Goal: Task Accomplishment & Management: Complete application form

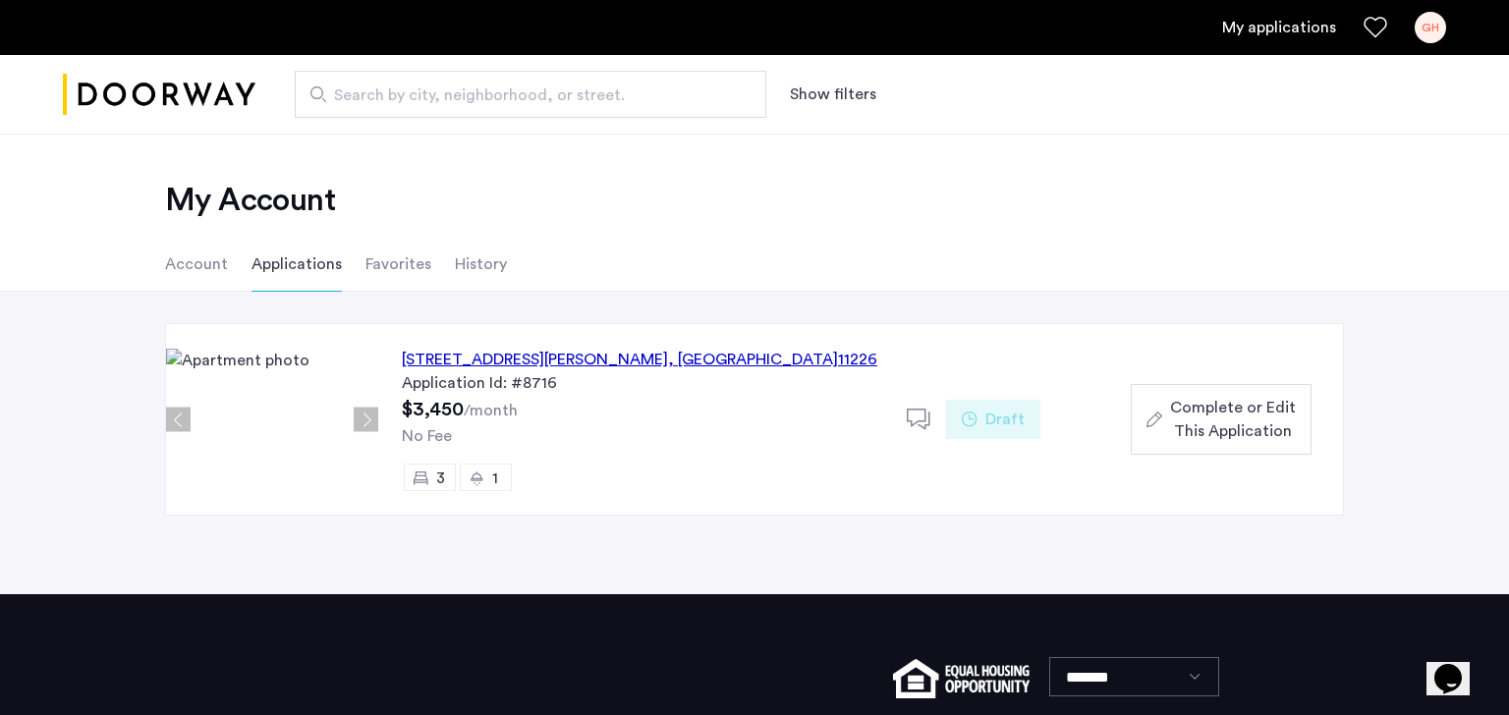
click at [1248, 427] on span "Complete or Edit This Application" at bounding box center [1233, 419] width 126 height 47
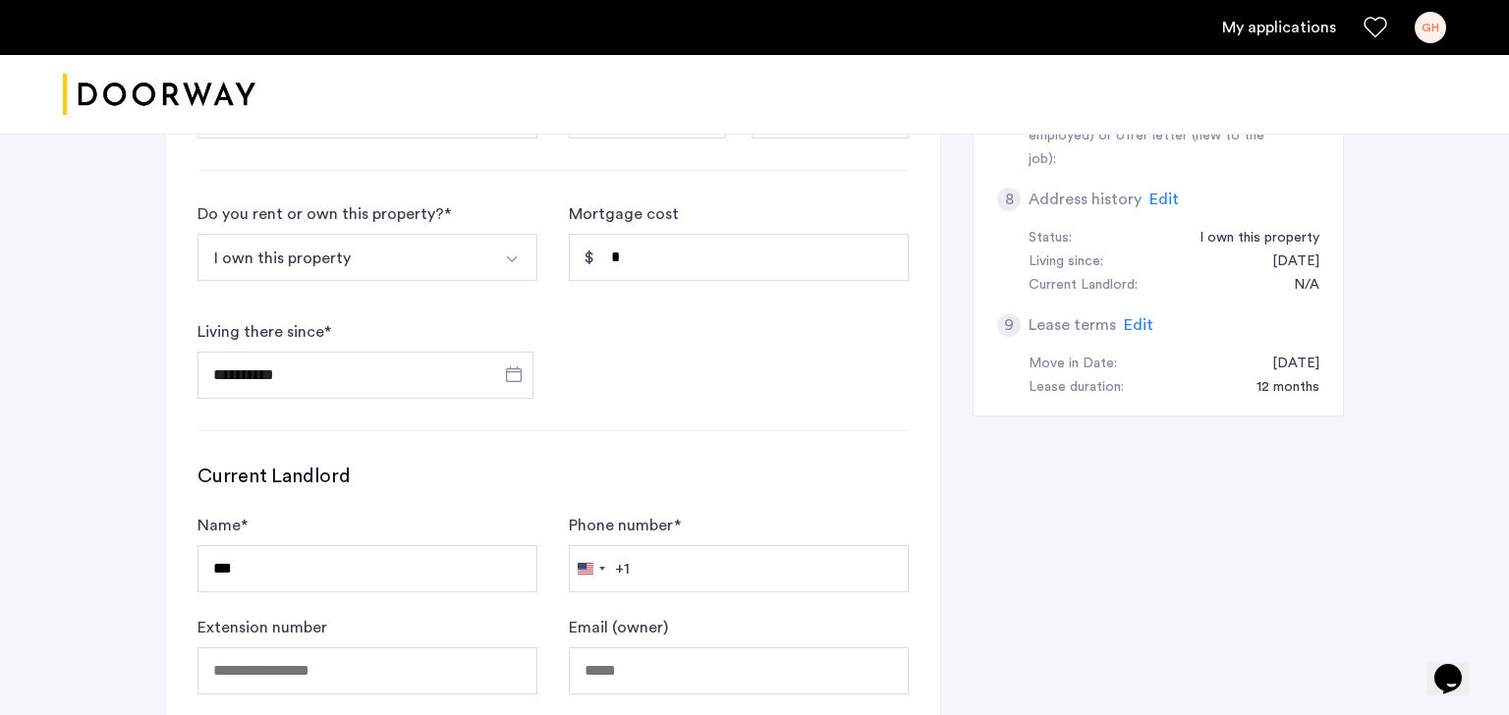
scroll to position [848, 0]
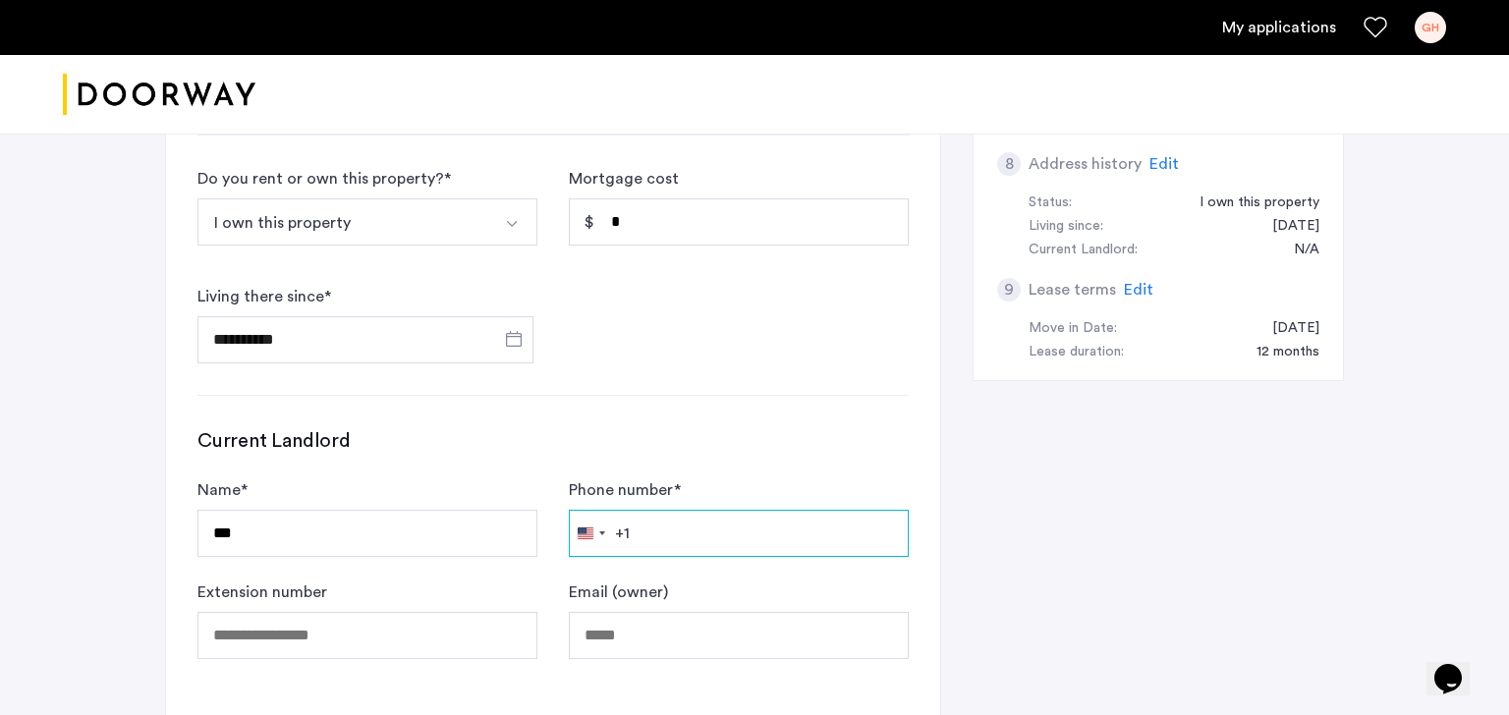
click at [667, 529] on input "Phone number *" at bounding box center [739, 533] width 340 height 47
click at [745, 403] on div "**********" at bounding box center [553, 76] width 774 height 1292
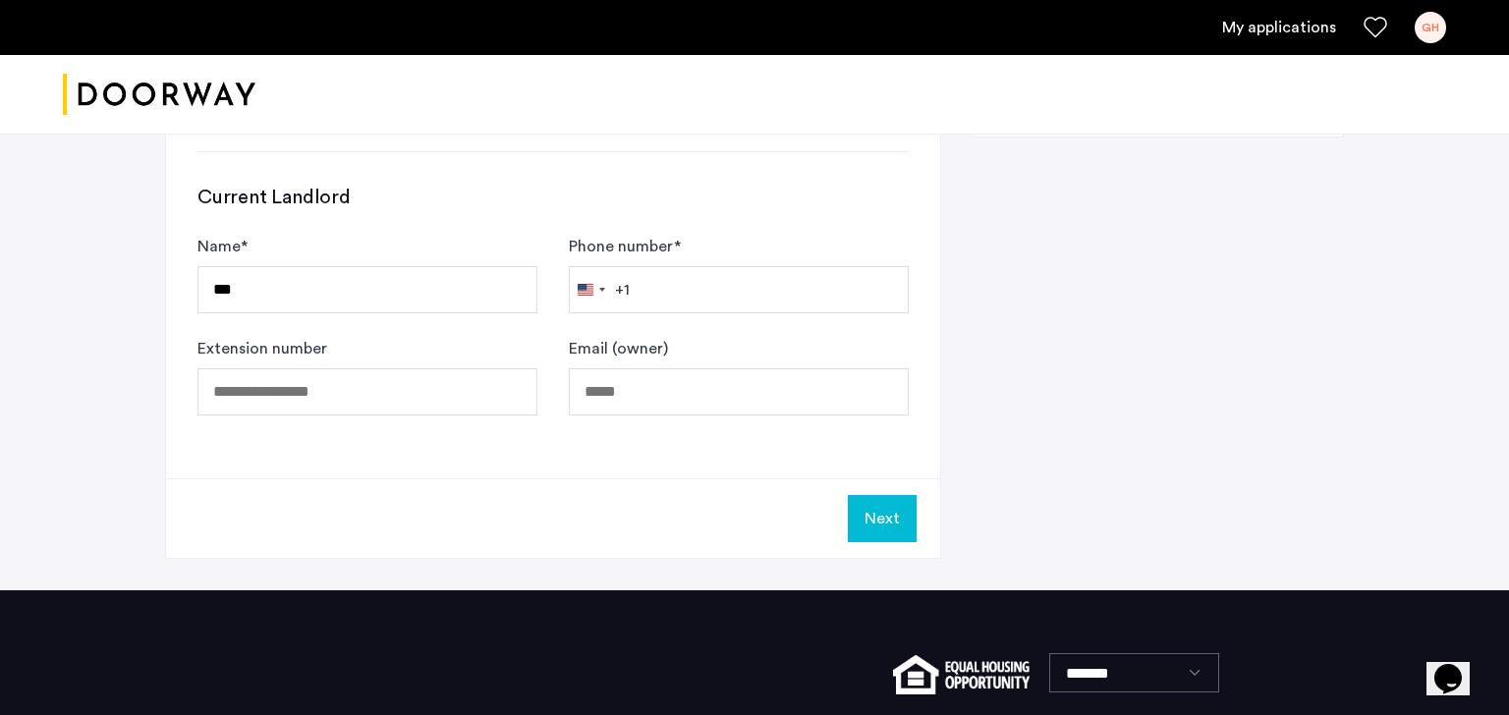
scroll to position [1065, 0]
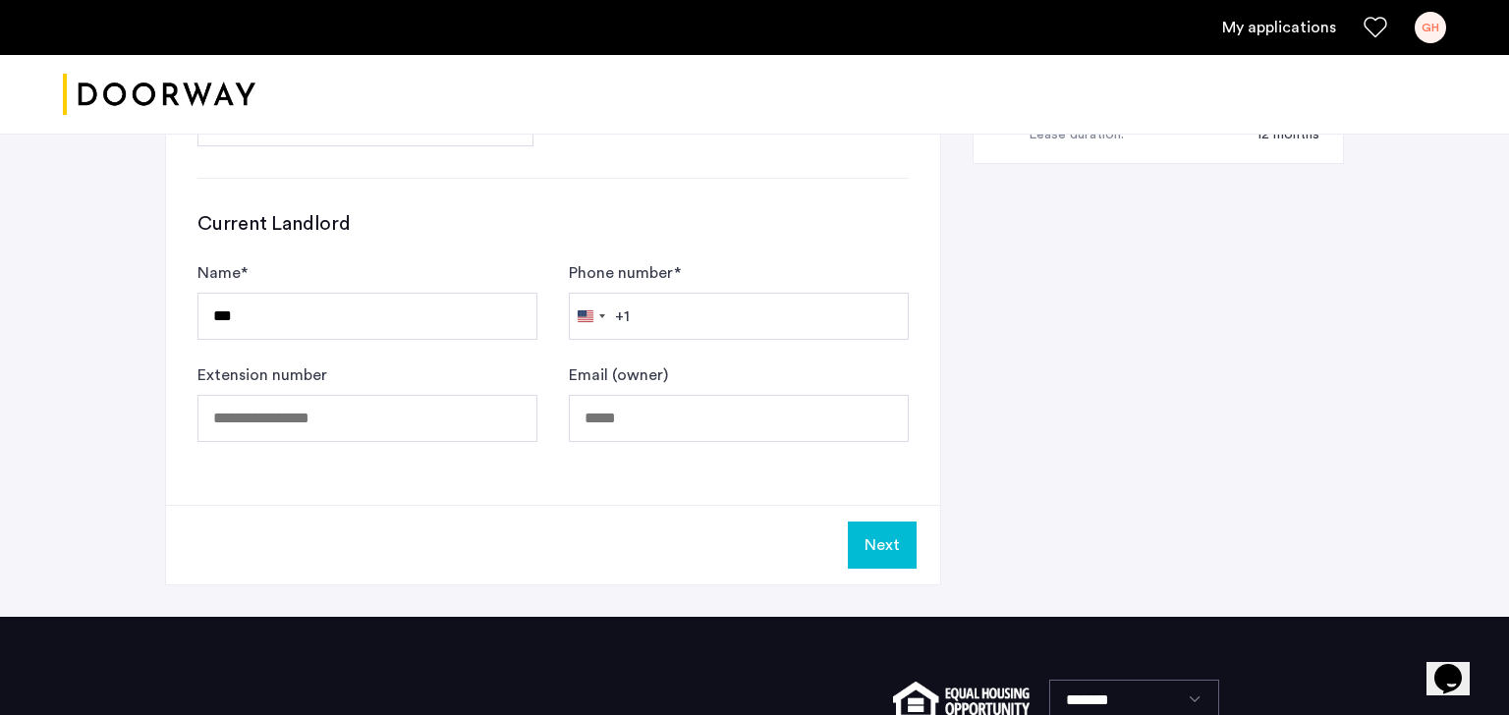
click at [889, 546] on button "Next" at bounding box center [882, 545] width 69 height 47
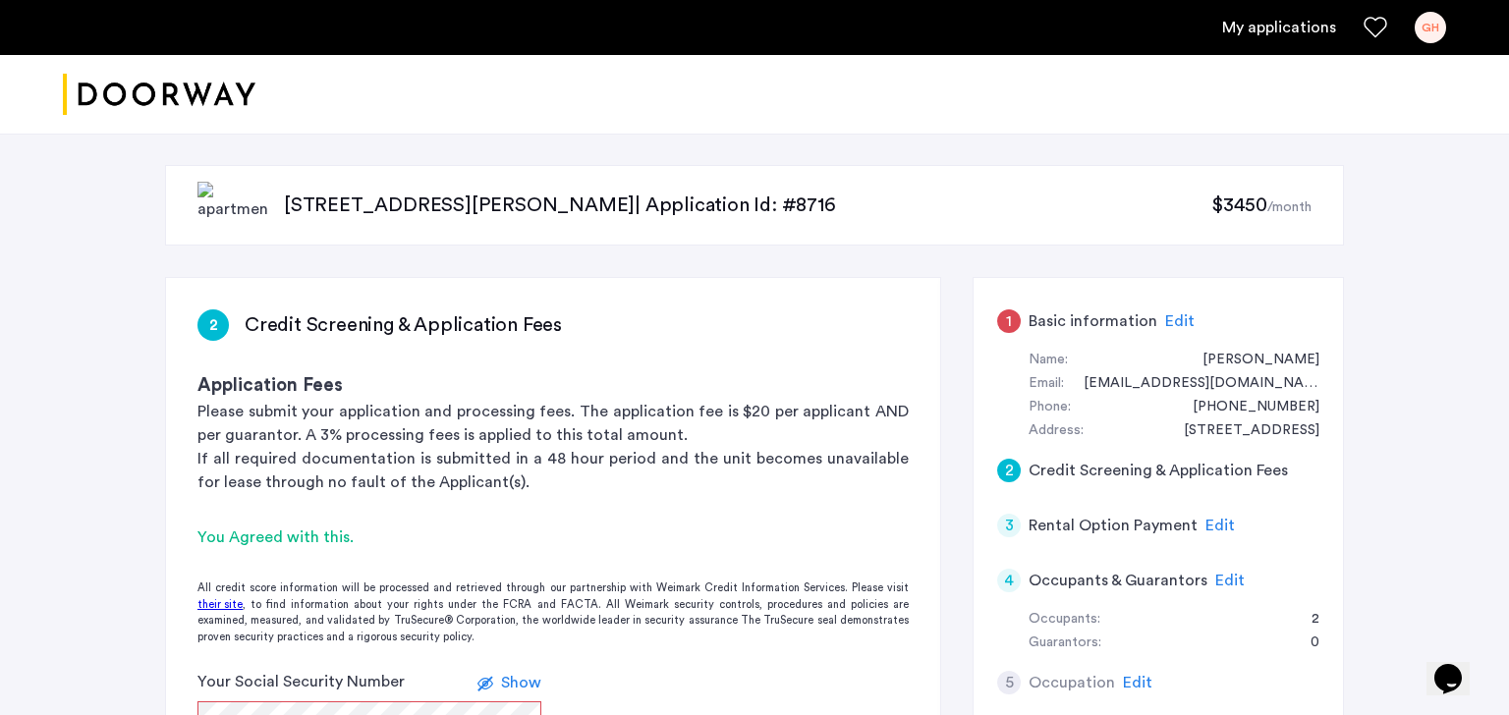
scroll to position [203, 0]
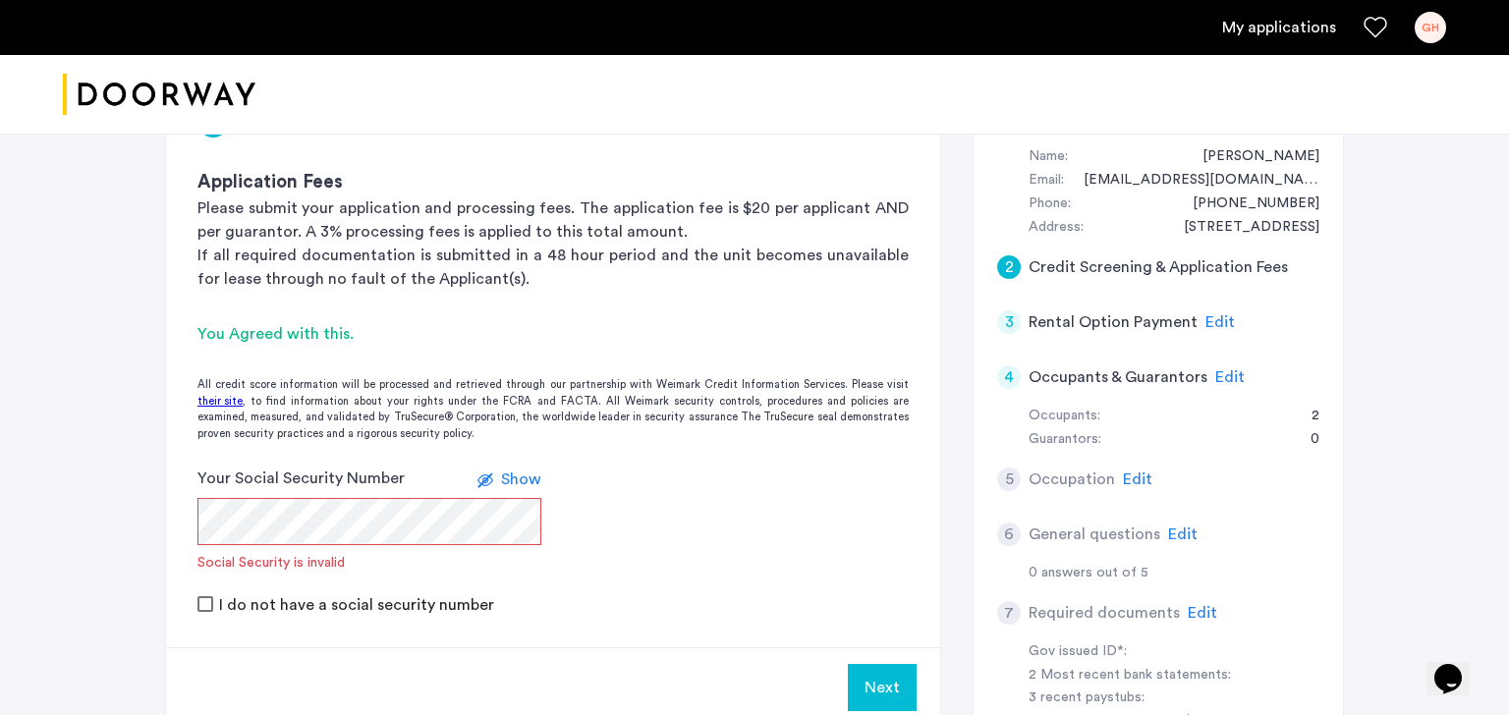
click at [518, 481] on span "Show" at bounding box center [521, 479] width 40 height 16
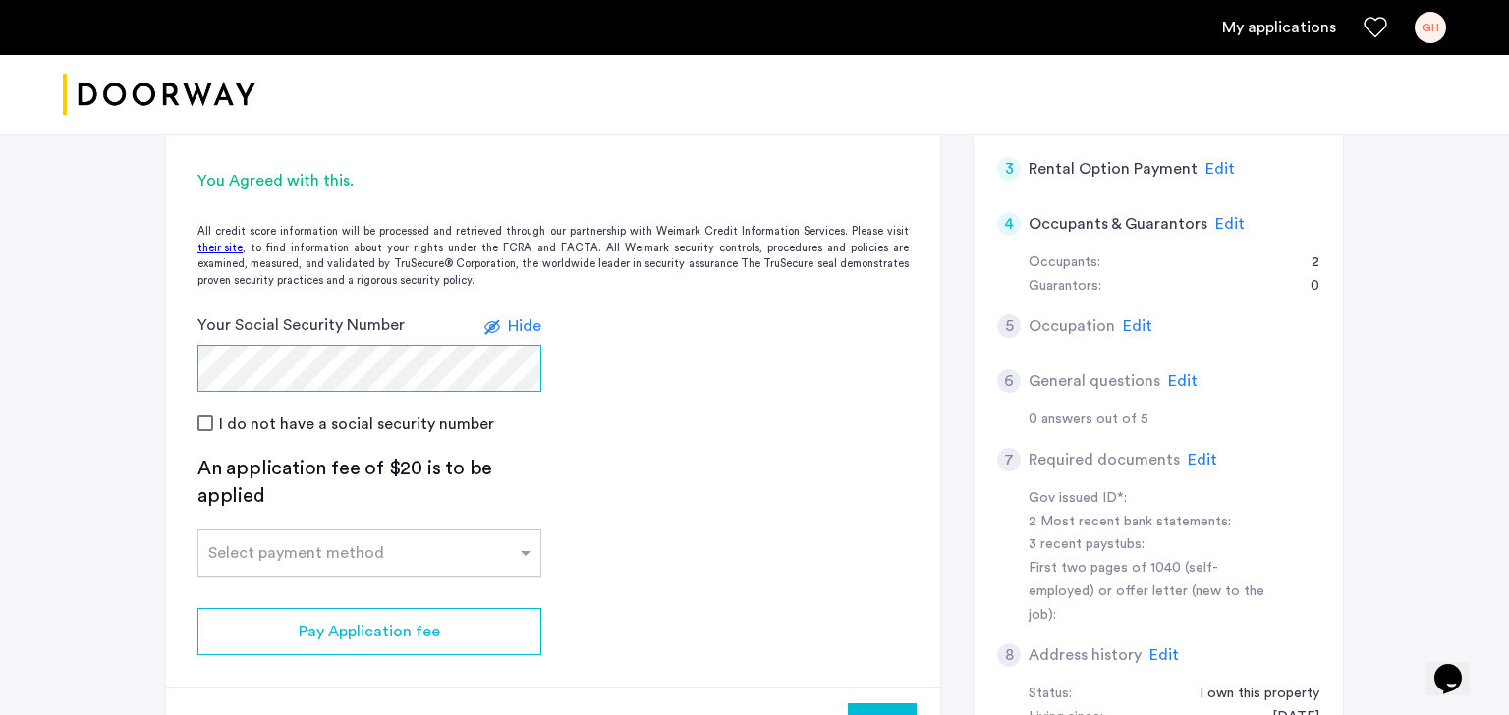
scroll to position [358, 0]
click at [433, 553] on input "text" at bounding box center [349, 548] width 283 height 14
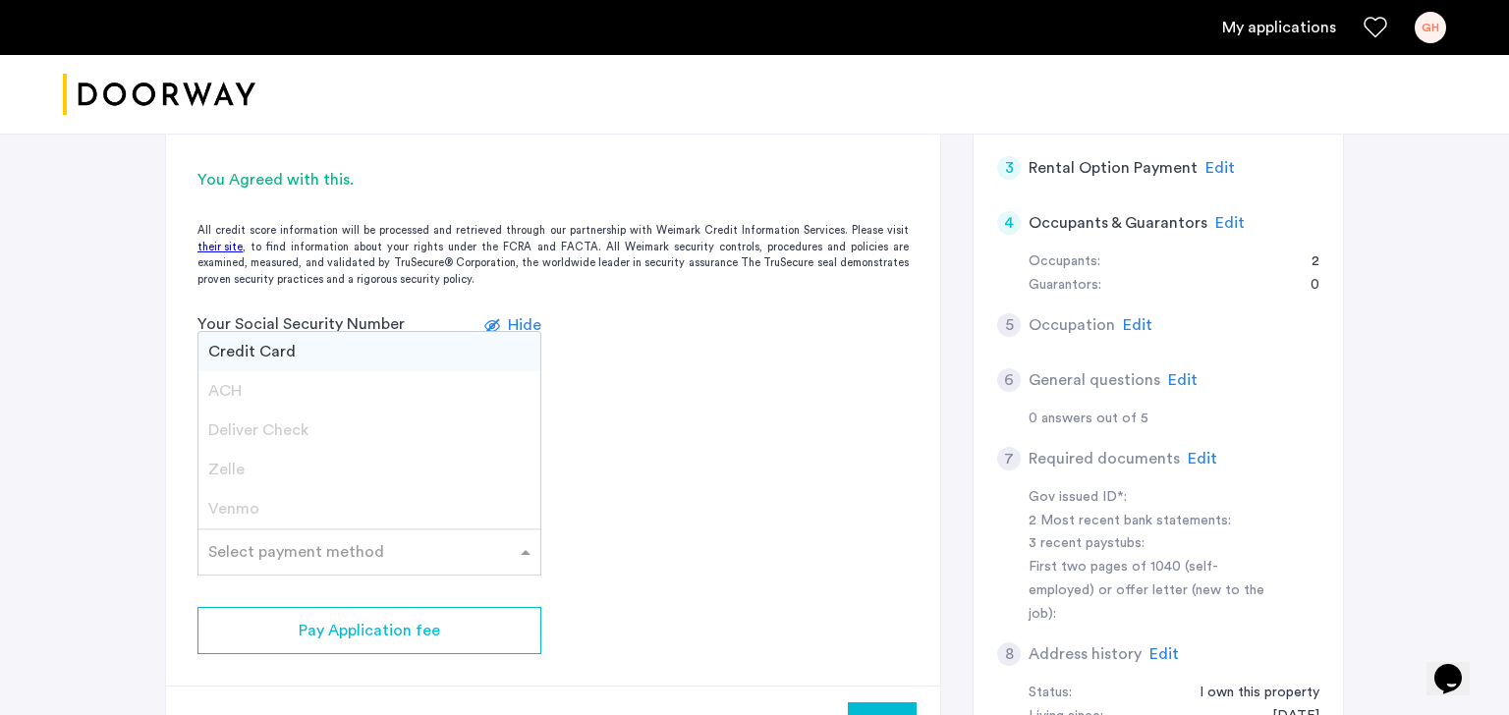
click at [412, 357] on div "Credit Card" at bounding box center [369, 351] width 342 height 39
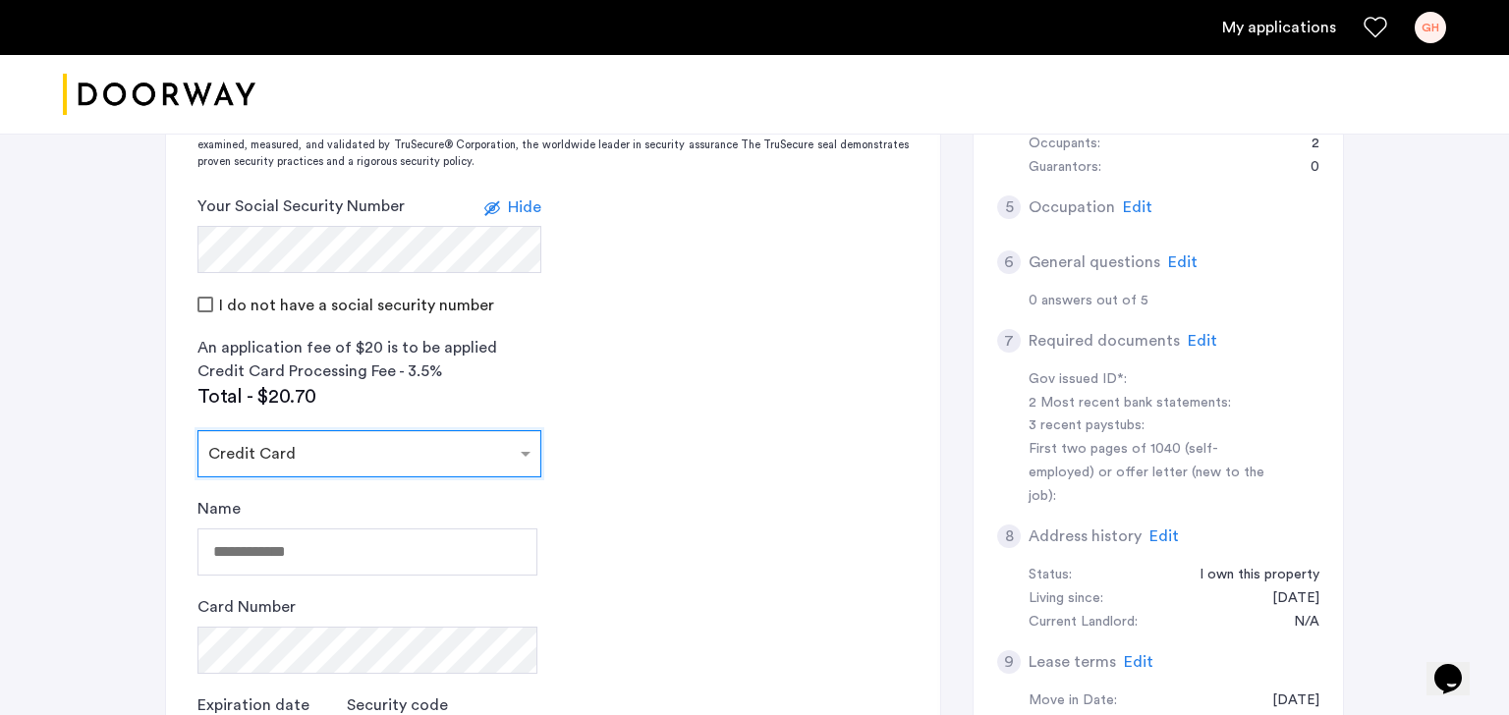
scroll to position [503, 0]
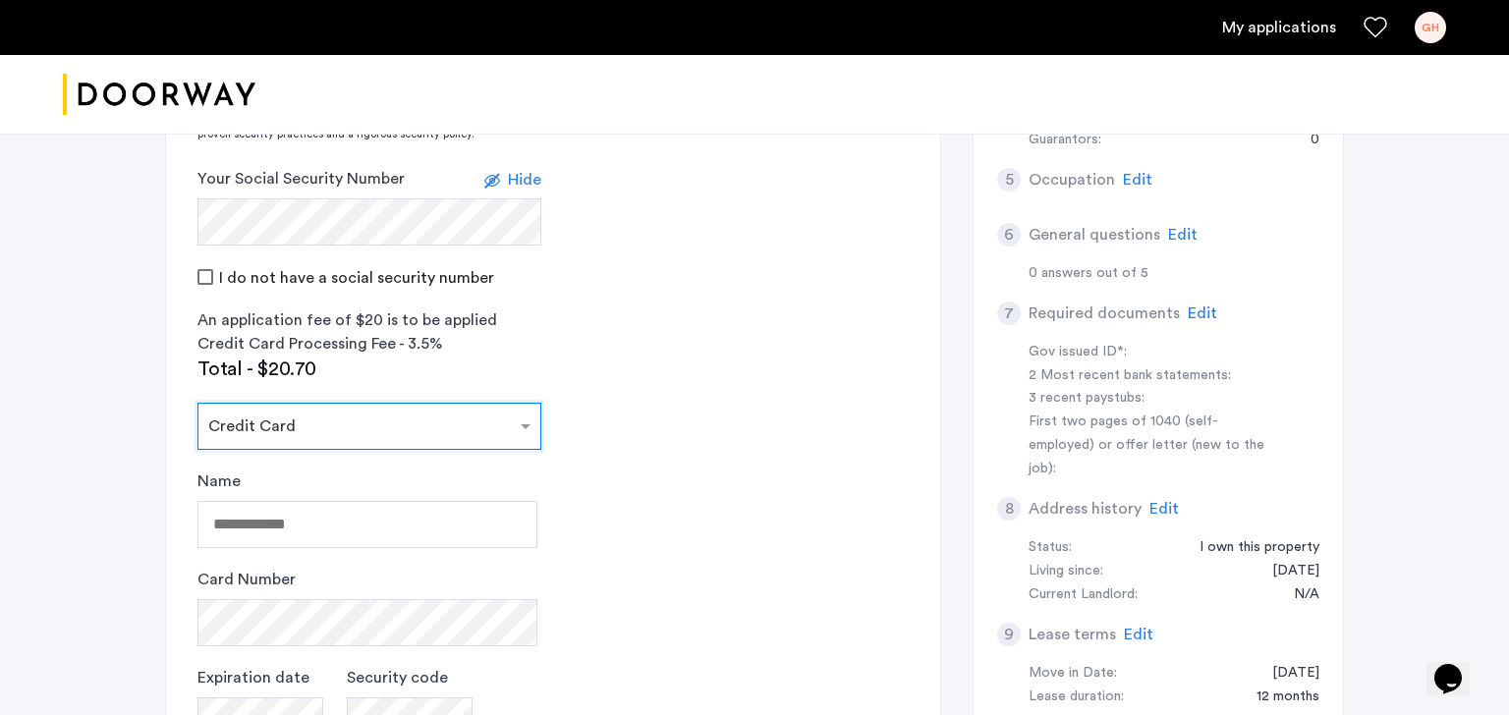
click at [381, 499] on div "Name" at bounding box center [367, 509] width 340 height 79
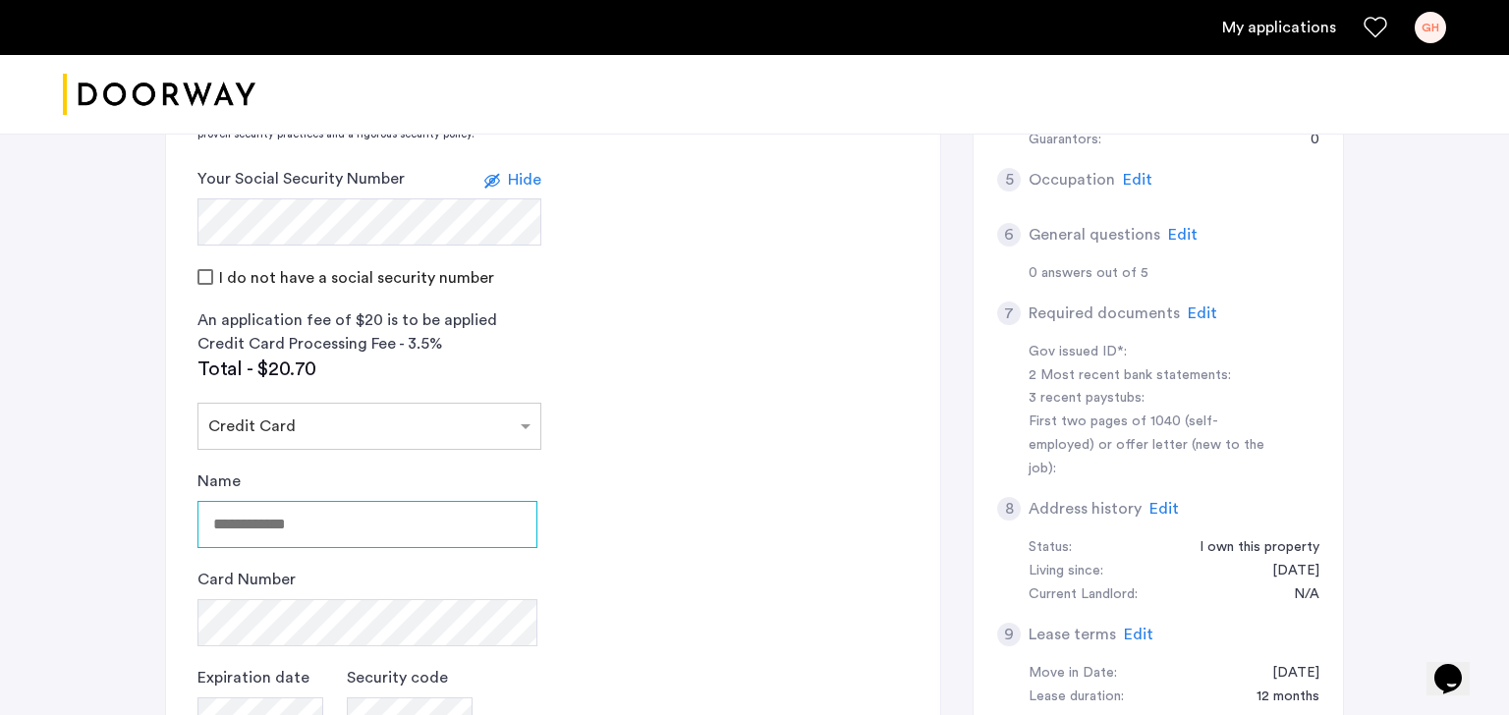
click at [381, 522] on input "Name" at bounding box center [367, 524] width 340 height 47
type input "**********"
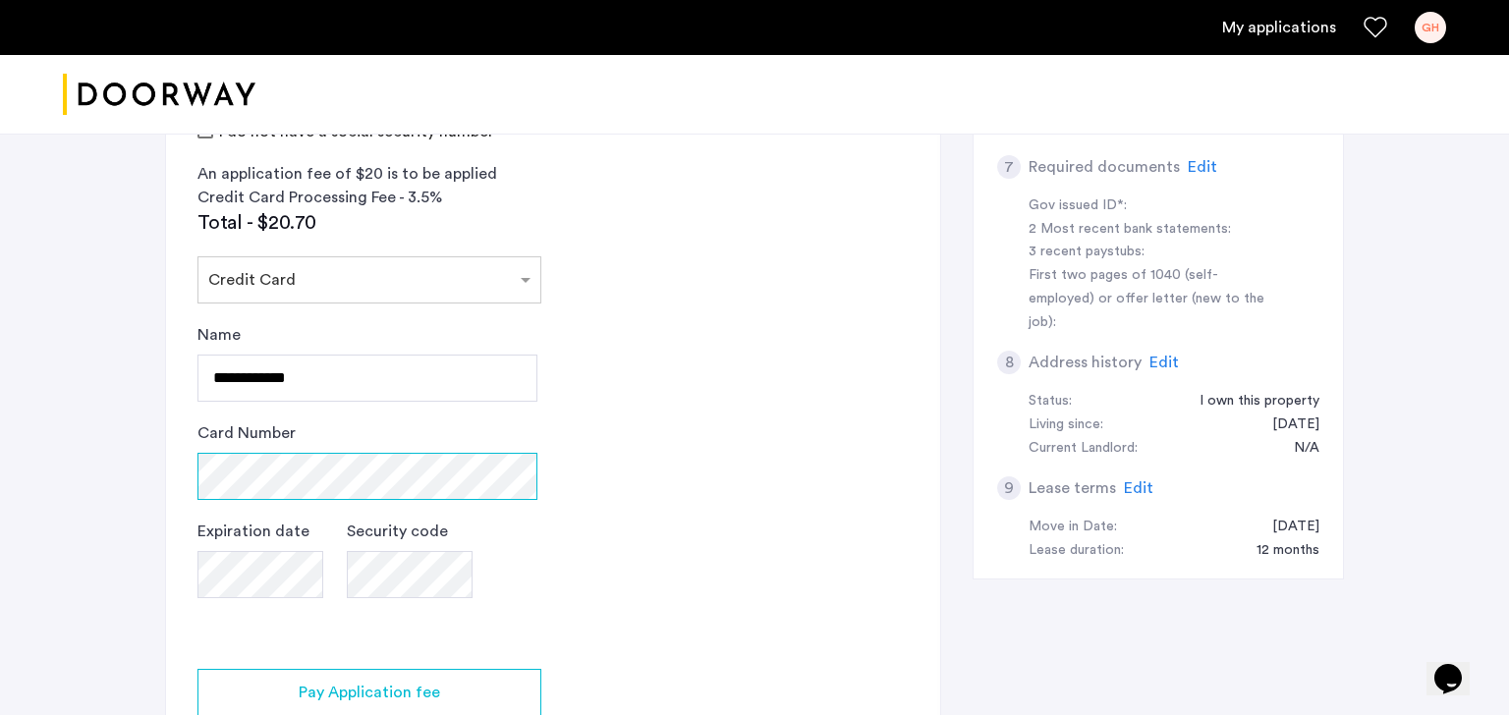
scroll to position [763, 0]
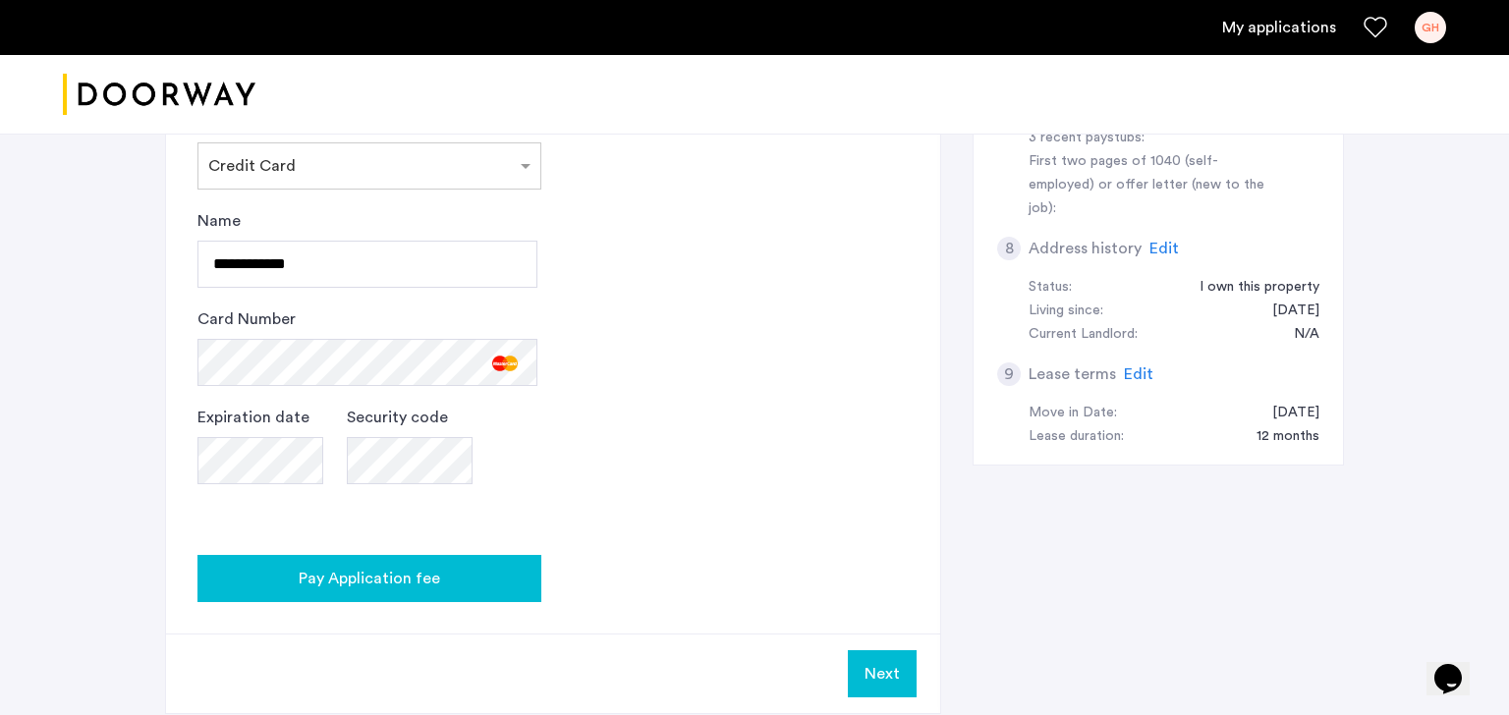
click at [448, 581] on div "Pay Application fee" at bounding box center [369, 579] width 312 height 24
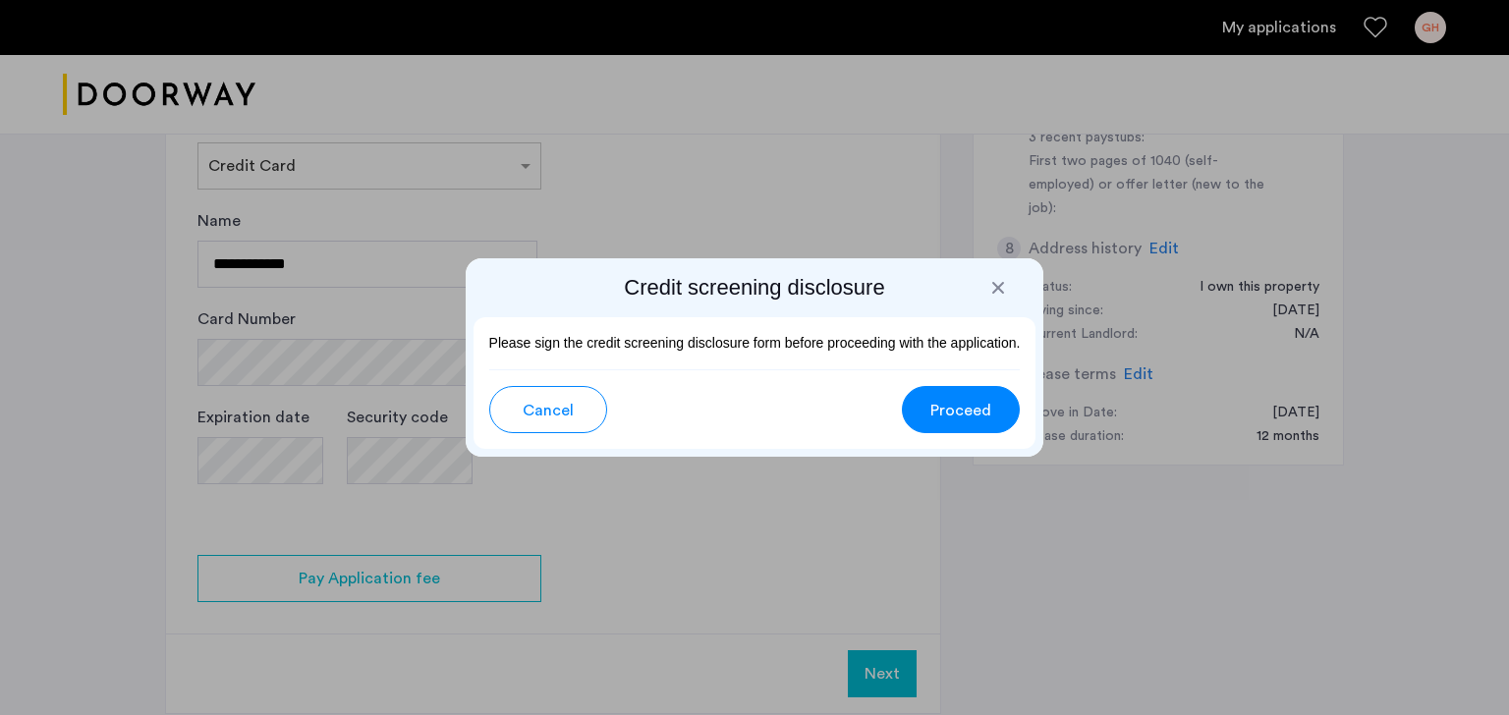
click at [947, 412] on span "Proceed" at bounding box center [960, 411] width 61 height 24
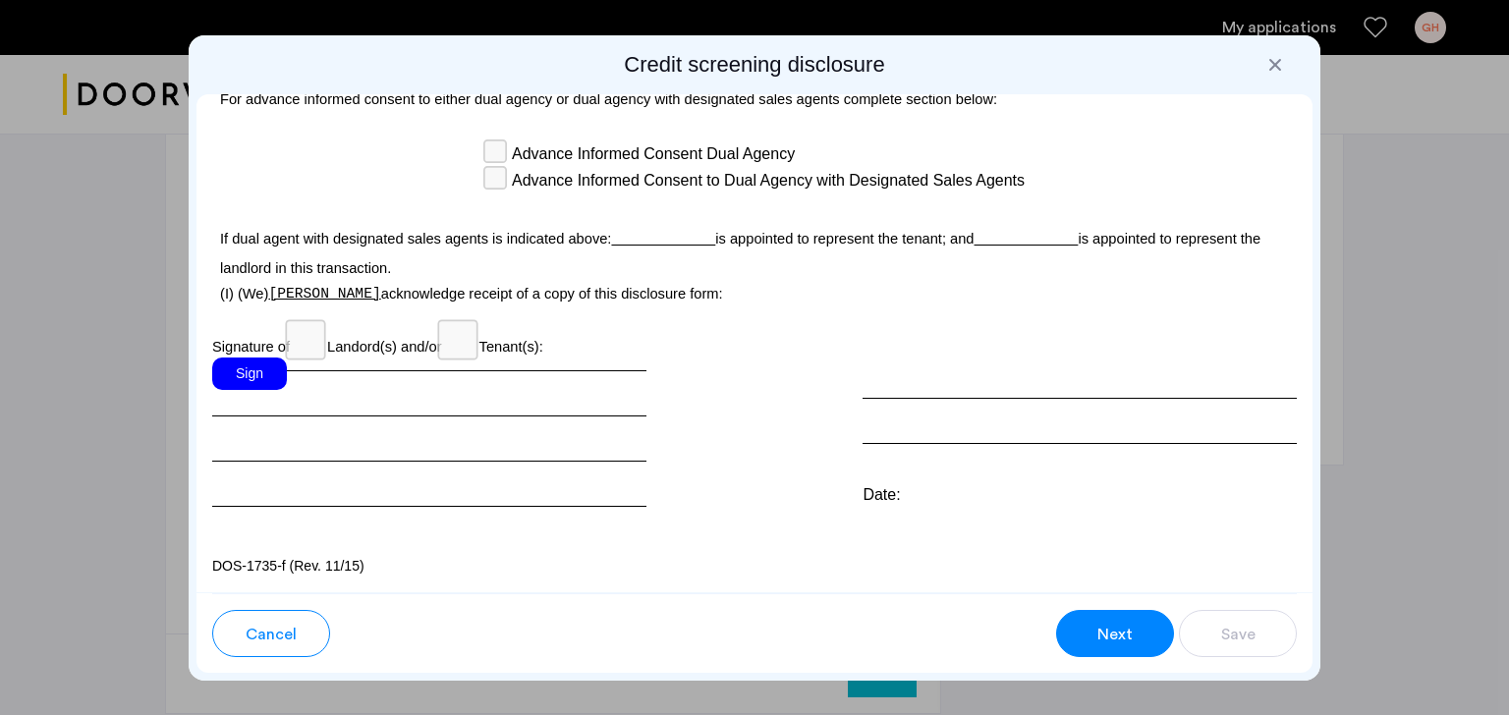
scroll to position [5713, 0]
click at [230, 375] on div "Sign" at bounding box center [249, 374] width 75 height 32
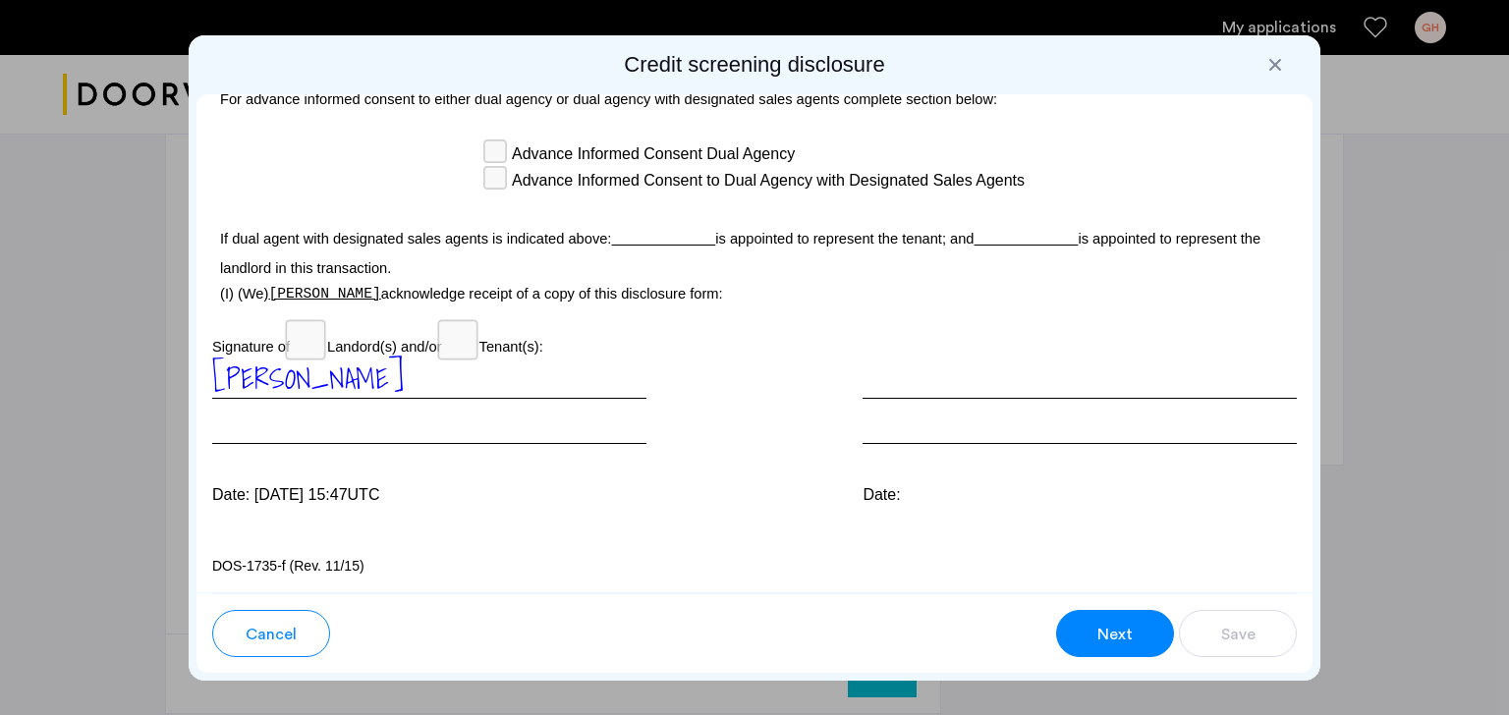
click at [1131, 640] on span "Next" at bounding box center [1114, 635] width 35 height 24
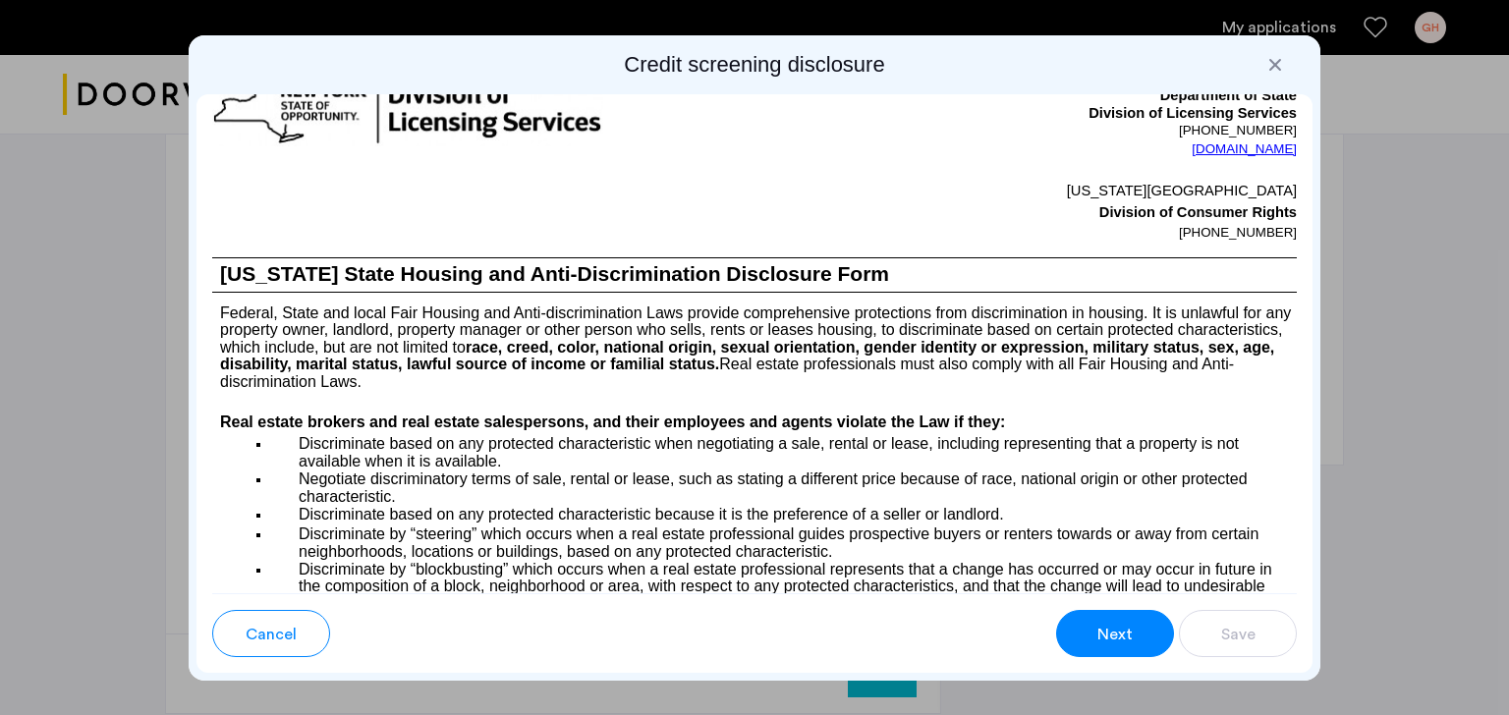
scroll to position [2163, 0]
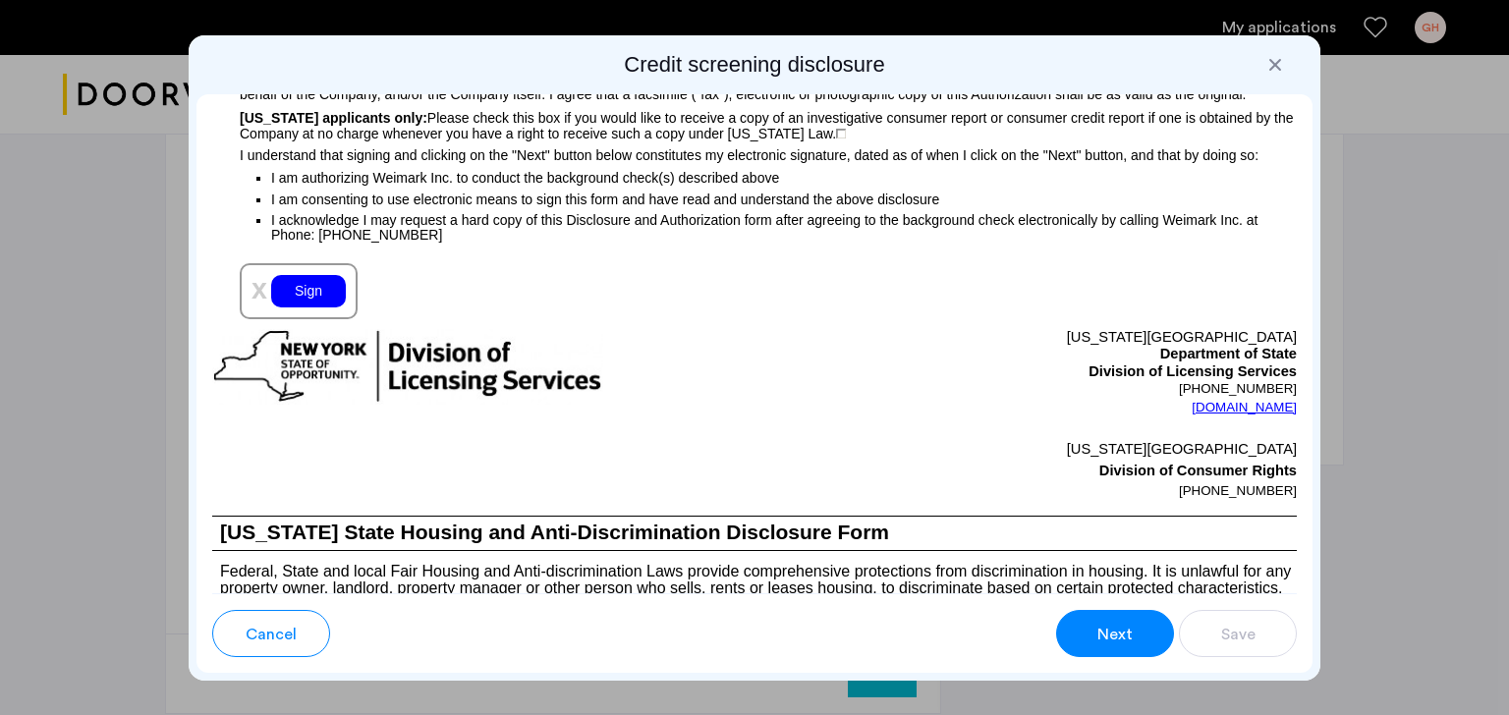
click at [323, 307] on div "Sign" at bounding box center [308, 291] width 75 height 32
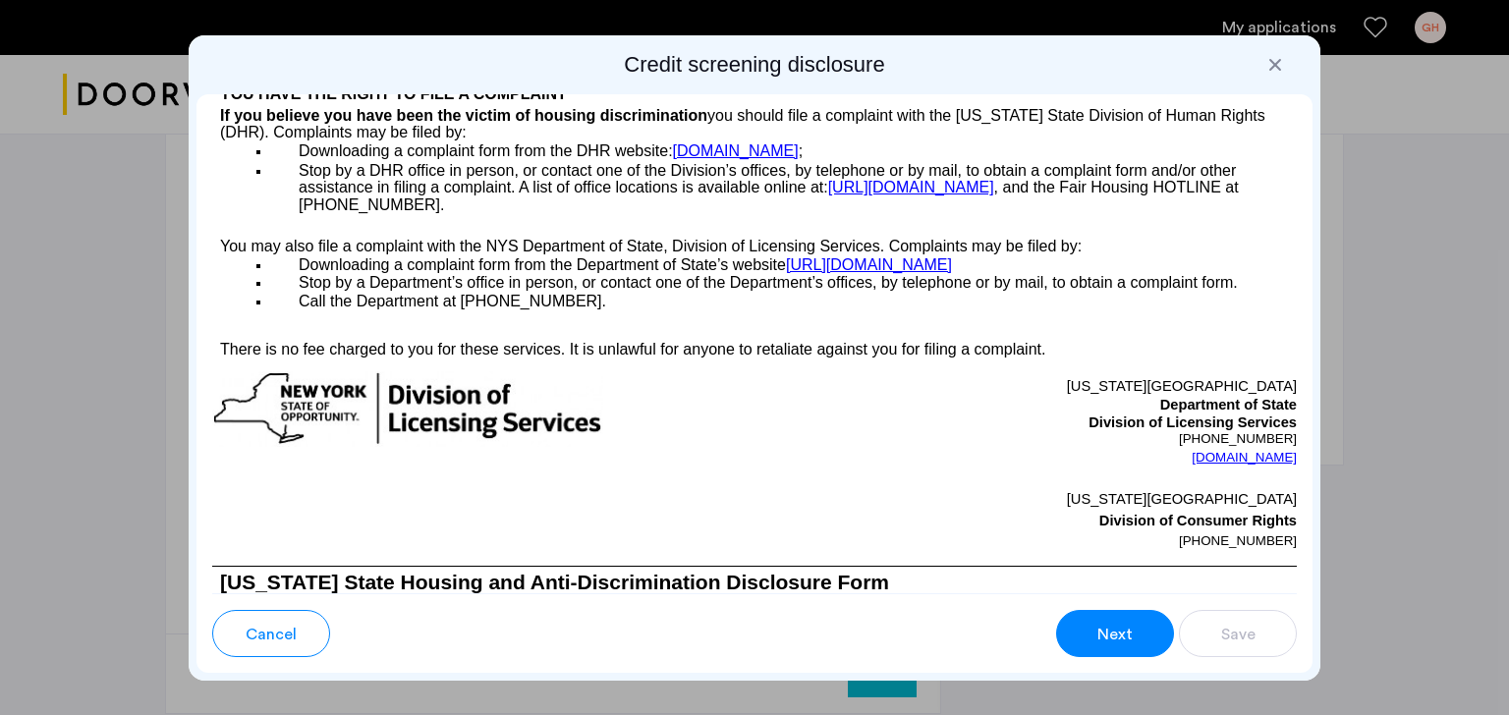
click at [1117, 617] on button "Next" at bounding box center [1115, 633] width 118 height 47
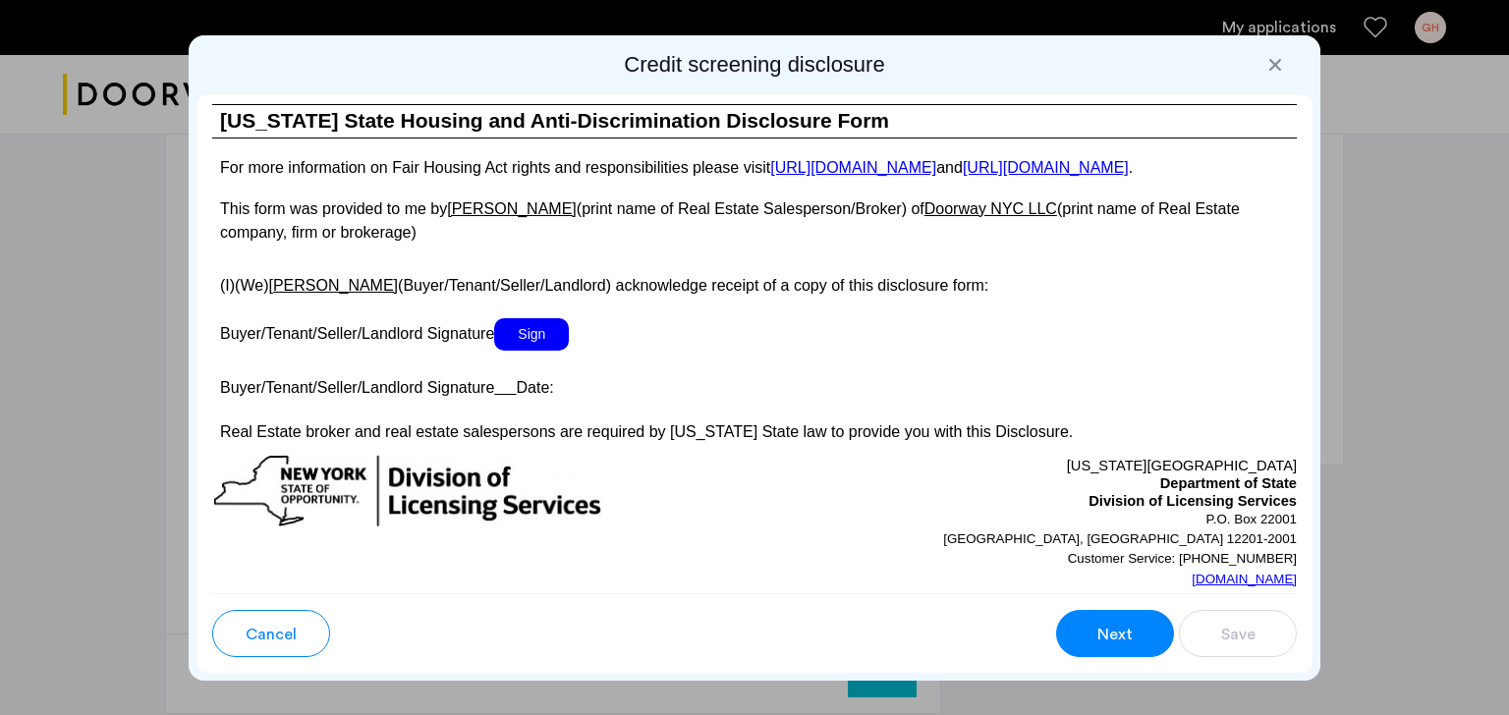
scroll to position [3587, 0]
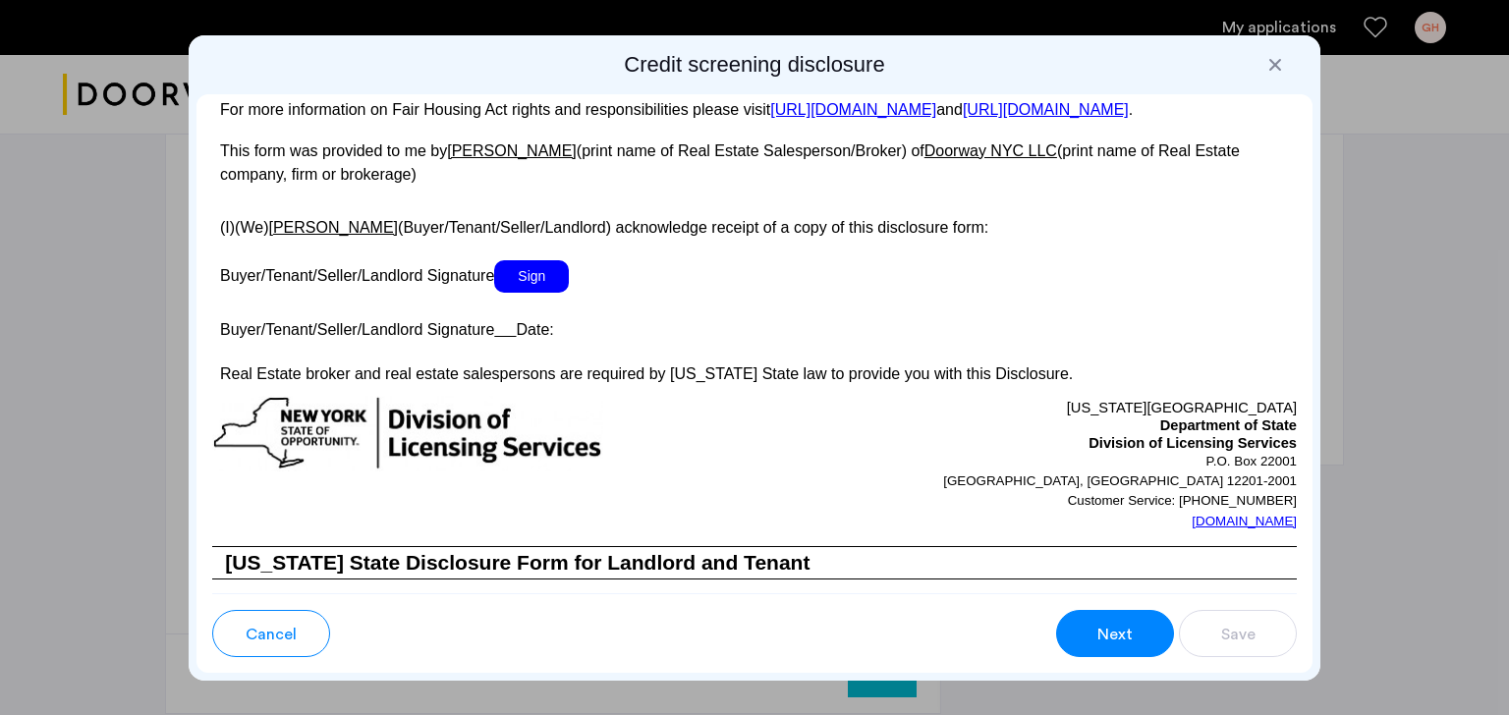
click at [517, 293] on span "Sign" at bounding box center [531, 276] width 75 height 32
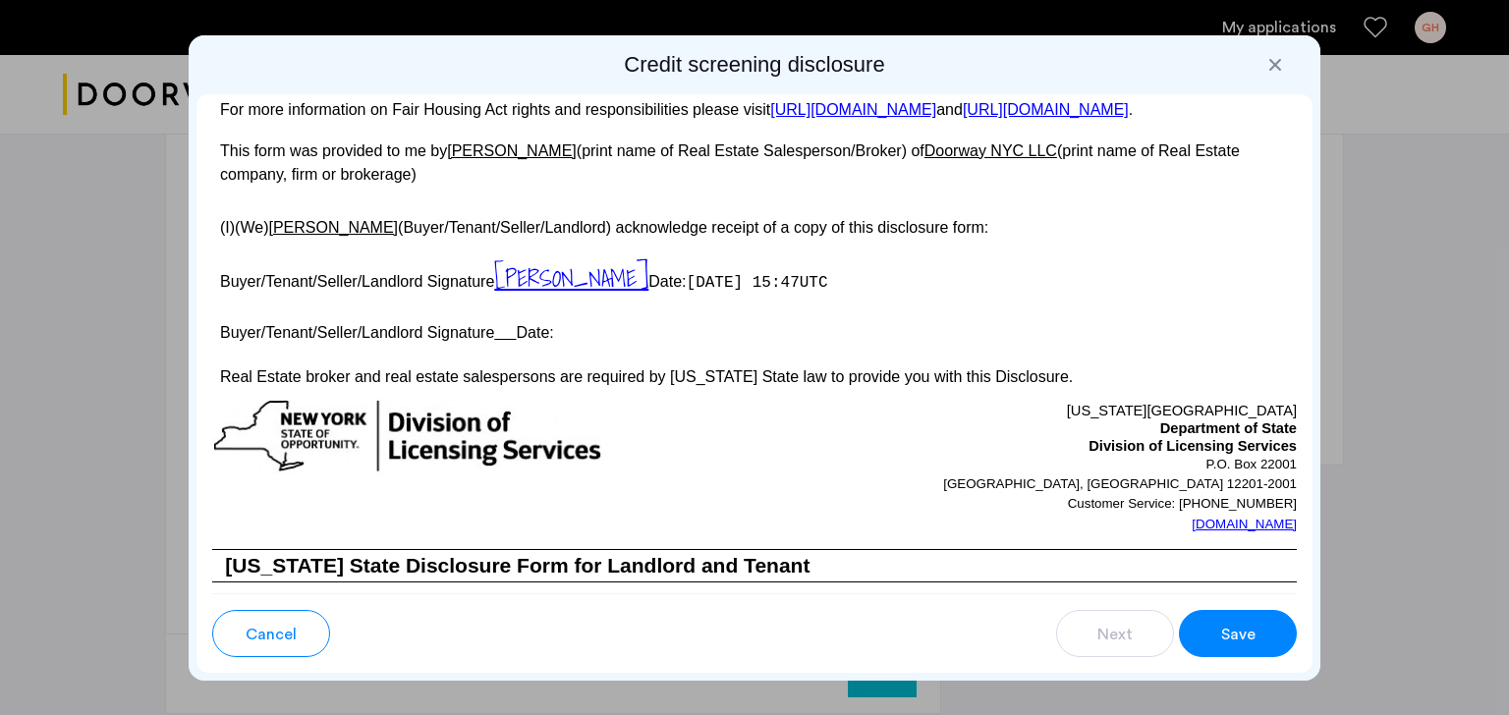
click at [1217, 628] on button "Save" at bounding box center [1238, 633] width 118 height 47
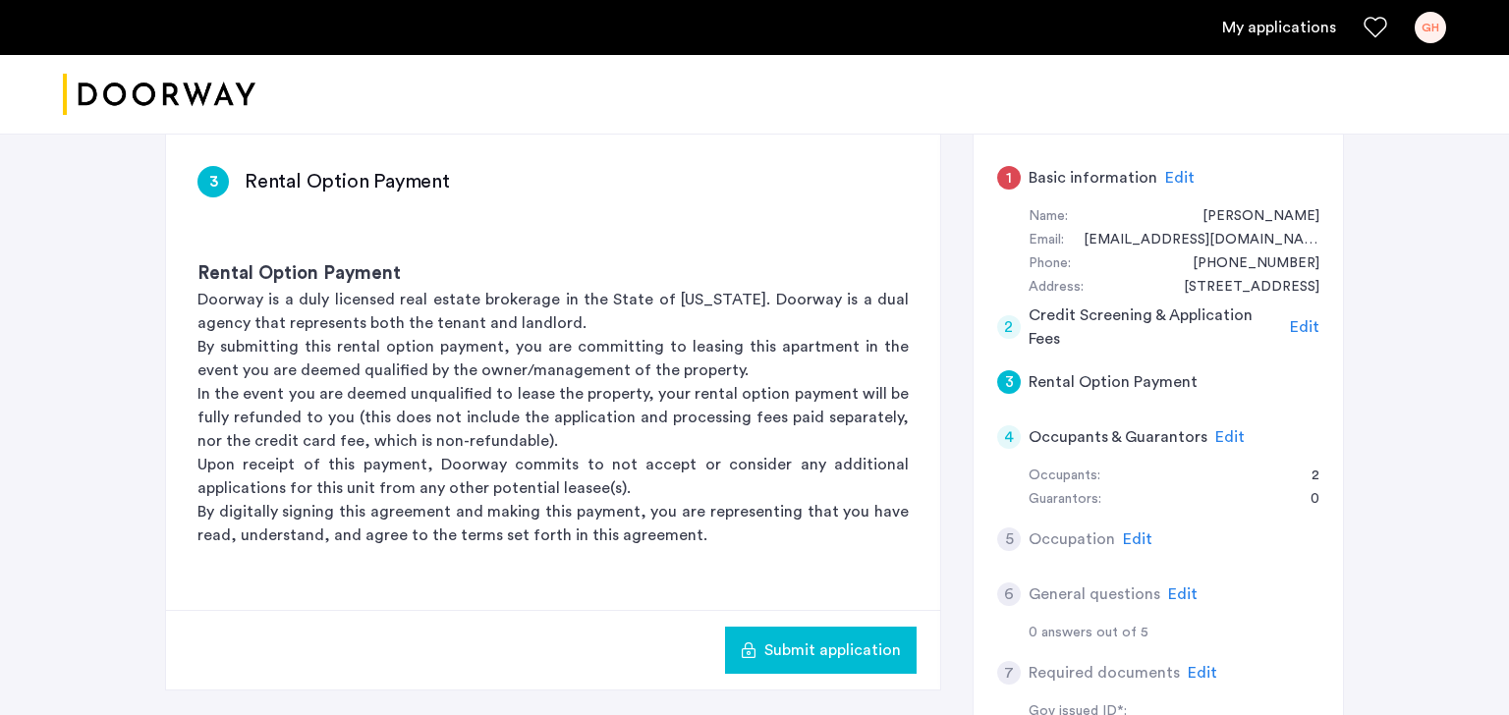
scroll to position [169, 0]
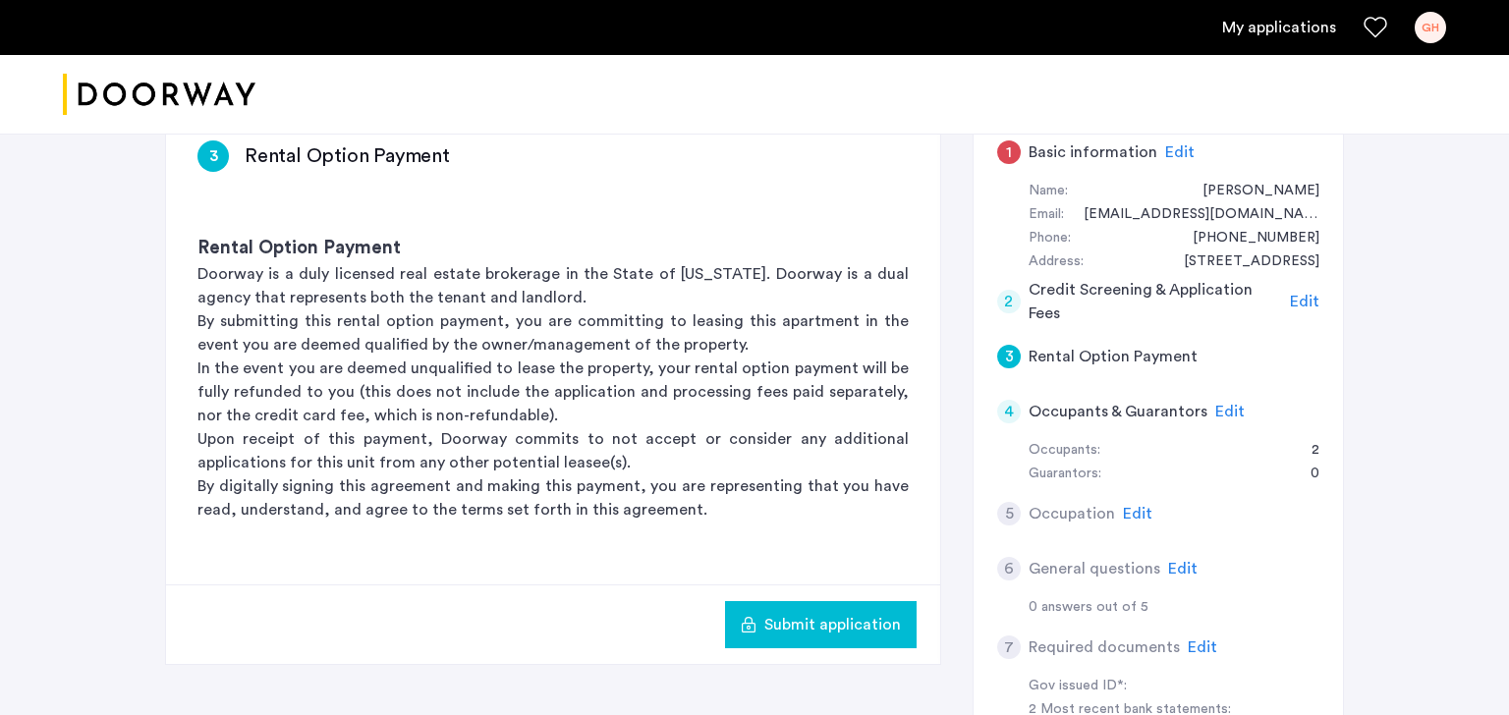
click at [1166, 154] on span "Edit" at bounding box center [1179, 152] width 29 height 16
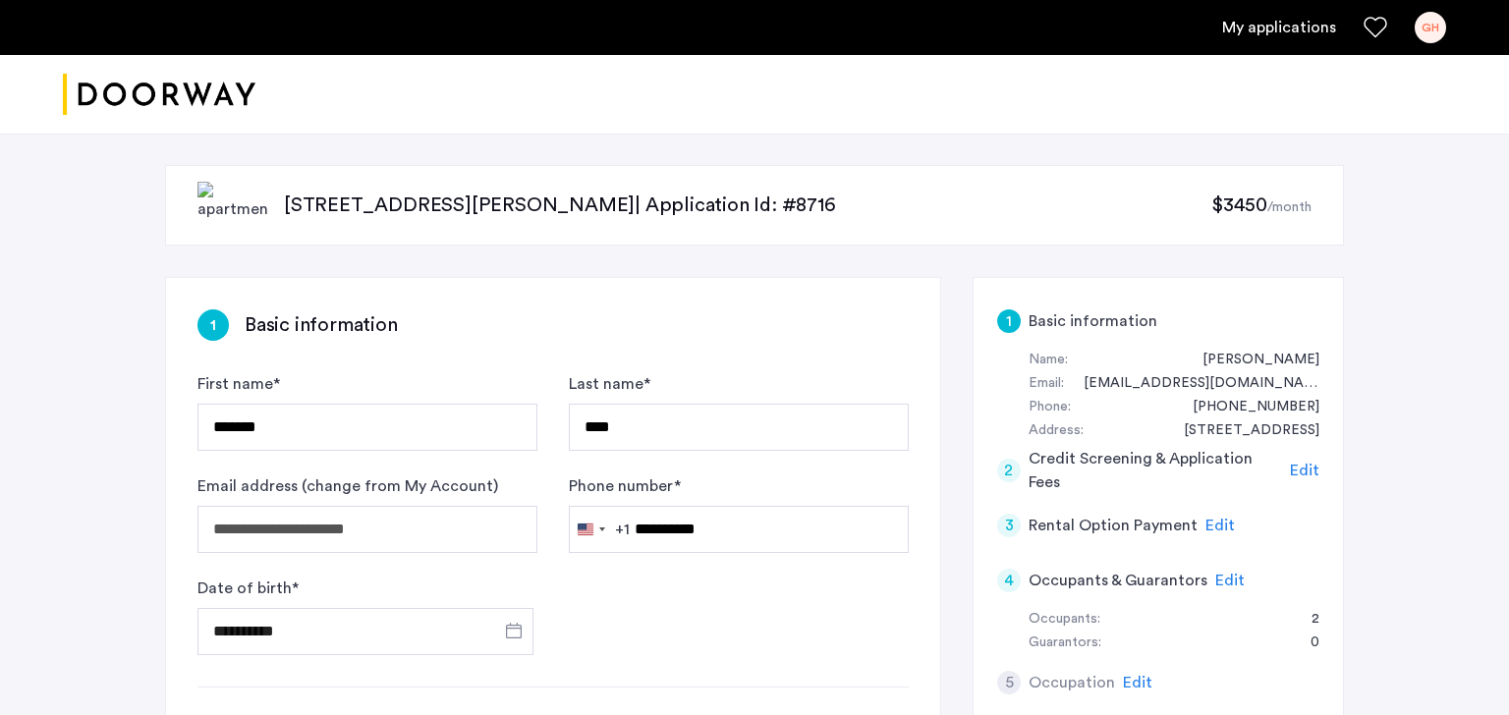
scroll to position [16, 0]
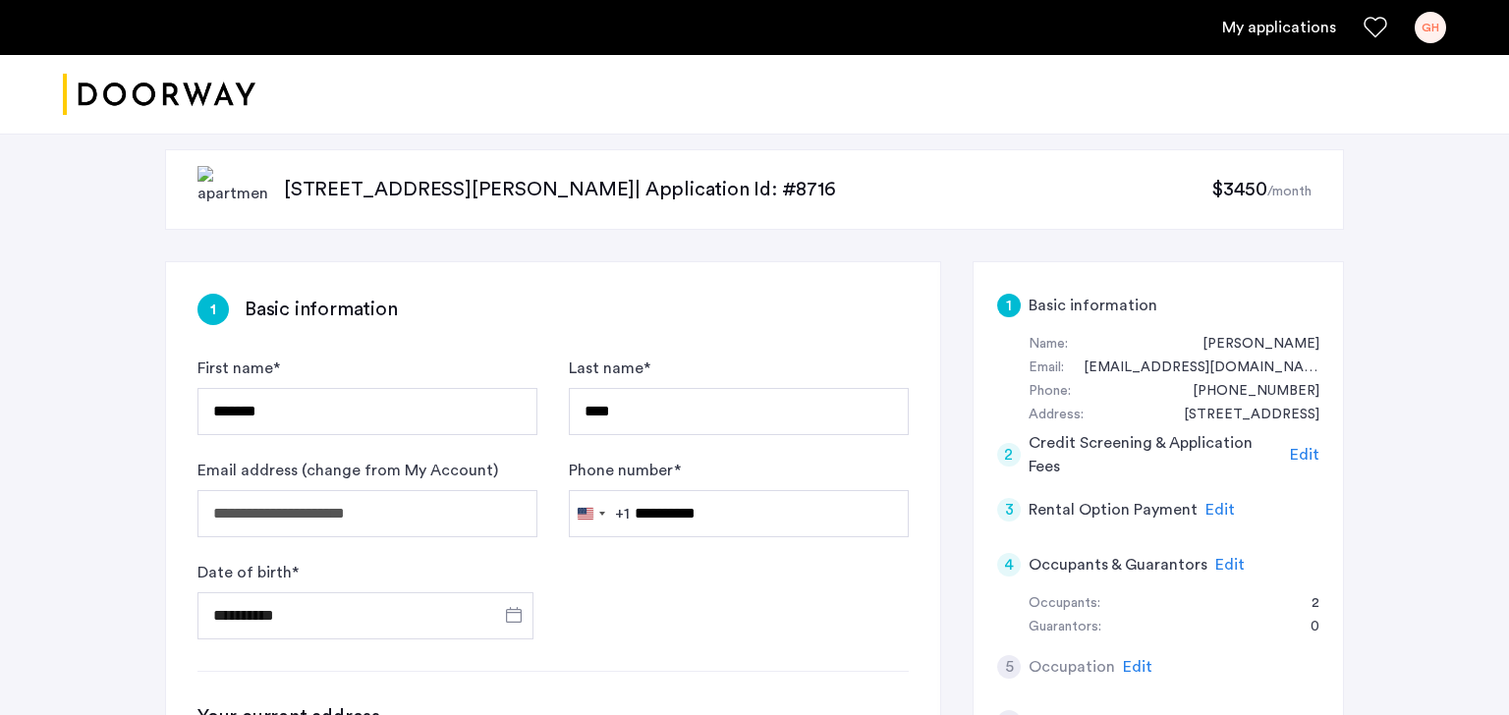
click at [1297, 458] on span "Edit" at bounding box center [1304, 455] width 29 height 16
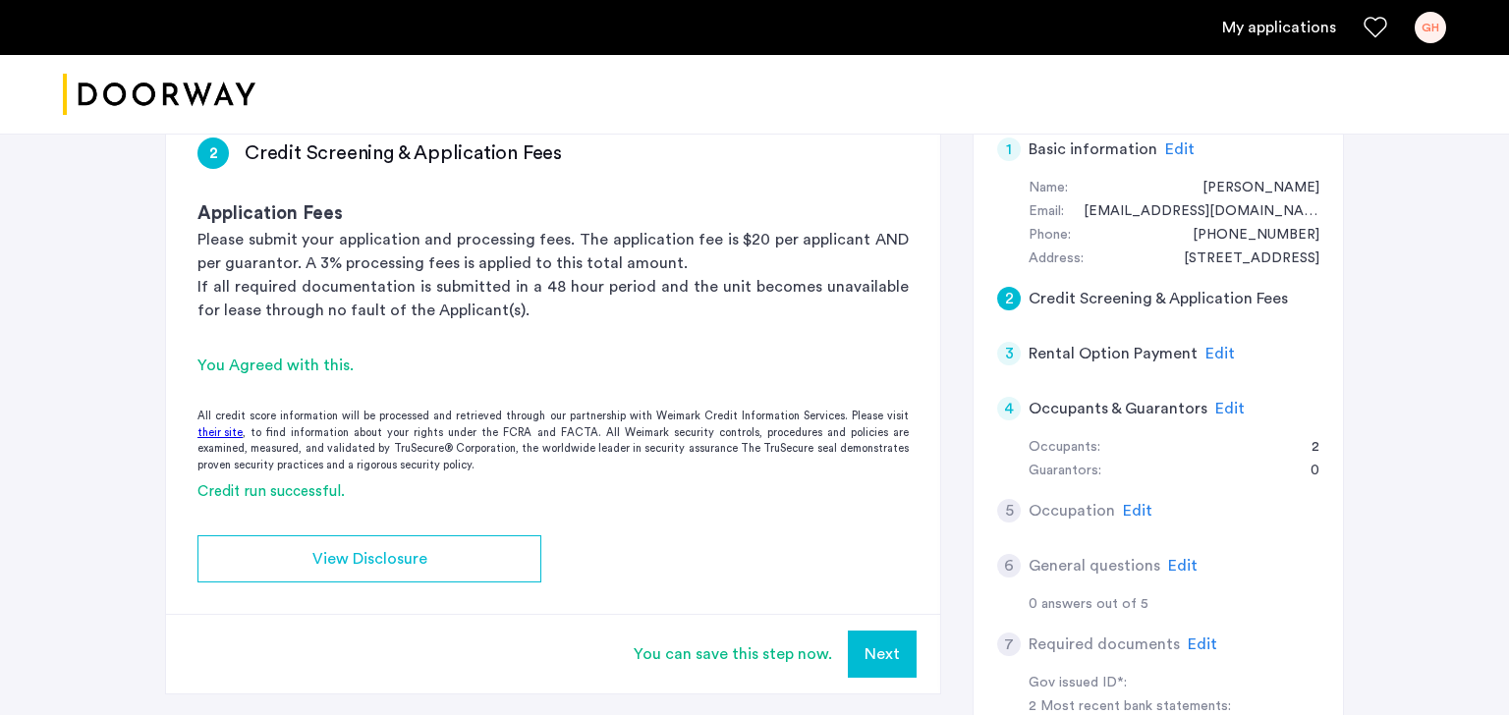
scroll to position [175, 0]
click at [1207, 353] on span "Edit" at bounding box center [1219, 351] width 29 height 16
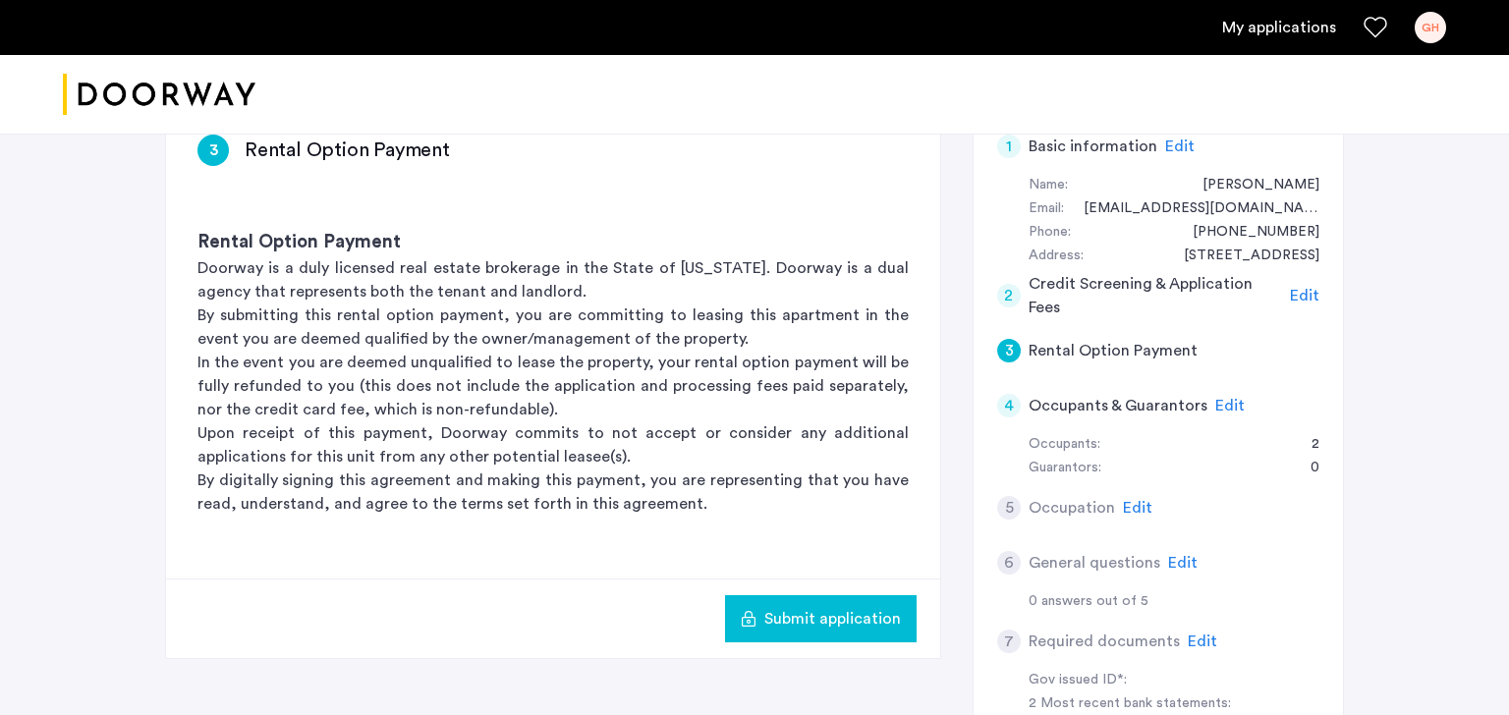
click at [1230, 405] on span "Edit" at bounding box center [1229, 406] width 29 height 16
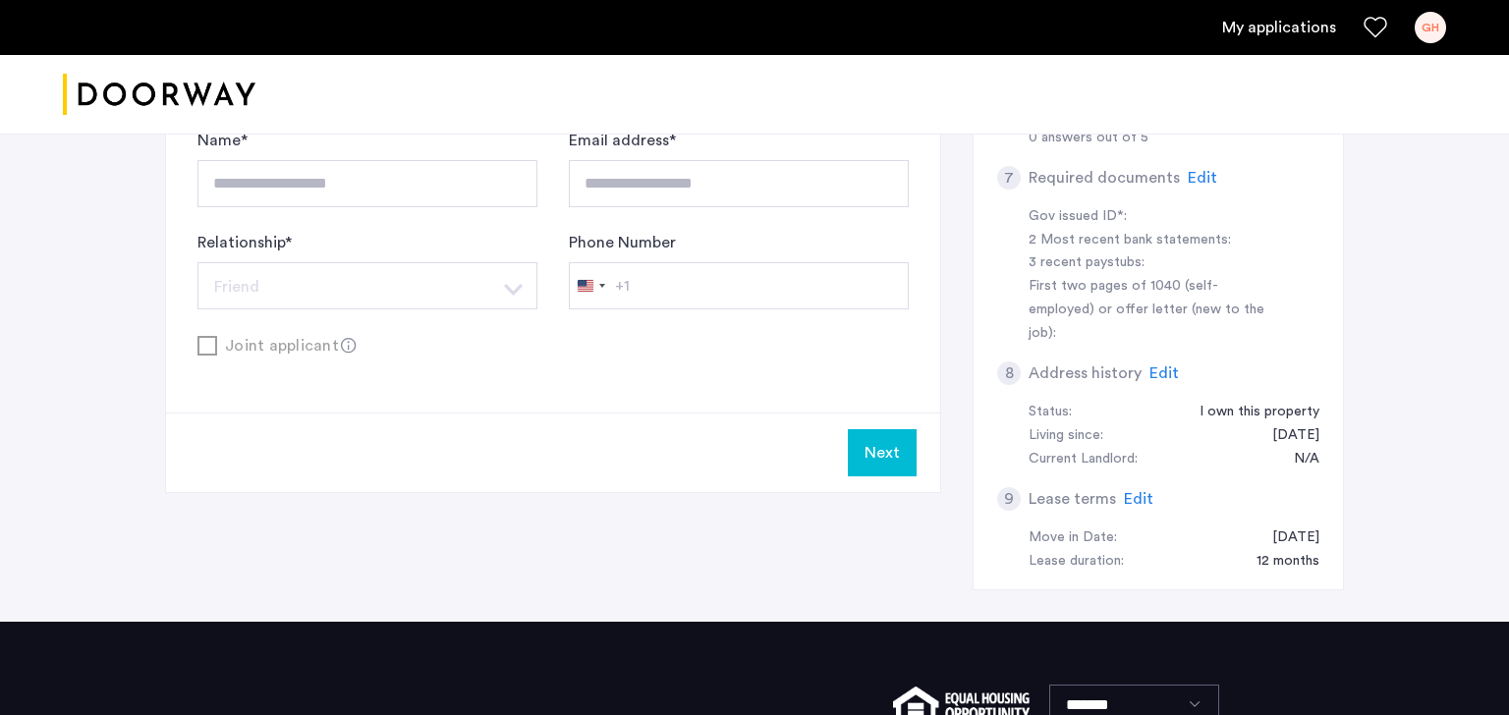
scroll to position [142, 0]
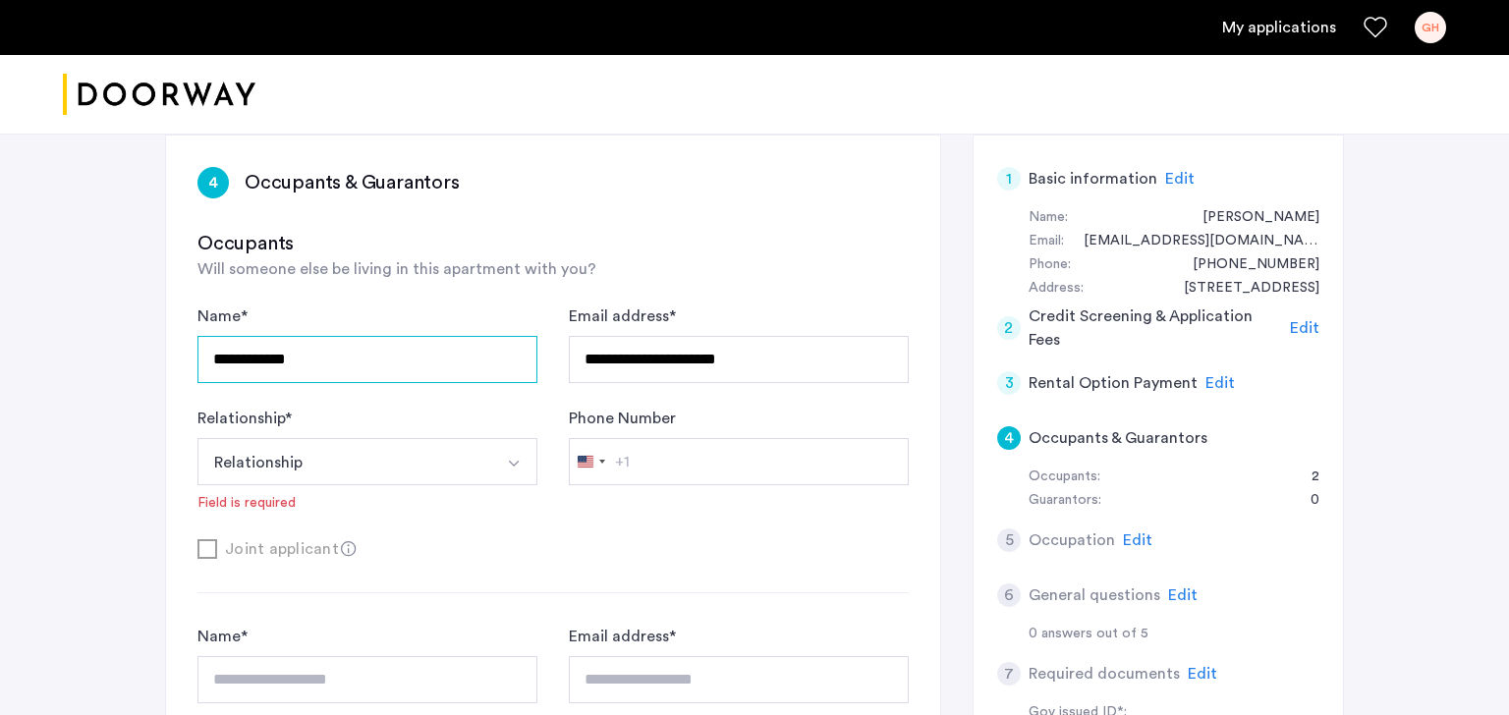
click at [431, 359] on input "**********" at bounding box center [367, 359] width 340 height 47
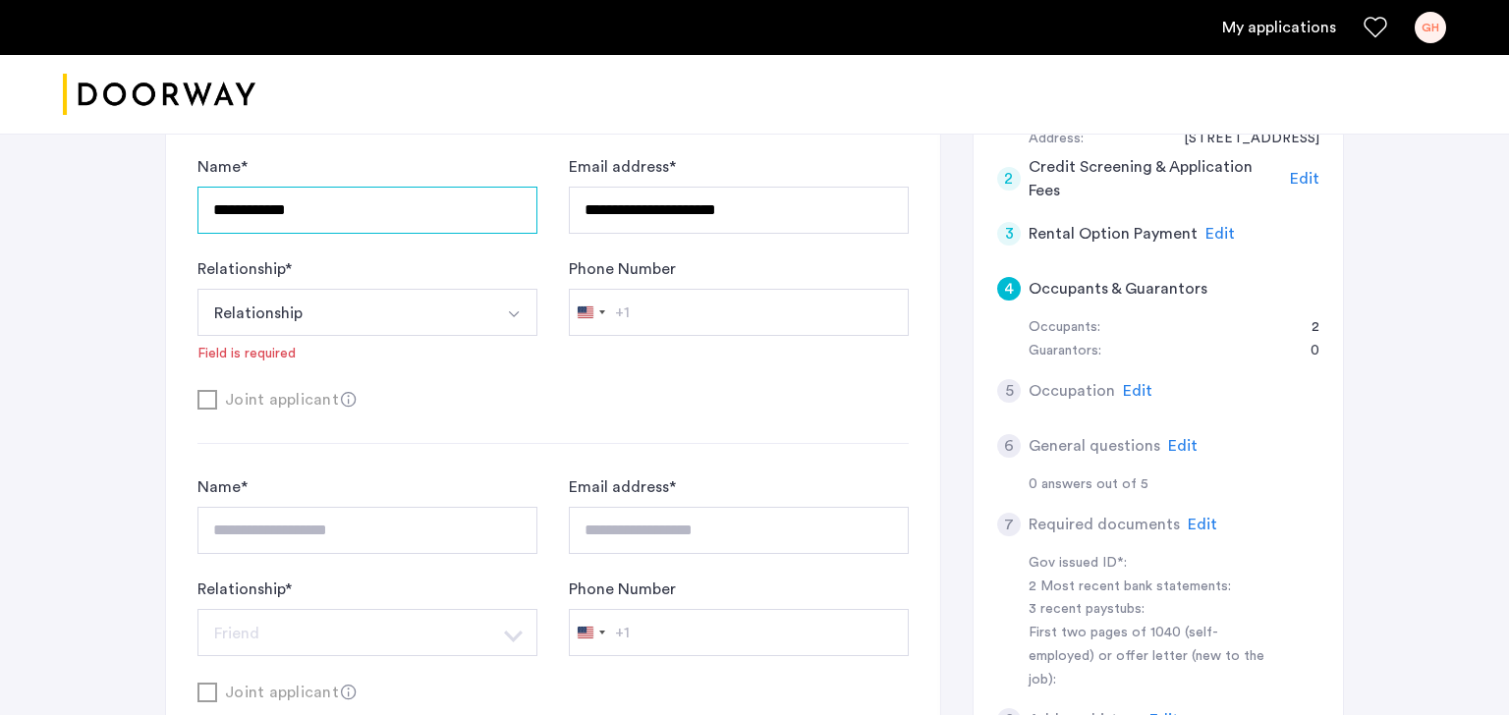
scroll to position [293, 0]
click at [199, 395] on div "Joint applicant" at bounding box center [552, 398] width 711 height 25
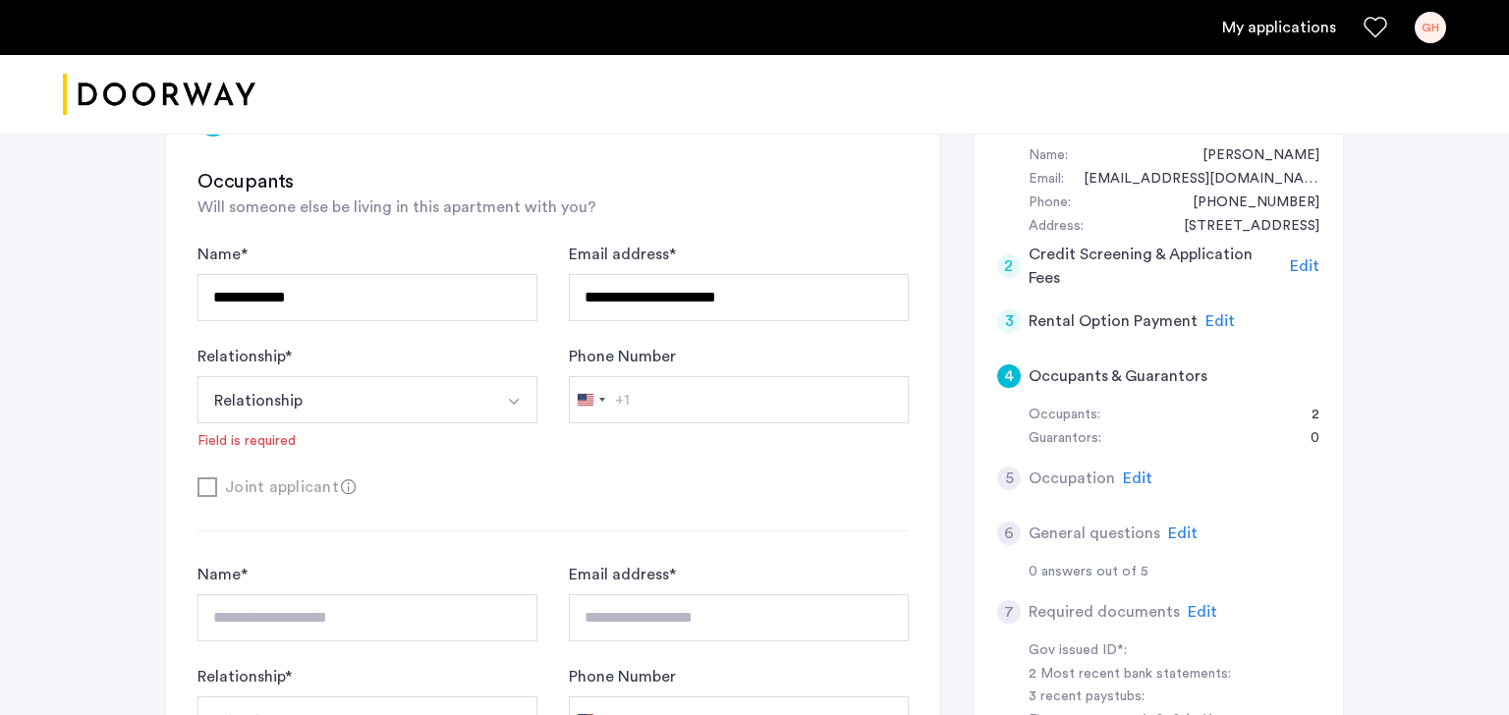
scroll to position [0, 0]
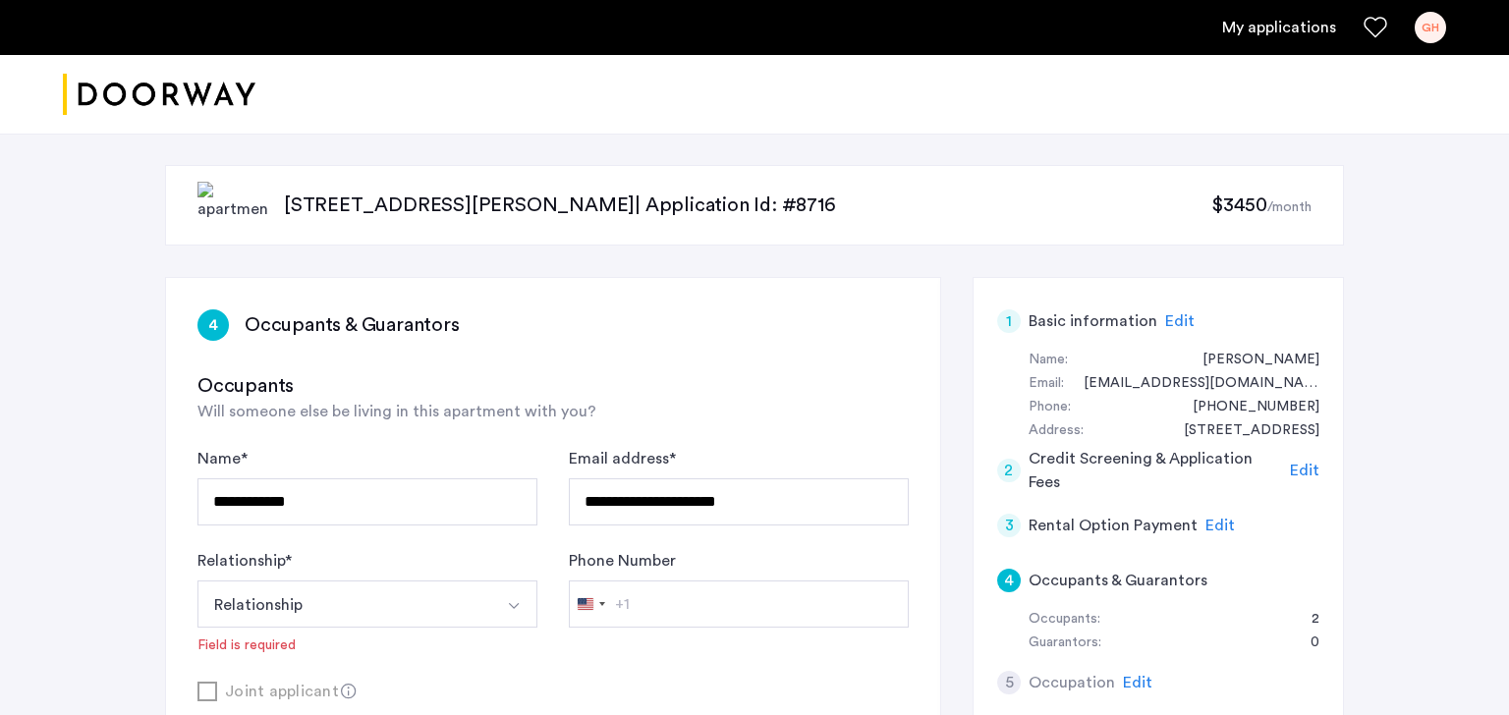
click at [1428, 32] on div "GH" at bounding box center [1429, 27] width 31 height 31
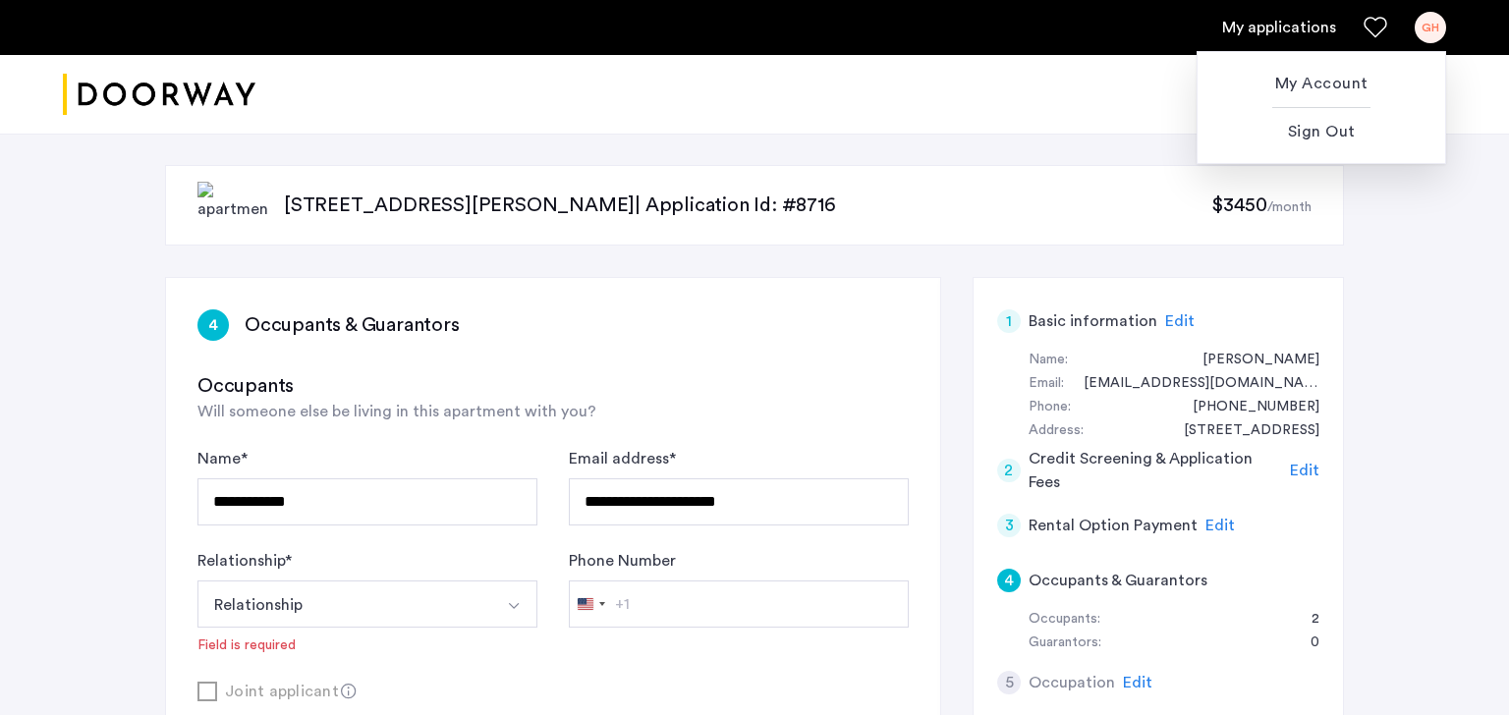
click at [1428, 32] on div at bounding box center [754, 357] width 1509 height 715
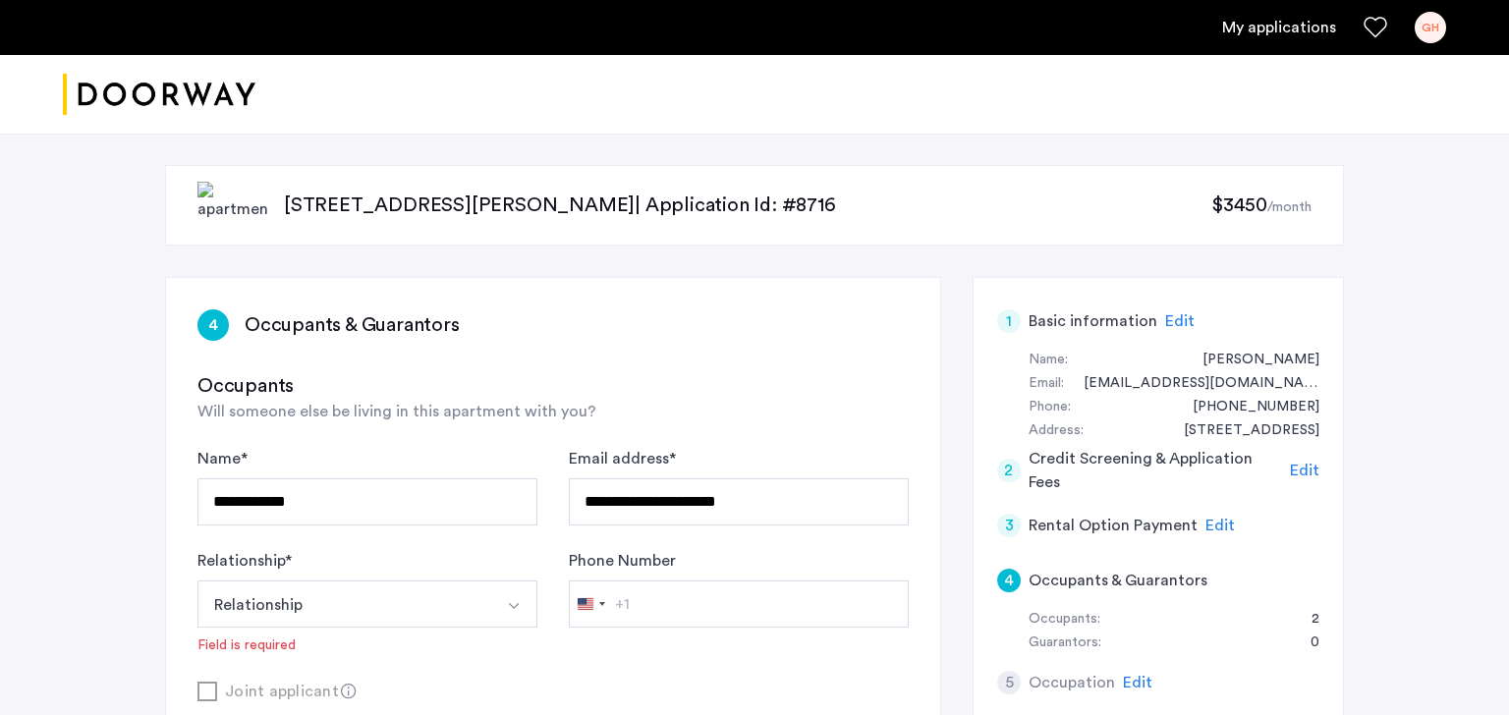
click at [1305, 469] on span "Edit" at bounding box center [1304, 471] width 29 height 16
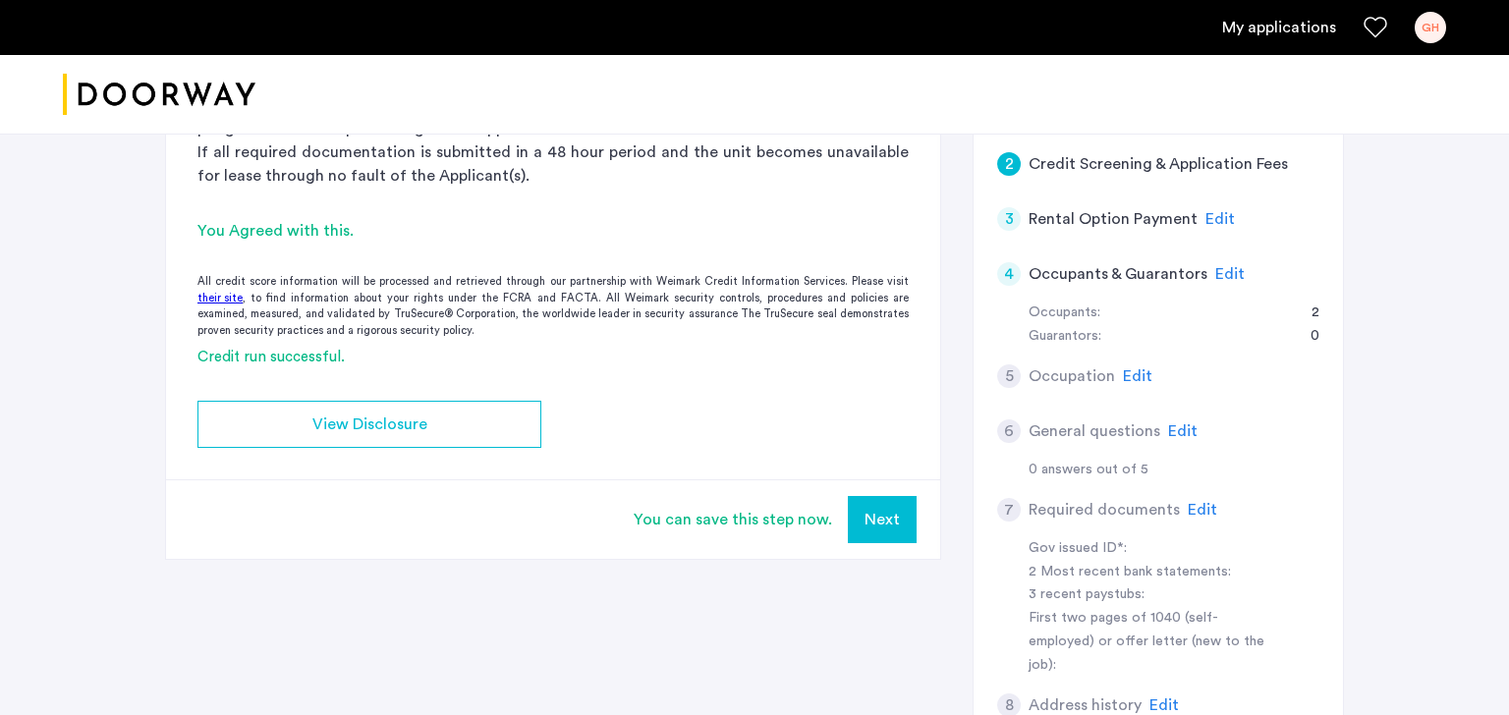
scroll to position [262, 0]
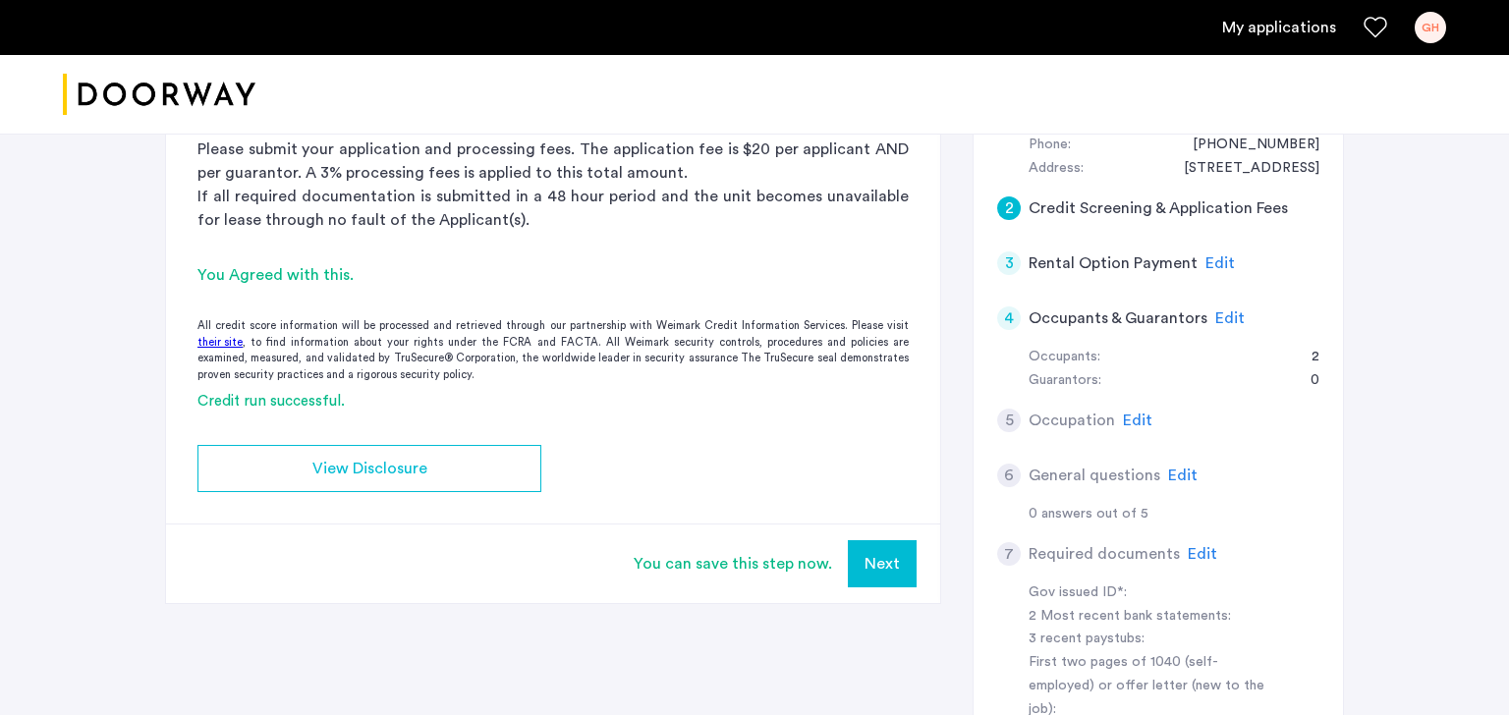
click at [1215, 262] on span "Edit" at bounding box center [1219, 263] width 29 height 16
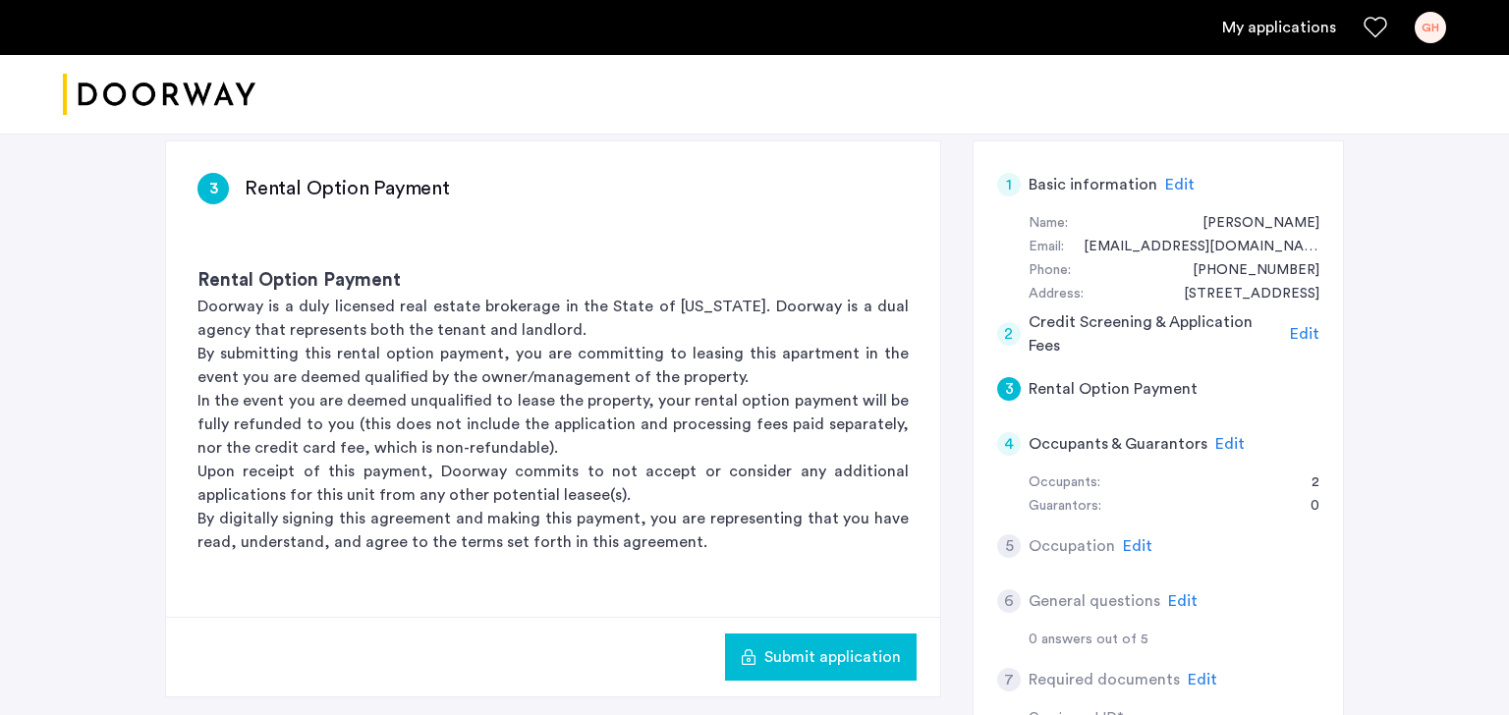
scroll to position [139, 0]
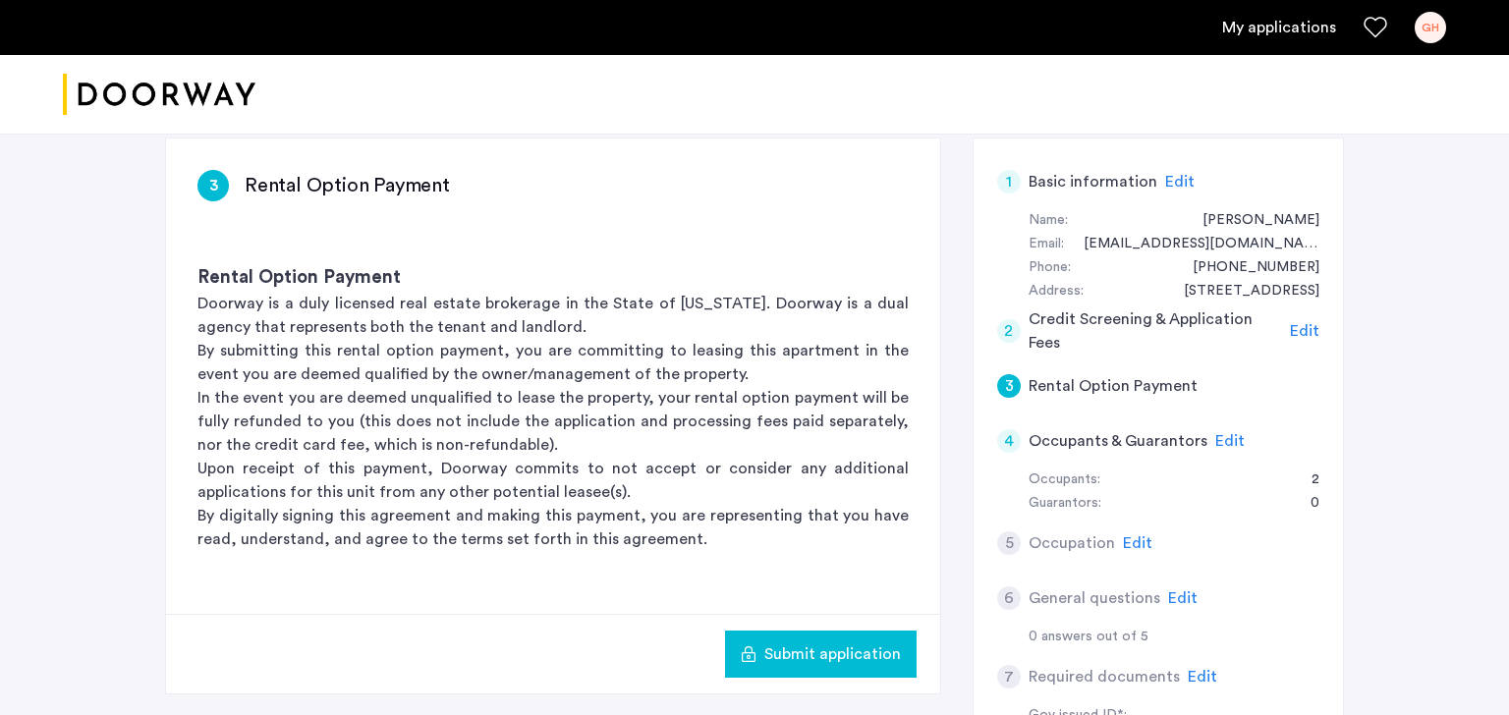
click at [1215, 442] on span "Edit" at bounding box center [1229, 441] width 29 height 16
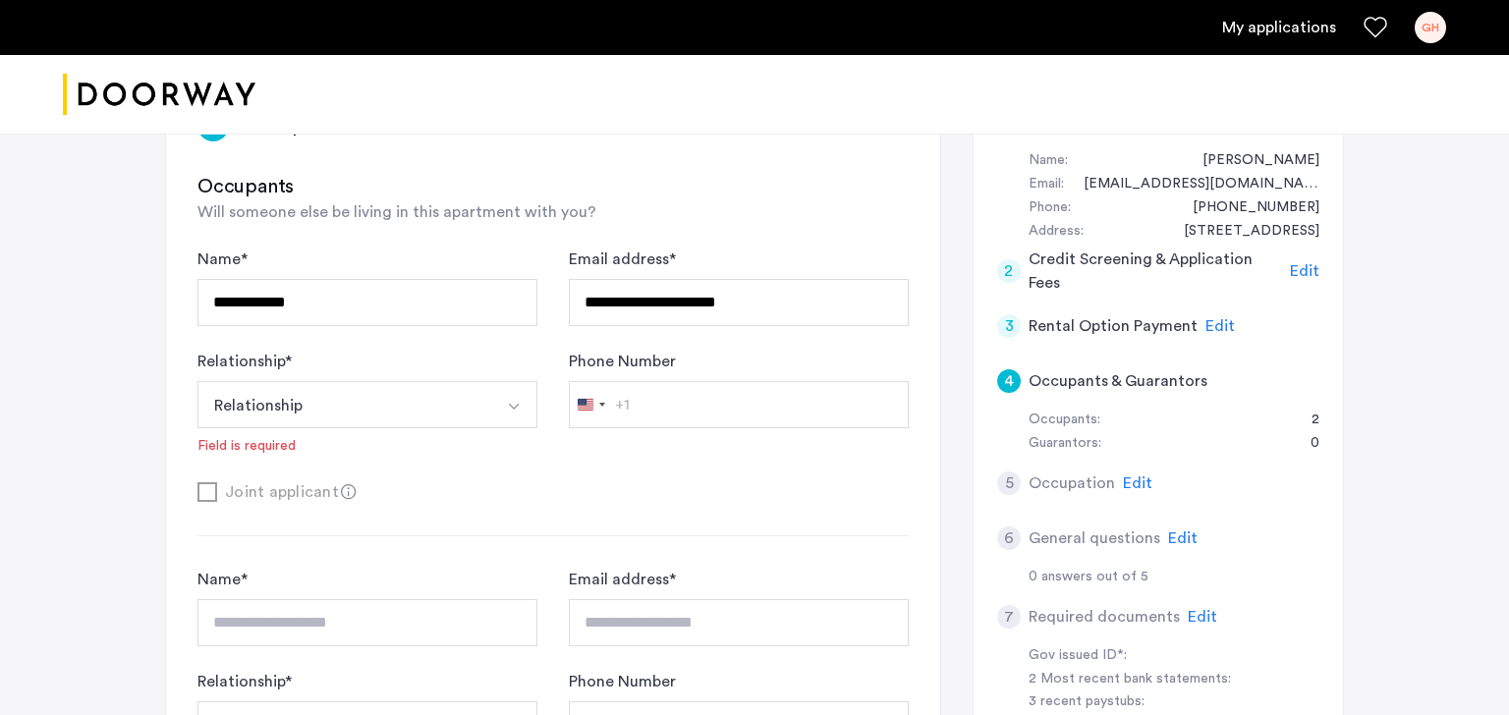
scroll to position [241, 0]
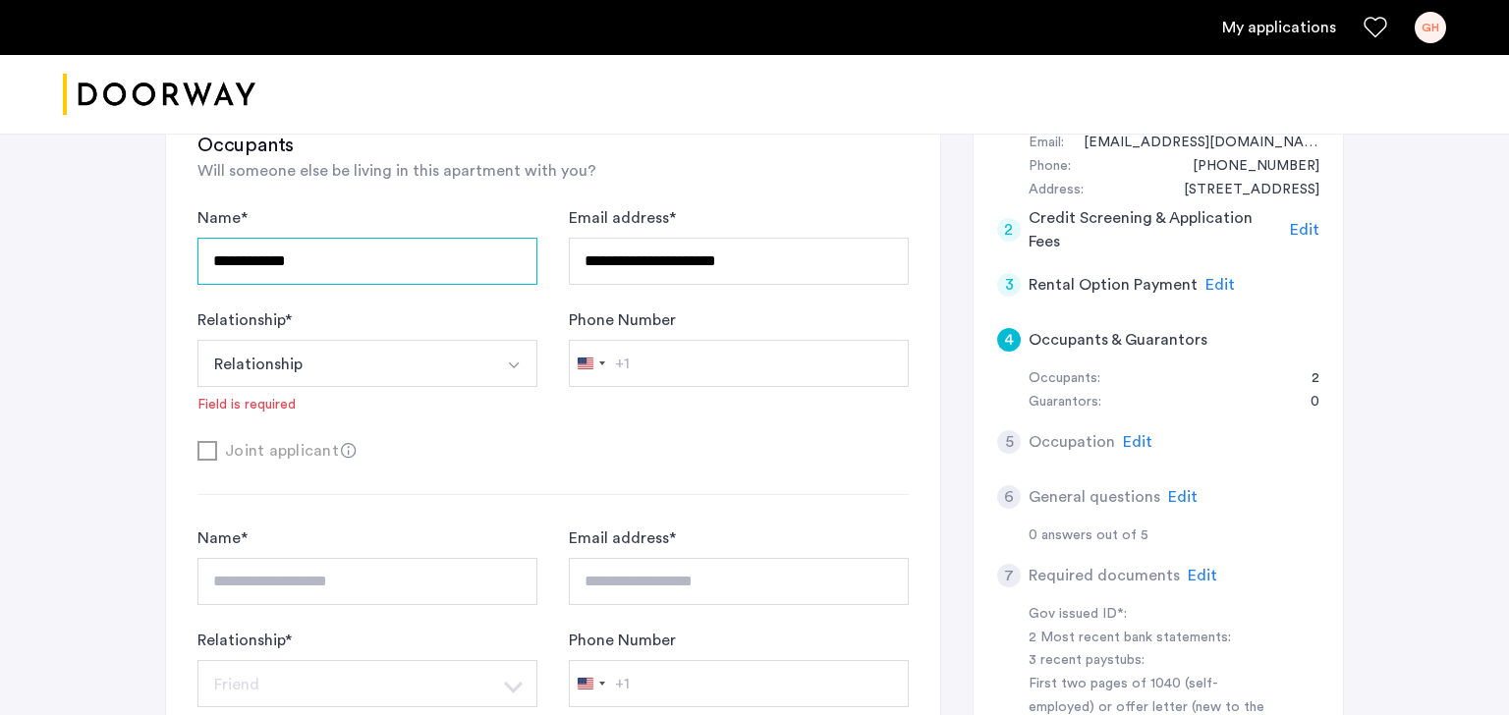
click at [450, 254] on input "**********" at bounding box center [367, 261] width 340 height 47
click at [77, 469] on div "**********" at bounding box center [754, 456] width 1509 height 1127
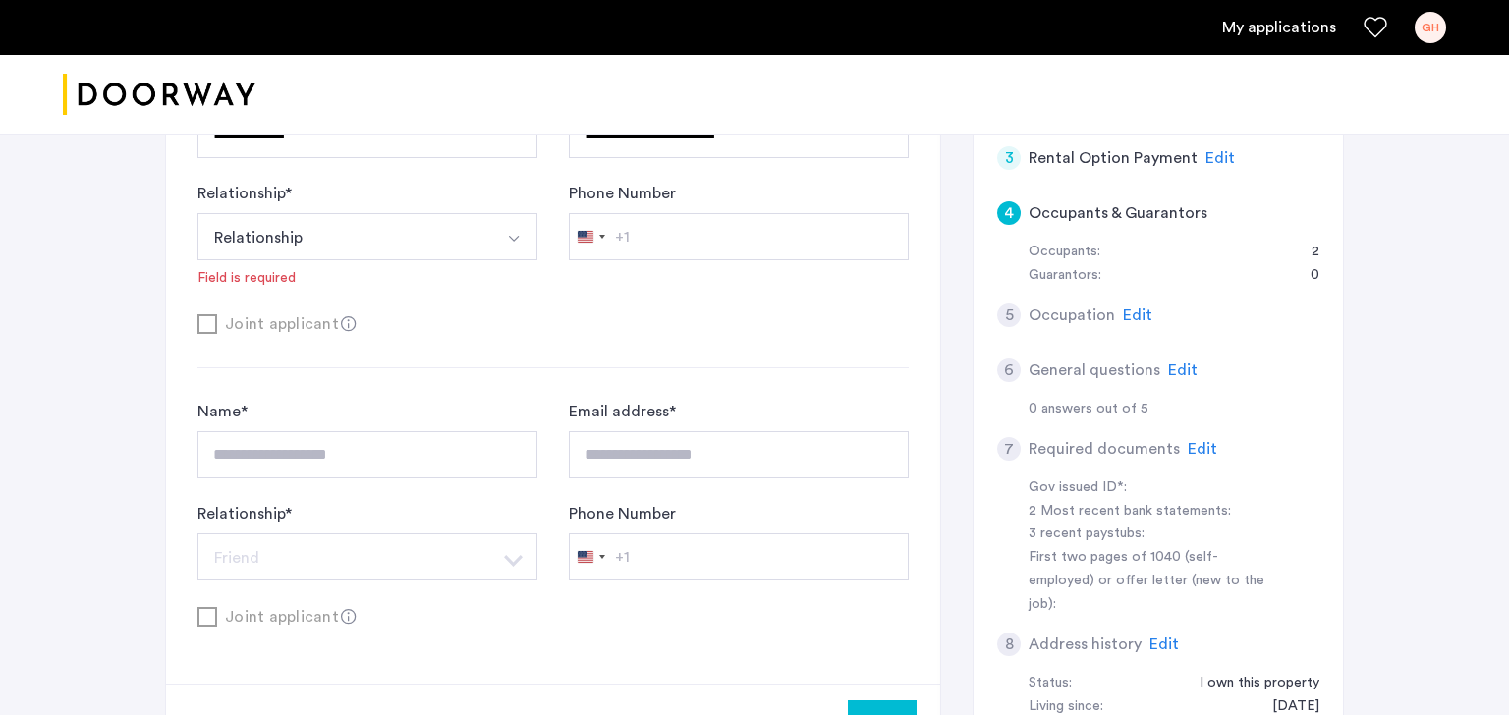
scroll to position [347, 0]
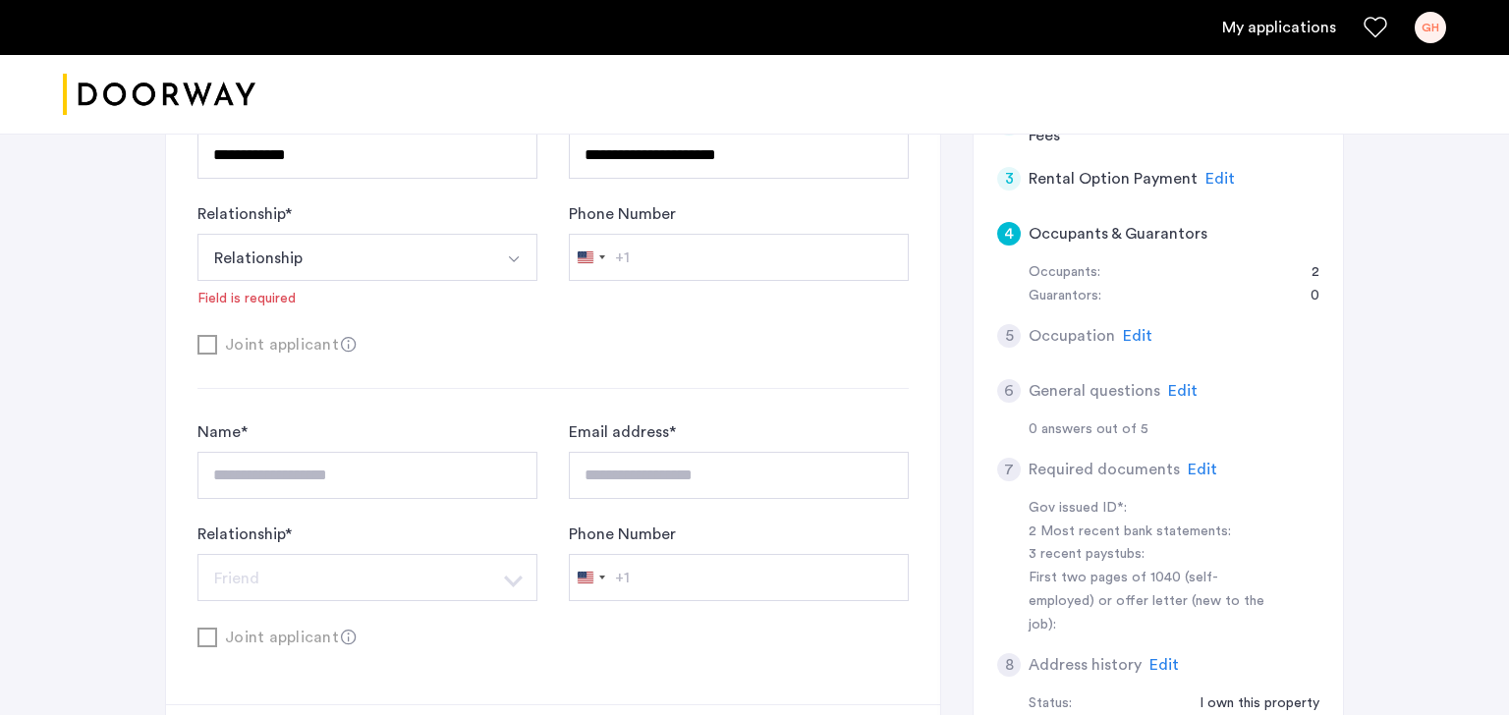
click at [209, 347] on div "Joint applicant" at bounding box center [552, 344] width 711 height 25
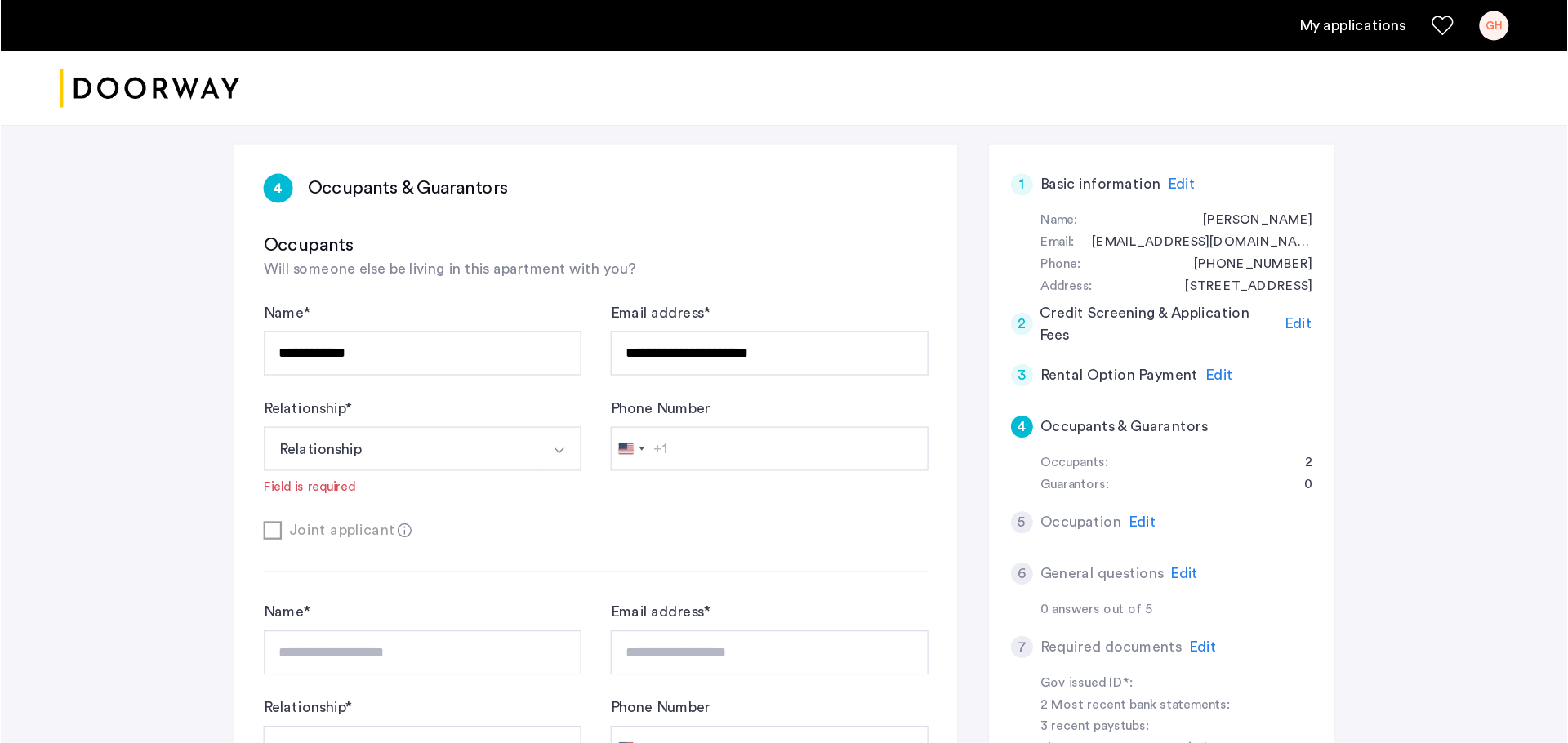
scroll to position [103, 0]
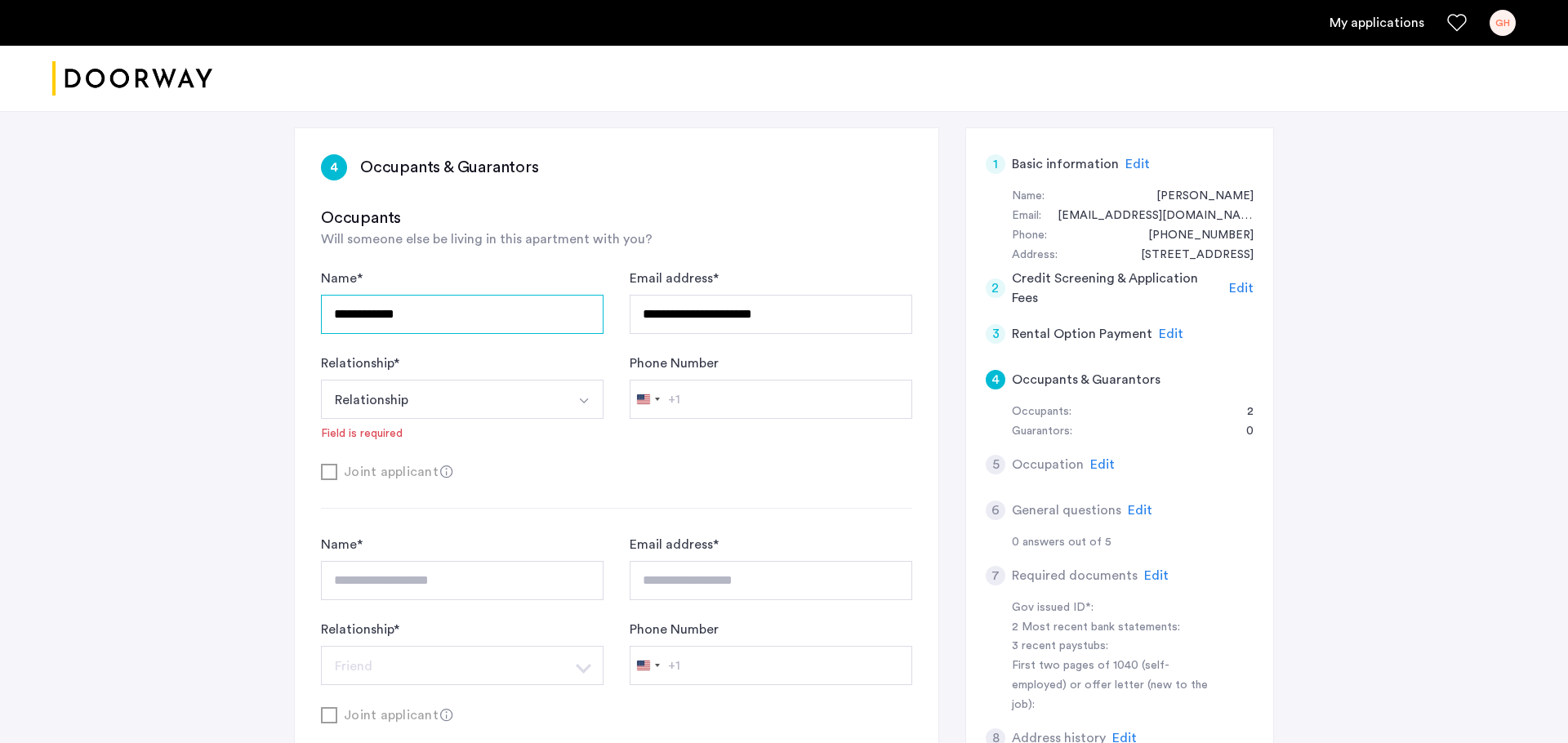
click at [494, 312] on input "**********" at bounding box center [462, 314] width 283 height 39
click at [443, 313] on input "**********" at bounding box center [462, 314] width 283 height 39
type input "**********"
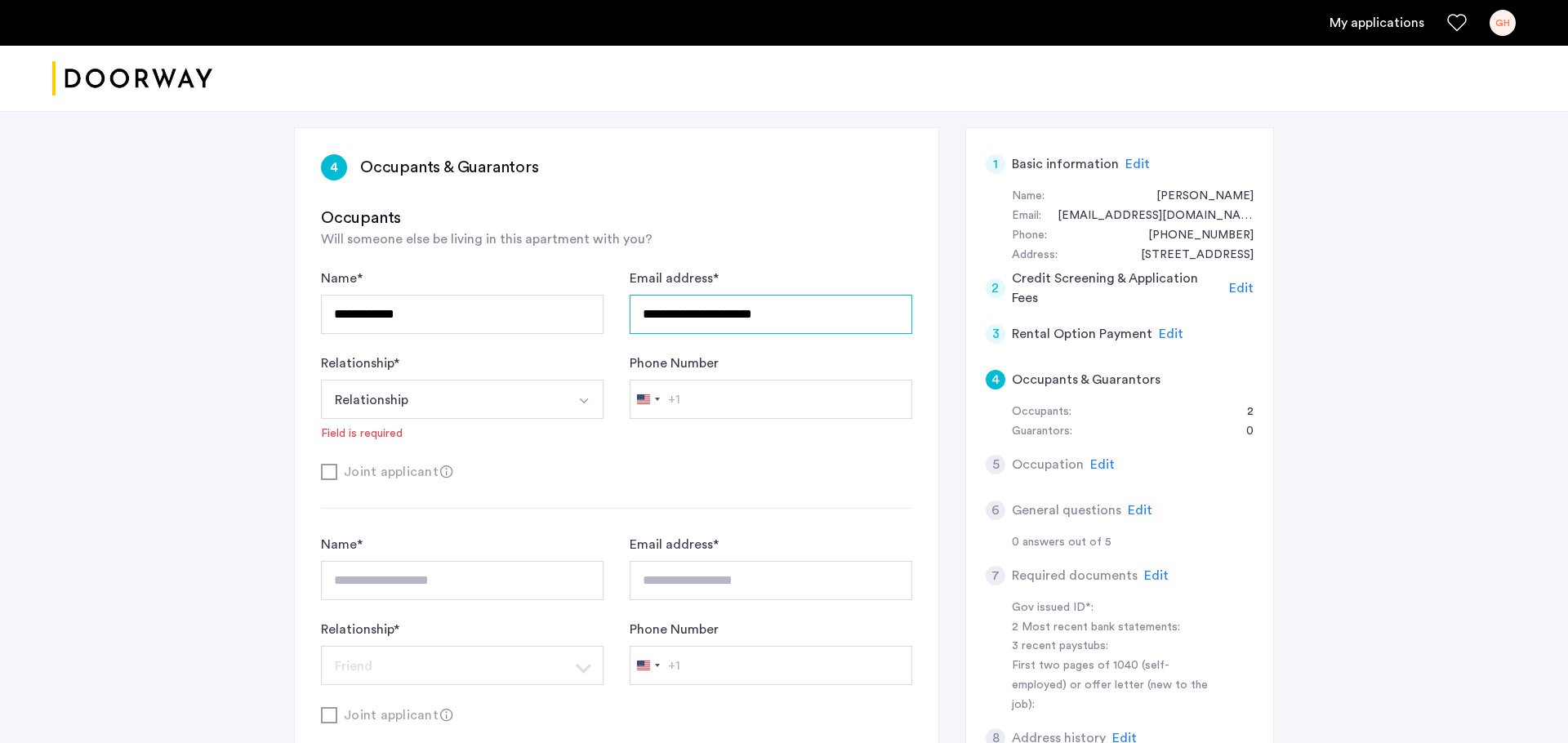
click at [681, 309] on input "**********" at bounding box center [771, 314] width 283 height 39
paste input "text"
type input "**********"
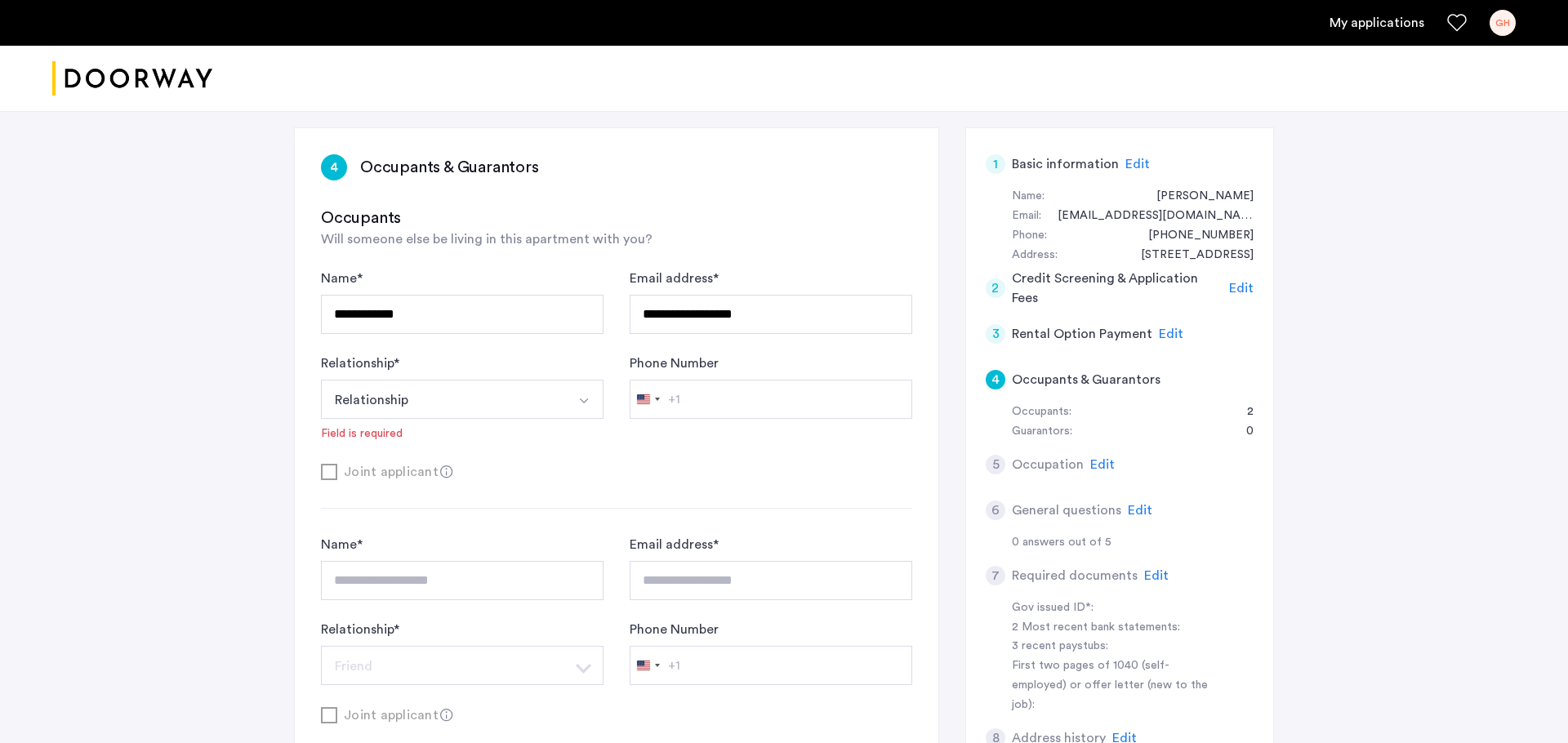
click at [471, 398] on button "Relationship" at bounding box center [443, 399] width 244 height 39
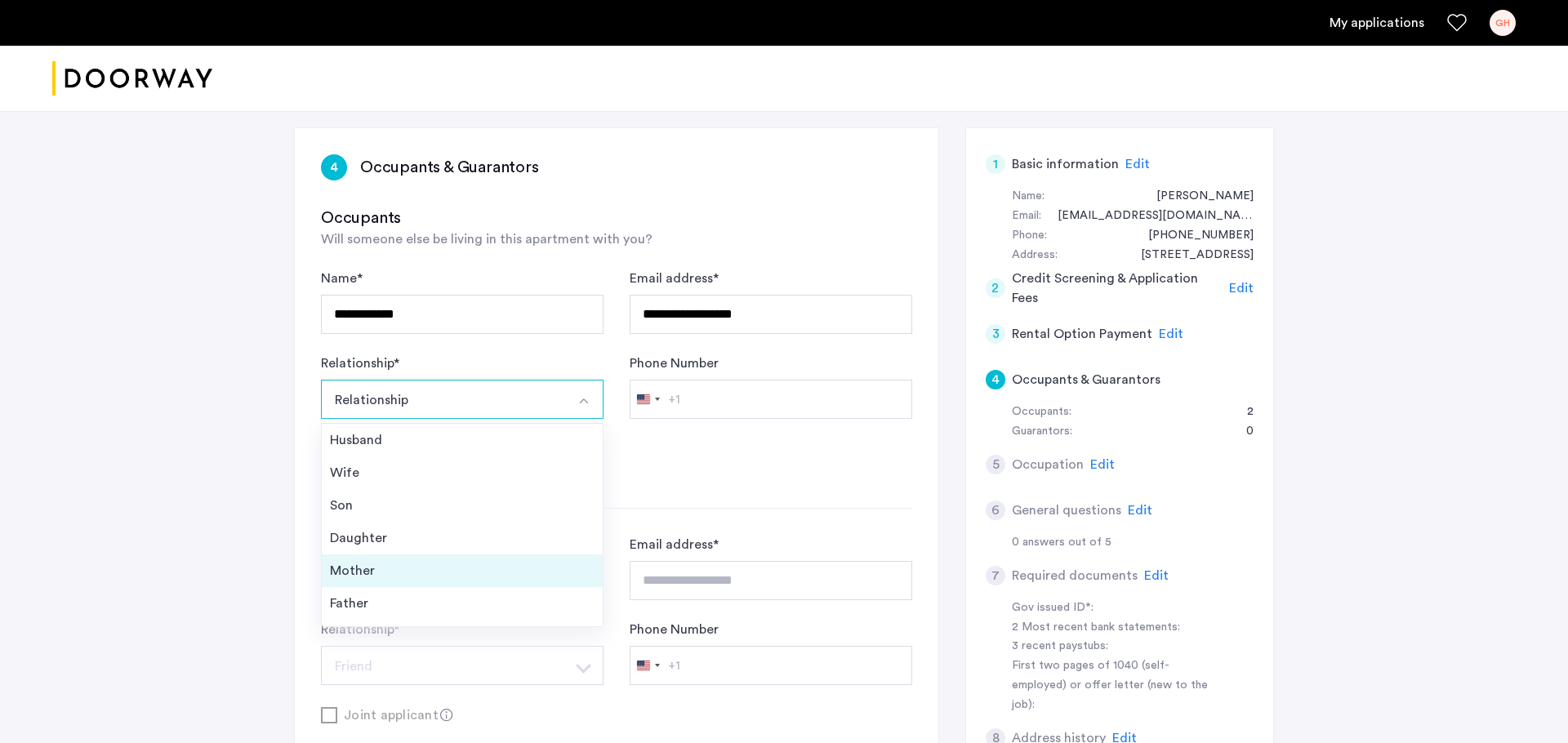
scroll to position [58, 0]
click at [411, 569] on div "Friend" at bounding box center [462, 578] width 264 height 20
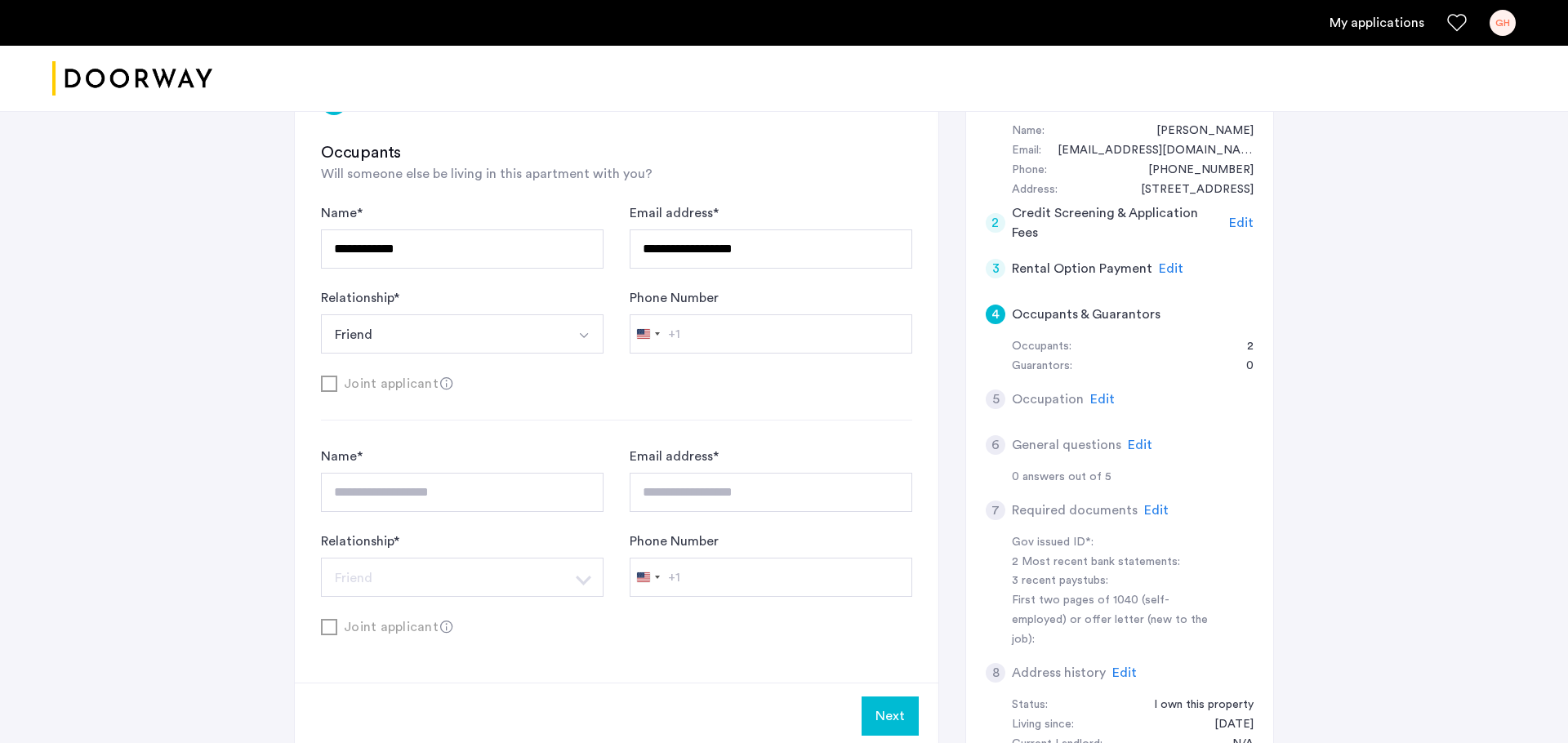
scroll to position [170, 0]
click at [895, 593] on button "Next" at bounding box center [890, 714] width 57 height 39
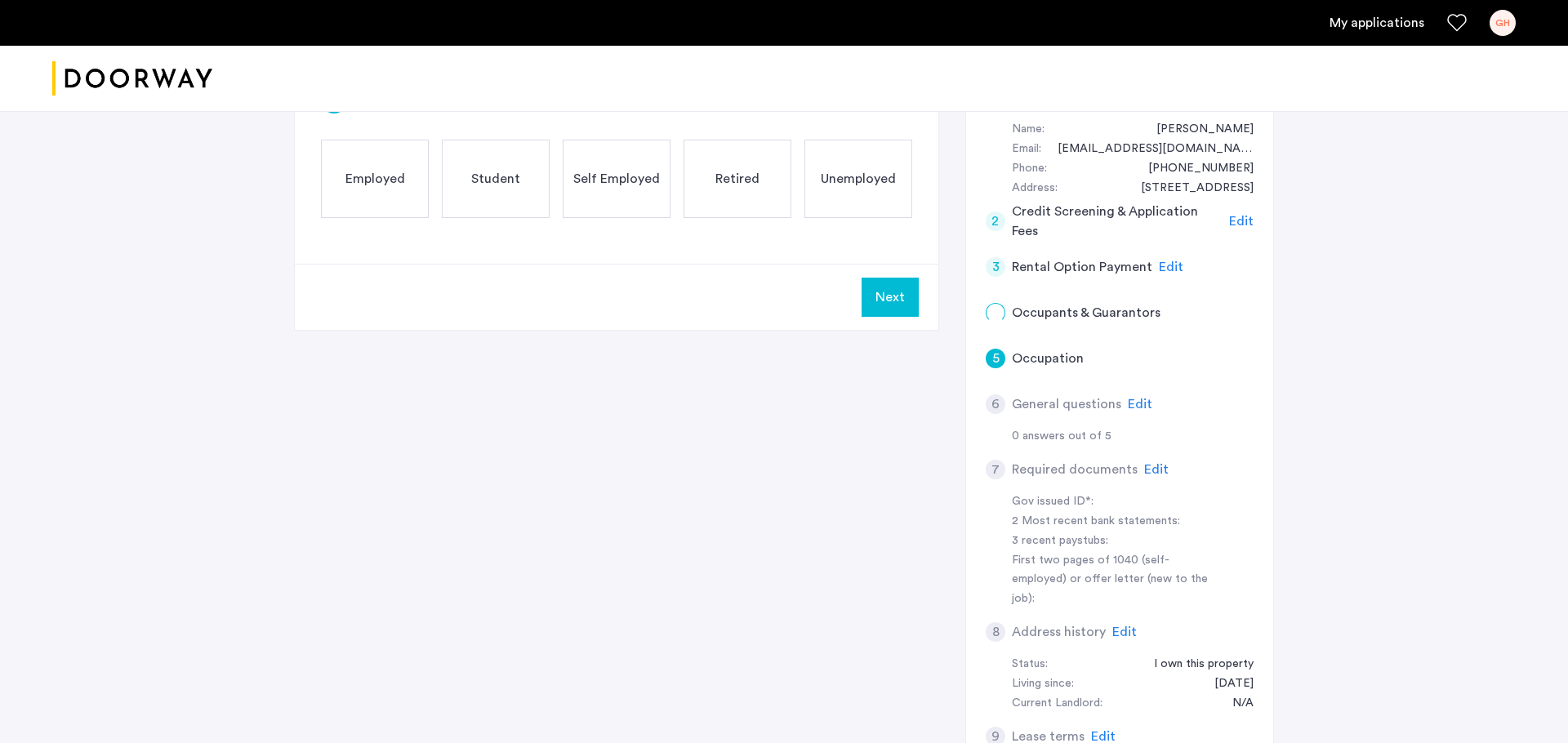
scroll to position [0, 0]
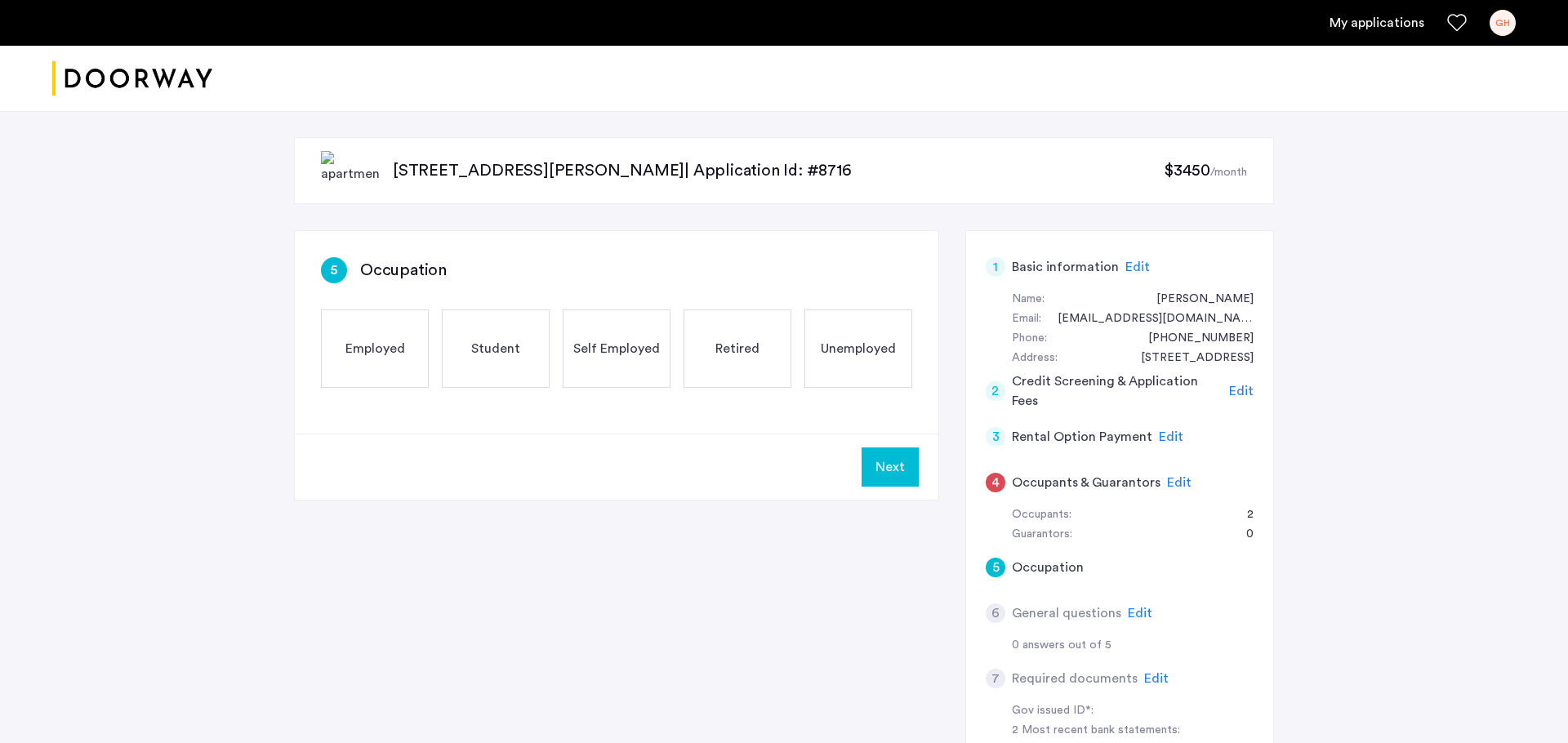
click at [370, 360] on div "Employed" at bounding box center [375, 348] width 108 height 78
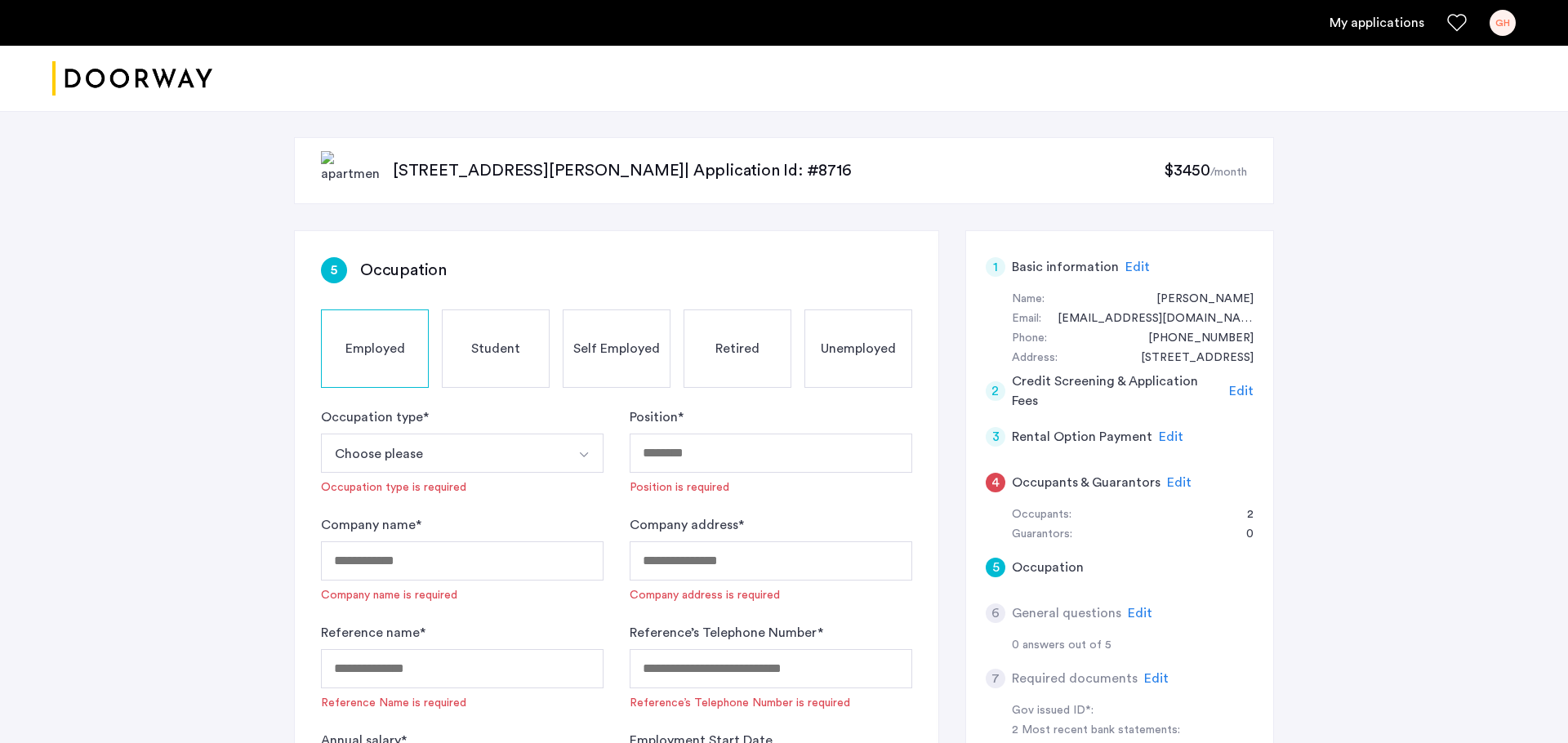
click at [467, 463] on button "Choose please" at bounding box center [443, 453] width 244 height 39
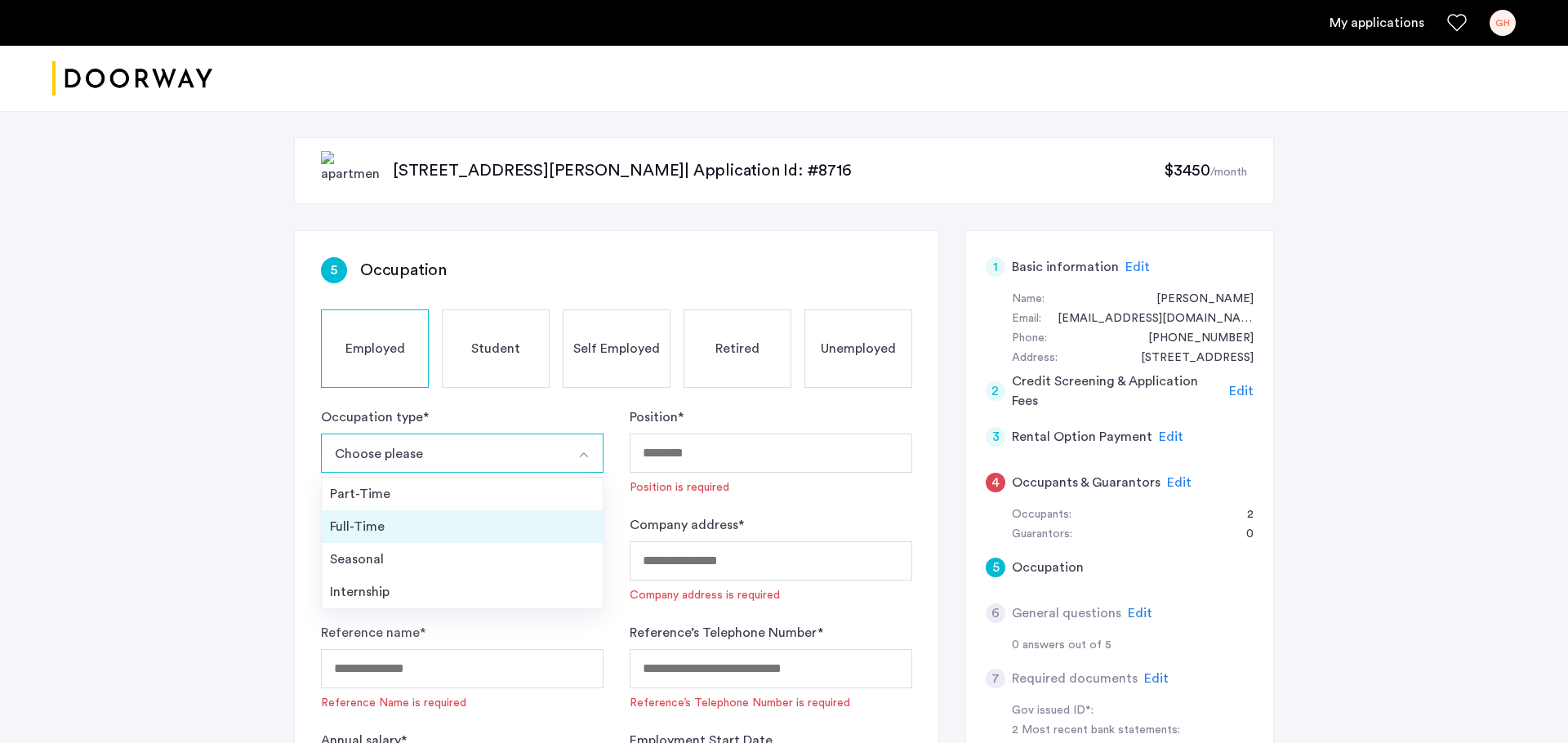
click at [438, 524] on div "Full-Time" at bounding box center [462, 527] width 264 height 20
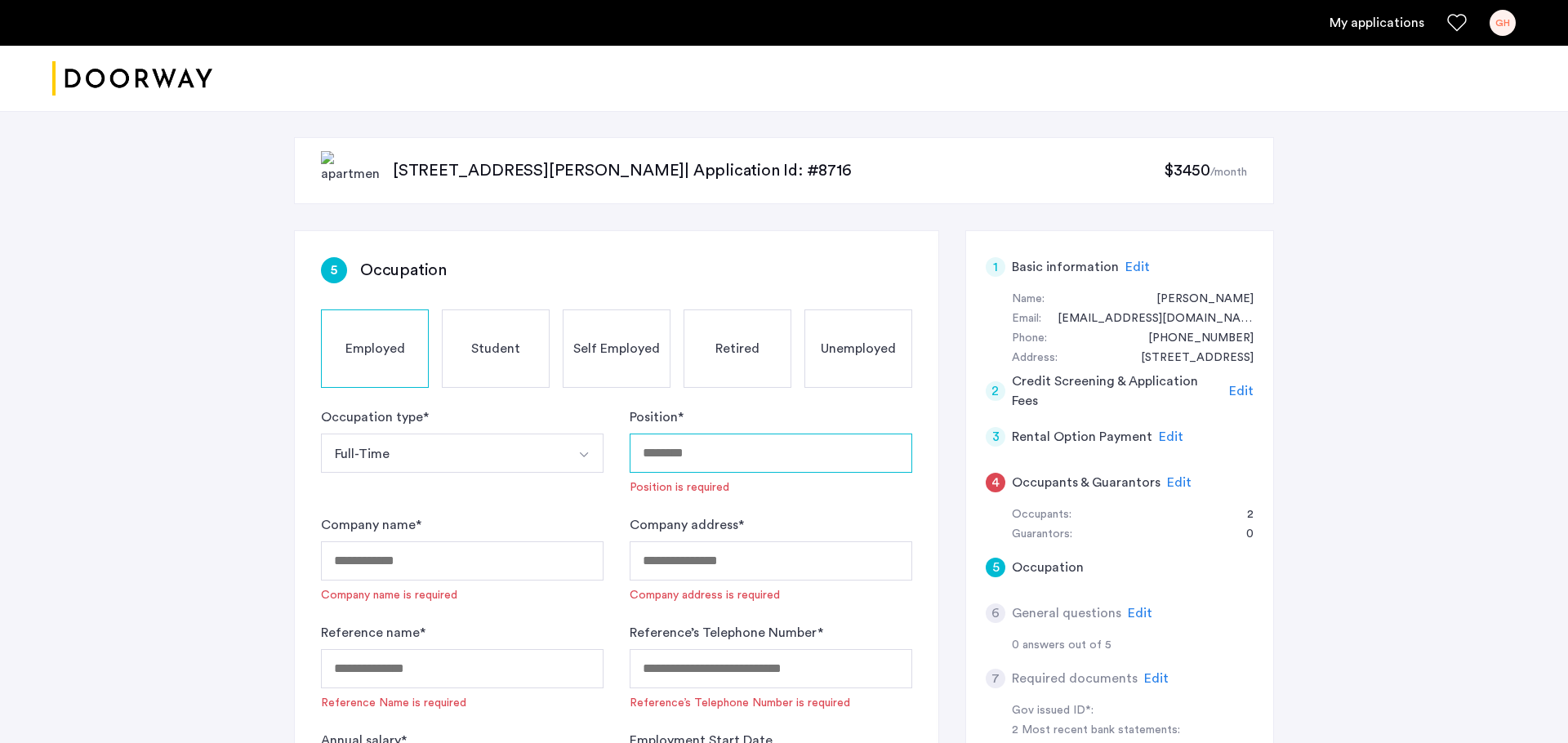
click at [688, 458] on input "Position *" at bounding box center [771, 453] width 283 height 39
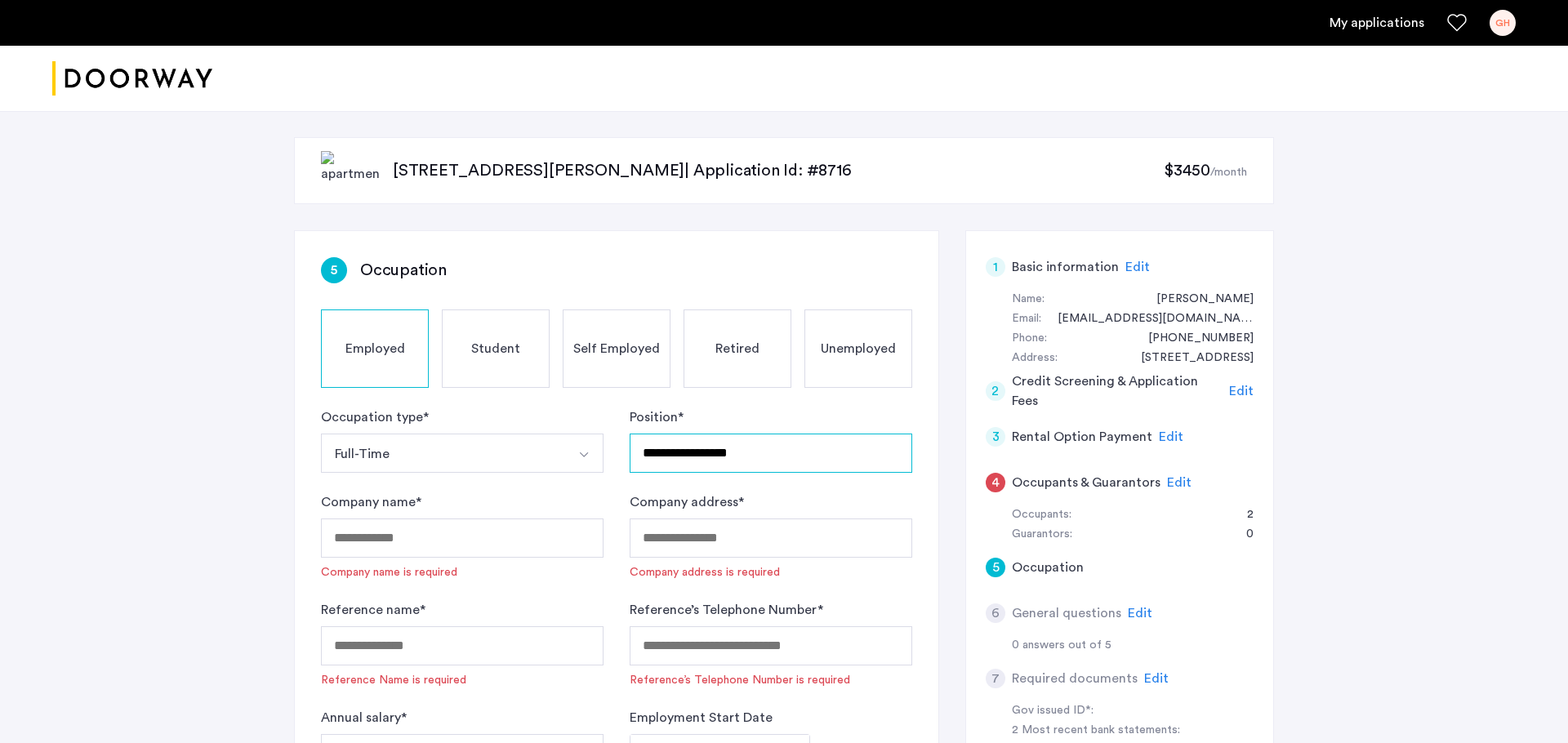
drag, startPoint x: 725, startPoint y: 452, endPoint x: 612, endPoint y: 452, distance: 113.0
click at [612, 452] on form "**********" at bounding box center [616, 602] width 591 height 389
type input "**********"
click at [460, 557] on div "Company name * Company name is required" at bounding box center [462, 536] width 283 height 88
click at [460, 542] on input "Company name *" at bounding box center [462, 538] width 283 height 39
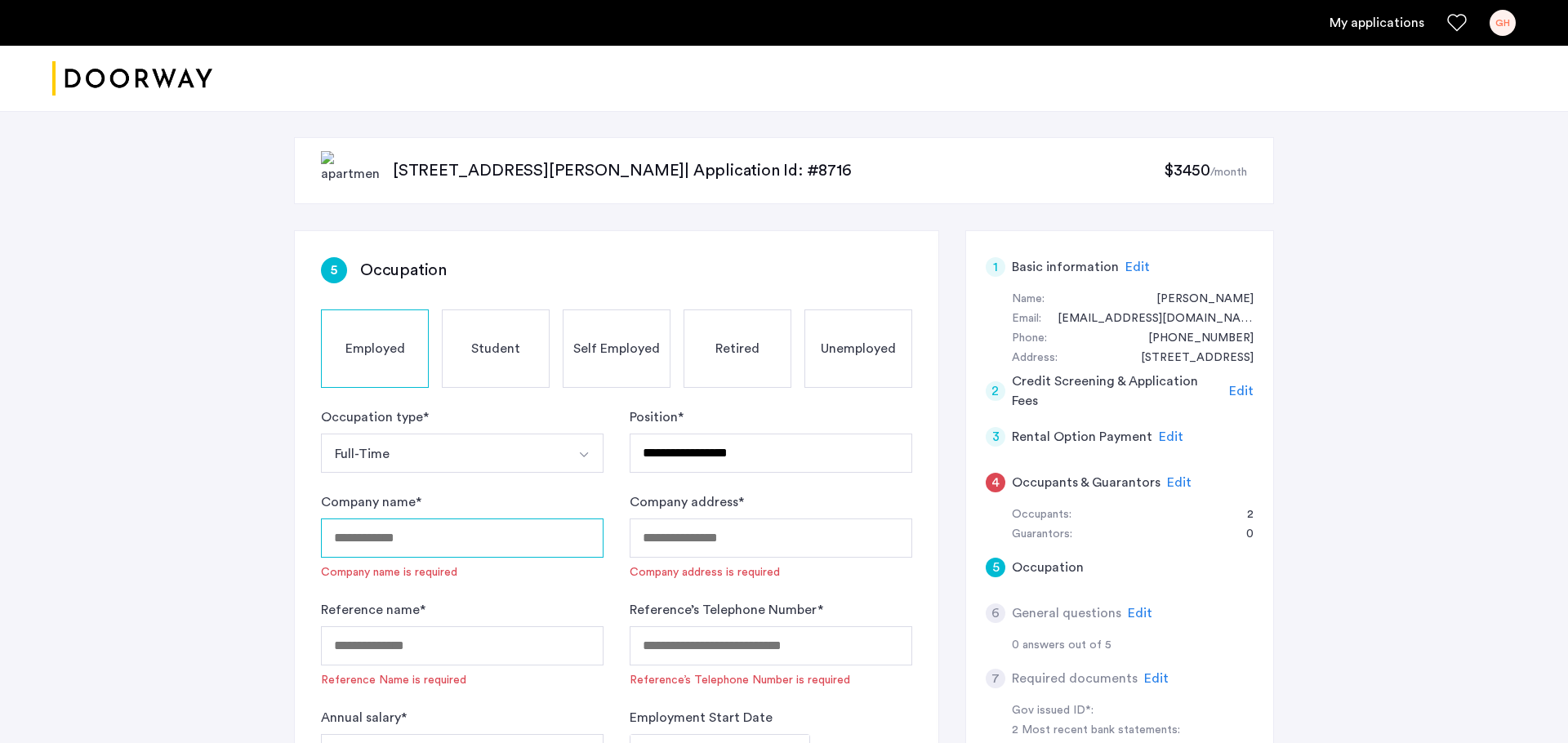
paste input "**********"
type input "**********"
click at [697, 555] on input "Company address *" at bounding box center [771, 538] width 283 height 39
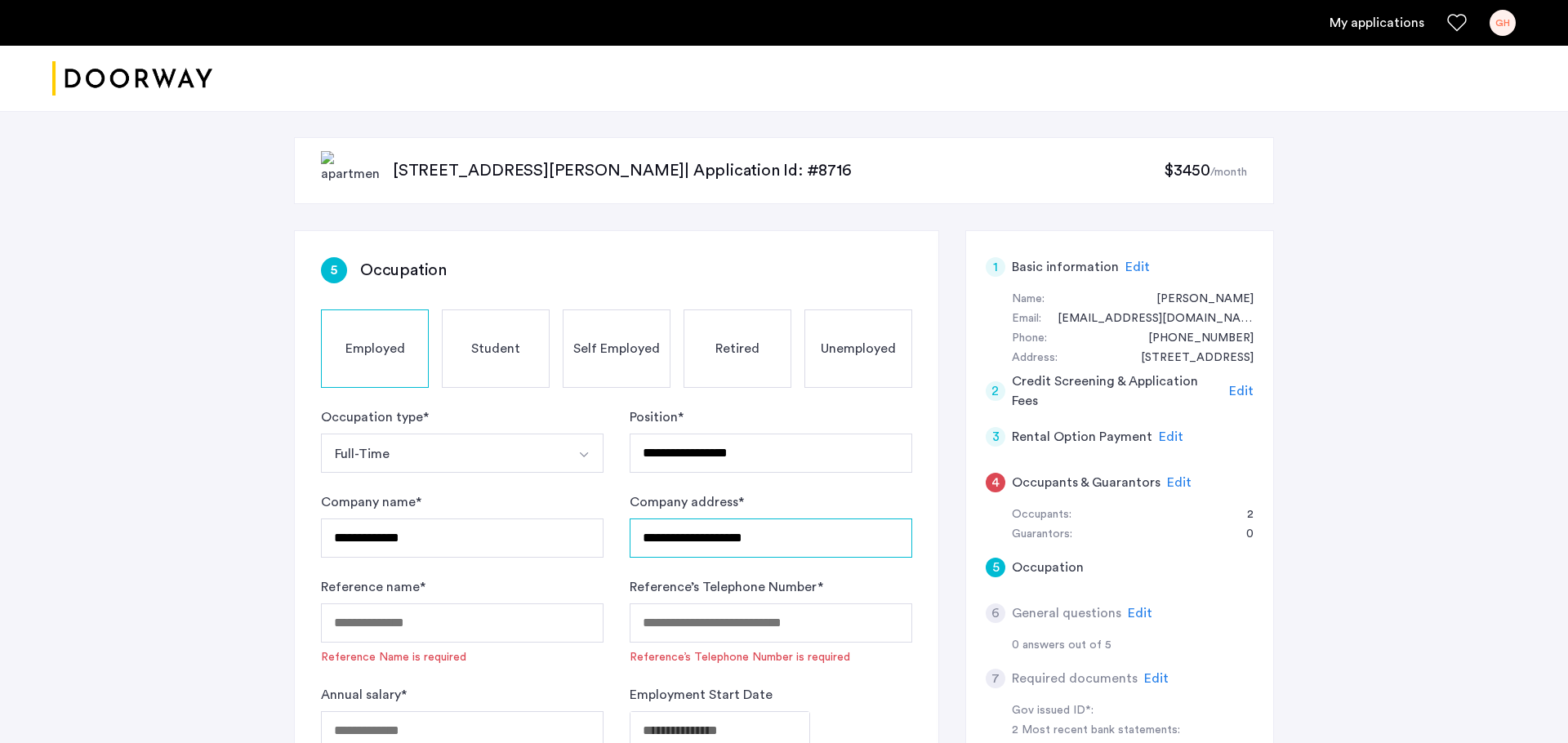
click at [751, 541] on input "**********" at bounding box center [771, 538] width 283 height 39
paste input "**********"
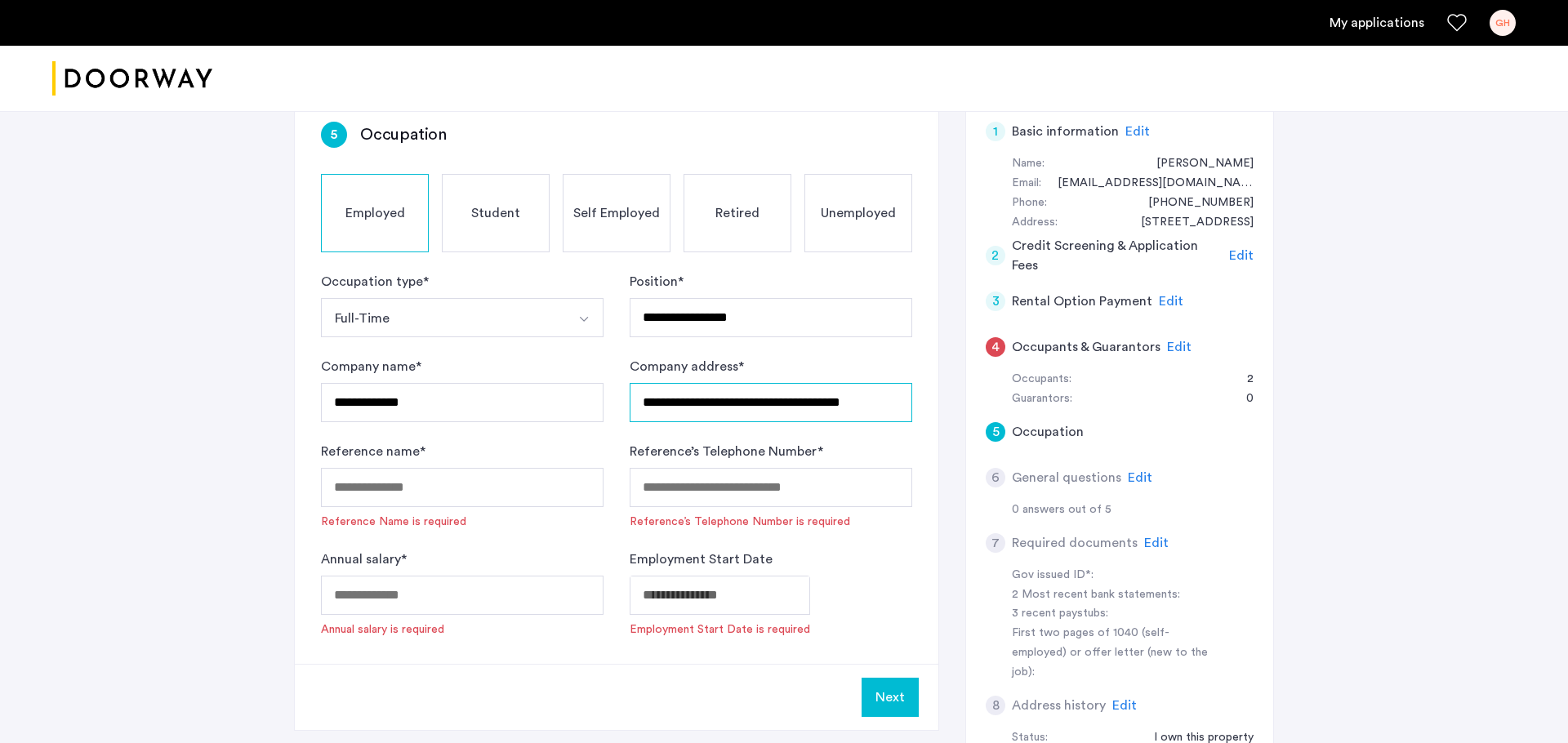
scroll to position [160, 0]
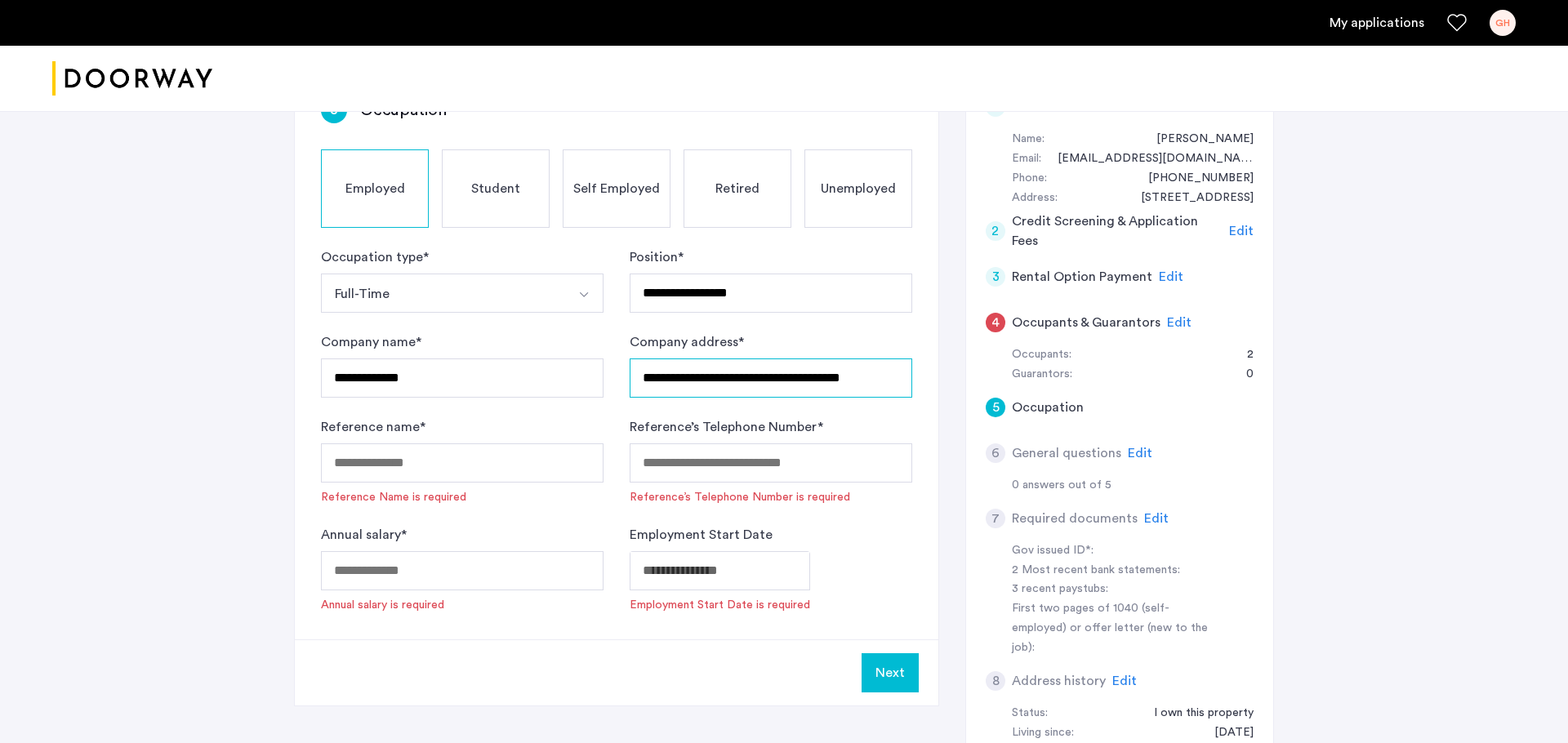
type input "**********"
click at [531, 452] on input "Reference name *" at bounding box center [462, 462] width 283 height 39
type input "**********"
click at [813, 457] on input "Reference’s Telephone Number *" at bounding box center [771, 462] width 283 height 39
type input "*"
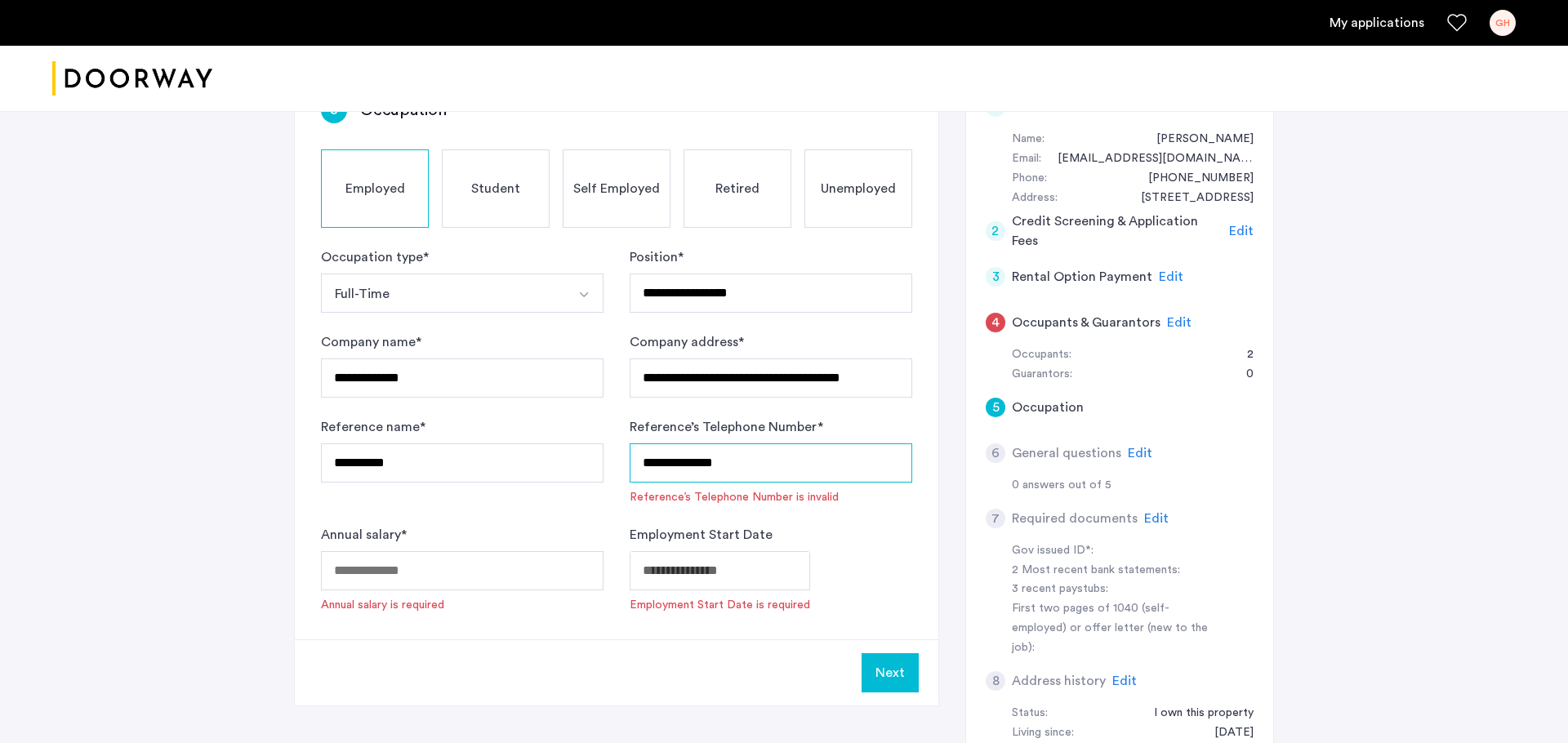
type input "**********"
click at [465, 563] on input "Annual salary *" at bounding box center [462, 570] width 283 height 39
click at [684, 578] on body "**********" at bounding box center [784, 211] width 1568 height 743
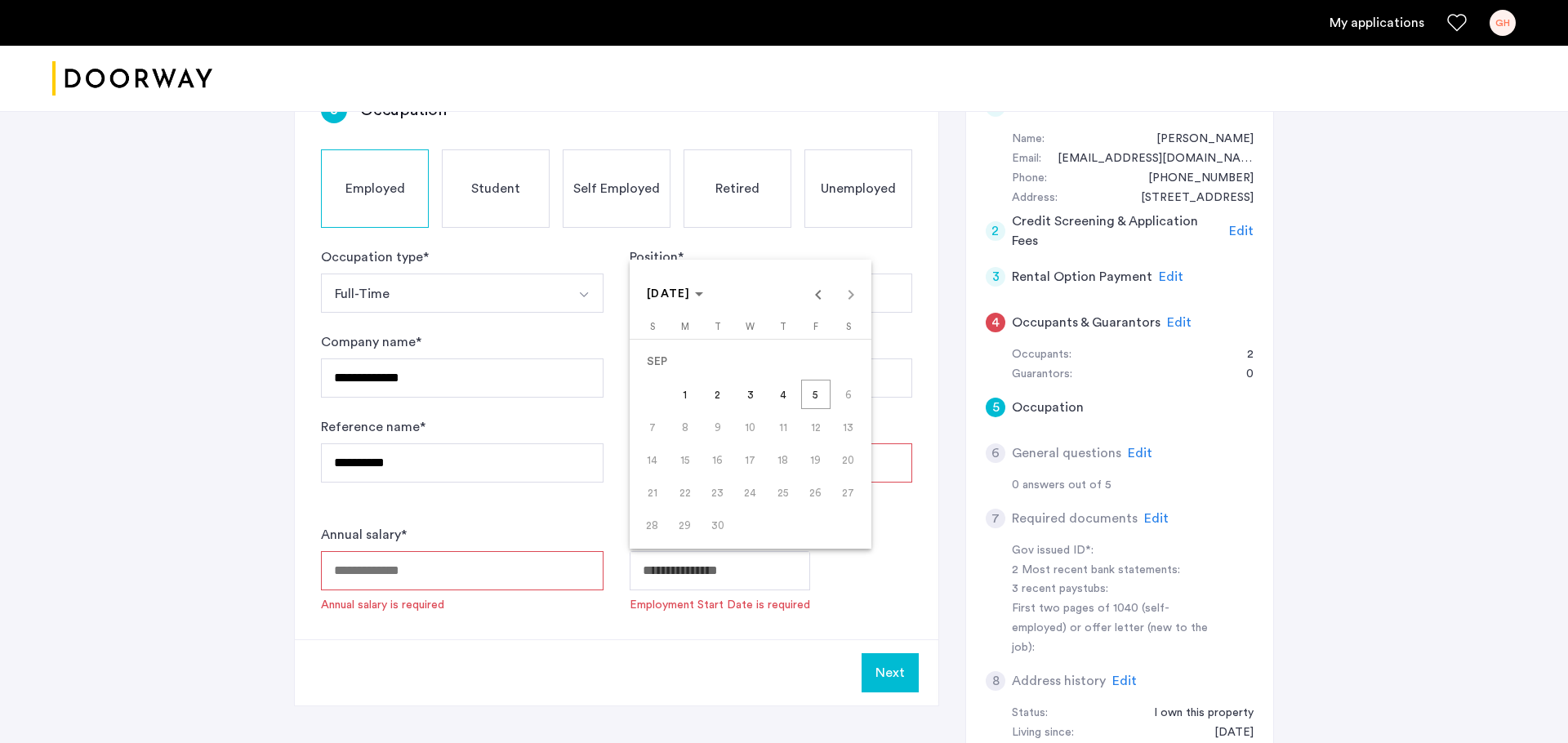
click at [686, 492] on span "22" at bounding box center [684, 492] width 29 height 29
click at [681, 494] on span "22" at bounding box center [684, 492] width 29 height 29
click at [686, 571] on div at bounding box center [784, 372] width 1568 height 743
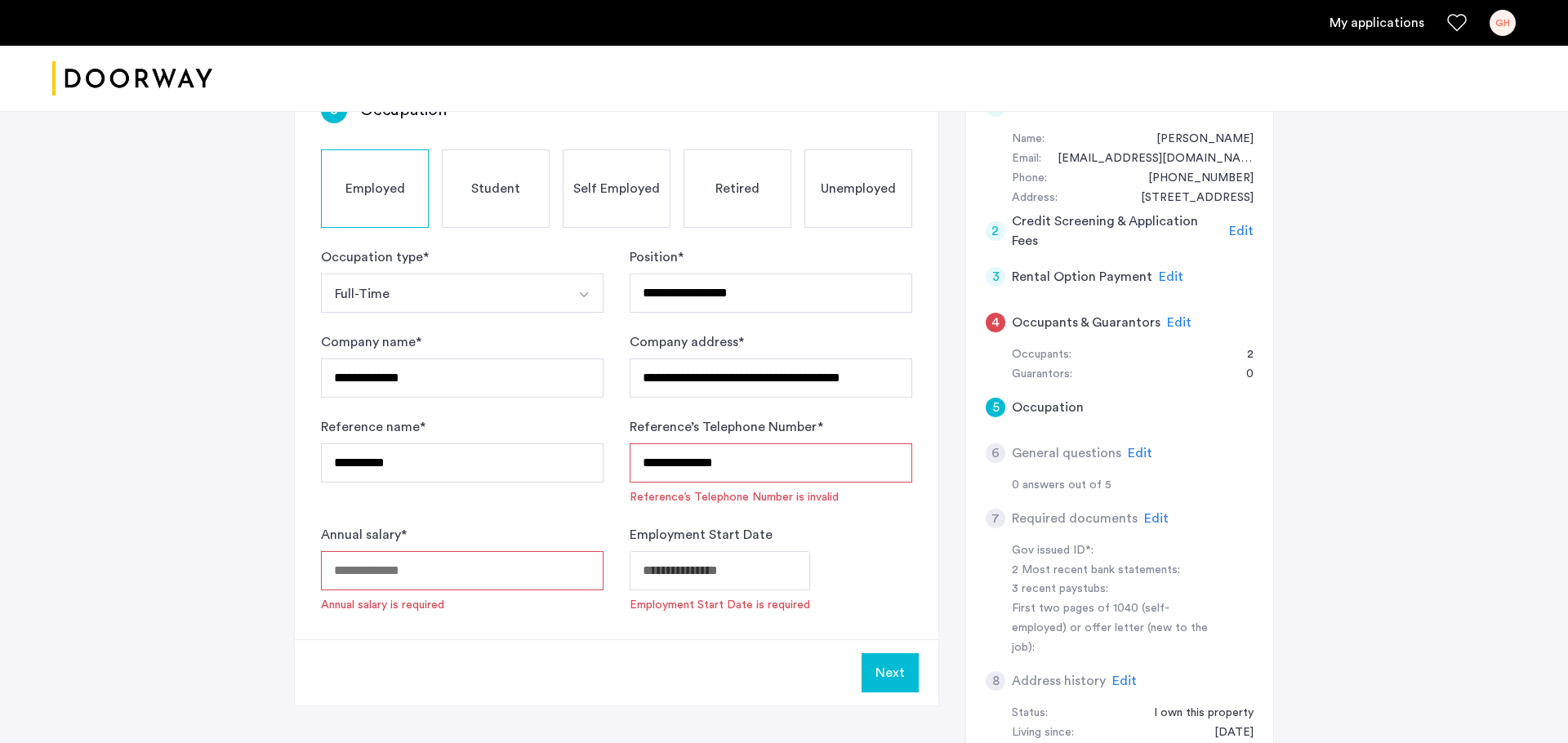
click at [708, 573] on body "**********" at bounding box center [784, 211] width 1568 height 743
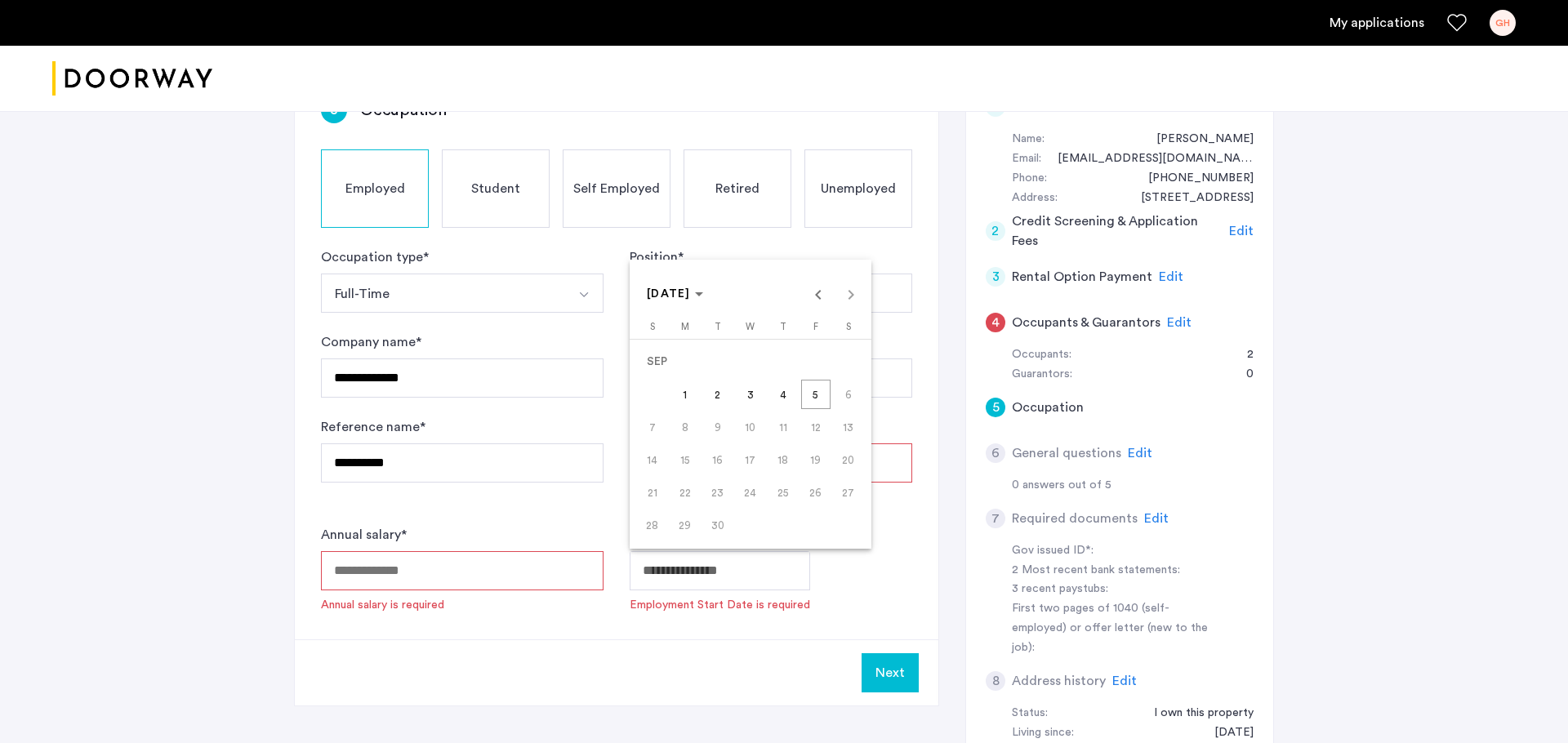
click at [815, 395] on span "5" at bounding box center [816, 394] width 29 height 29
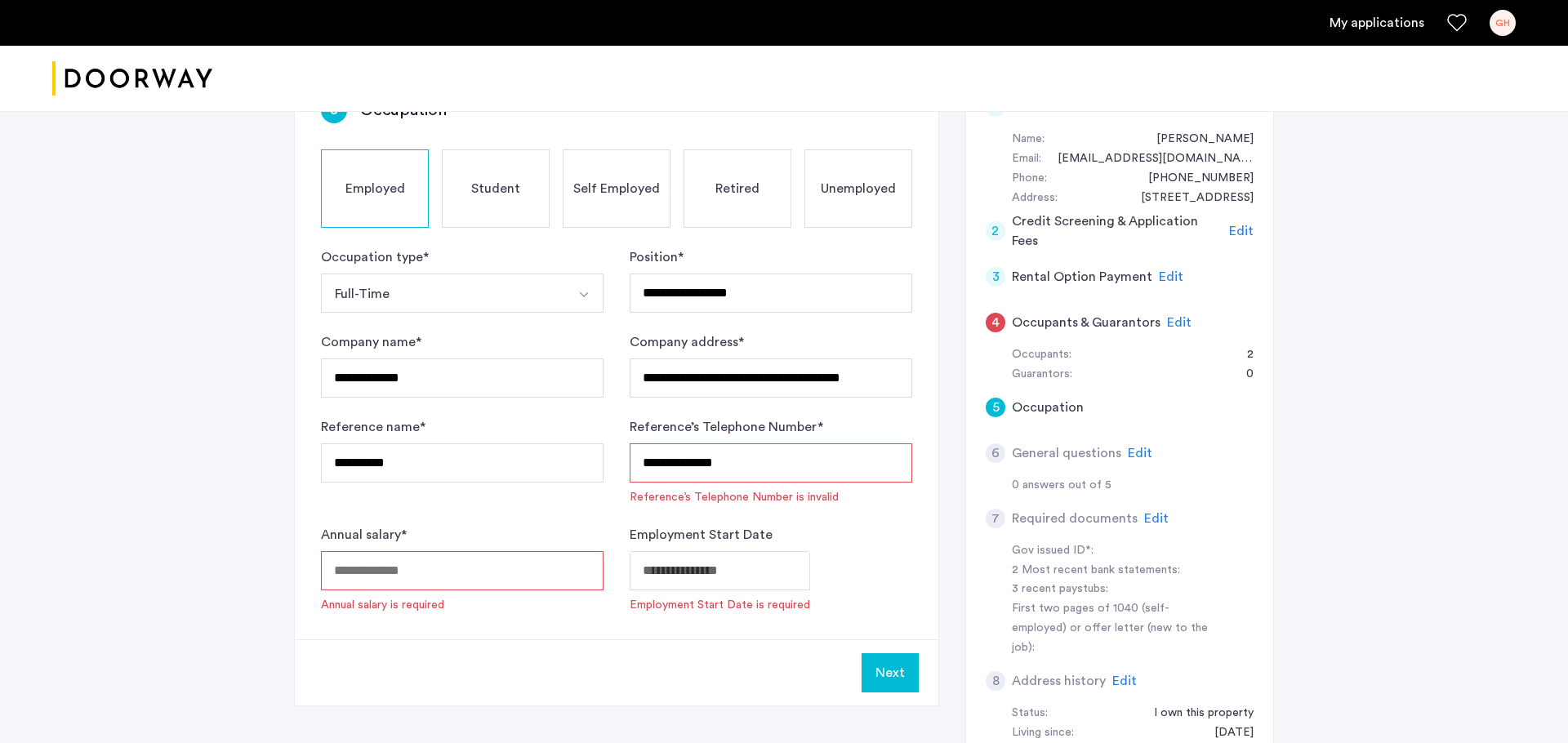
type input "**********"
click at [441, 567] on input "Annual salary *" at bounding box center [462, 570] width 283 height 39
paste input "*****"
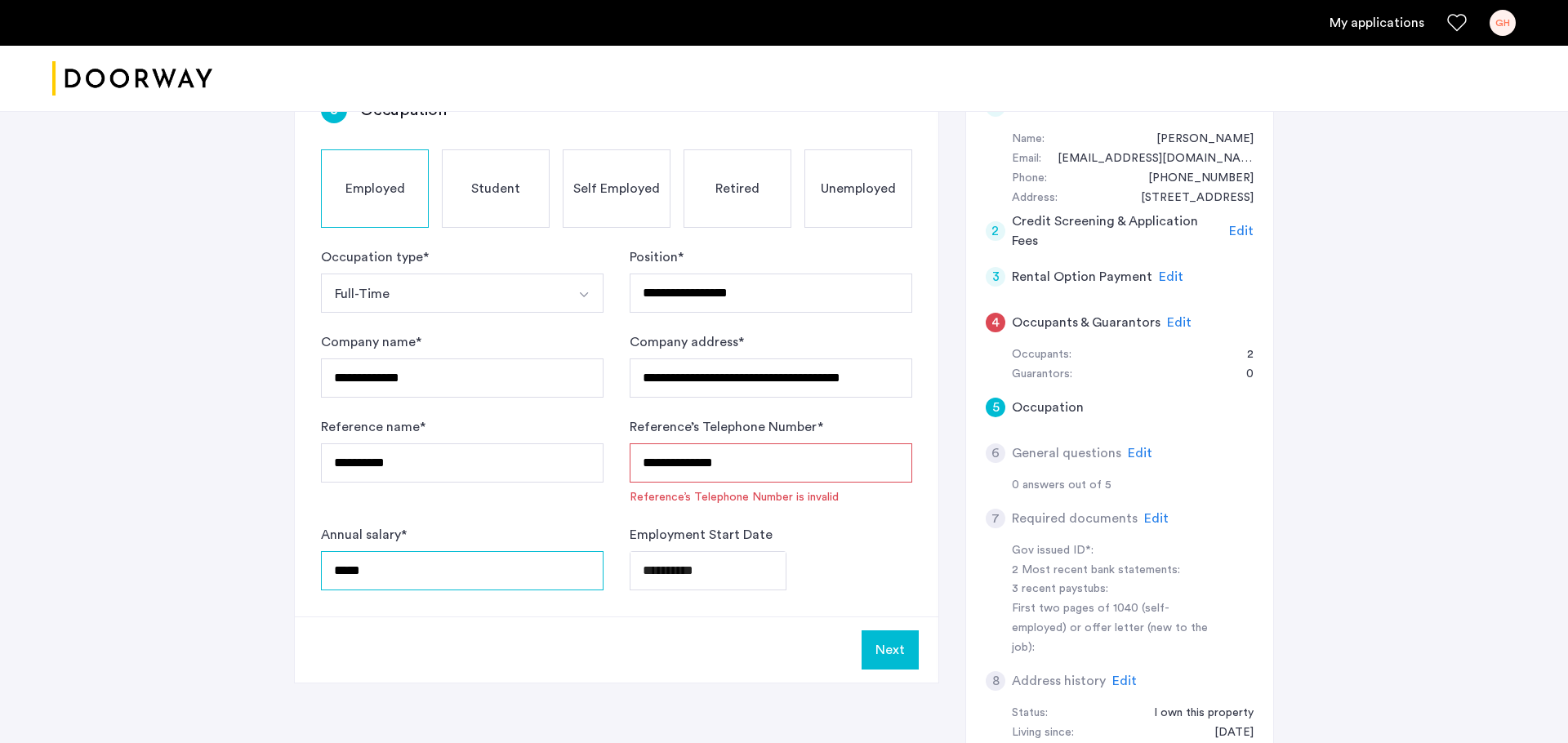
type input "*****"
click at [889, 593] on button "Next" at bounding box center [890, 649] width 57 height 39
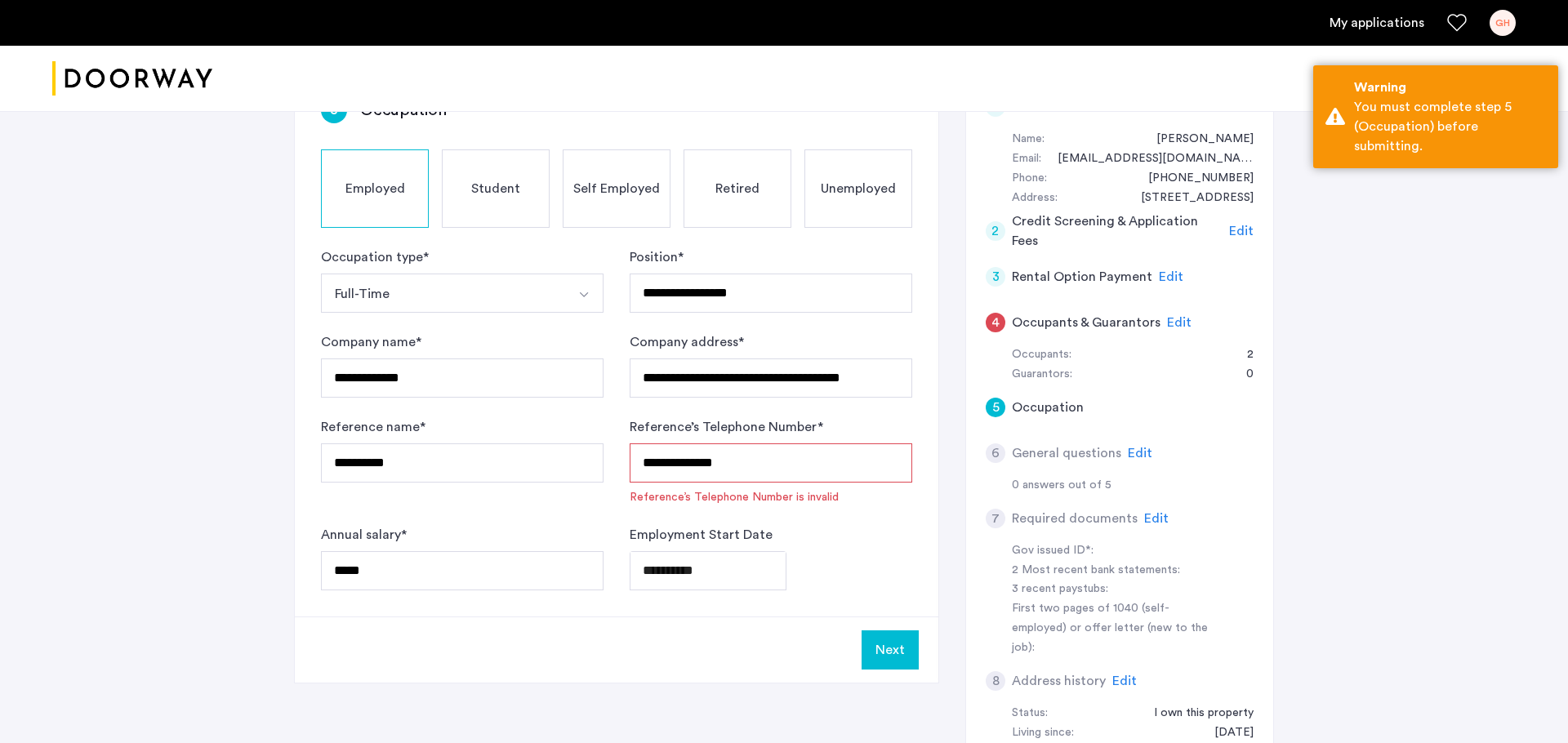
scroll to position [106, 0]
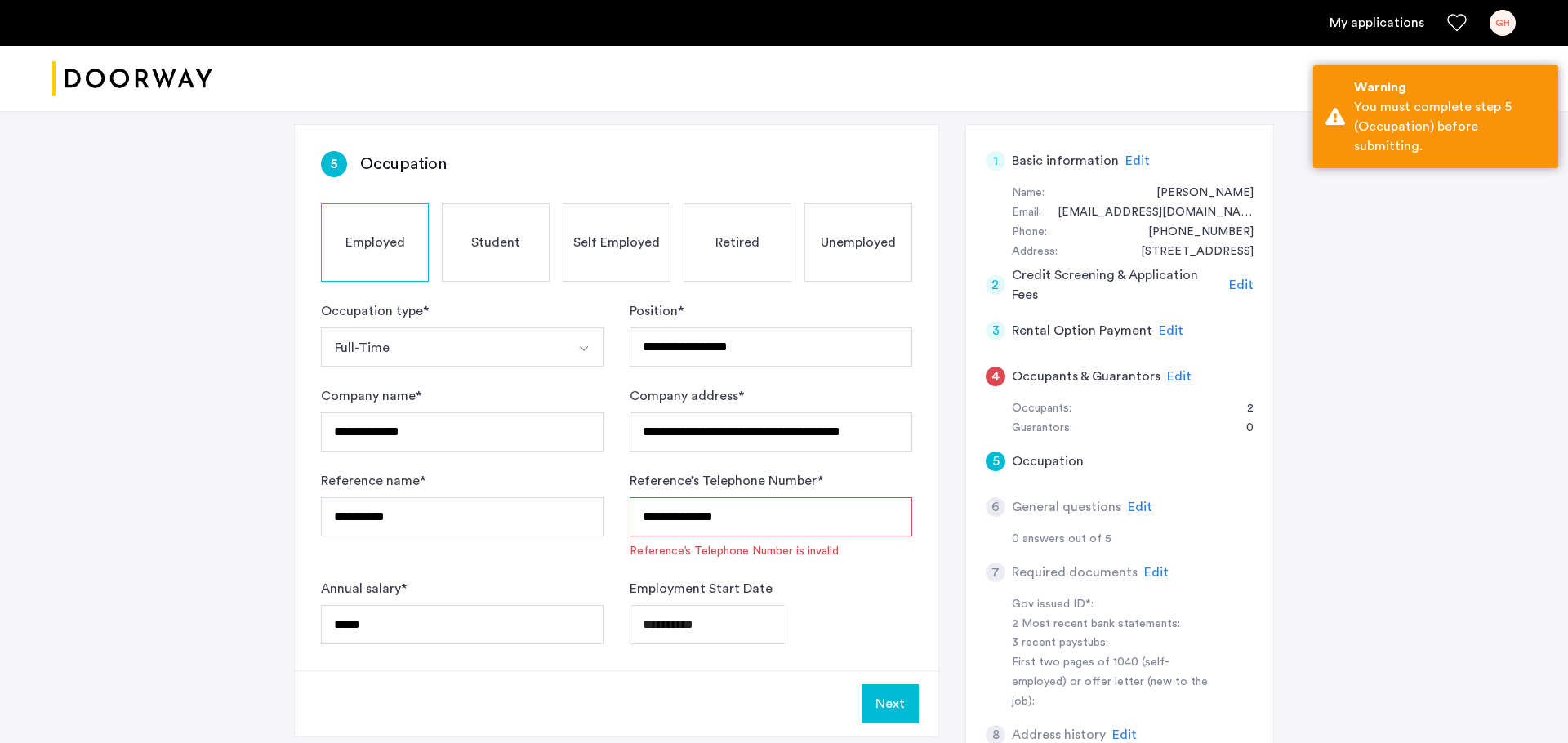
click at [762, 520] on input "**********" at bounding box center [771, 516] width 283 height 39
click at [704, 515] on input "**********" at bounding box center [771, 516] width 283 height 39
click at [676, 514] on input "**********" at bounding box center [771, 516] width 283 height 39
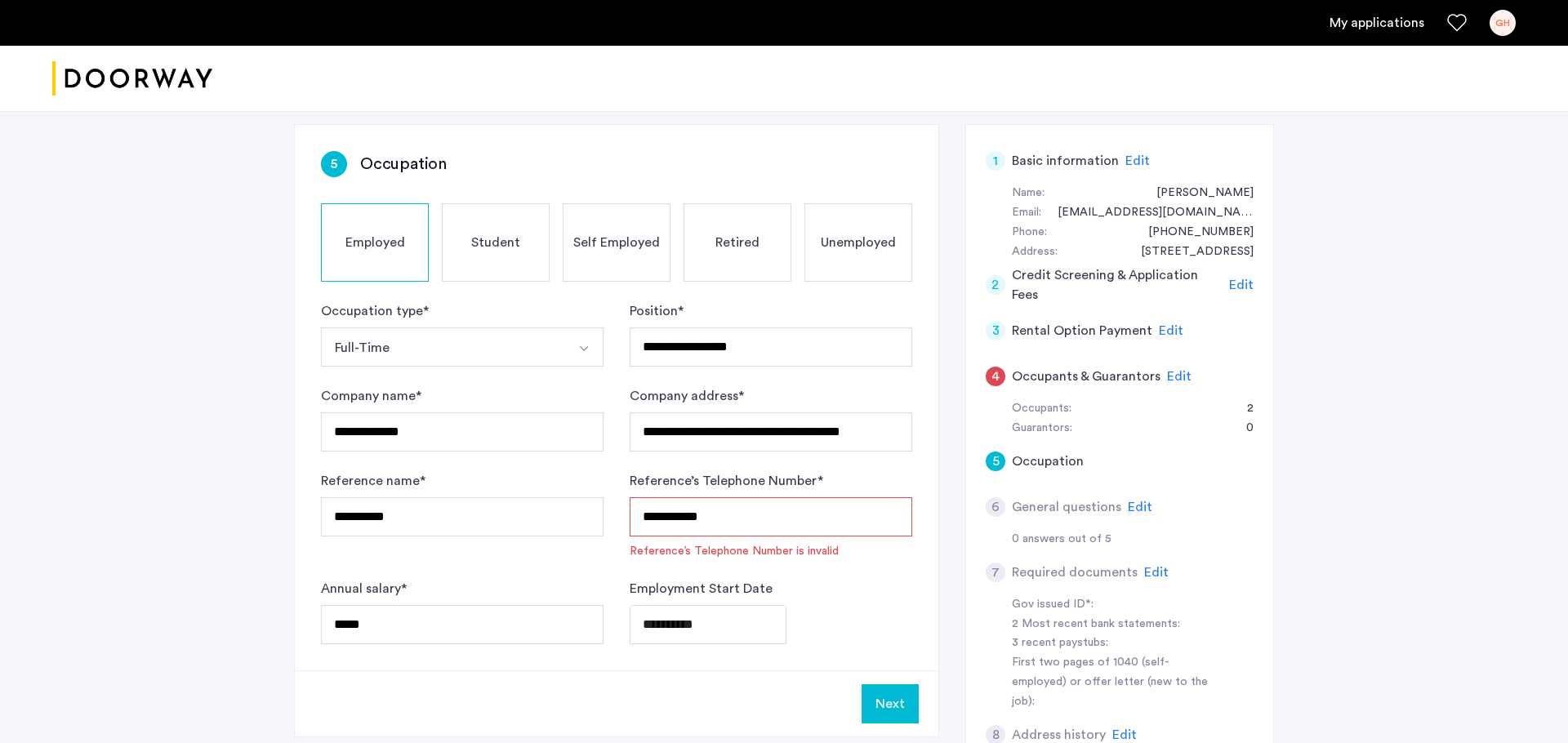
click at [647, 517] on input "**********" at bounding box center [771, 516] width 283 height 39
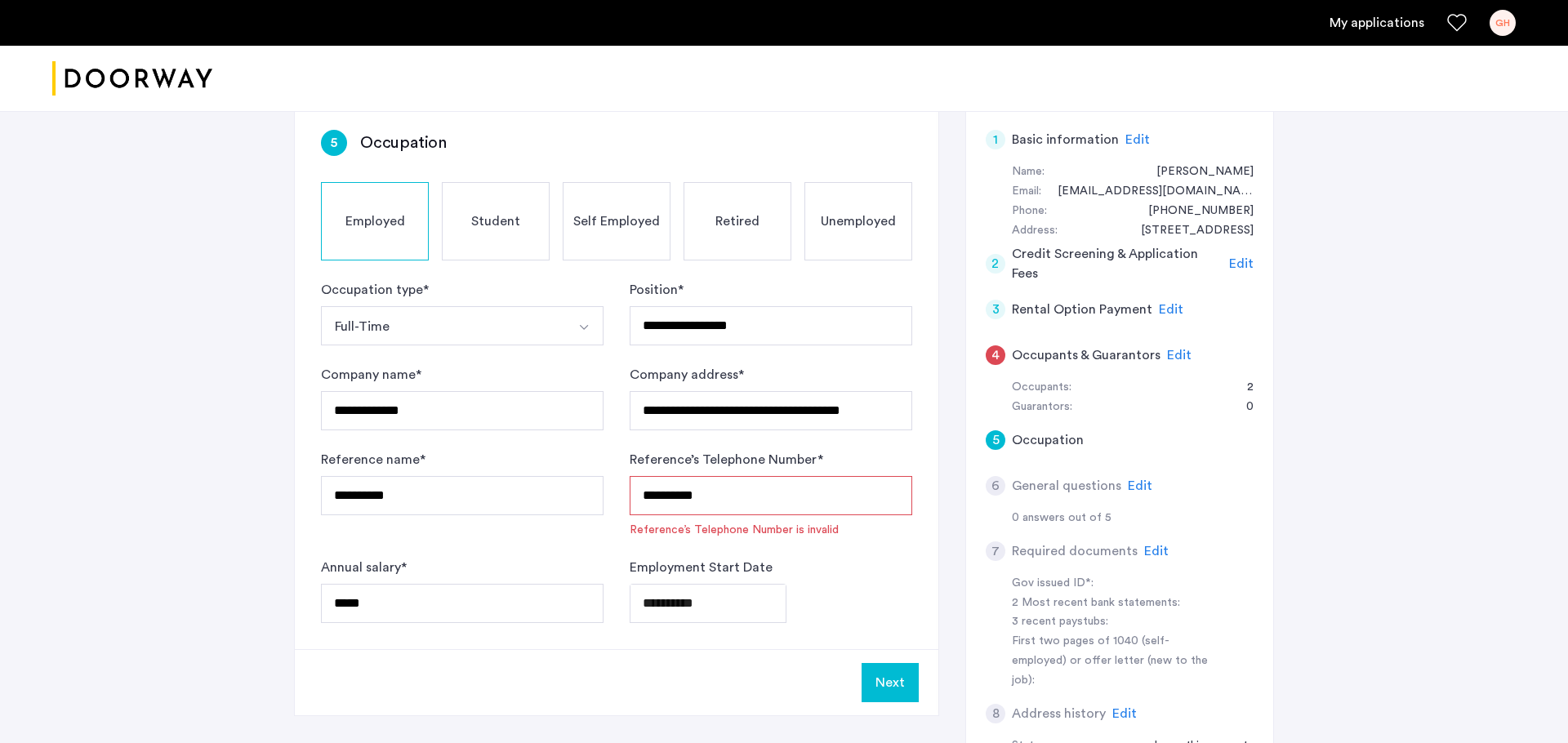
click at [688, 496] on input "**********" at bounding box center [771, 495] width 283 height 39
type input "*********"
click at [885, 593] on button "Next" at bounding box center [890, 682] width 57 height 39
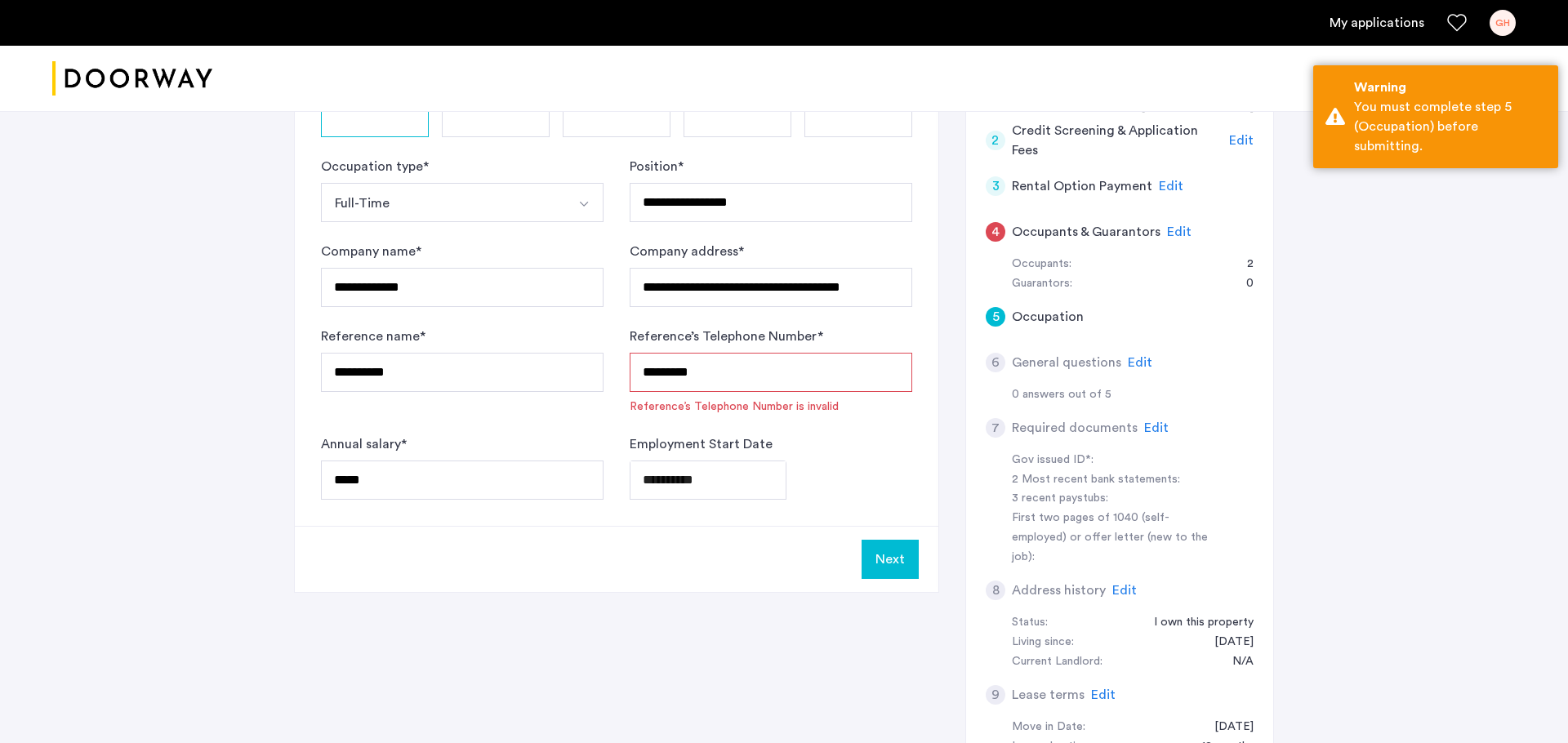
scroll to position [101, 0]
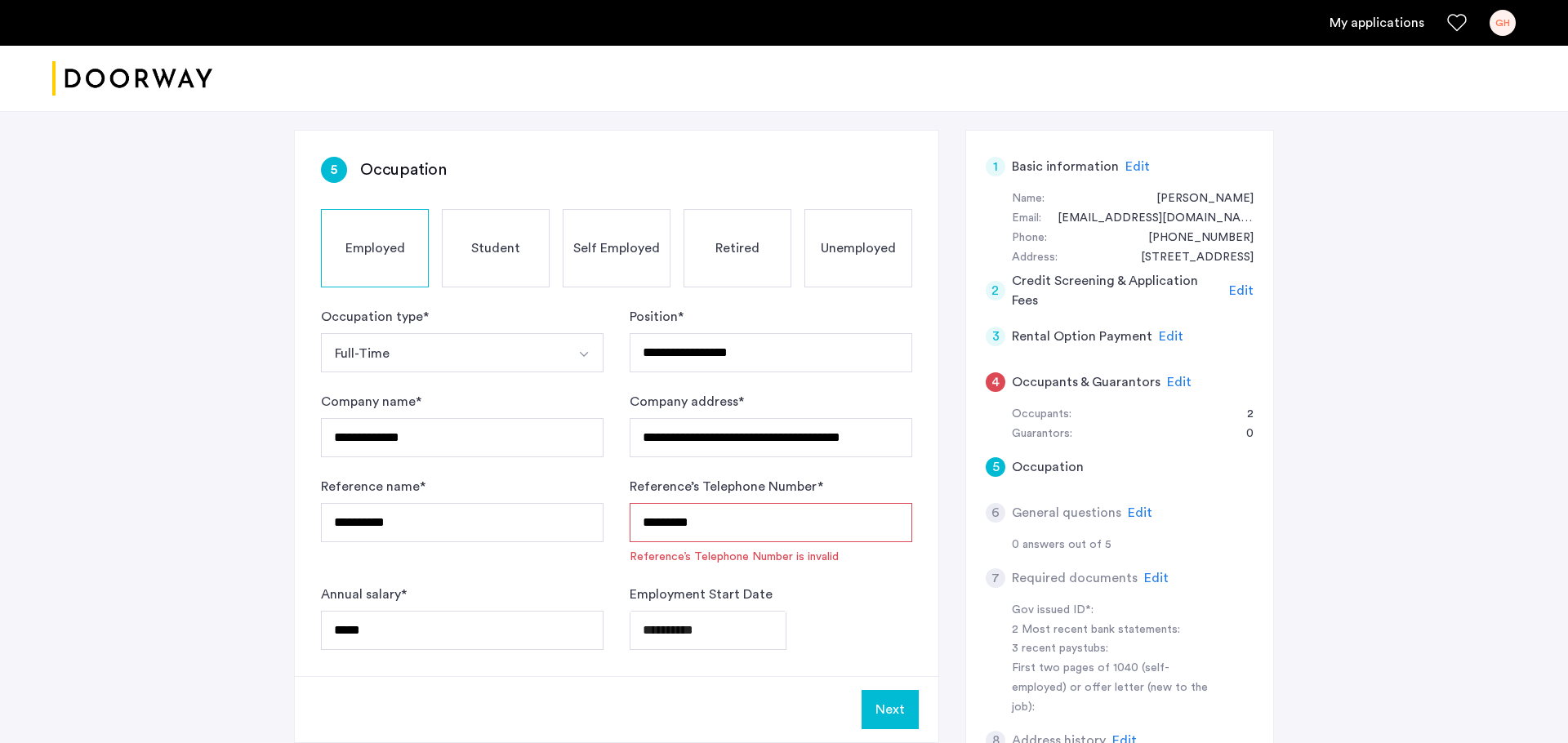
click at [1173, 381] on span "Edit" at bounding box center [1179, 382] width 24 height 13
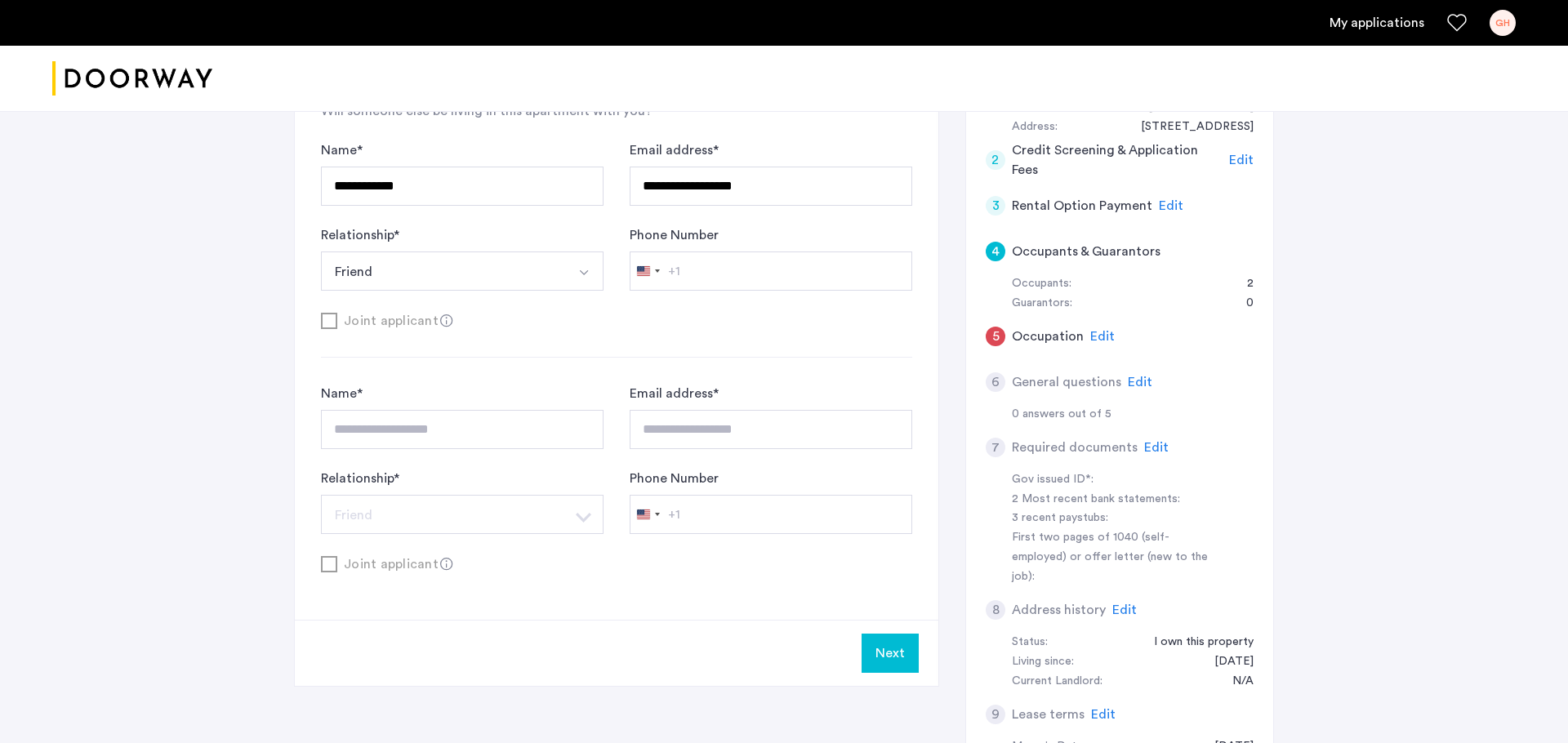
scroll to position [119, 0]
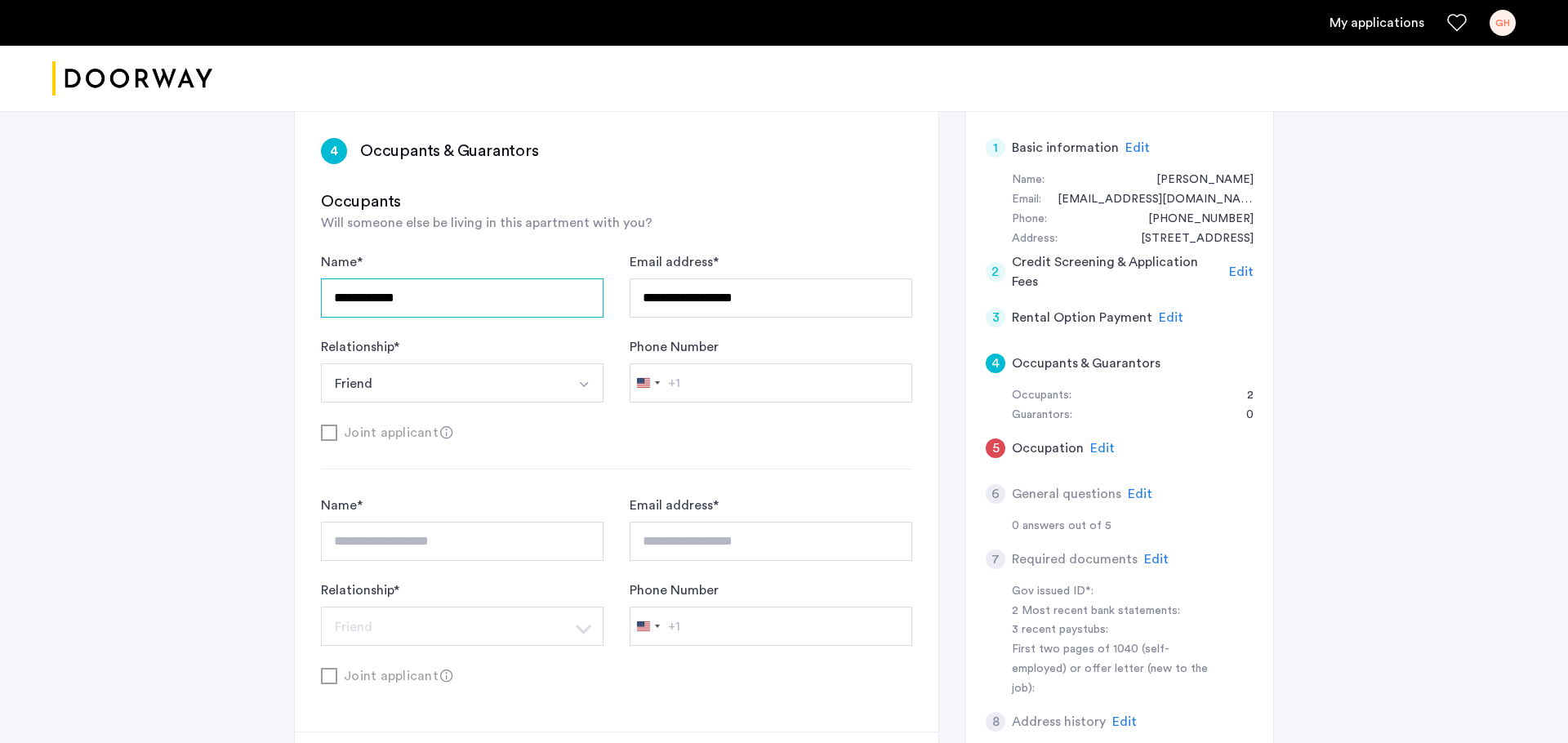
click at [482, 299] on input "**********" at bounding box center [462, 298] width 283 height 39
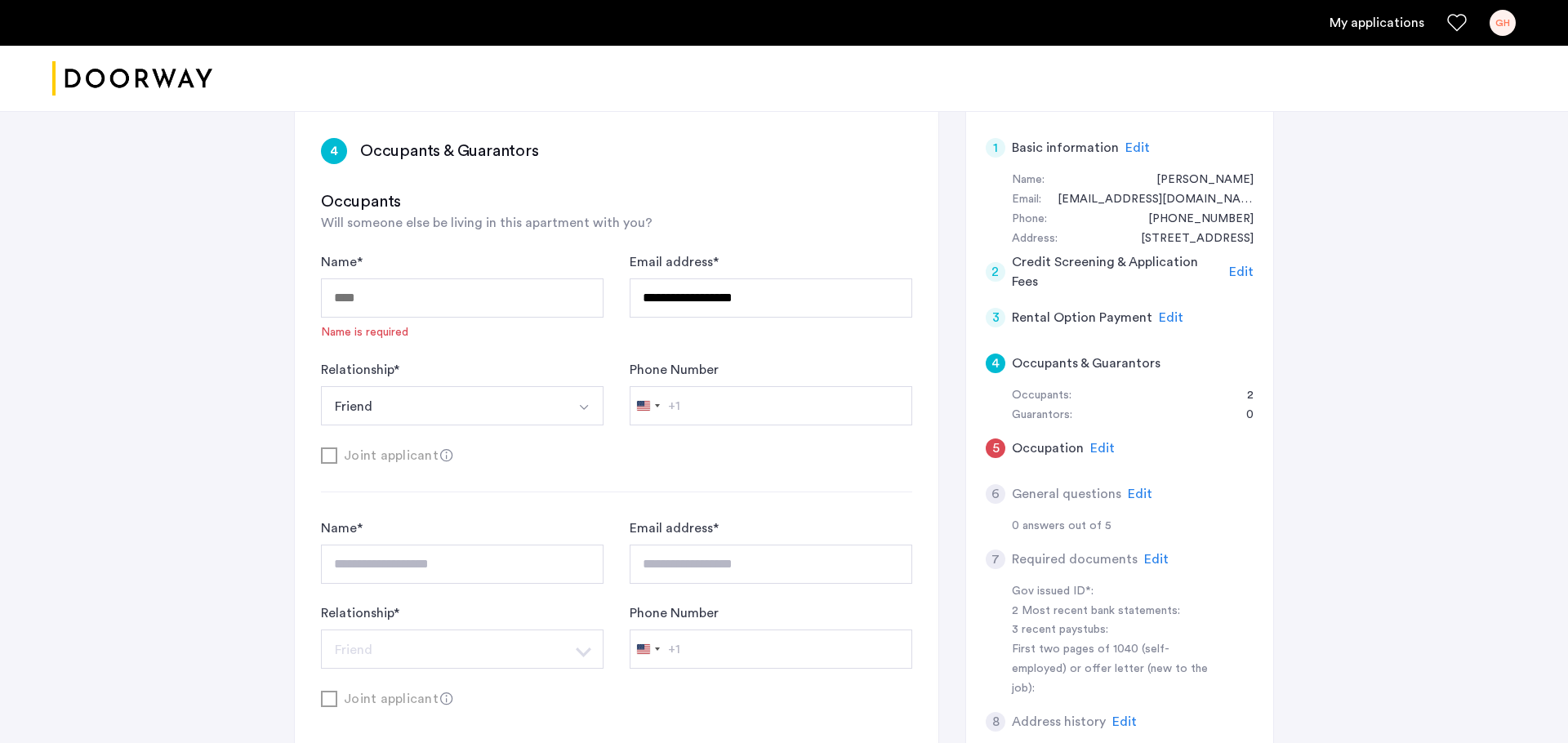
click at [520, 418] on button "Friend" at bounding box center [443, 406] width 244 height 39
click at [688, 306] on input "**********" at bounding box center [771, 298] width 283 height 39
click at [491, 428] on form "Name * Name is required Email address * Field is required Relationship * ******…" at bounding box center [616, 359] width 591 height 213
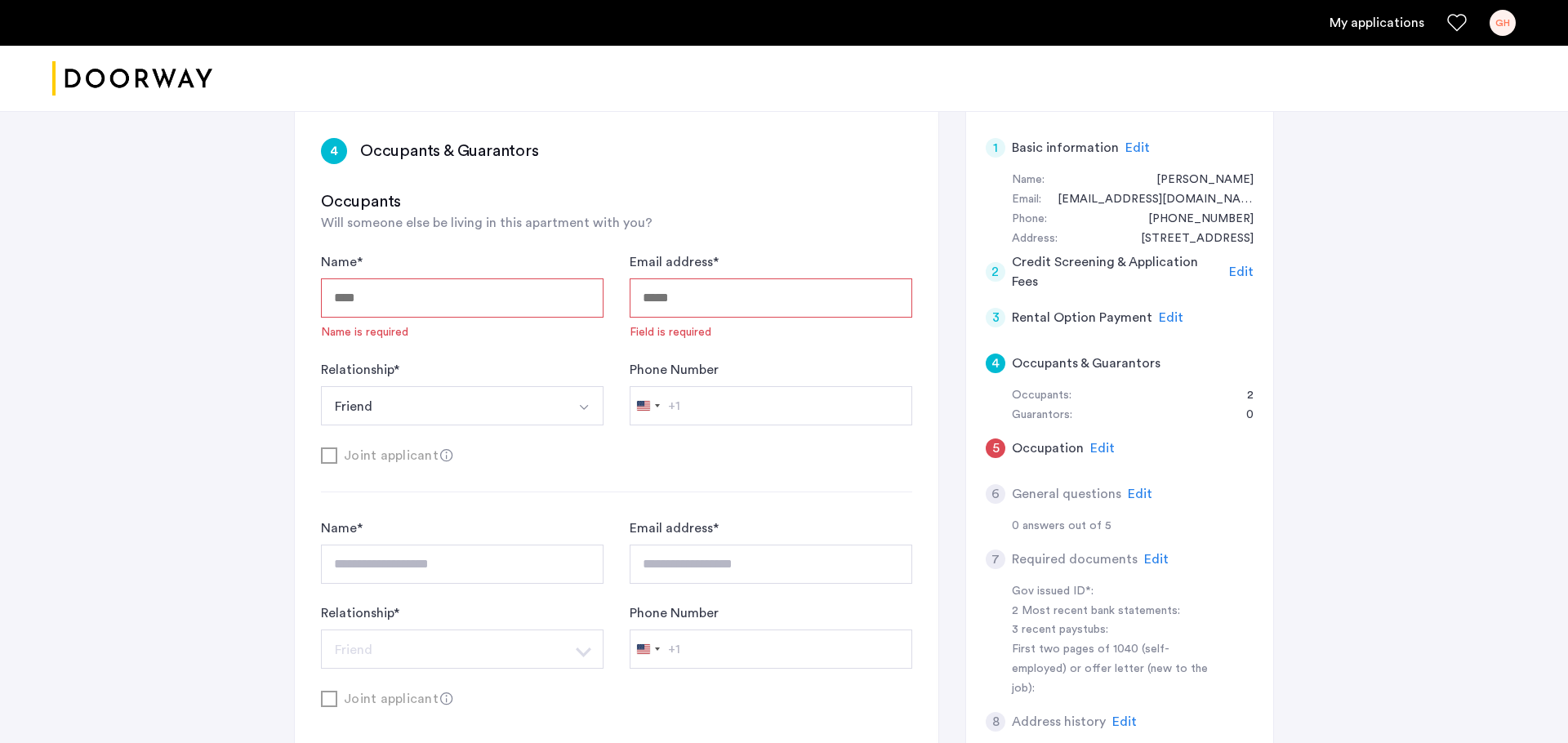
click at [493, 387] on button "Friend" at bounding box center [443, 406] width 244 height 39
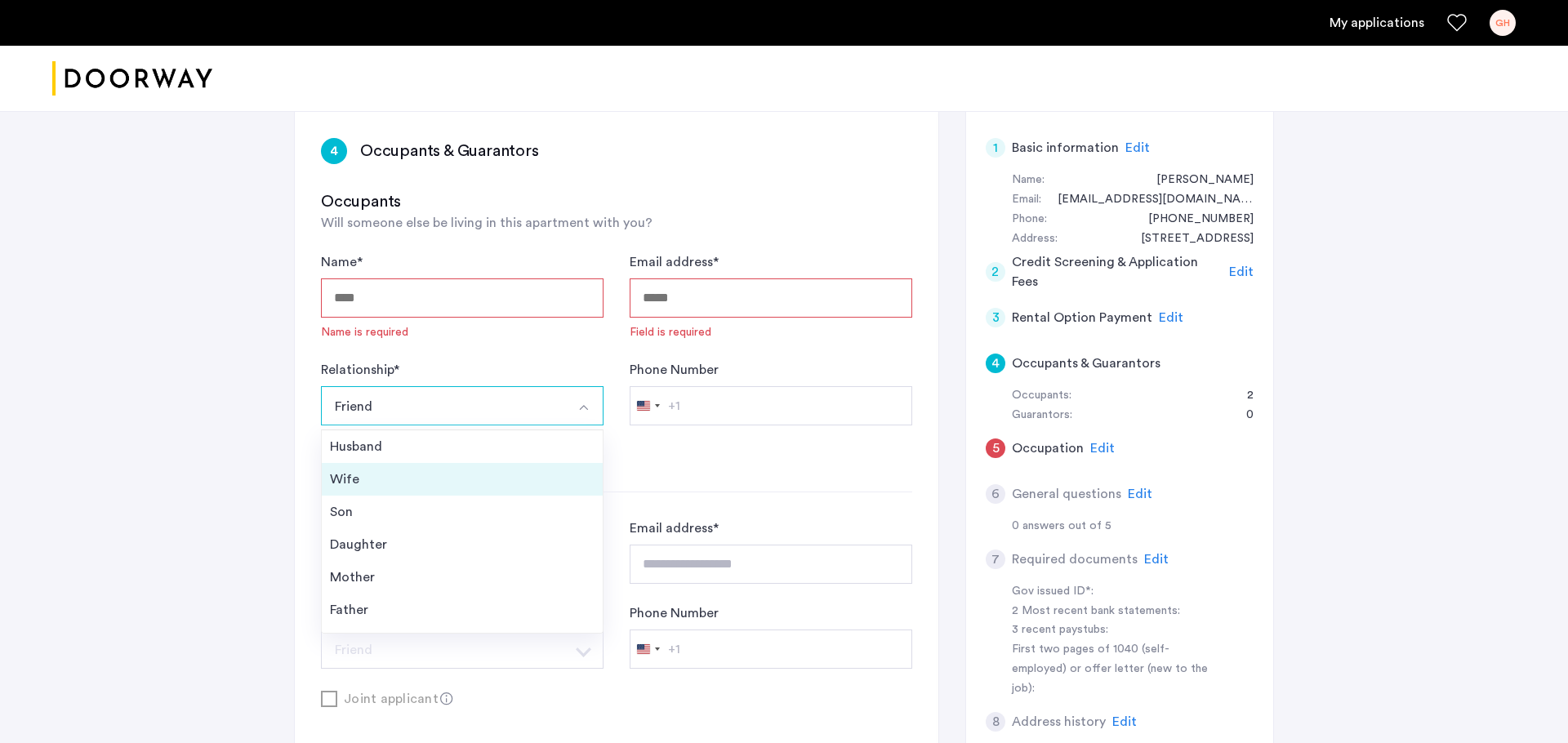
scroll to position [0, 0]
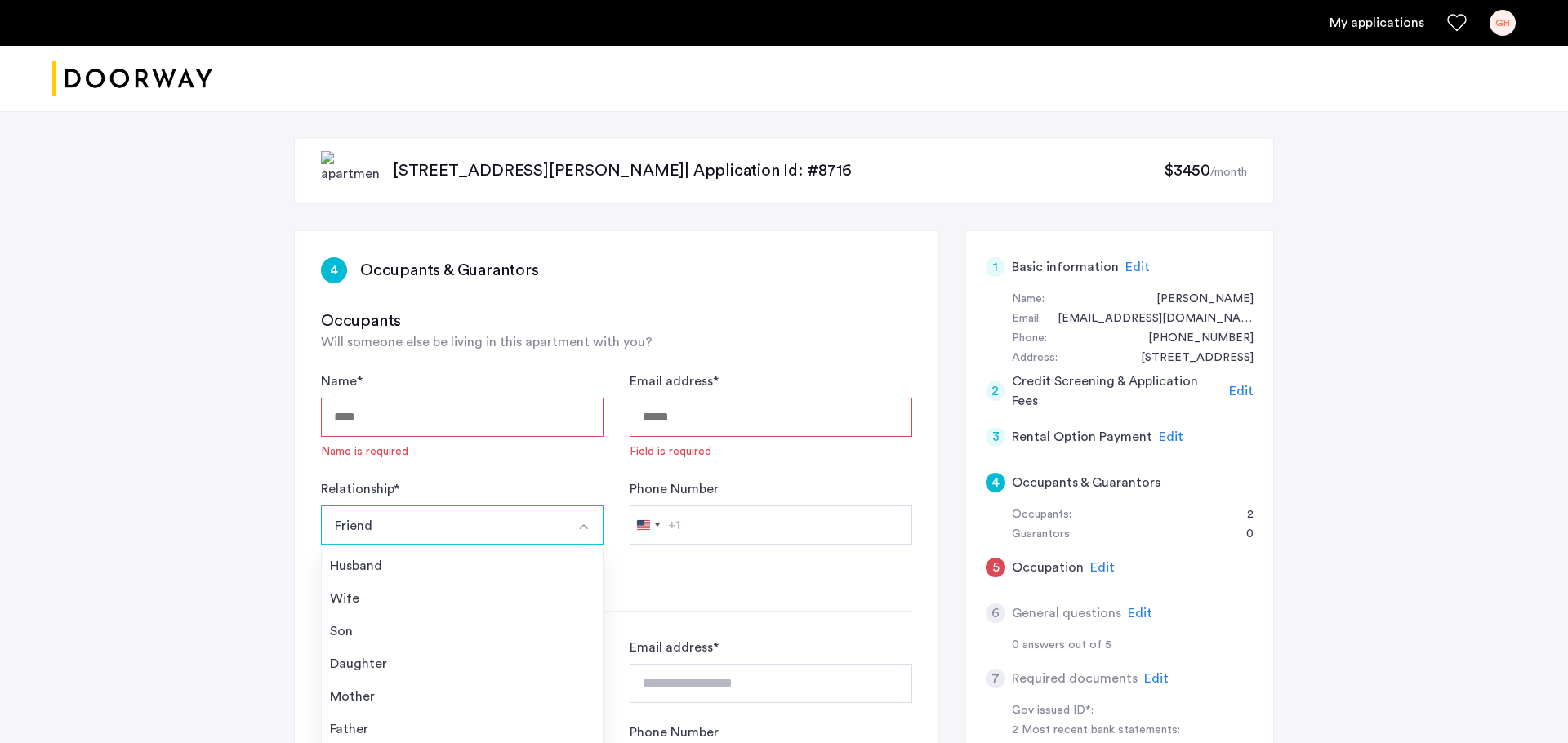
click at [345, 422] on input "Name *" at bounding box center [462, 416] width 283 height 39
type input "**********"
click at [700, 410] on input "Email address *" at bounding box center [771, 416] width 283 height 39
type input "**********"
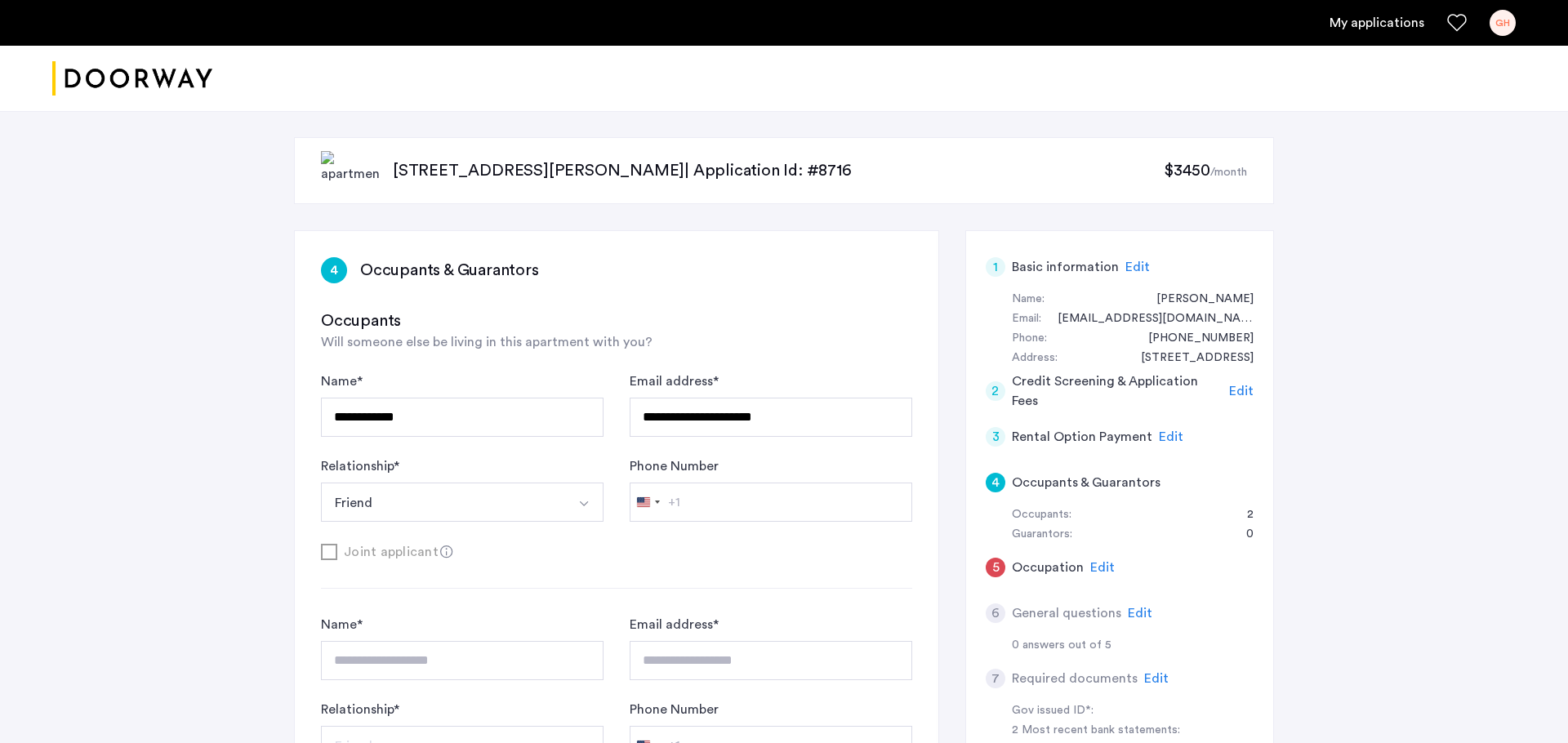
click at [537, 500] on button "Friend" at bounding box center [443, 502] width 244 height 39
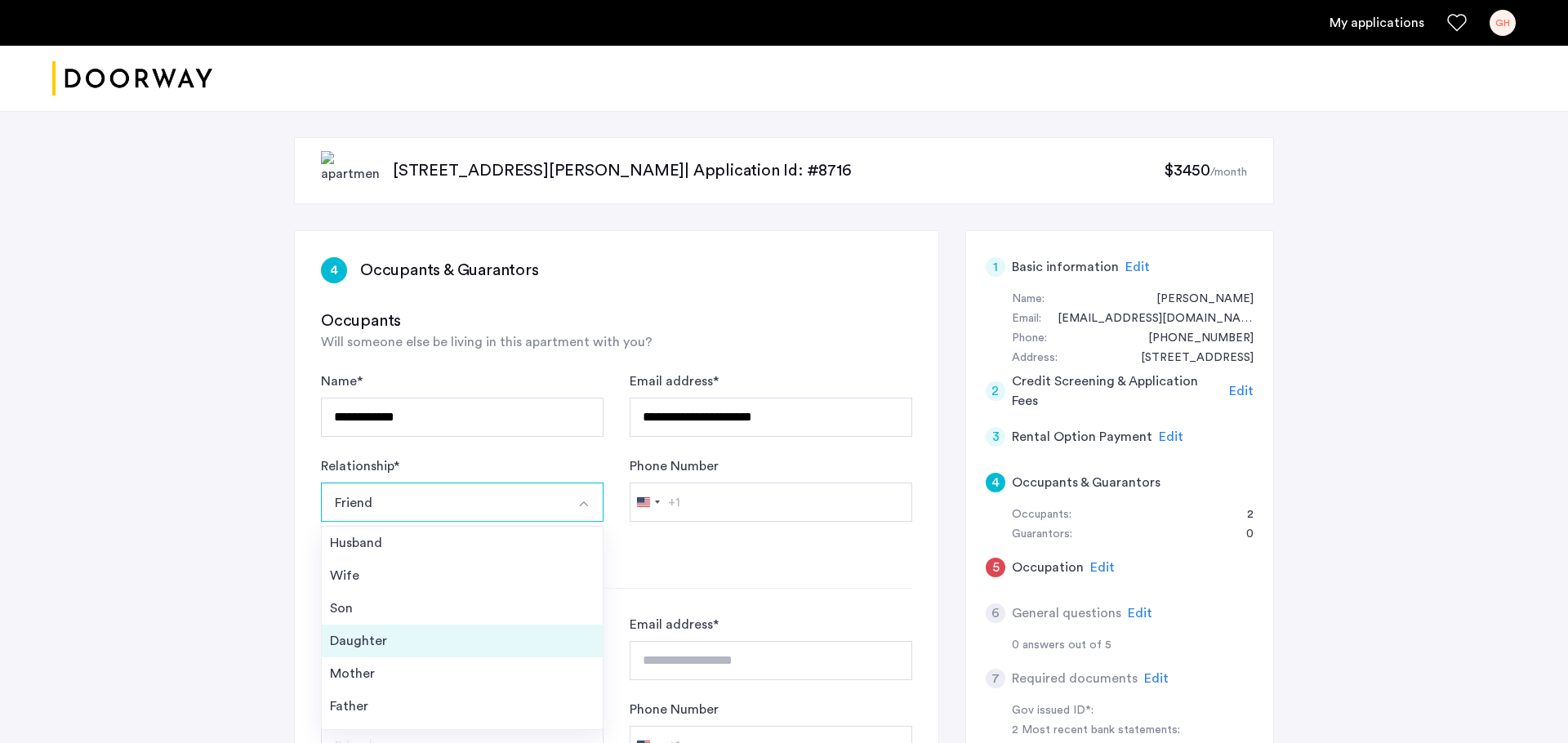
scroll to position [58, 0]
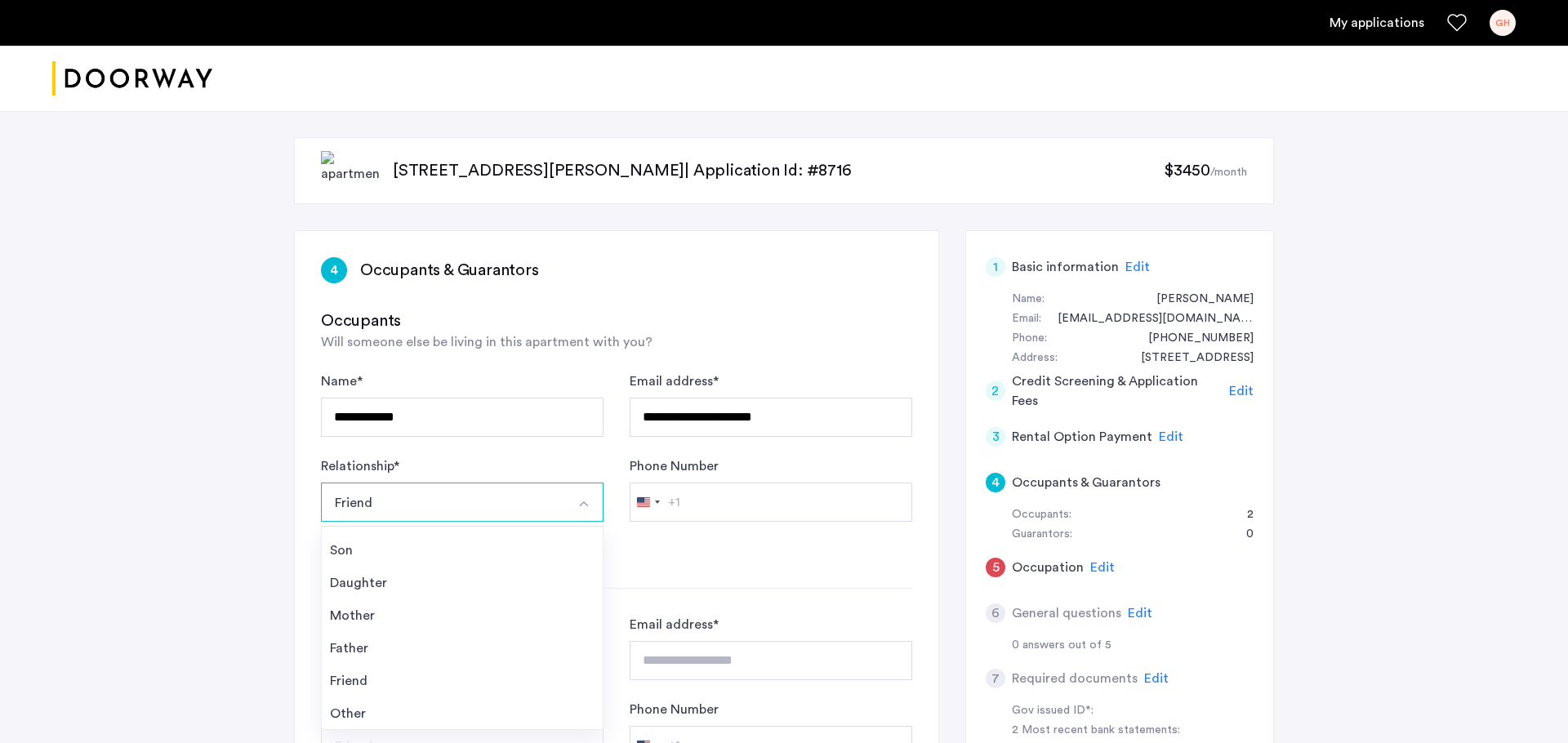
click at [784, 544] on div "Joint applicant" at bounding box center [616, 551] width 591 height 21
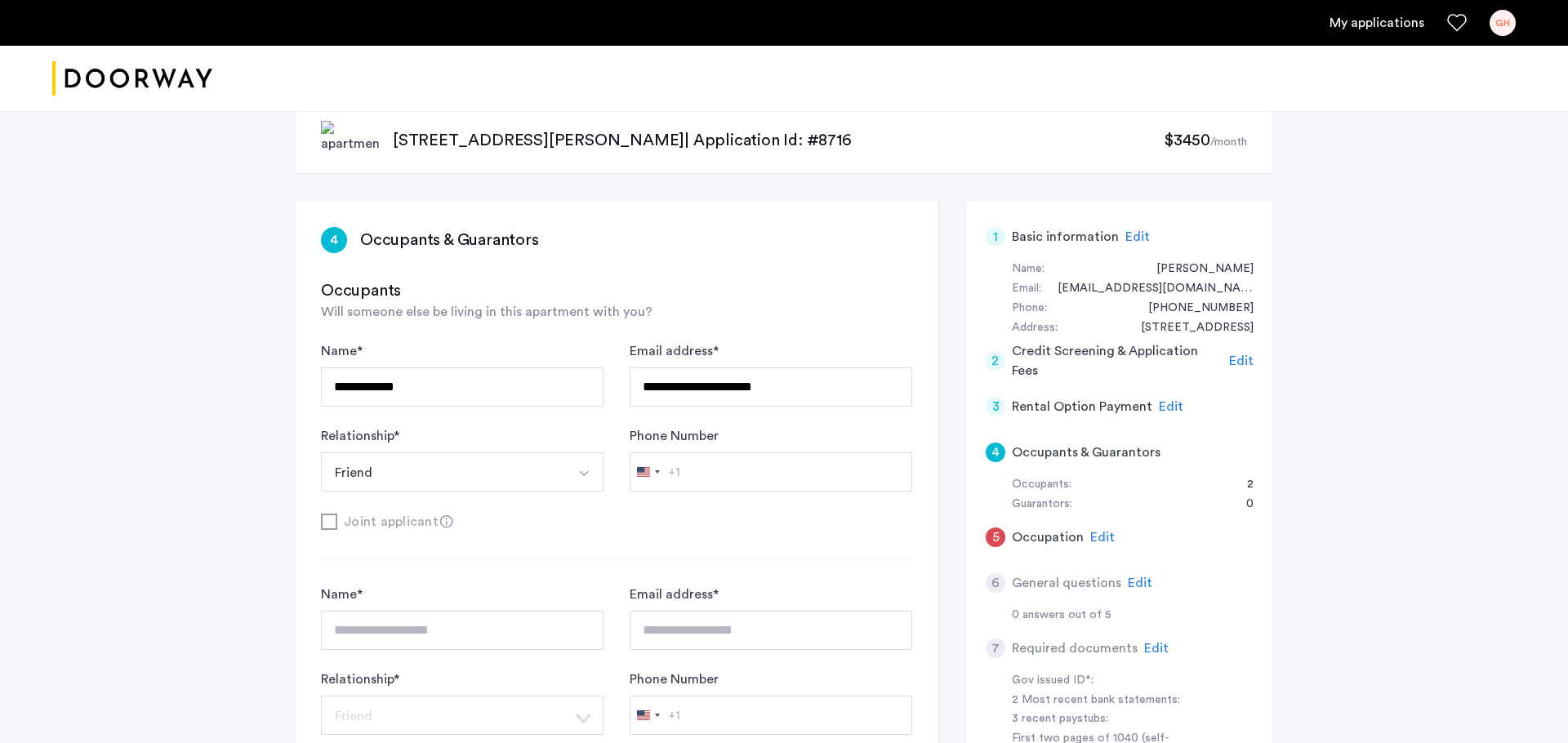
scroll to position [31, 0]
click at [1102, 530] on span "Edit" at bounding box center [1102, 536] width 24 height 13
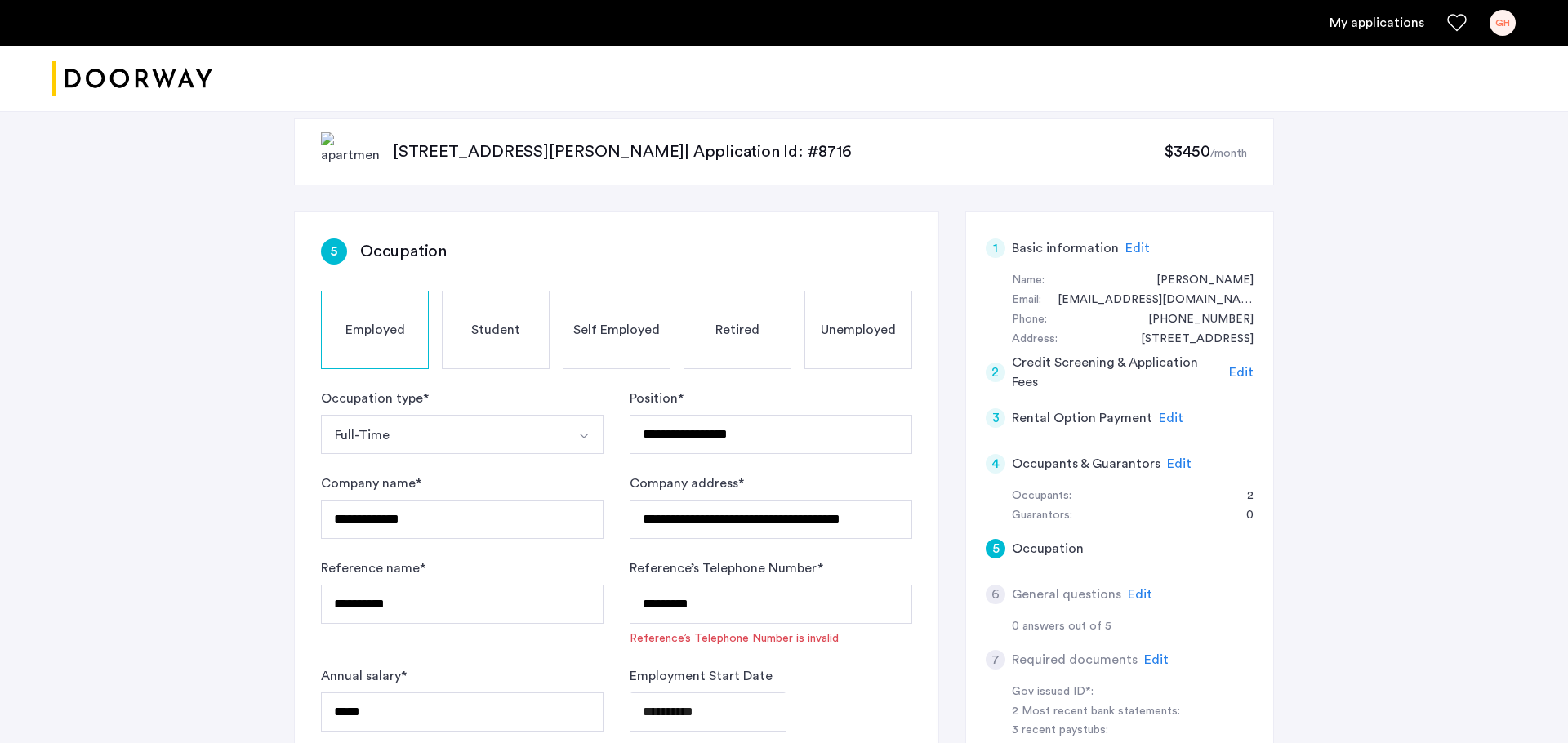
scroll to position [21, 0]
click at [1179, 461] on span "Edit" at bounding box center [1179, 462] width 24 height 13
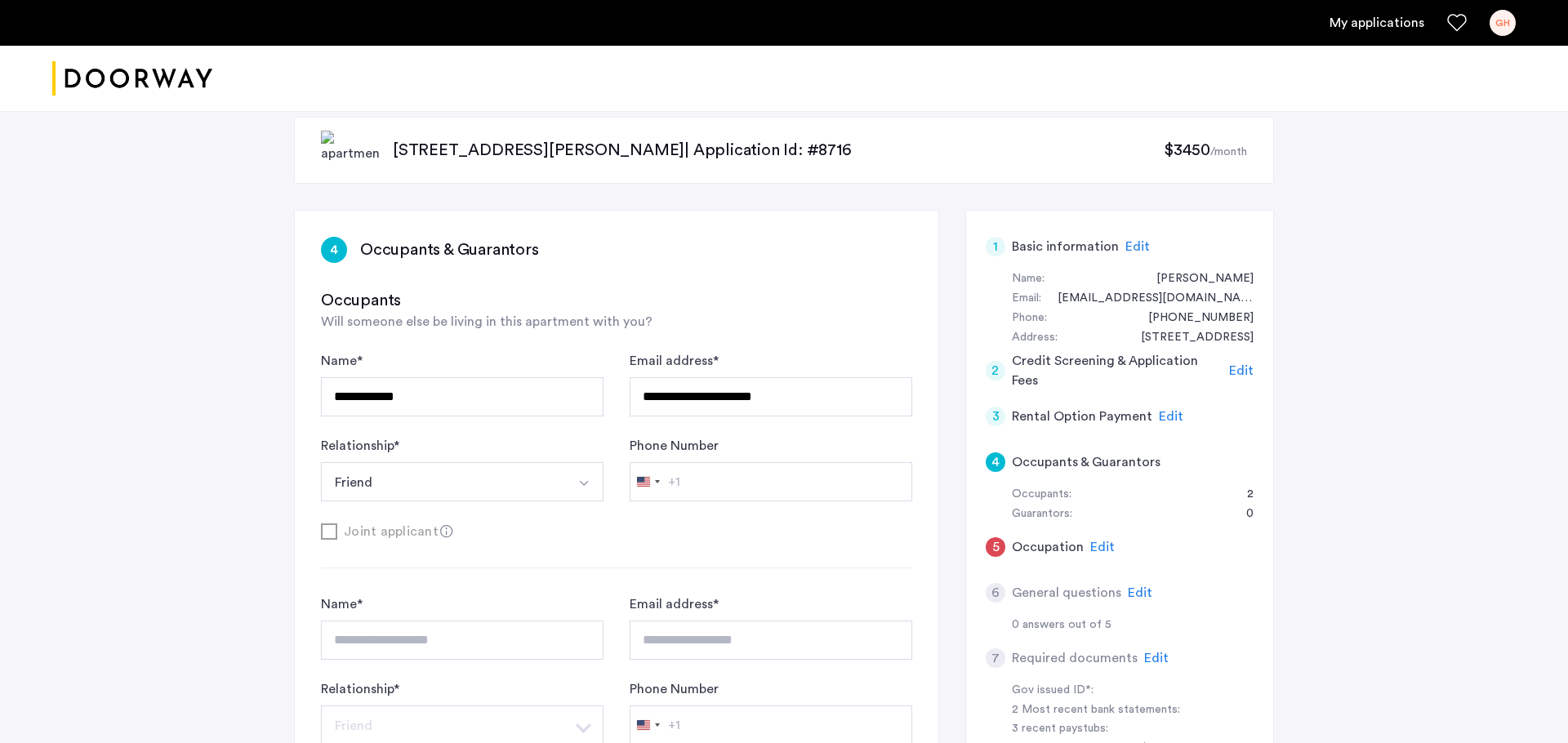
click at [554, 467] on button "Friend" at bounding box center [443, 481] width 244 height 39
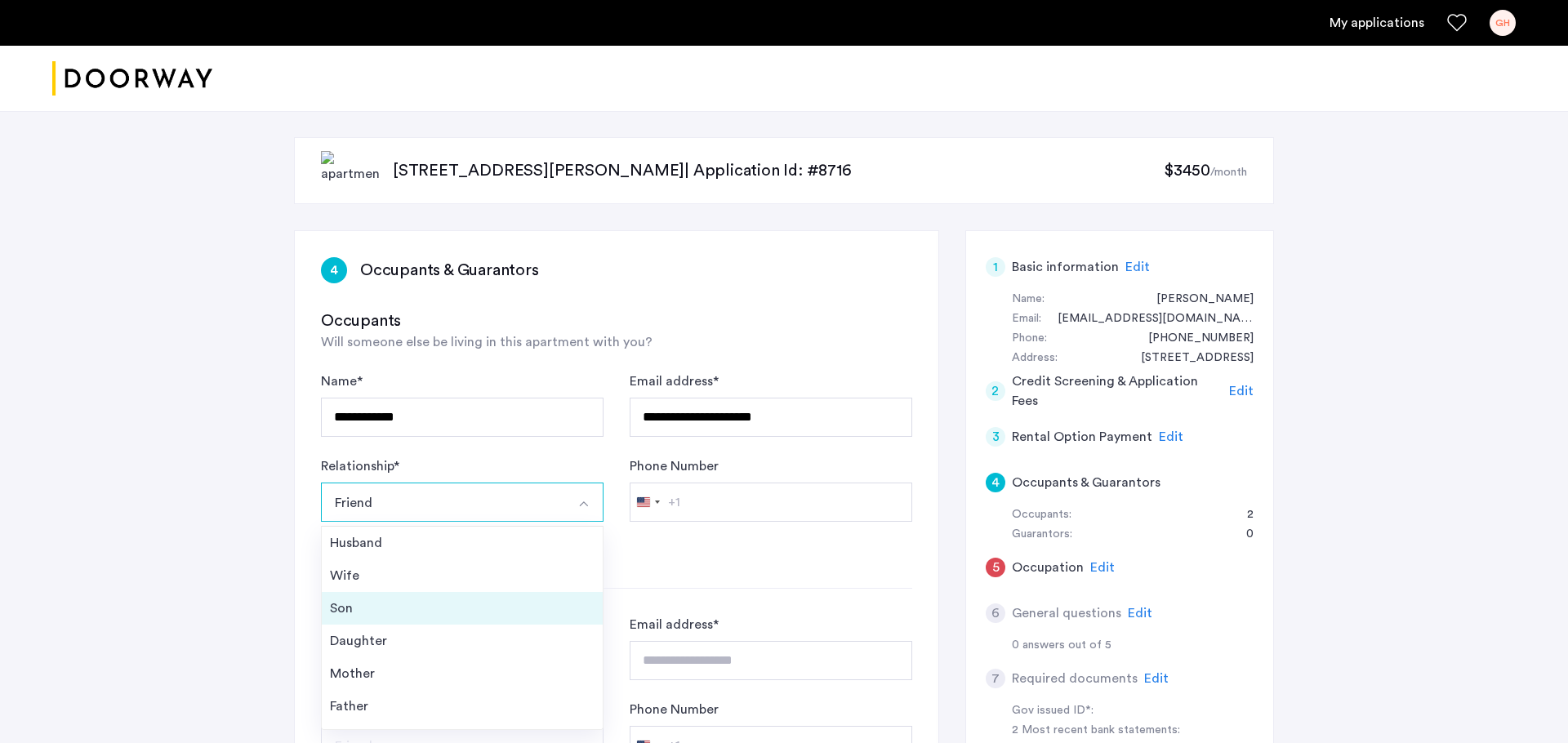
scroll to position [52, 0]
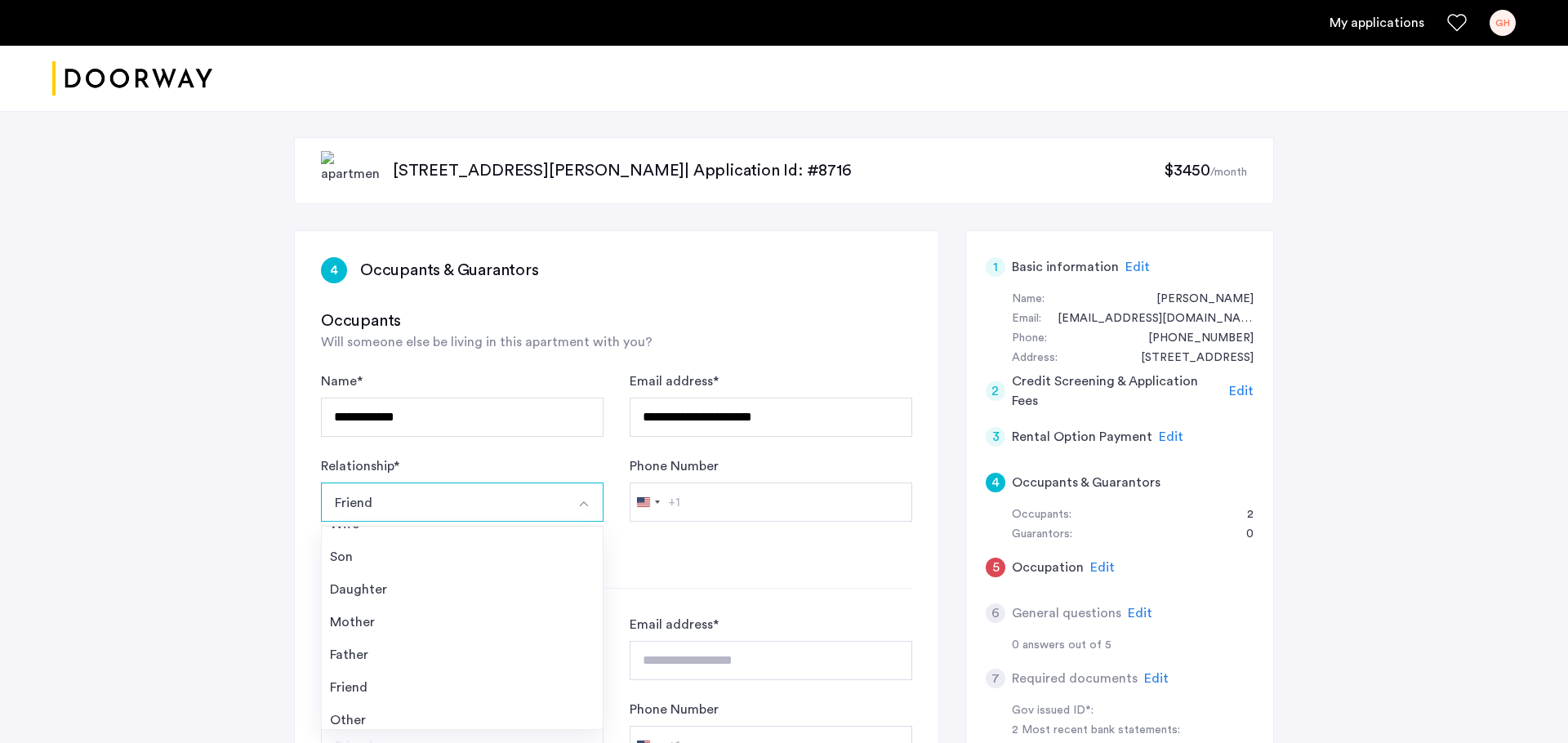
click at [757, 534] on form "**********" at bounding box center [616, 466] width 591 height 190
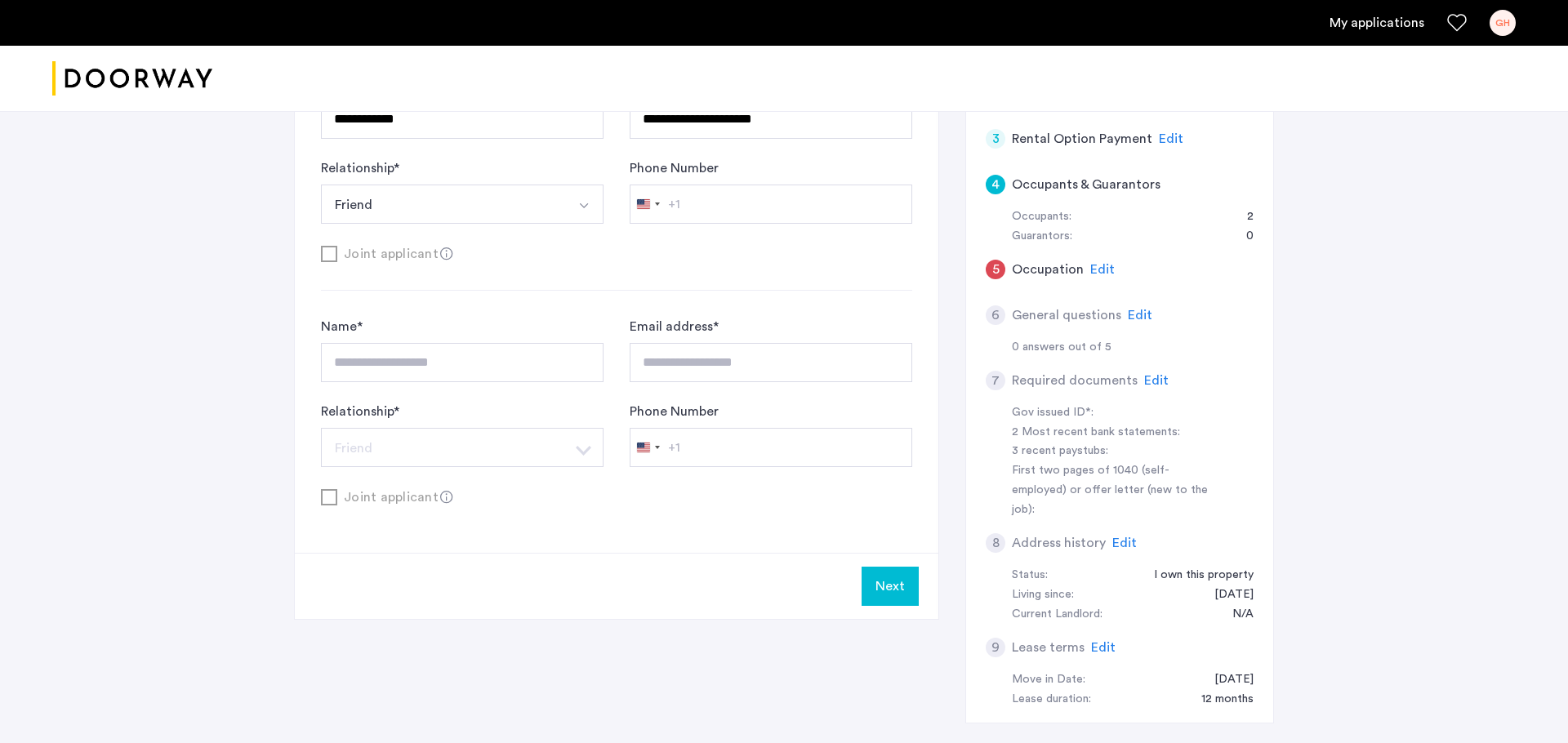
scroll to position [297, 0]
click at [1097, 266] on span "Edit" at bounding box center [1102, 271] width 24 height 13
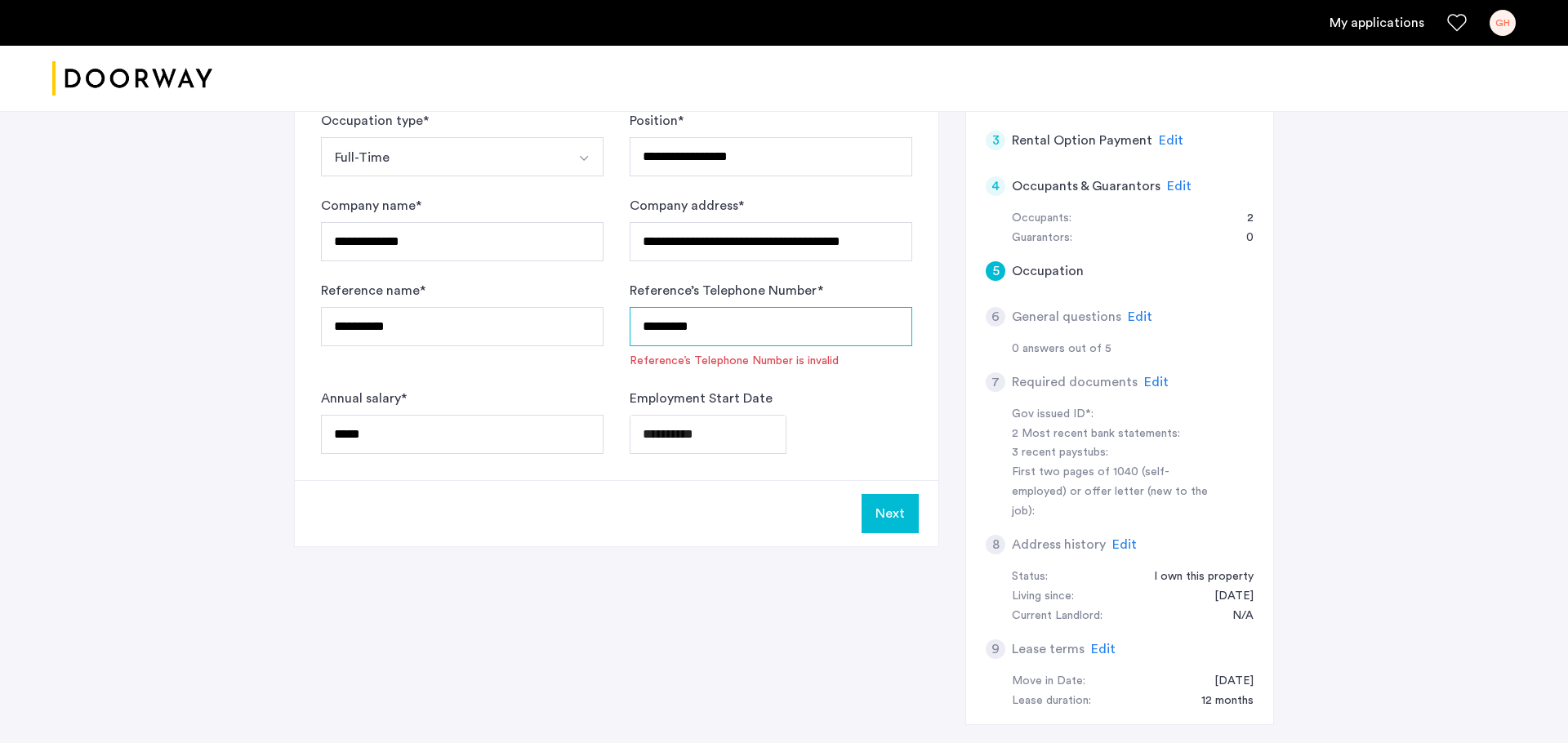
click at [757, 329] on input "*********" at bounding box center [771, 326] width 283 height 39
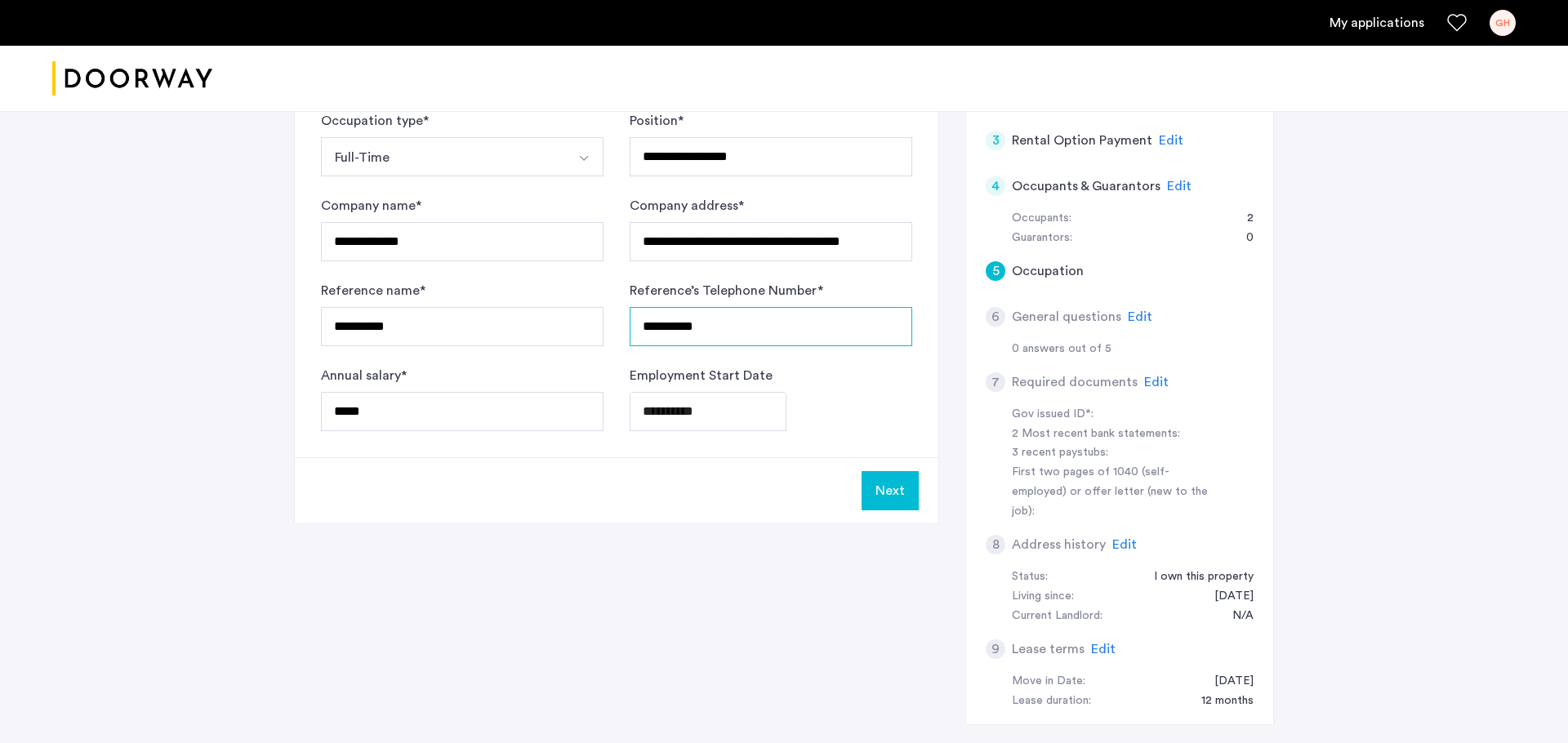
type input "**********"
click at [715, 475] on div "Next" at bounding box center [617, 490] width 643 height 66
click at [907, 492] on button "Next" at bounding box center [890, 490] width 57 height 39
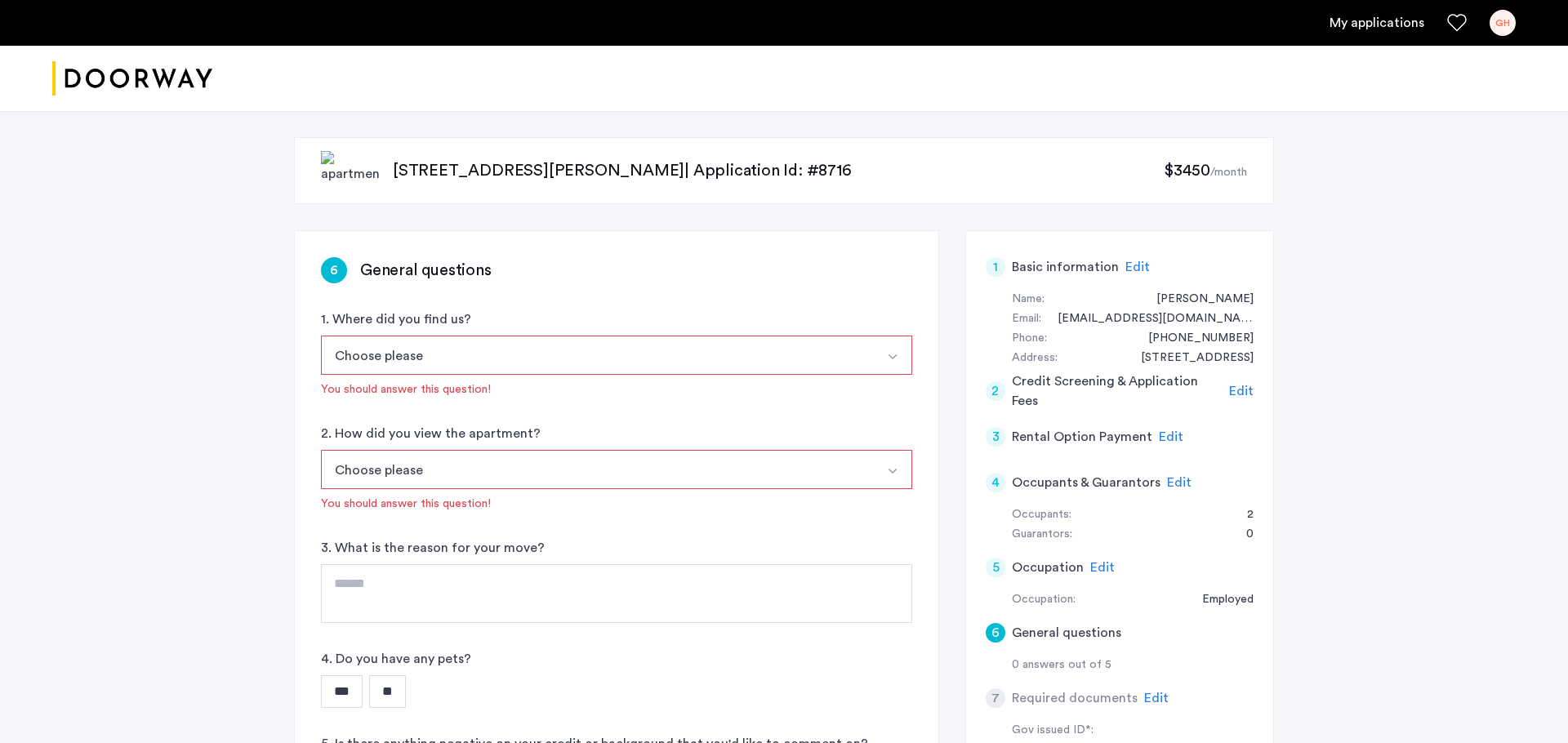
click at [660, 357] on button "Choose please" at bounding box center [597, 355] width 553 height 39
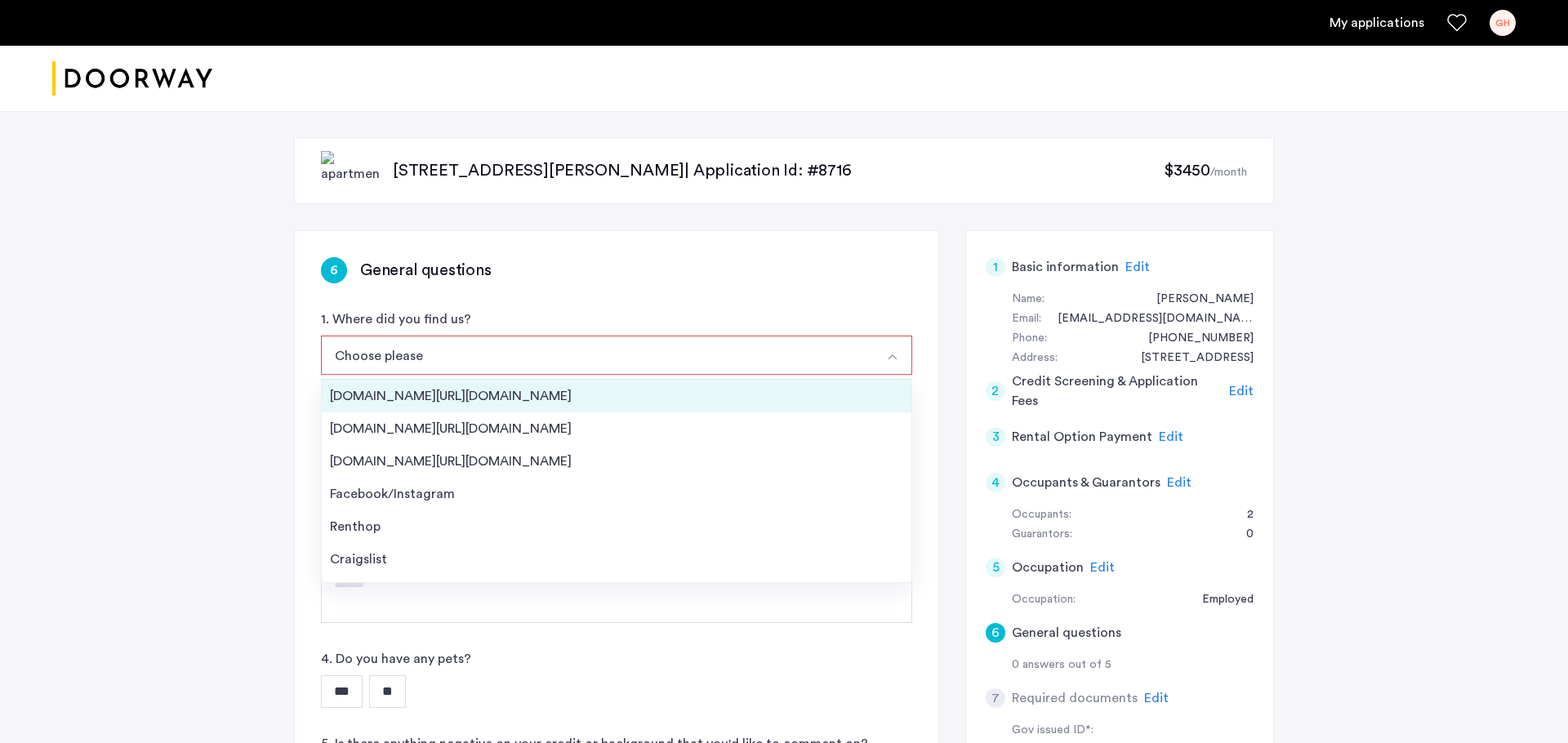
click at [609, 407] on li "[DOMAIN_NAME][URL][DOMAIN_NAME]" at bounding box center [616, 396] width 589 height 32
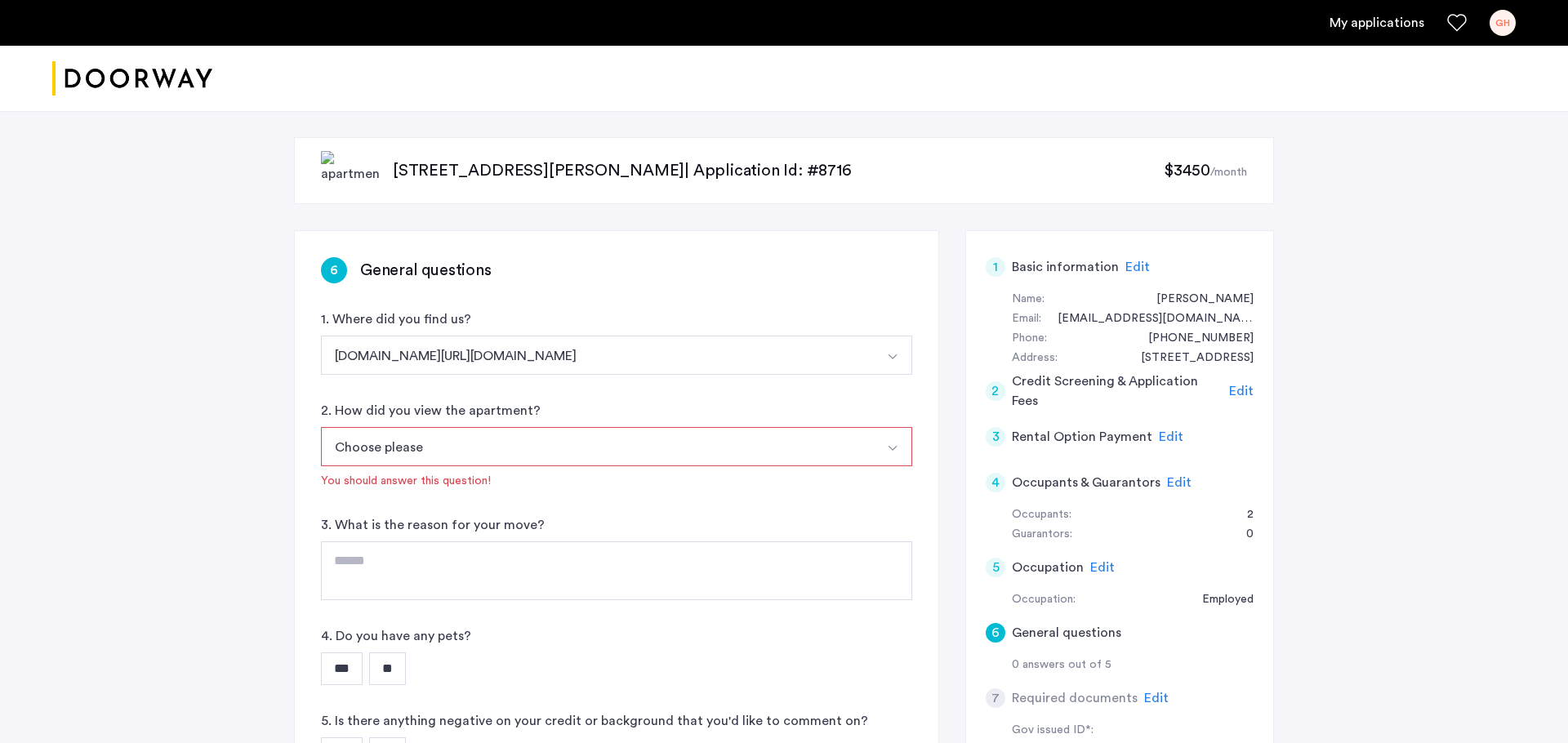
click at [545, 456] on button "Choose please" at bounding box center [597, 446] width 553 height 39
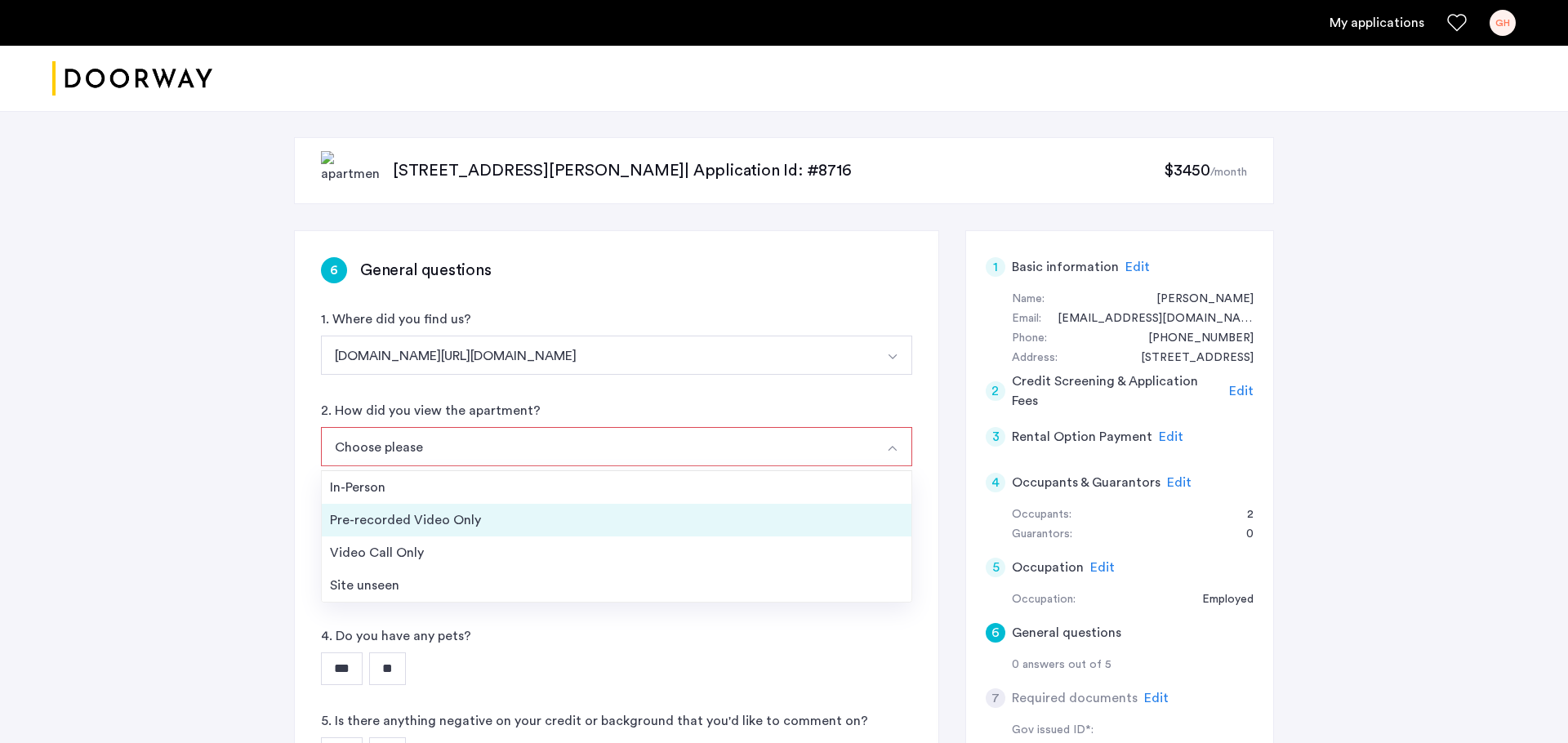
click at [497, 519] on div "Pre-recorded Video Only" at bounding box center [617, 520] width 574 height 20
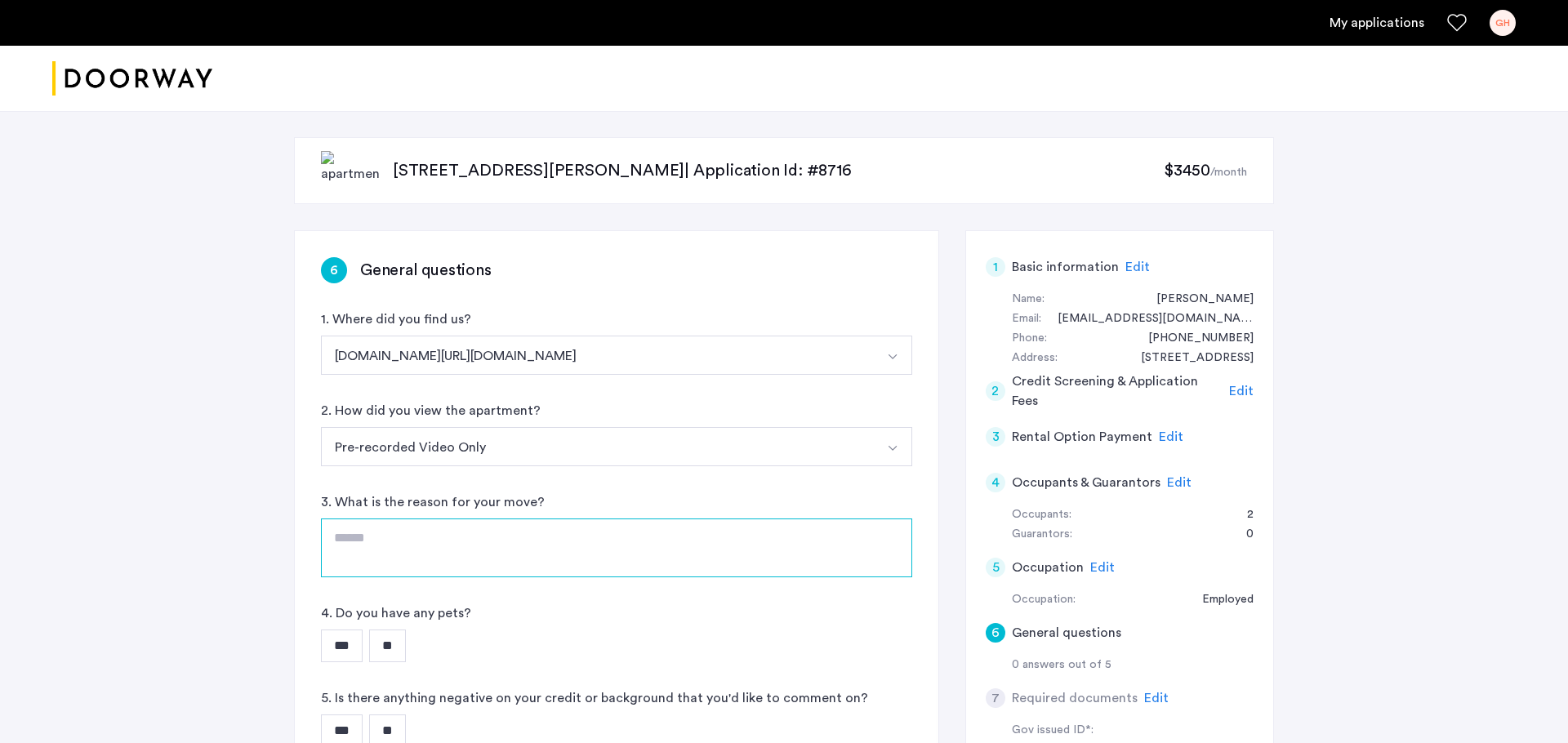
click at [478, 542] on textarea at bounding box center [616, 548] width 591 height 59
type textarea "*******"
click at [398, 593] on input "**" at bounding box center [387, 645] width 37 height 32
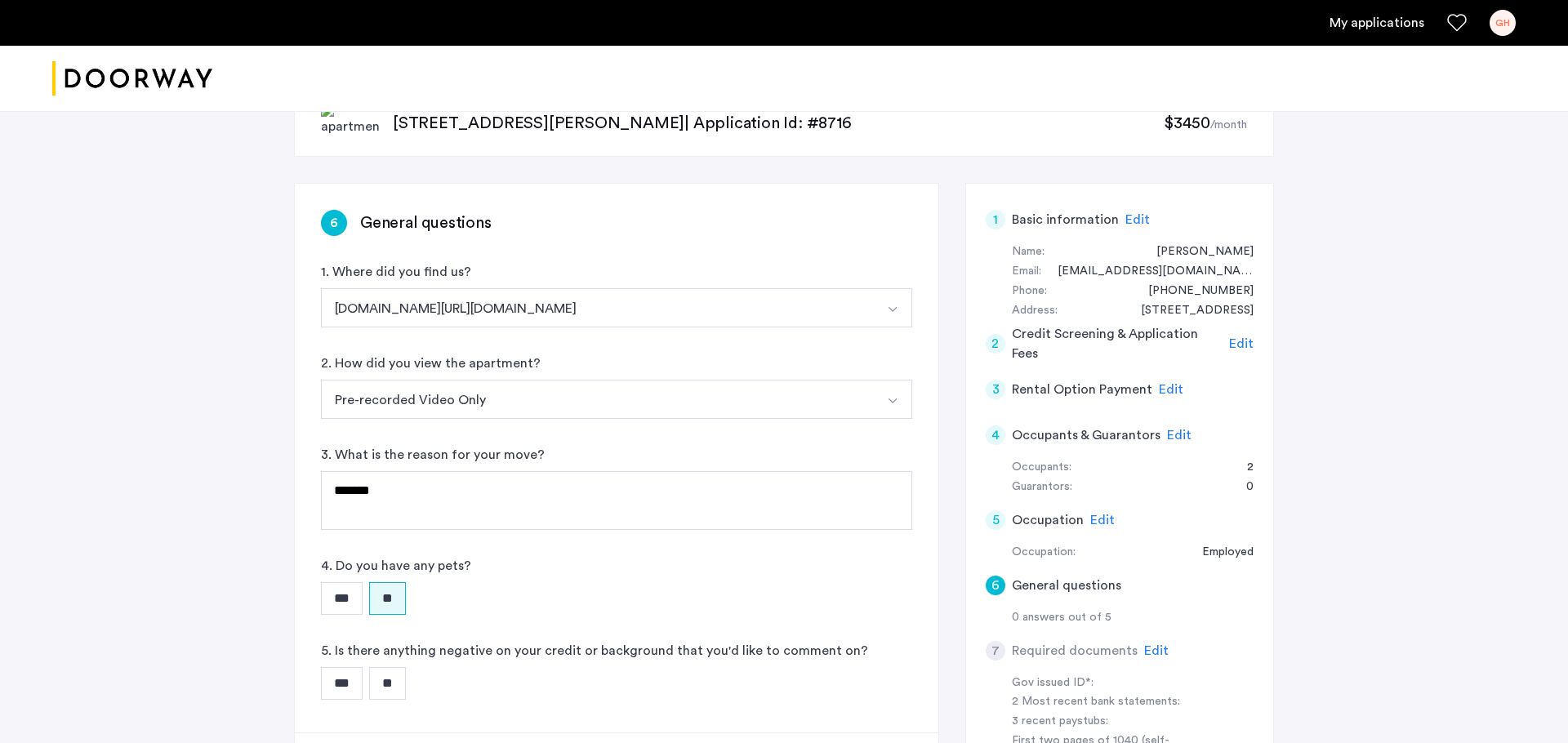
click at [397, 593] on input "**" at bounding box center [387, 683] width 37 height 32
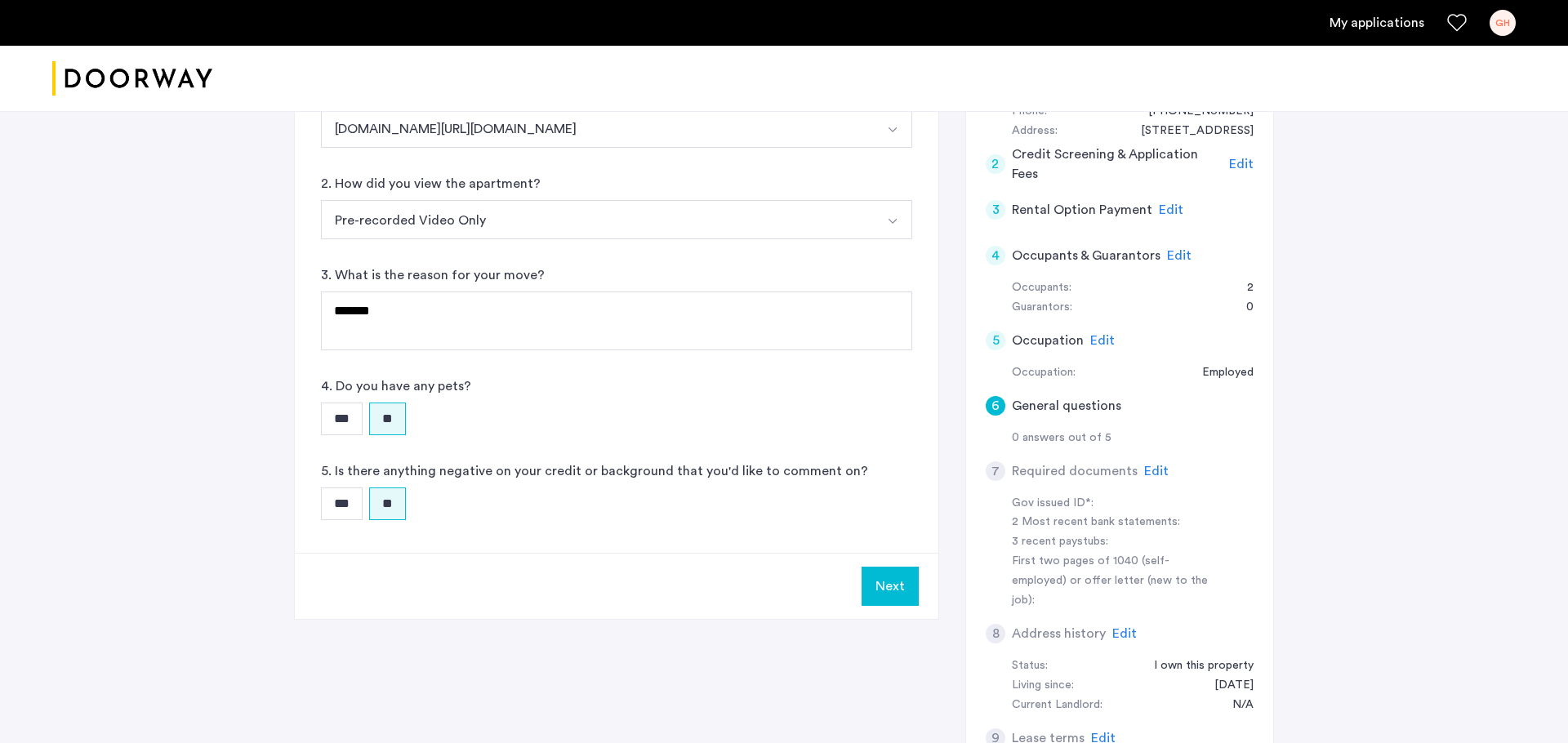
scroll to position [233, 0]
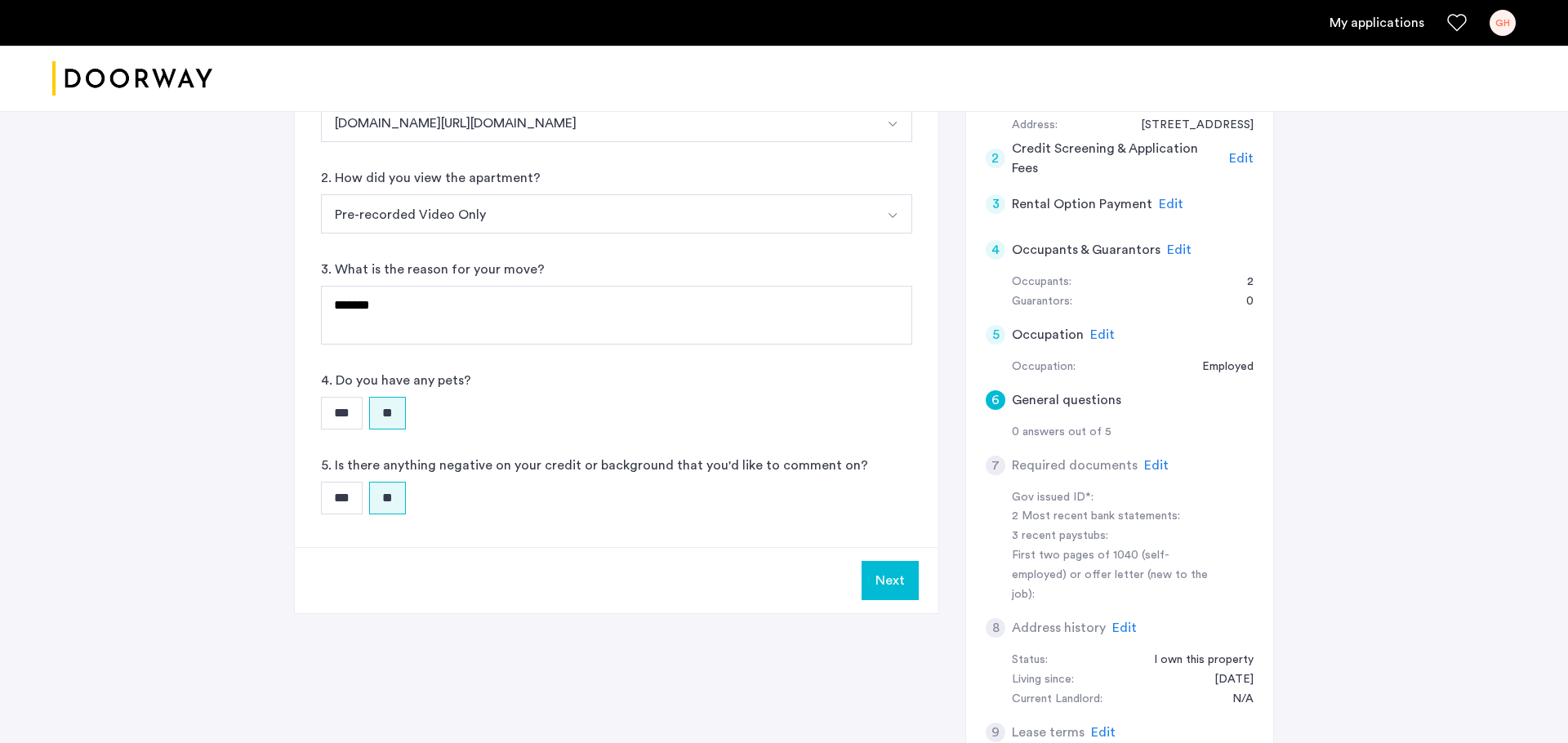
click at [897, 586] on button "Next" at bounding box center [890, 580] width 57 height 39
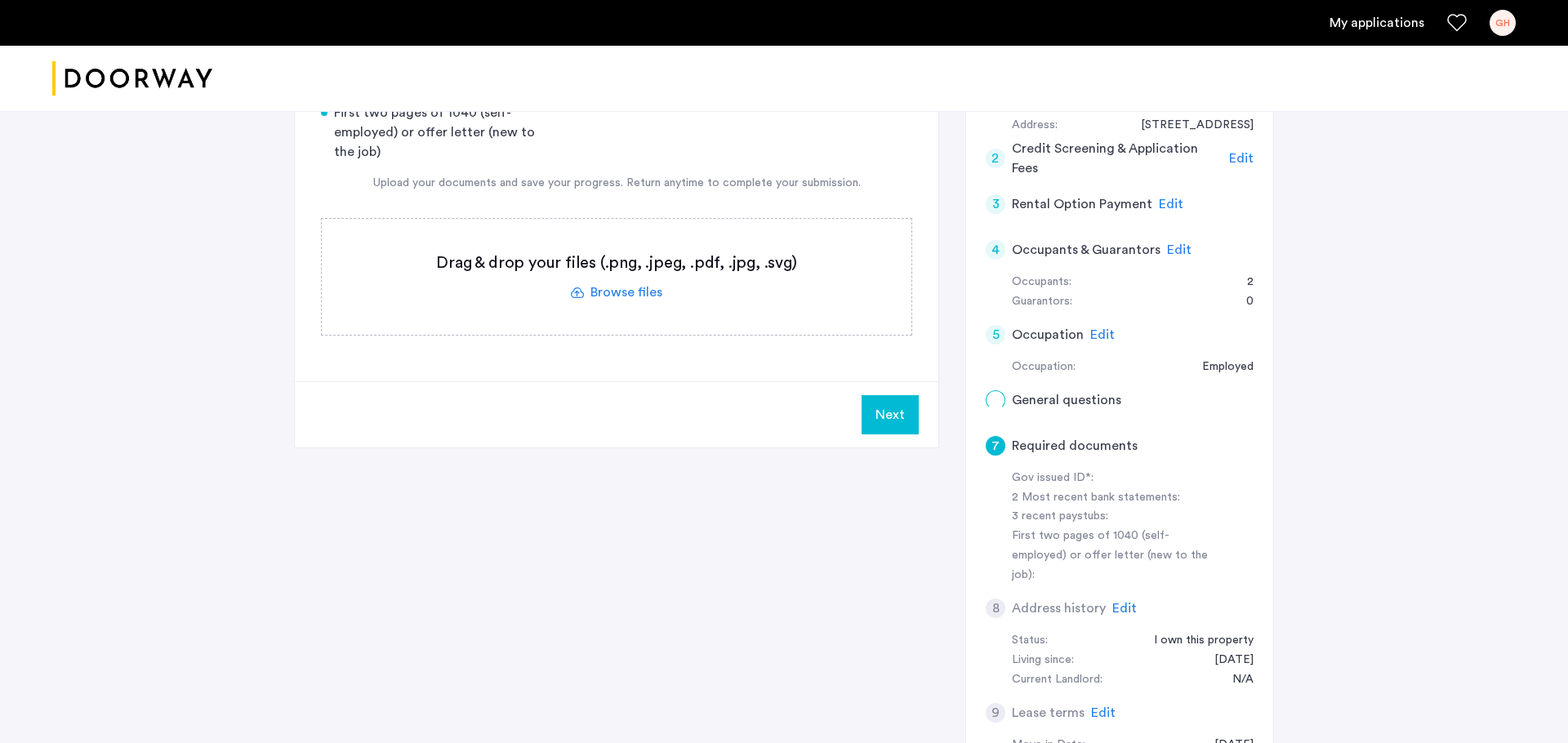
scroll to position [0, 0]
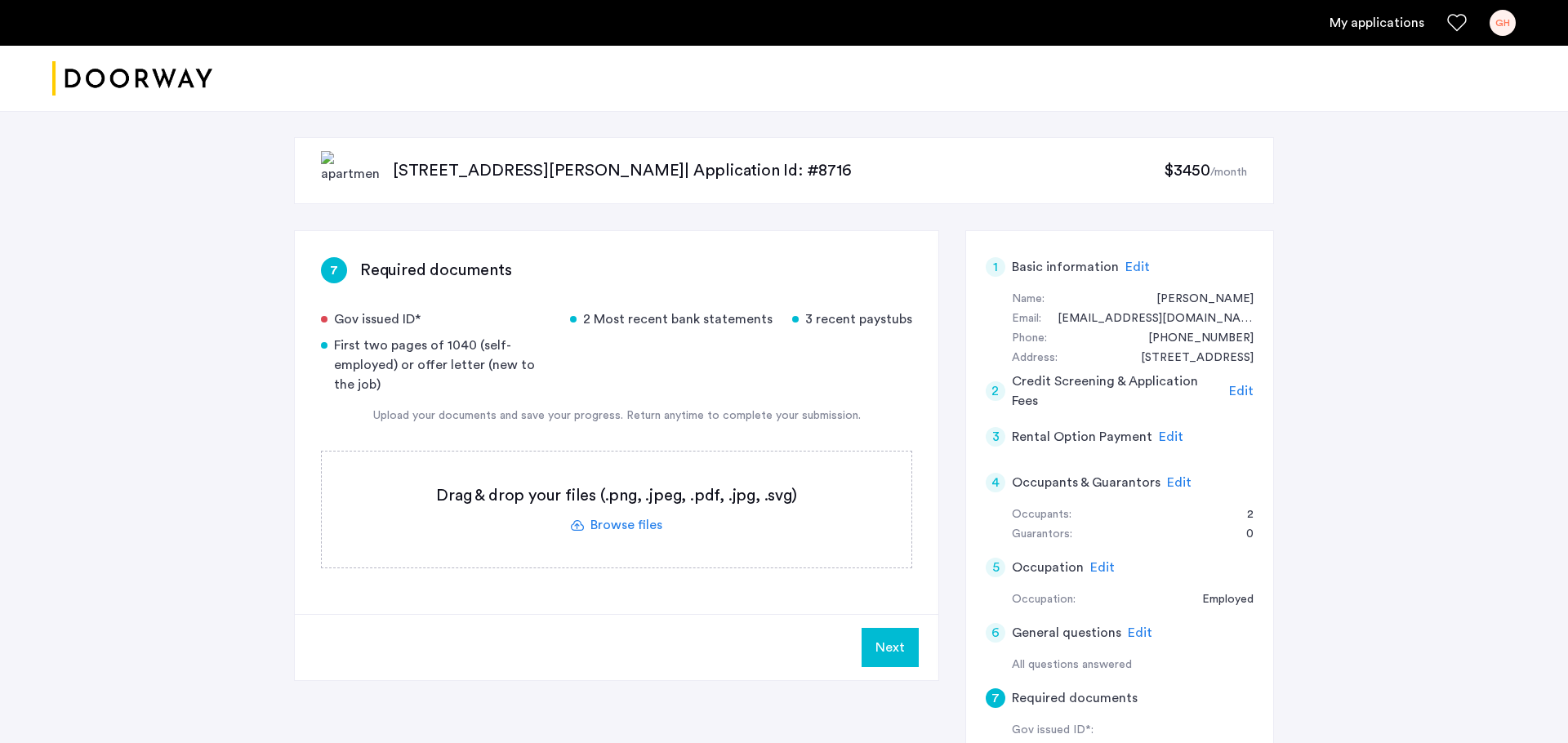
click at [610, 521] on label at bounding box center [616, 509] width 589 height 116
click at [0, 0] on input "file" at bounding box center [0, 0] width 0 height 0
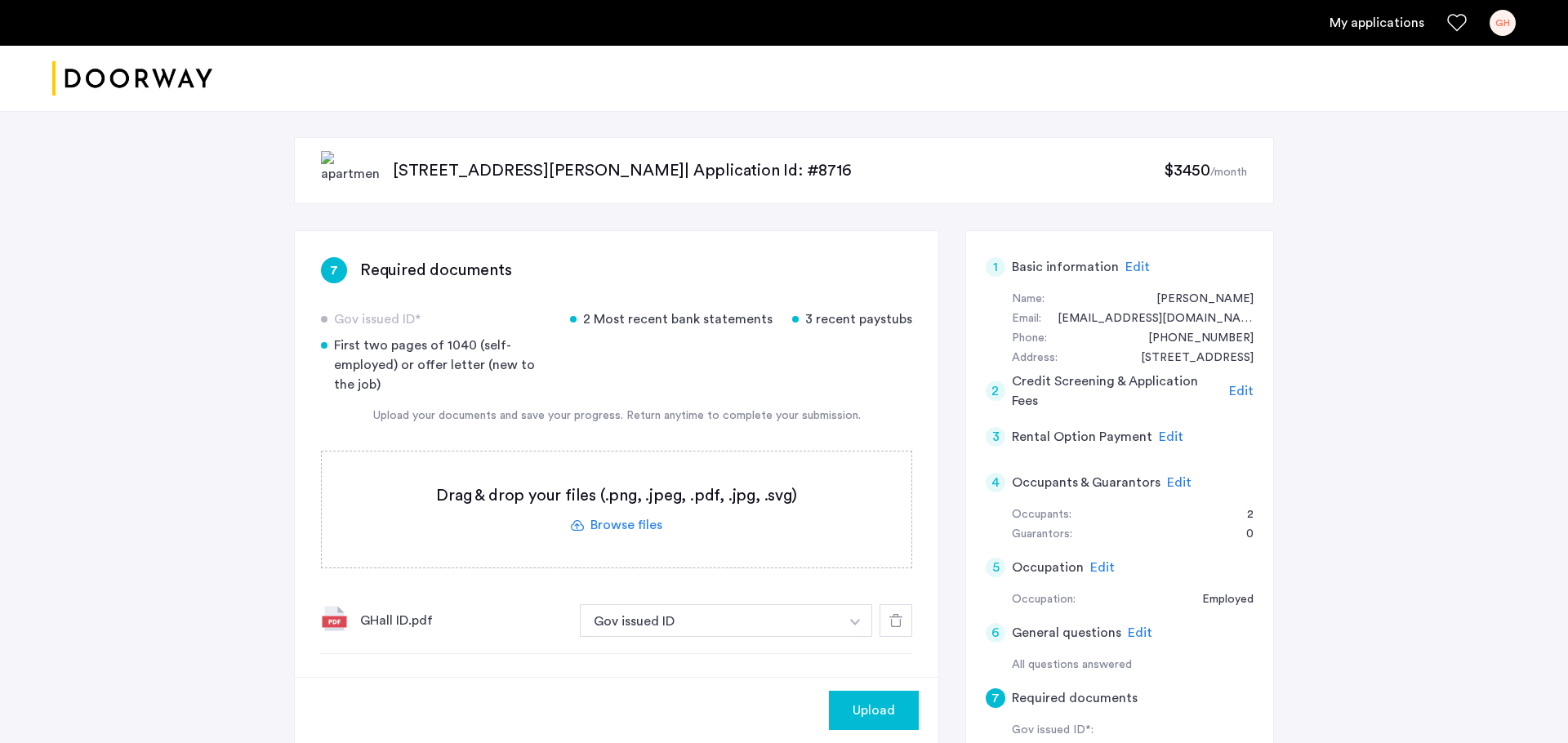
scroll to position [17, 0]
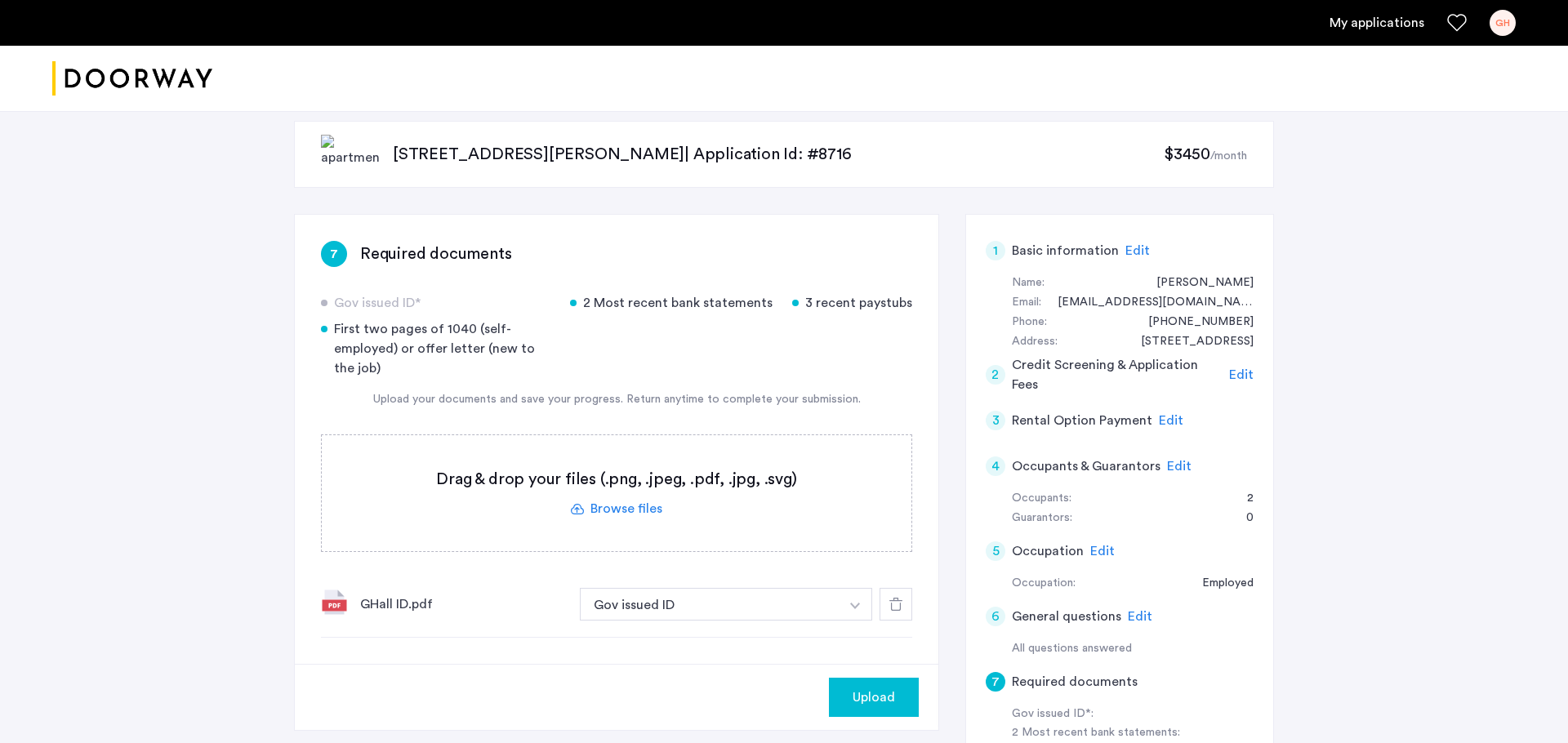
click at [623, 513] on label at bounding box center [616, 493] width 589 height 116
click at [0, 0] on input "file" at bounding box center [0, 0] width 0 height 0
click at [621, 509] on label at bounding box center [616, 493] width 589 height 116
click at [0, 0] on input "file" at bounding box center [0, 0] width 0 height 0
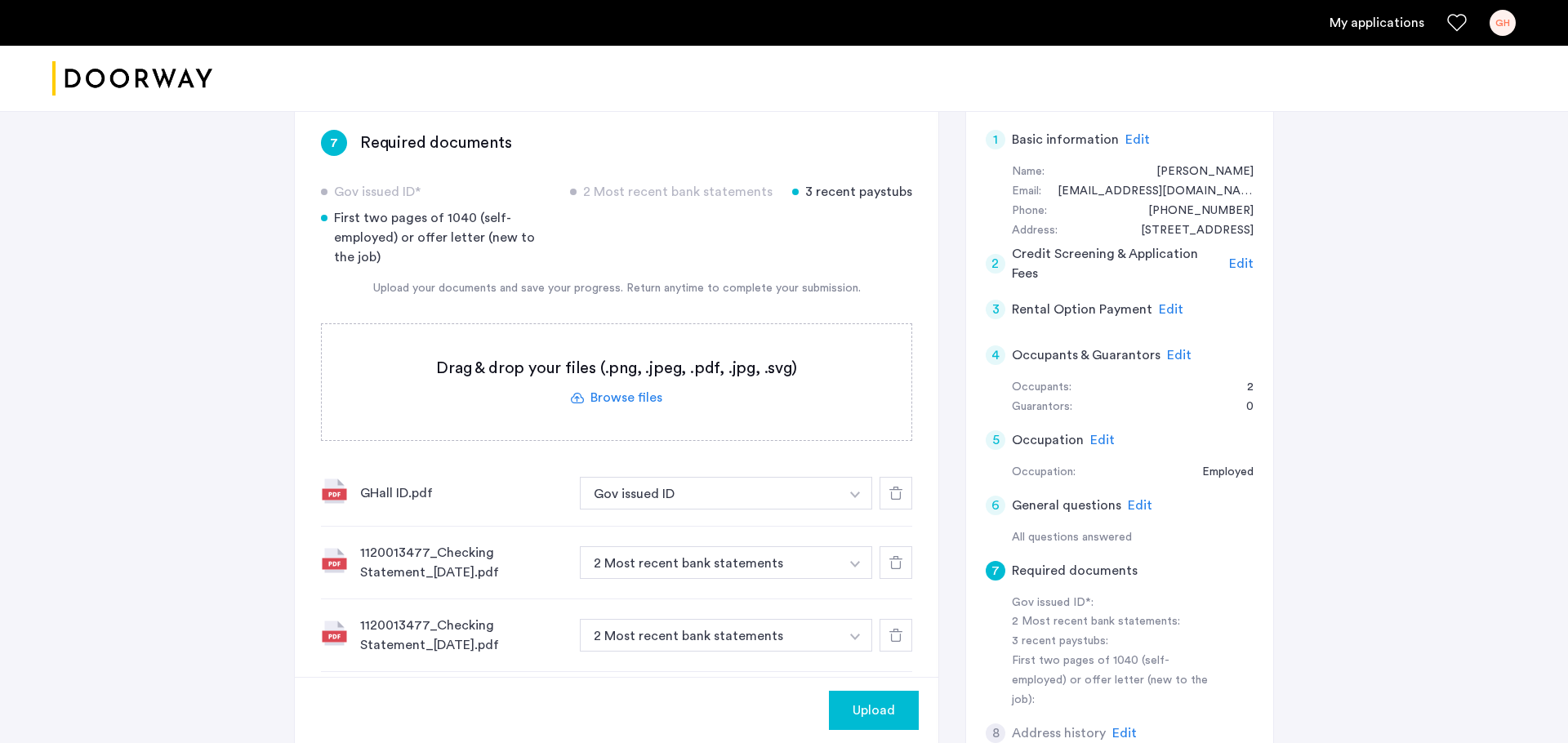
scroll to position [120, 0]
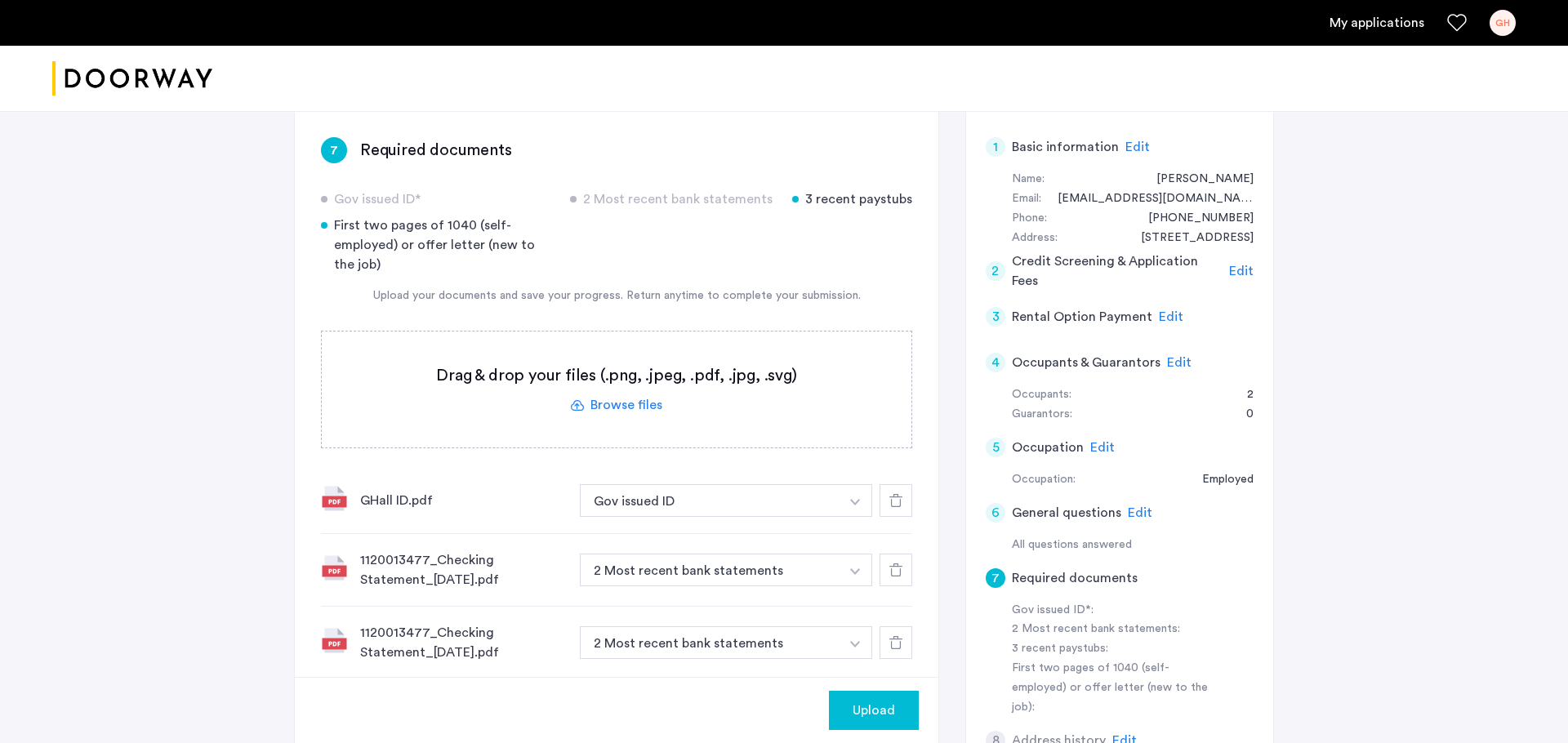
click at [619, 401] on label at bounding box center [616, 389] width 589 height 116
click at [0, 0] on input "file" at bounding box center [0, 0] width 0 height 0
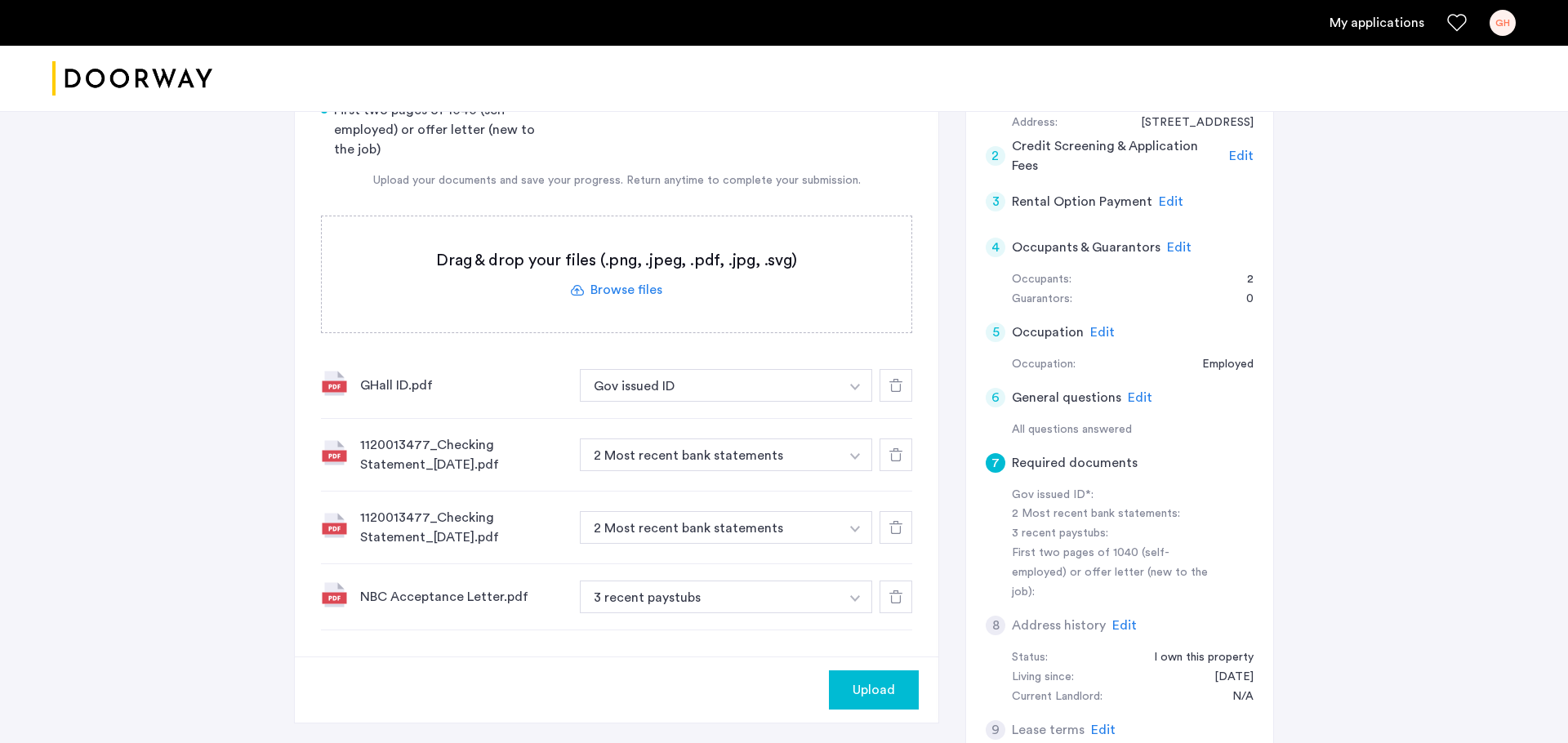
scroll to position [239, 0]
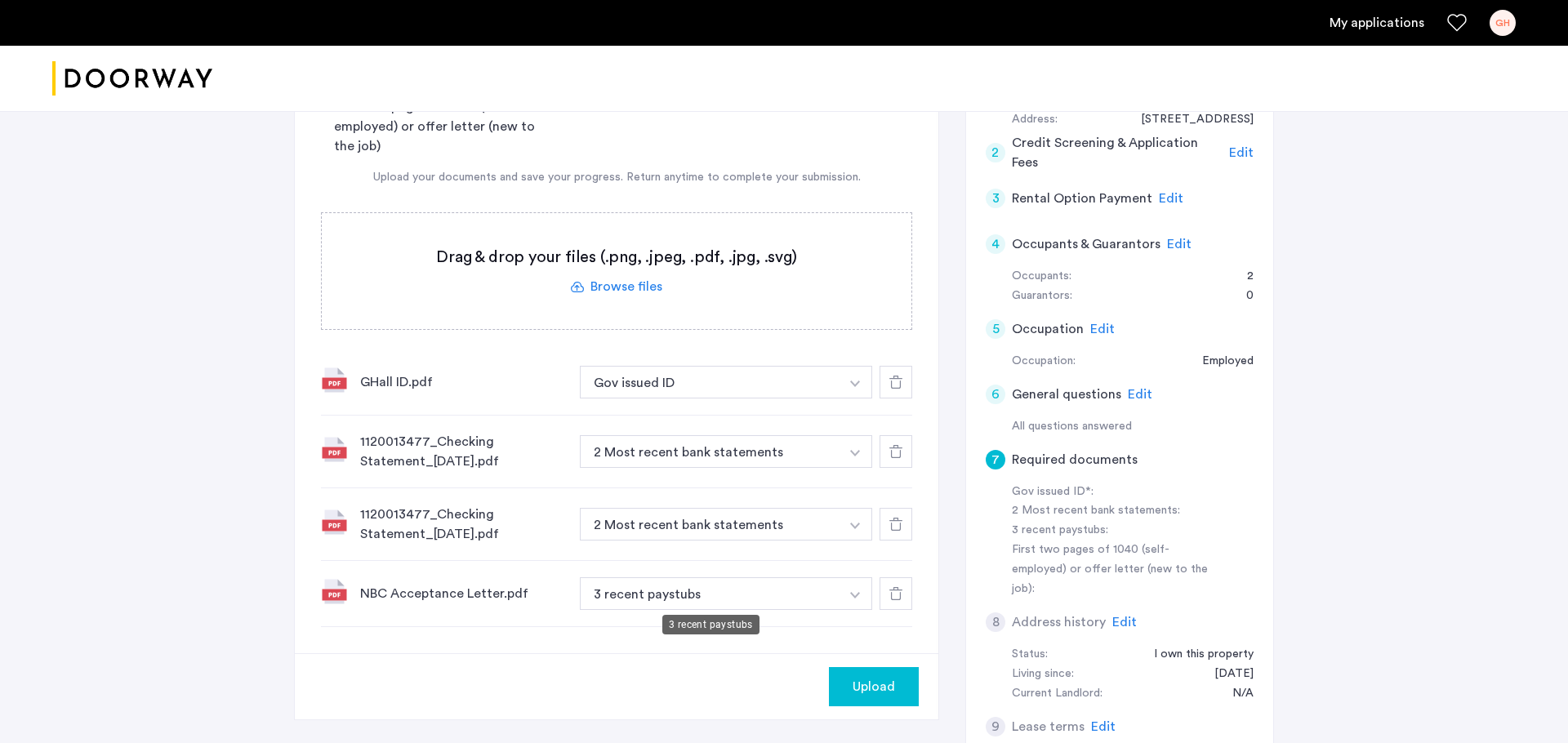
click at [707, 593] on button "3 recent paystubs" at bounding box center [709, 593] width 259 height 32
click at [851, 592] on img "button" at bounding box center [855, 595] width 10 height 7
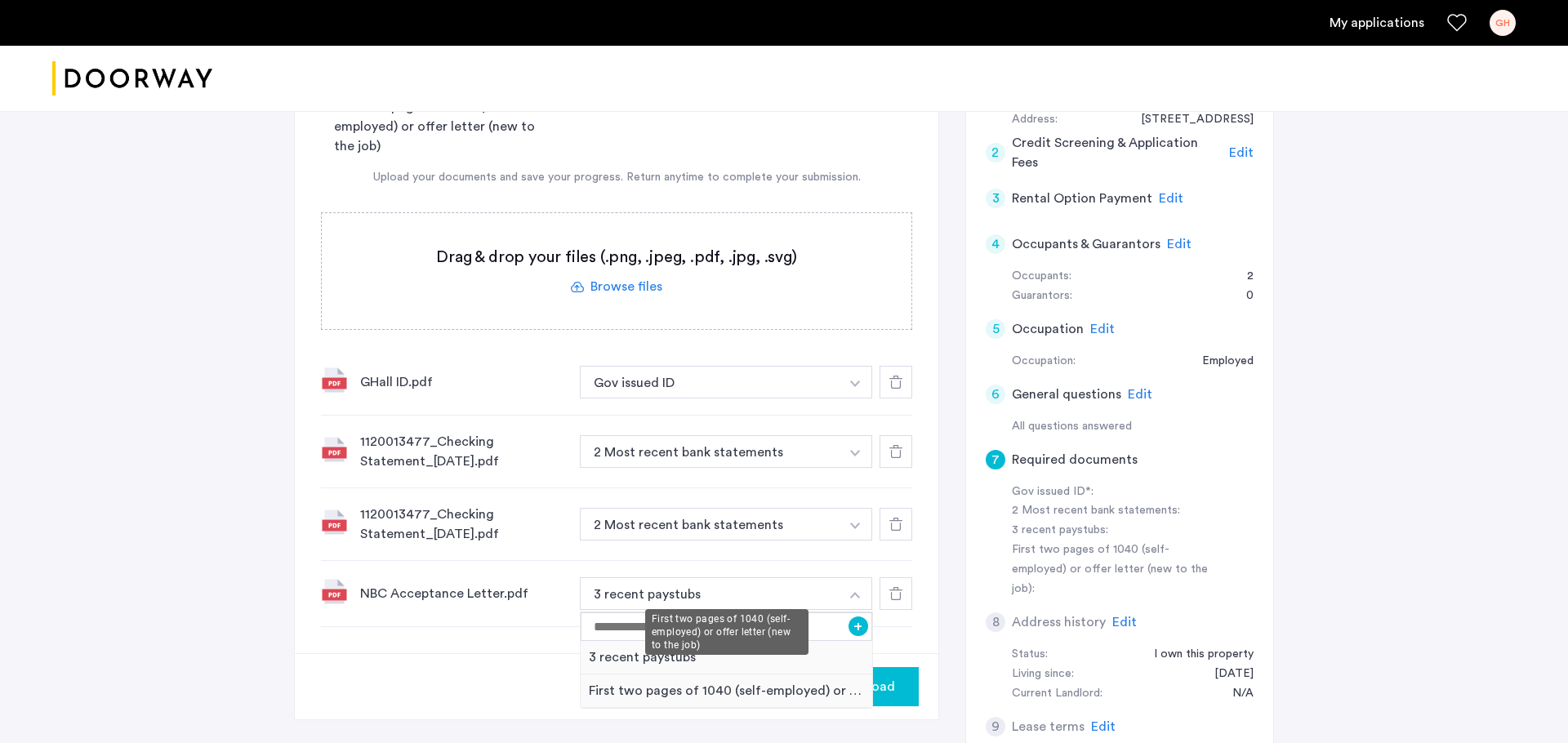
scroll to position [295, 0]
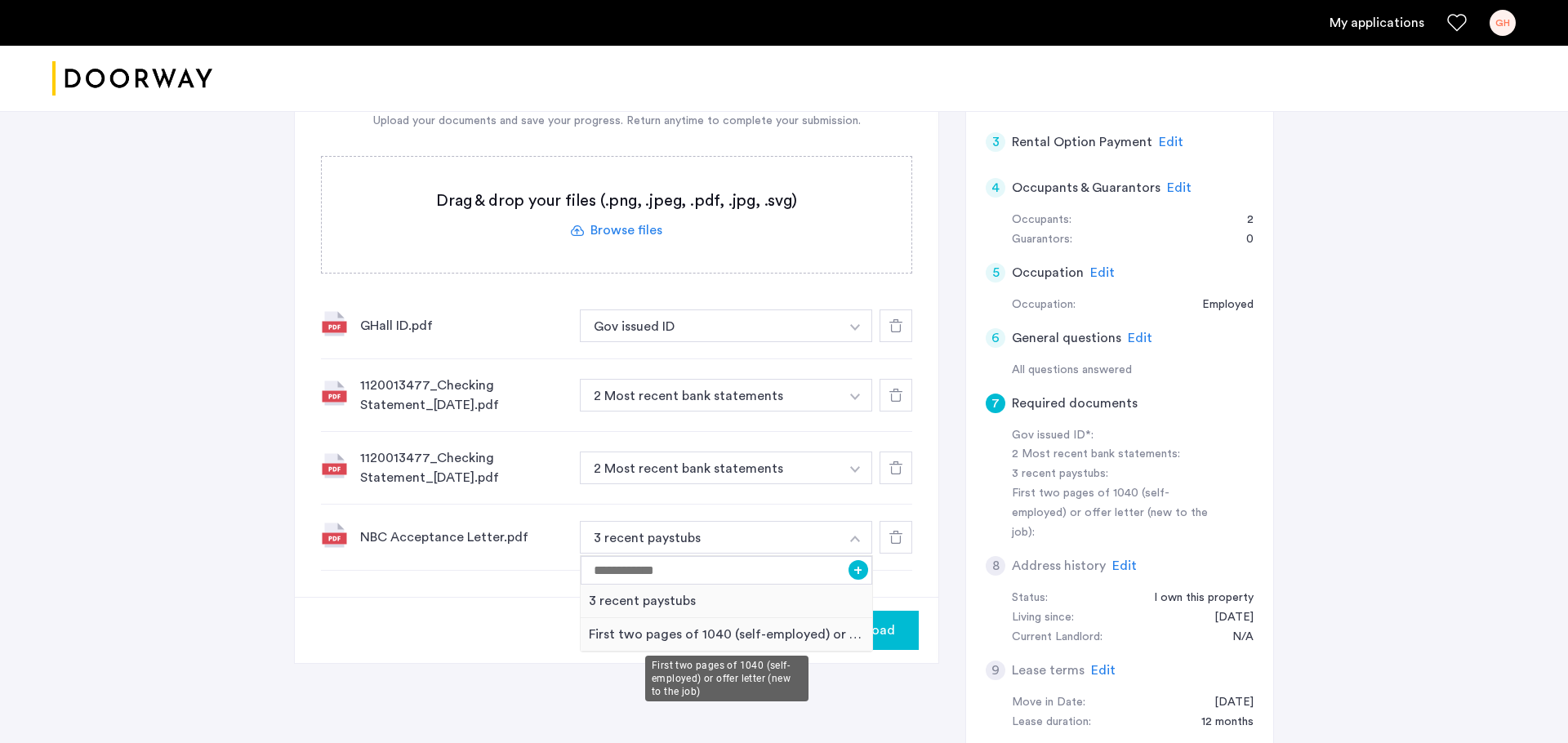
click at [731, 593] on div "First two pages of 1040 (self-employed) or offer letter (new to the job)" at bounding box center [726, 635] width 292 height 33
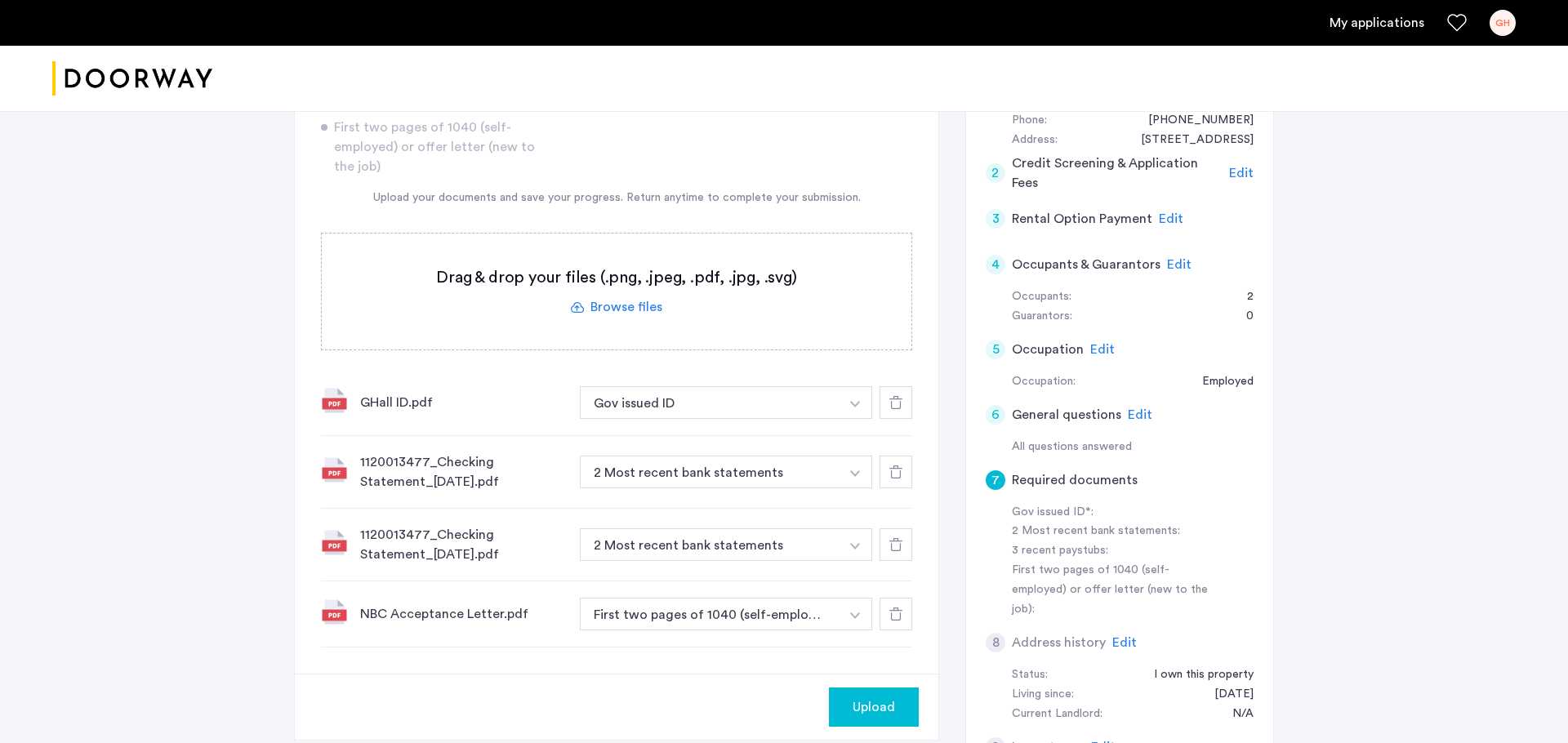
scroll to position [234, 0]
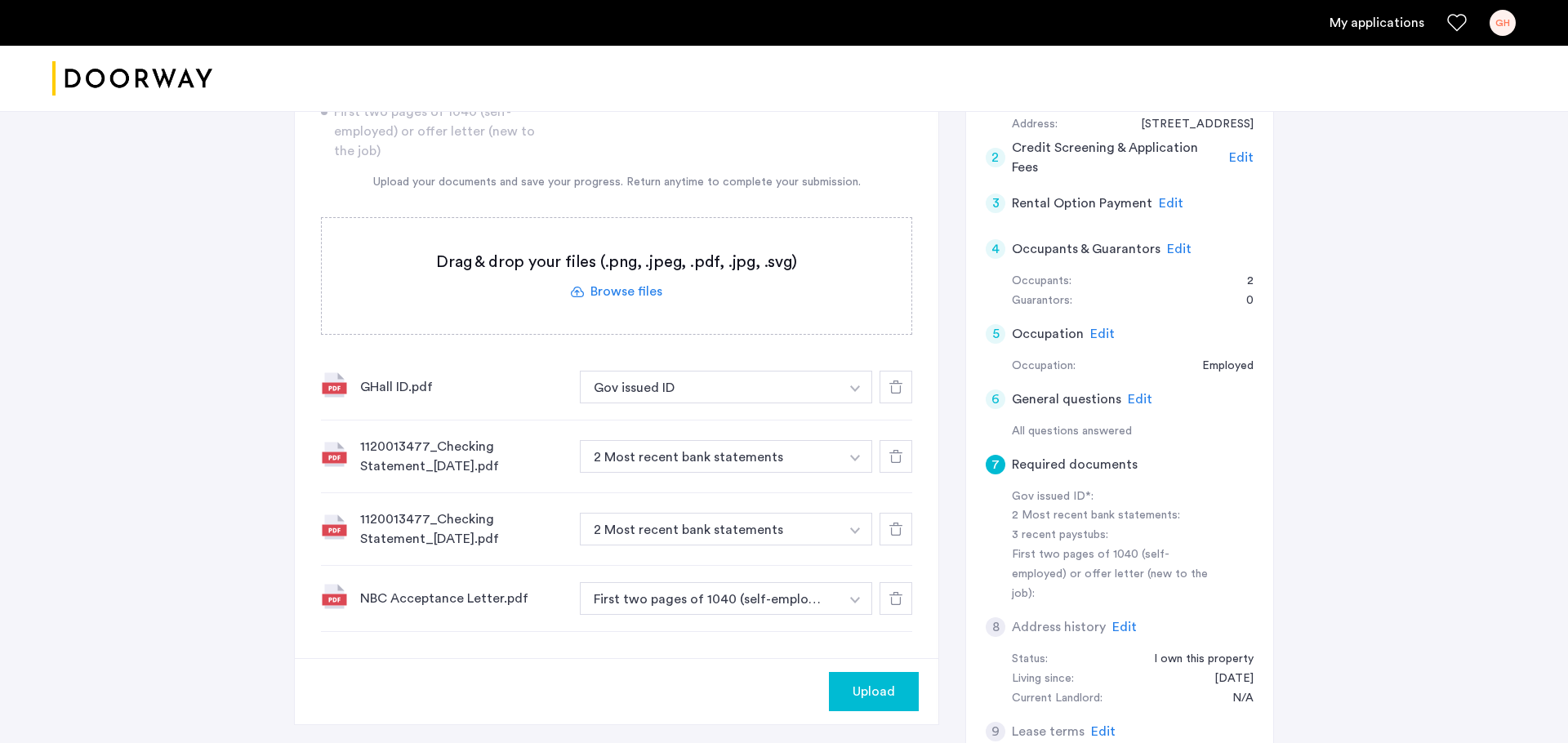
click at [629, 287] on label at bounding box center [616, 275] width 589 height 116
click at [0, 0] on input "file" at bounding box center [0, 0] width 0 height 0
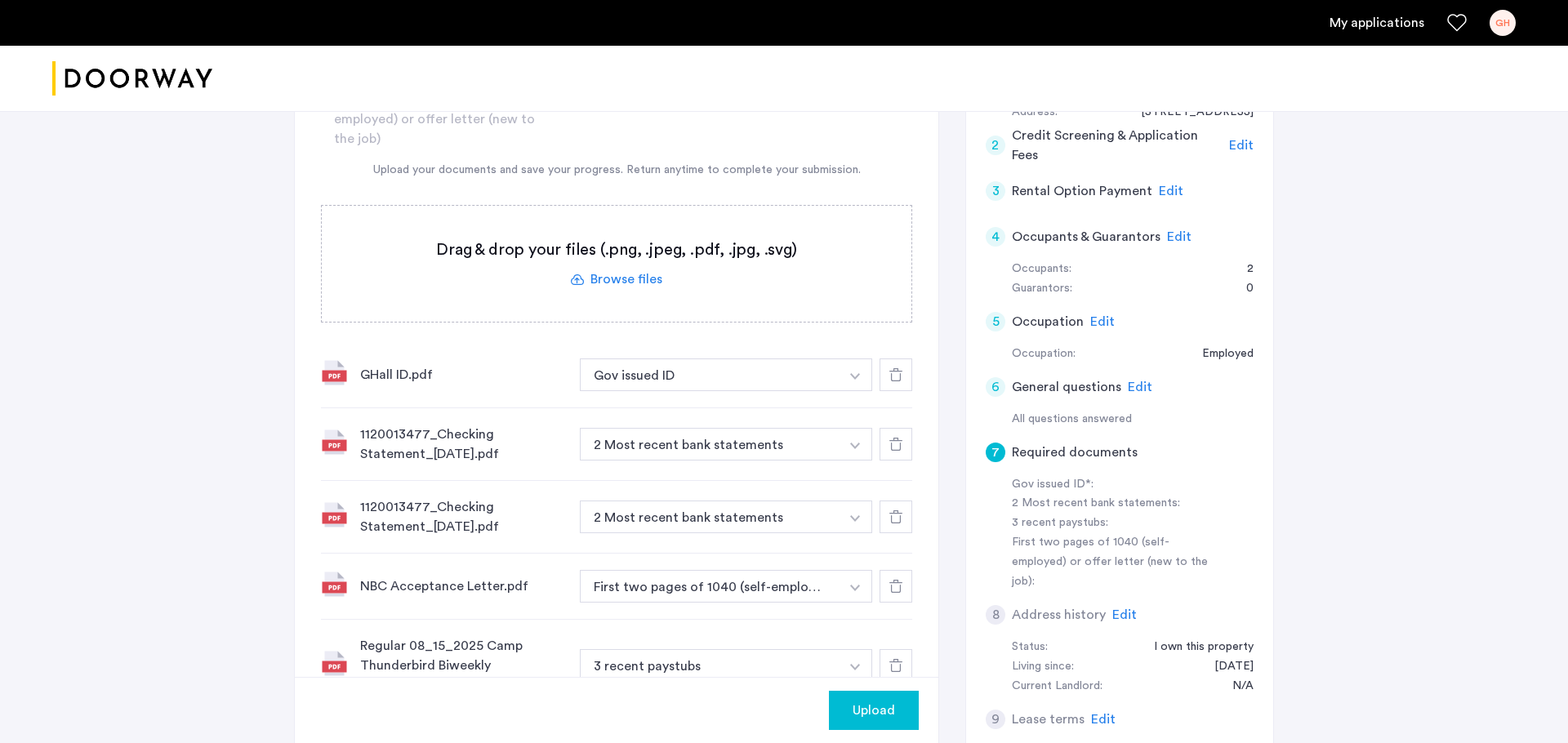
scroll to position [682, 0]
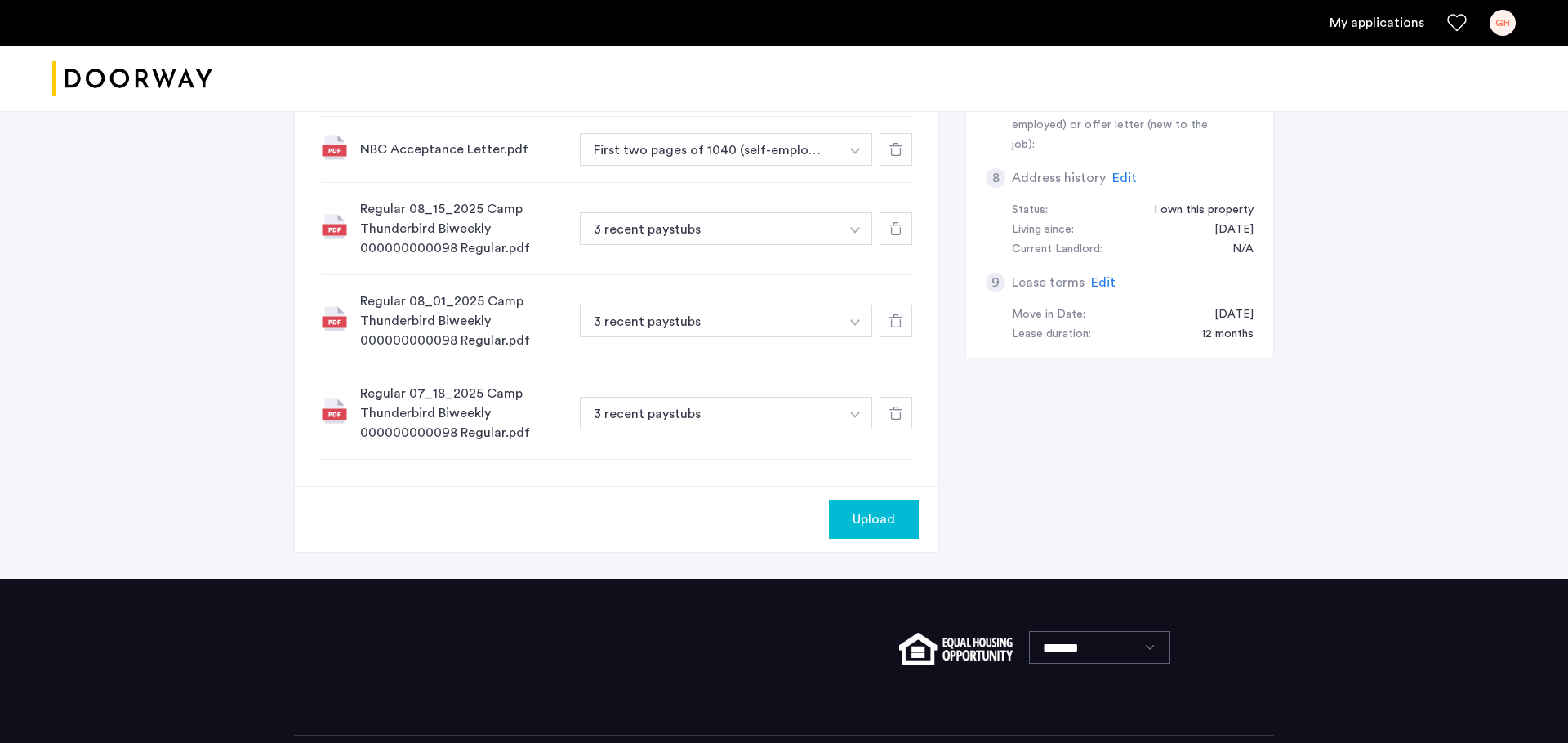
click at [888, 526] on button "Upload" at bounding box center [874, 519] width 90 height 39
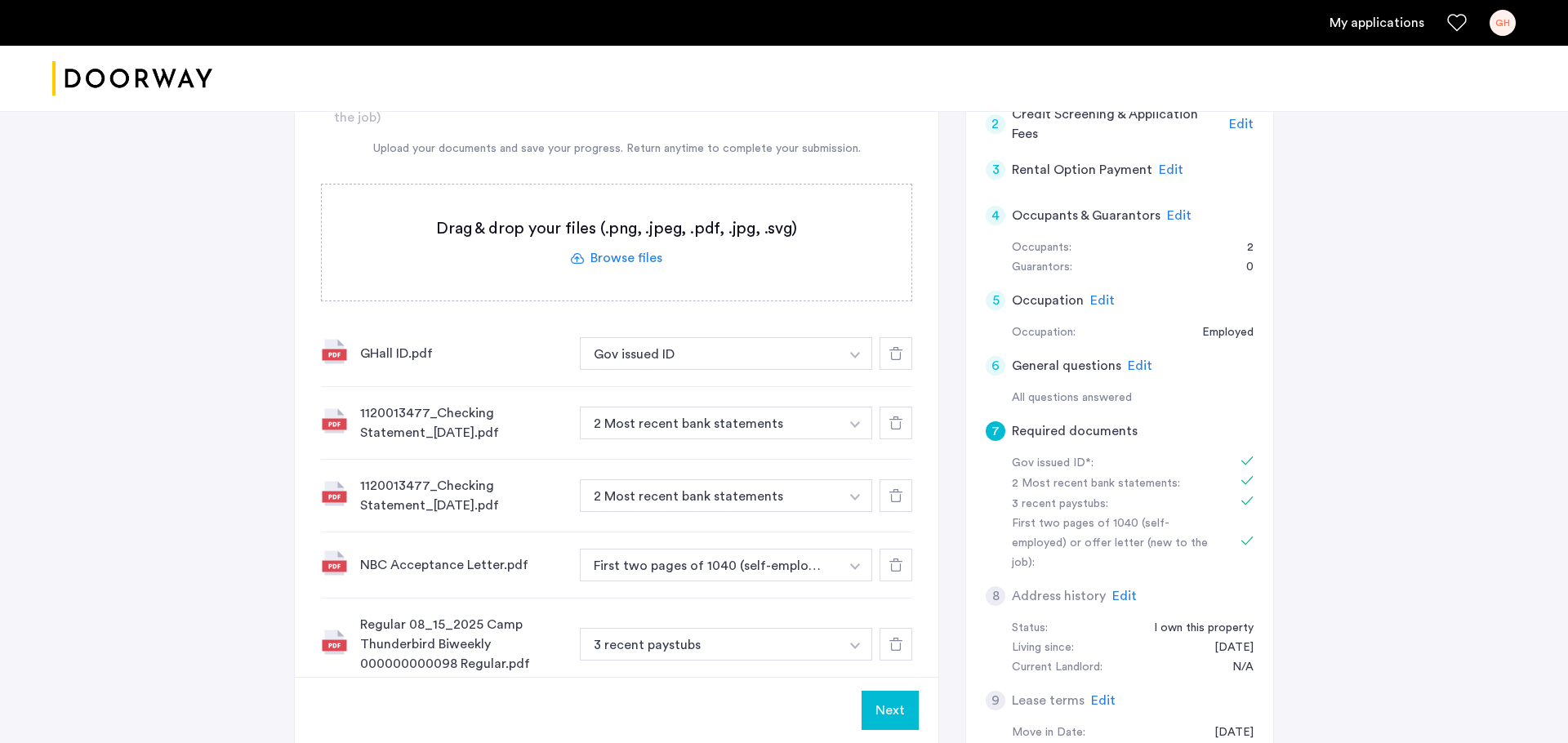
scroll to position [464, 0]
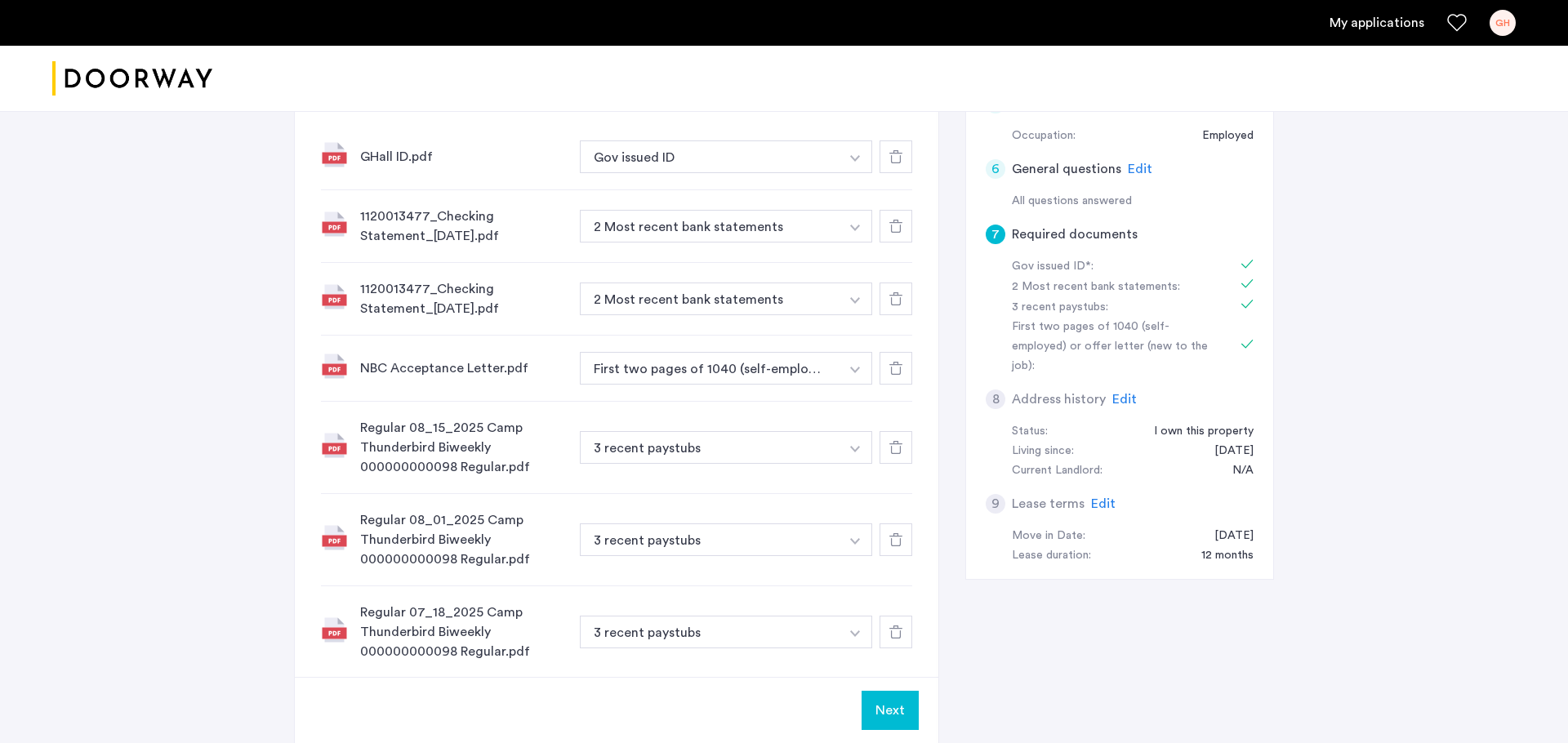
click at [895, 593] on button "Next" at bounding box center [890, 710] width 57 height 39
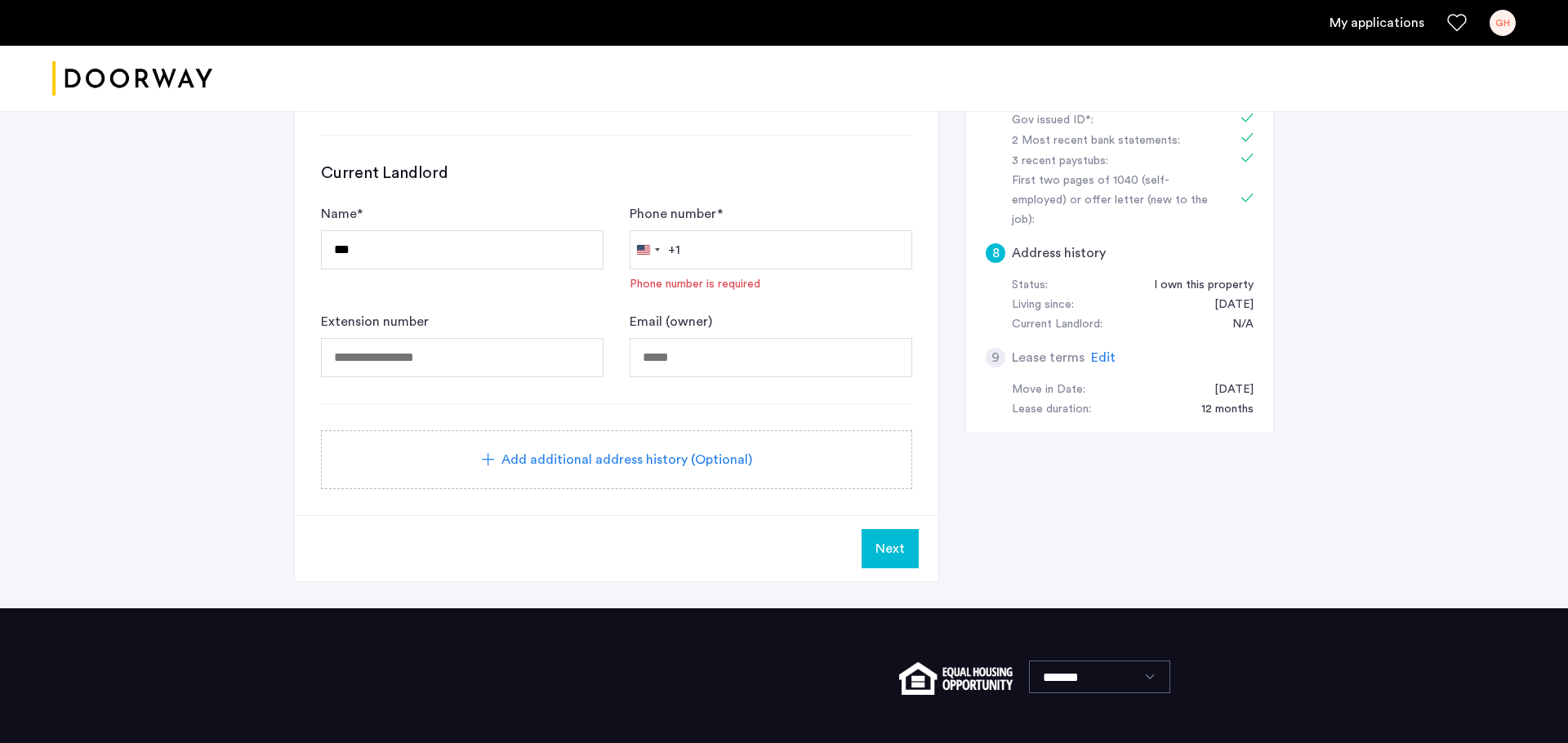
scroll to position [516, 0]
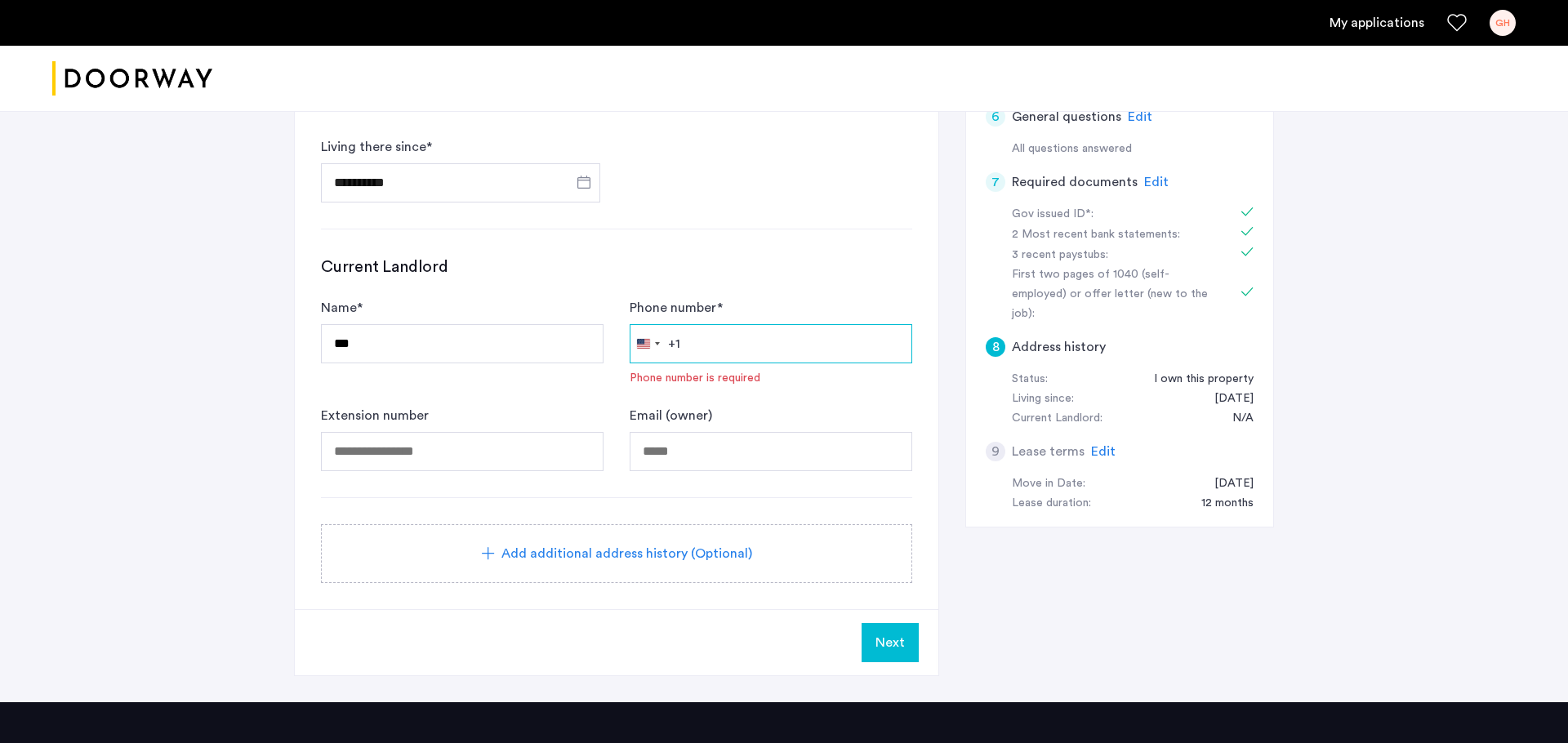
click at [768, 327] on input "Phone number *" at bounding box center [771, 343] width 283 height 39
click at [880, 226] on form "**********" at bounding box center [616, 145] width 591 height 705
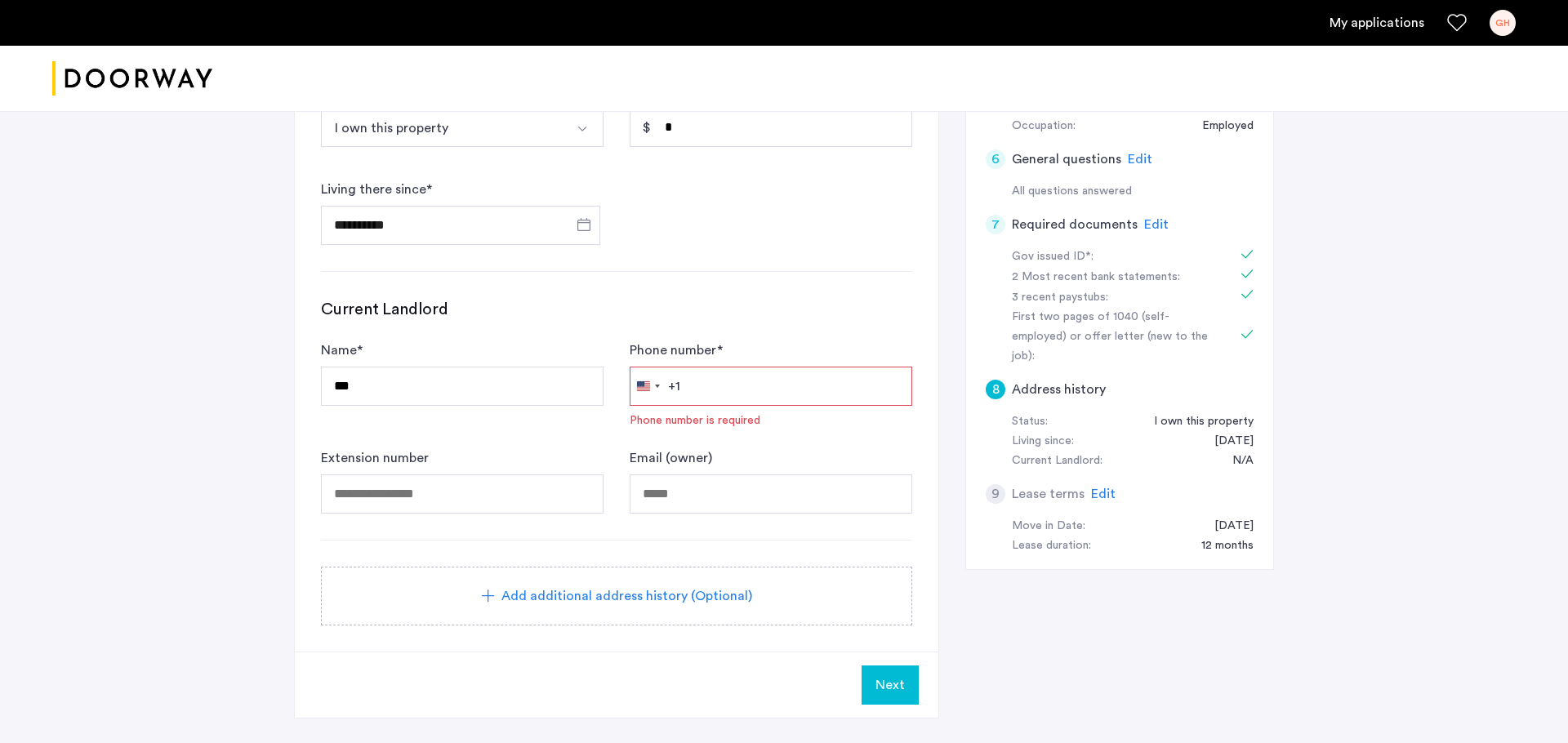
scroll to position [462, 0]
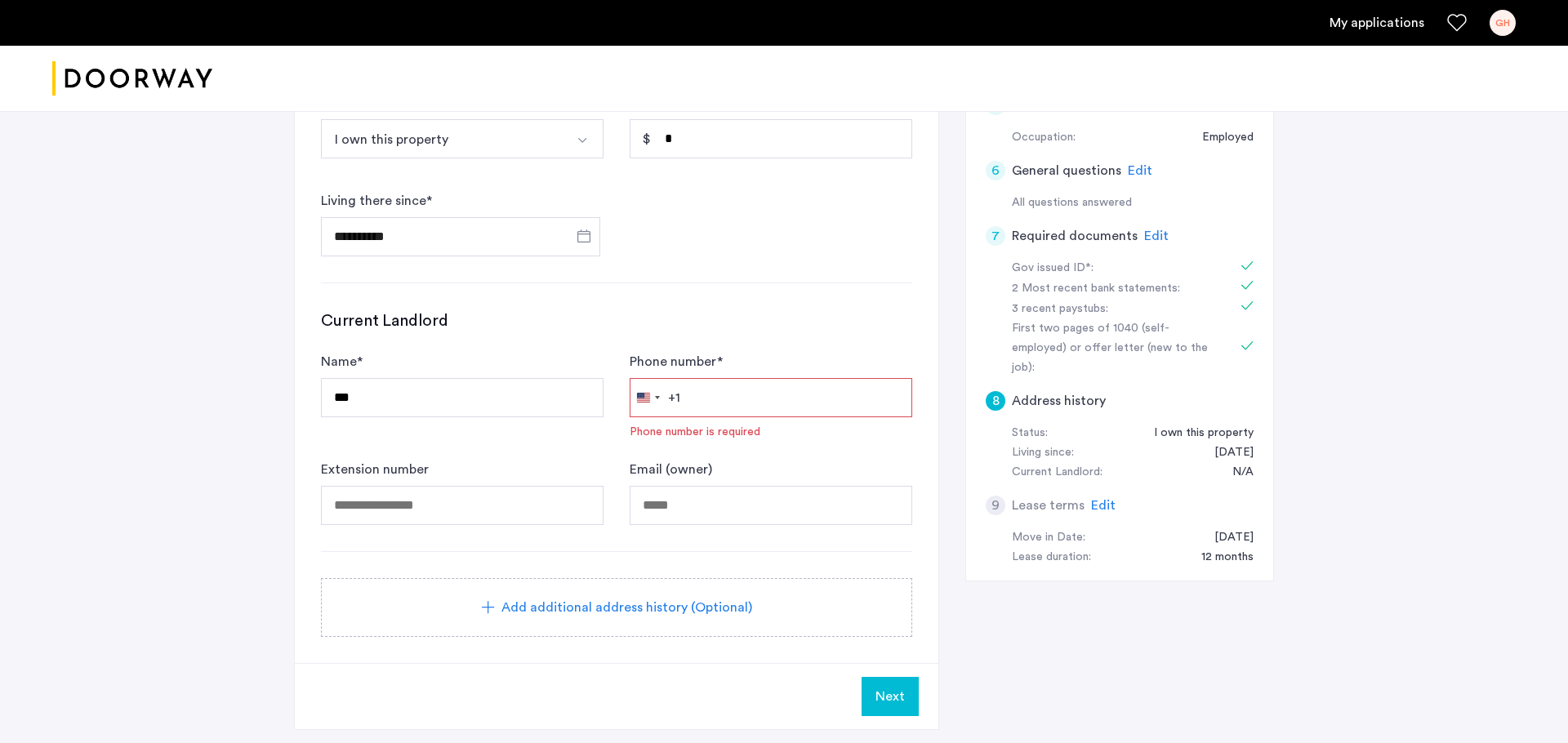
click at [752, 391] on input "Phone number *" at bounding box center [771, 397] width 283 height 39
type input "**********"
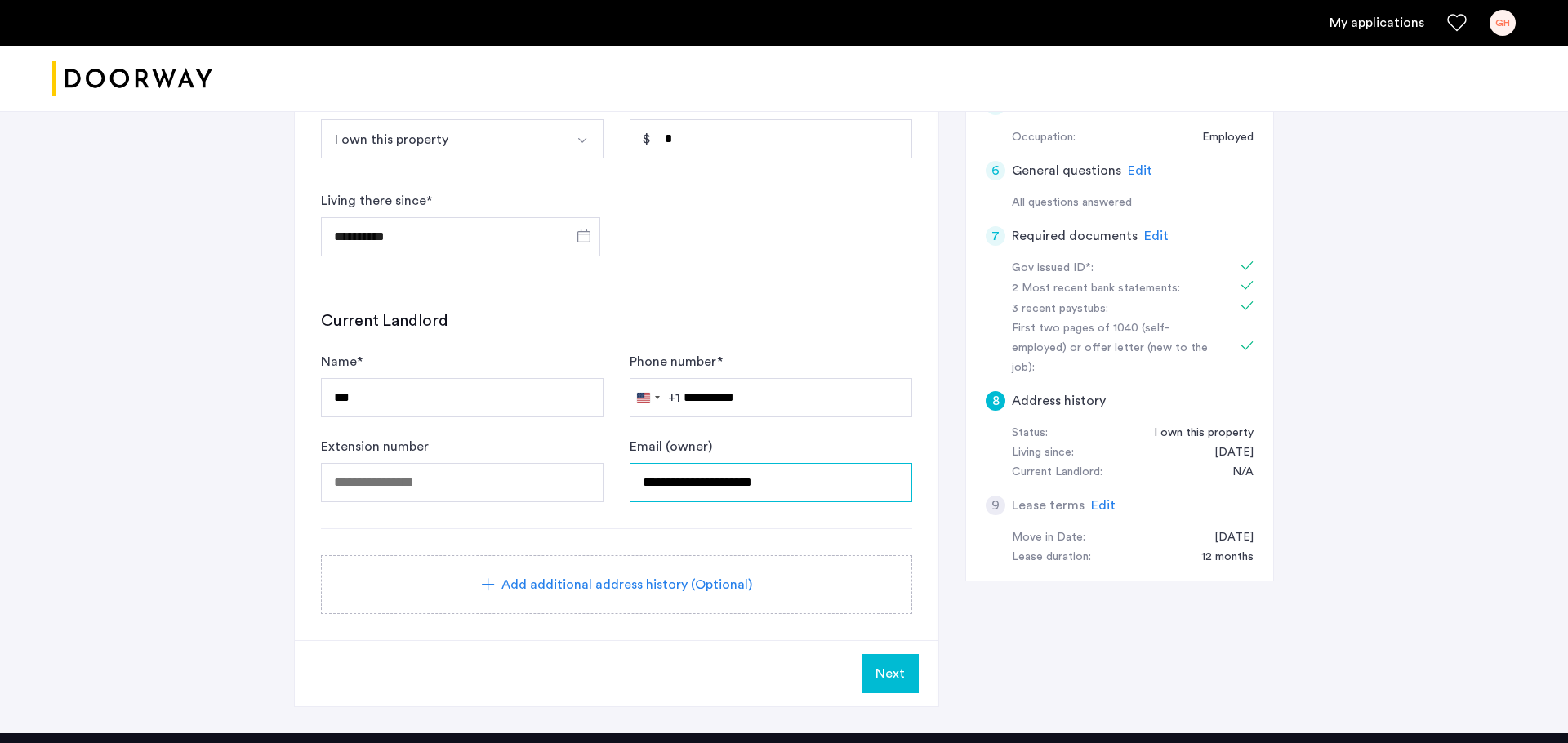
click at [838, 475] on input "**********" at bounding box center [771, 482] width 283 height 39
click at [531, 534] on div "**********" at bounding box center [617, 204] width 643 height 871
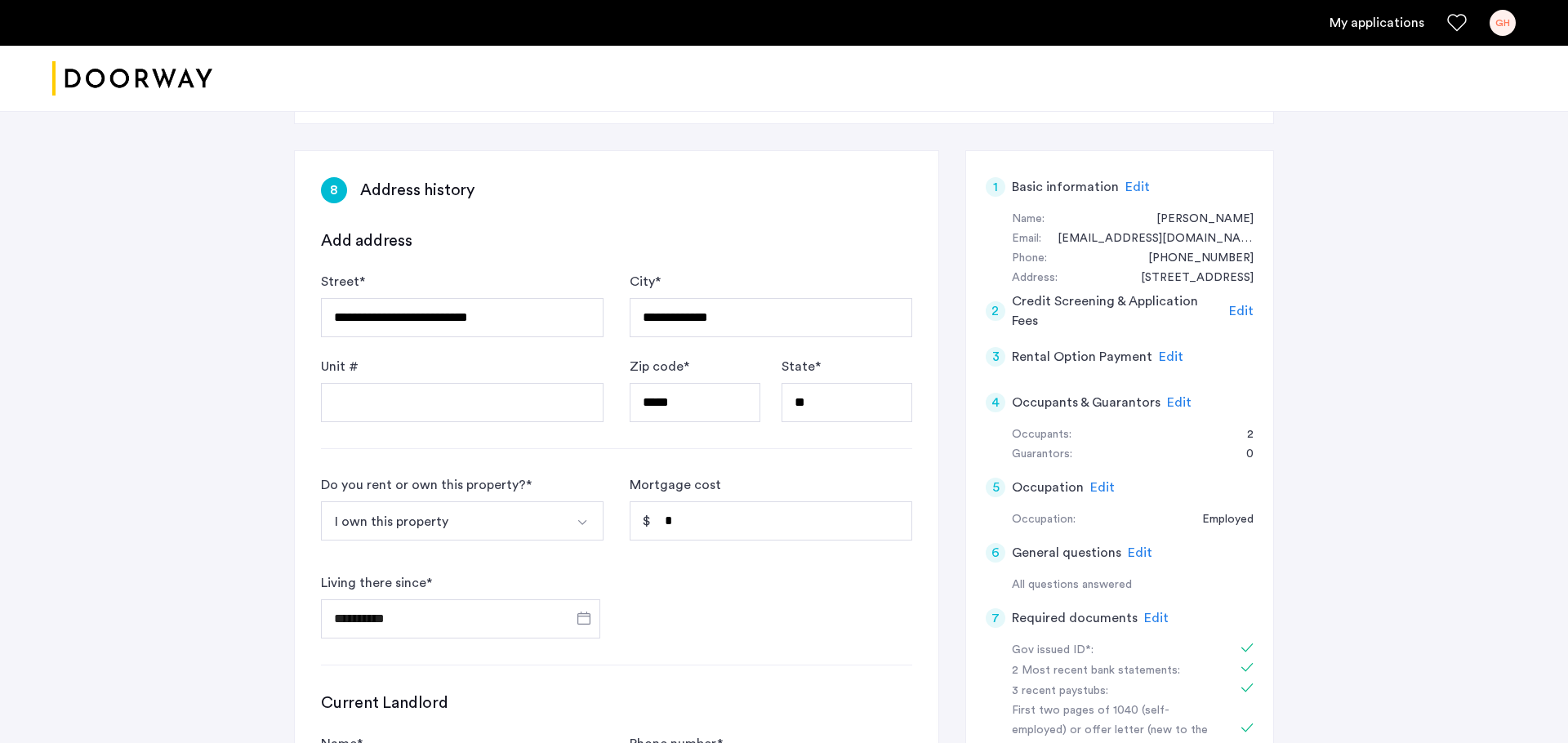
scroll to position [81, 0]
click at [549, 510] on button "I own this property" at bounding box center [443, 519] width 244 height 39
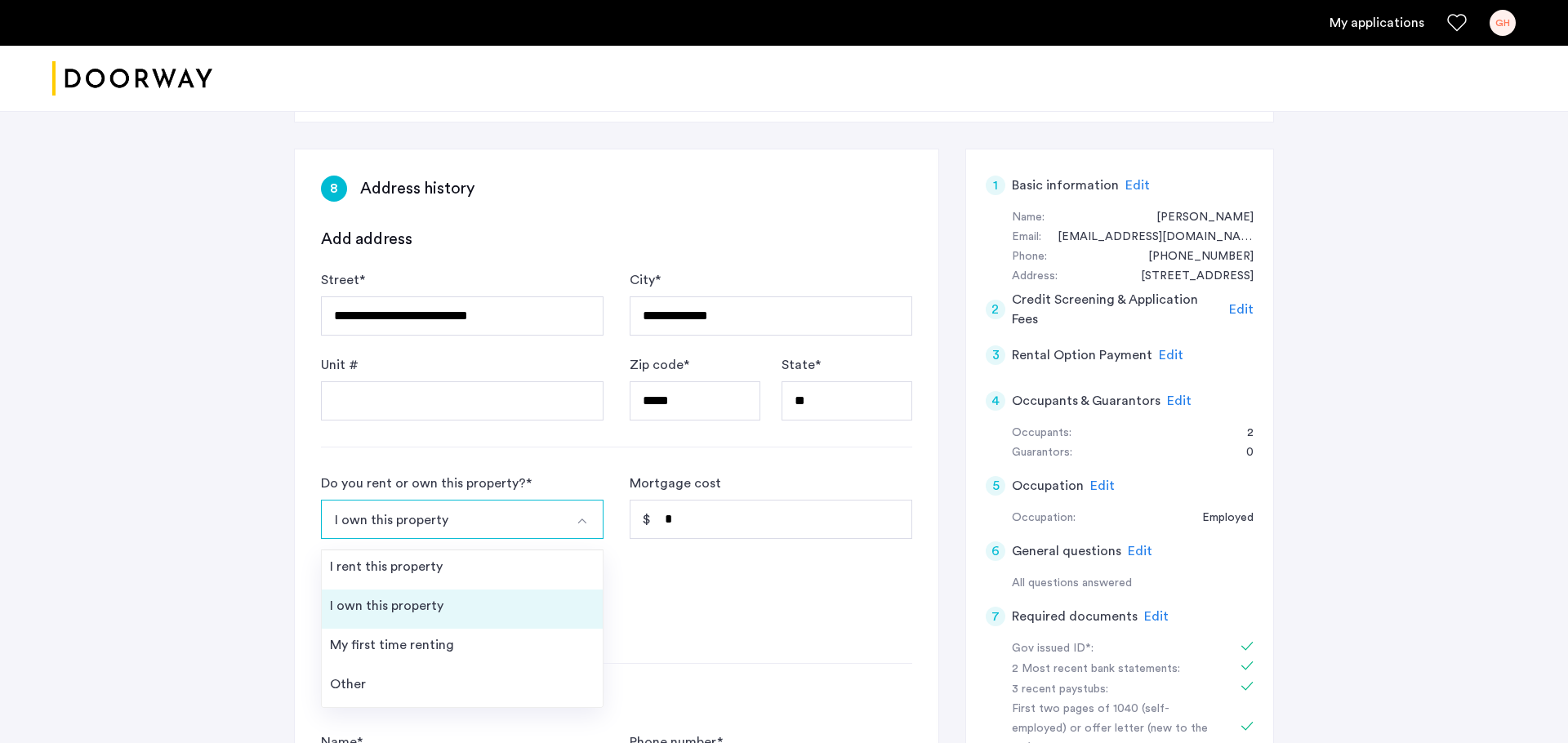
scroll to position [129, 0]
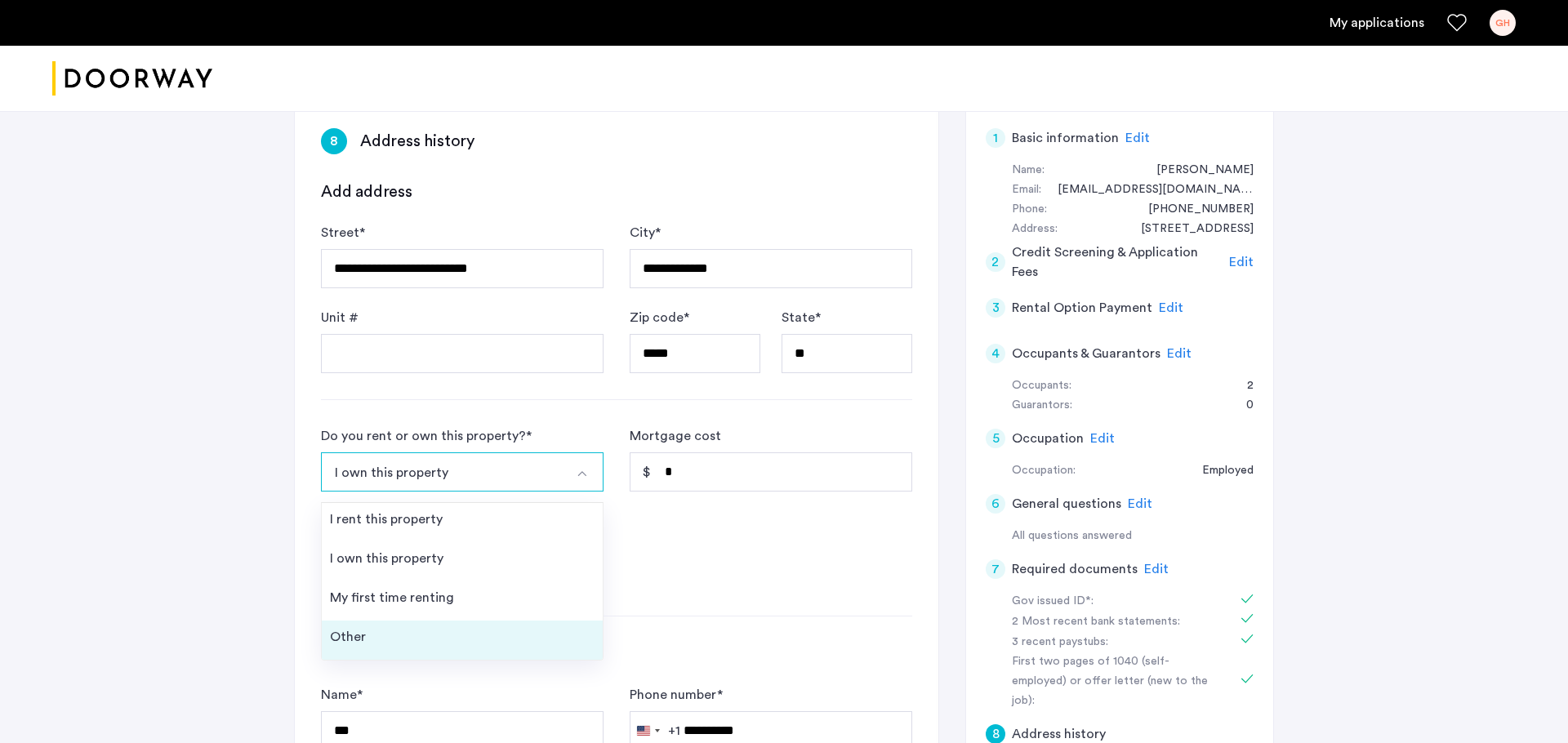
click at [496, 593] on li "Other" at bounding box center [462, 640] width 281 height 39
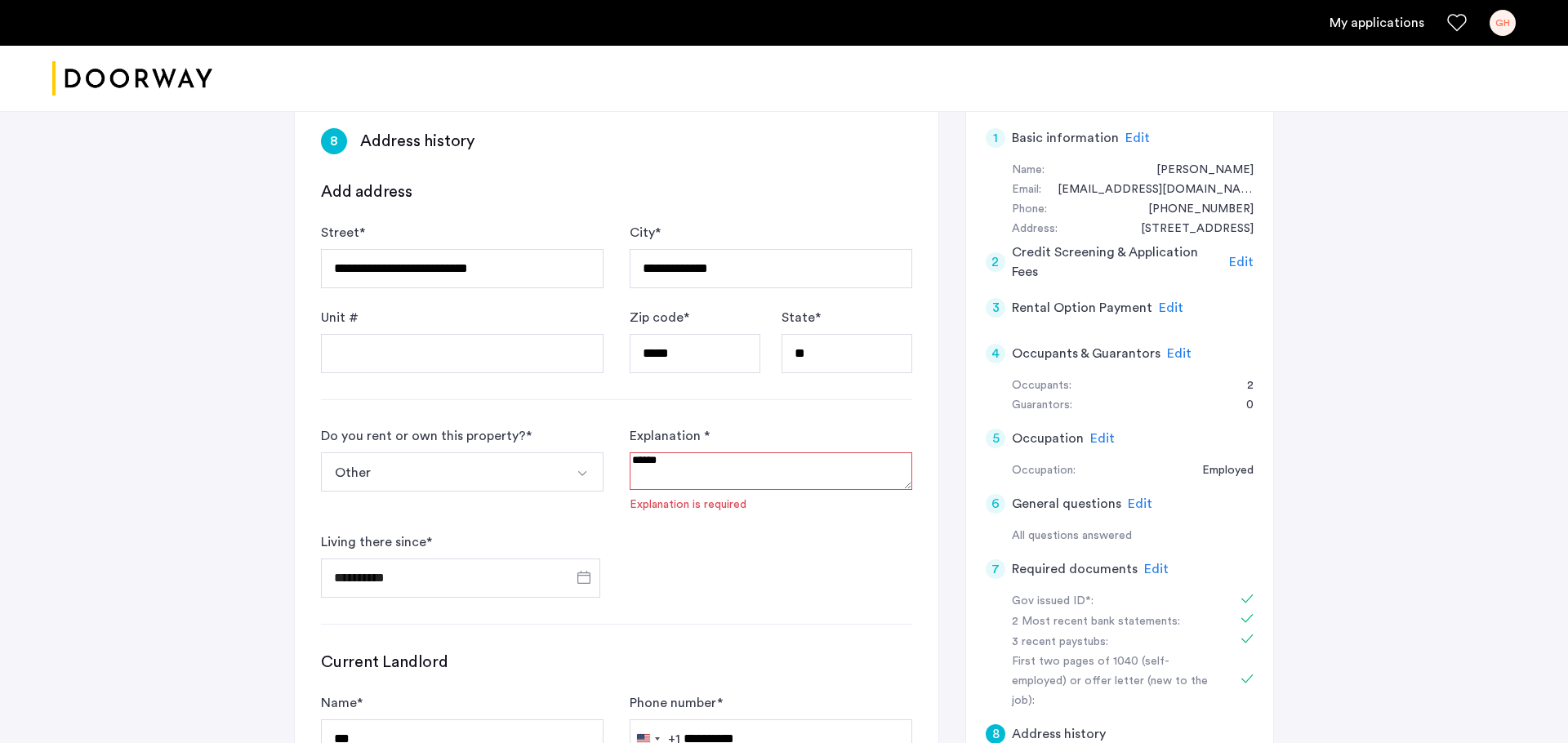
click at [673, 475] on textarea at bounding box center [771, 470] width 283 height 37
click at [520, 475] on button "Other" at bounding box center [443, 471] width 244 height 39
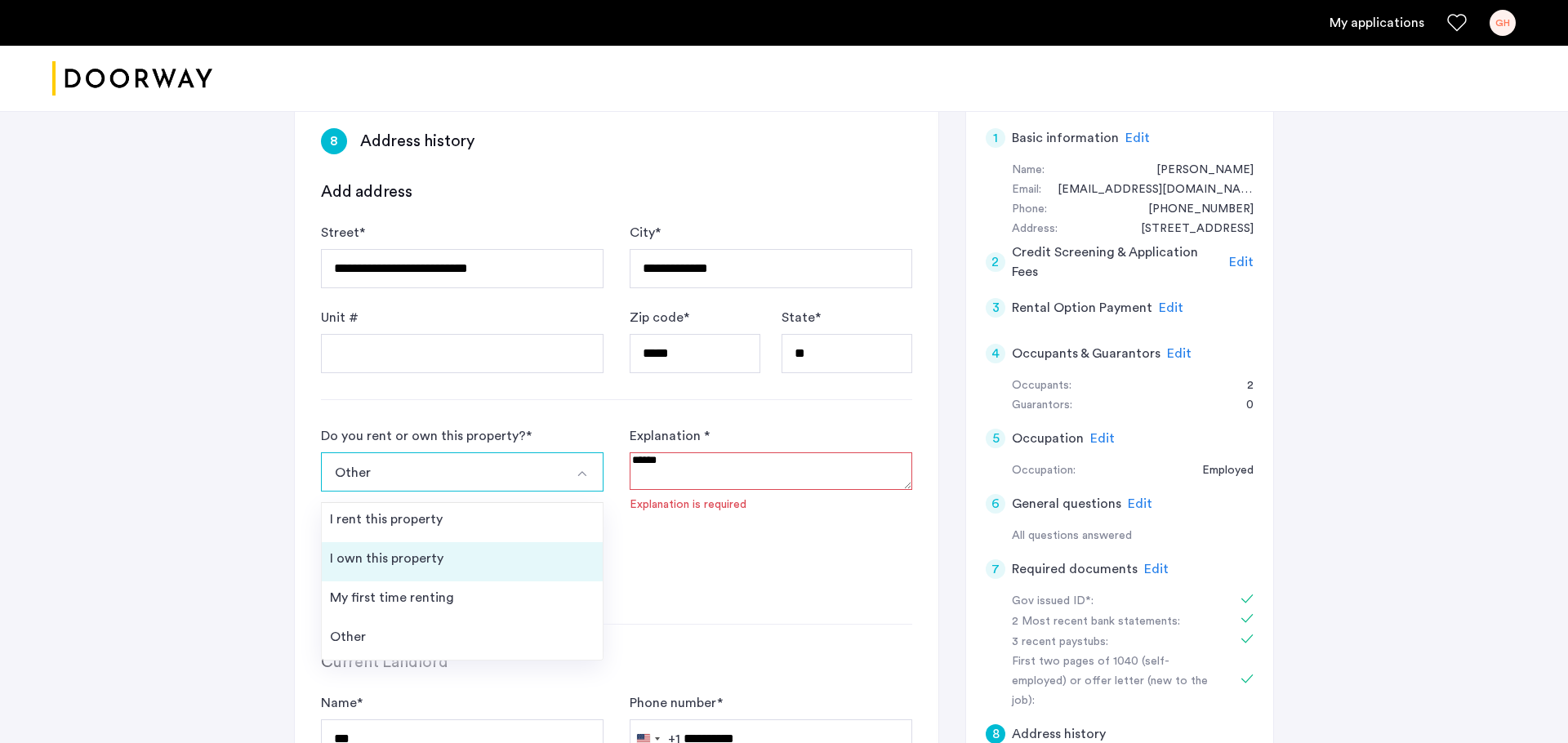
click at [446, 552] on li "I own this property" at bounding box center [462, 561] width 281 height 39
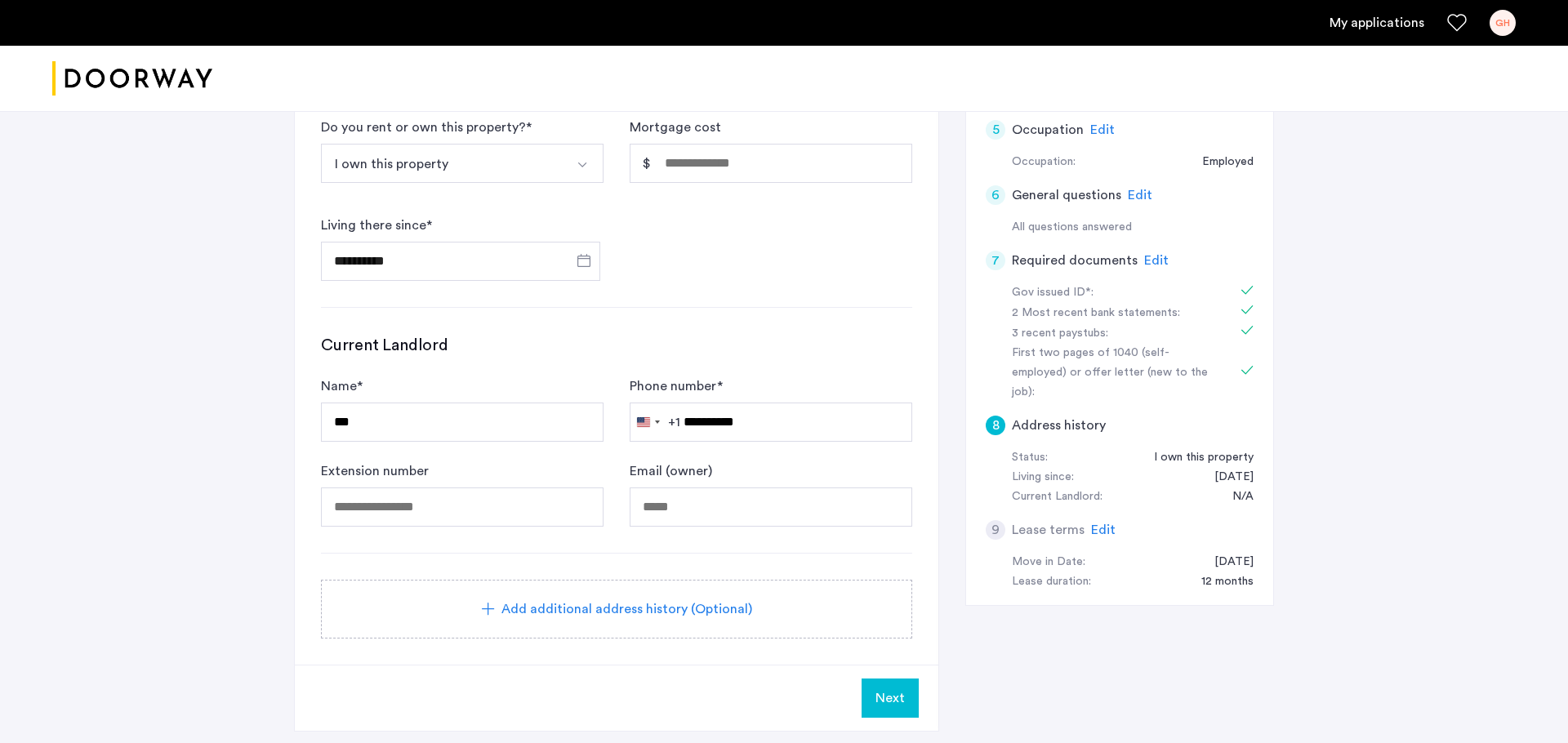
scroll to position [438, 0]
click at [892, 593] on span "Next" at bounding box center [890, 697] width 29 height 20
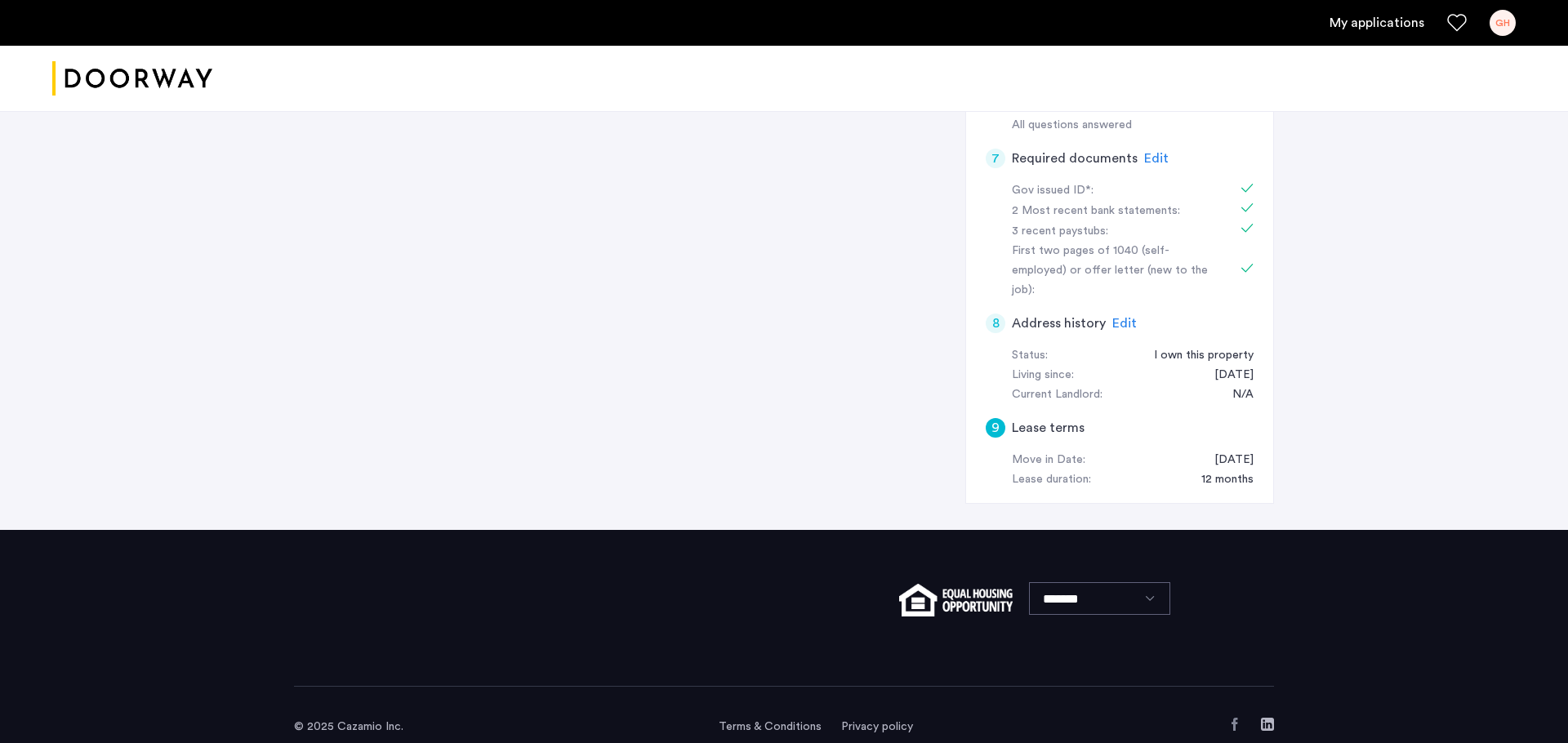
scroll to position [0, 0]
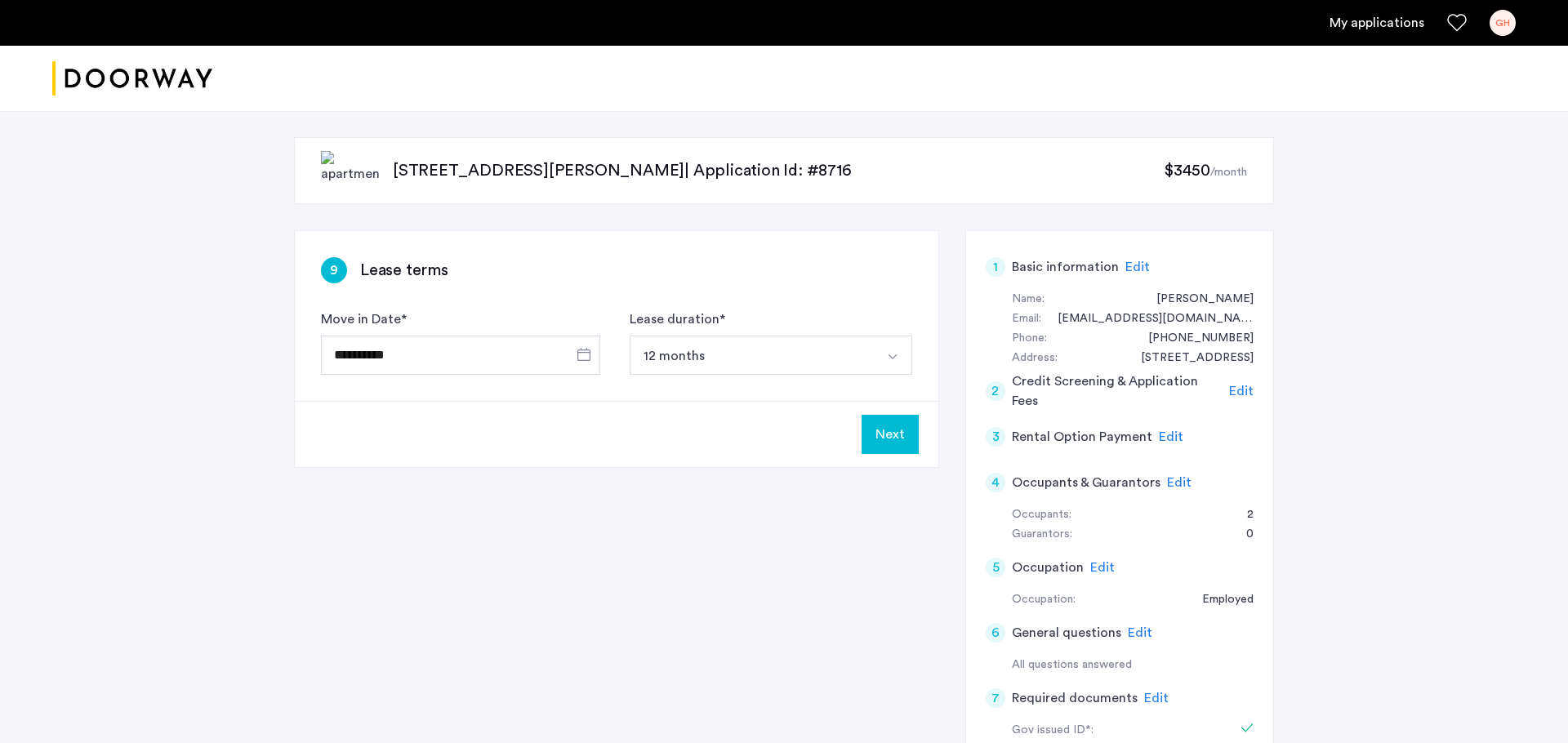
click at [911, 434] on button "Next" at bounding box center [890, 434] width 57 height 39
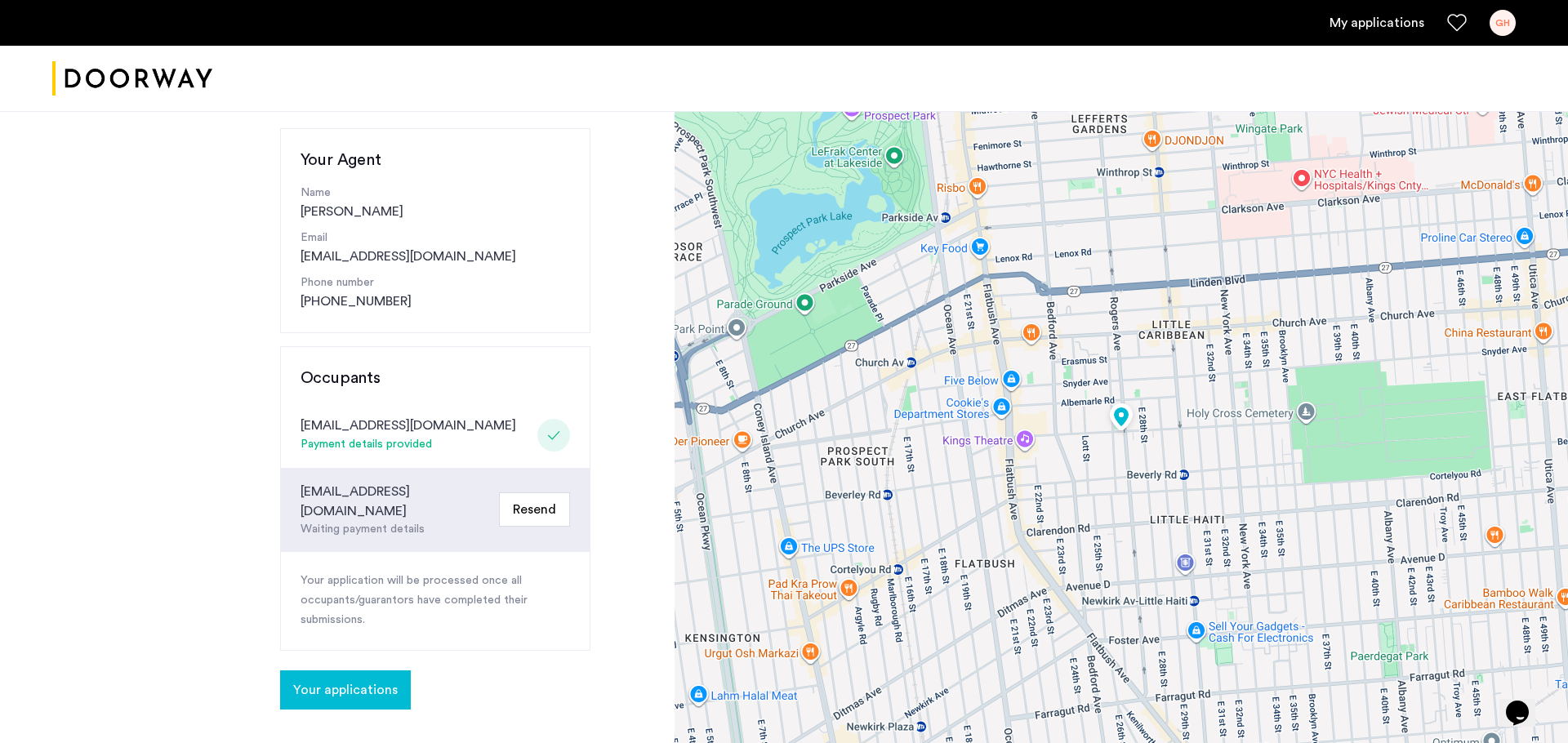
scroll to position [210, 0]
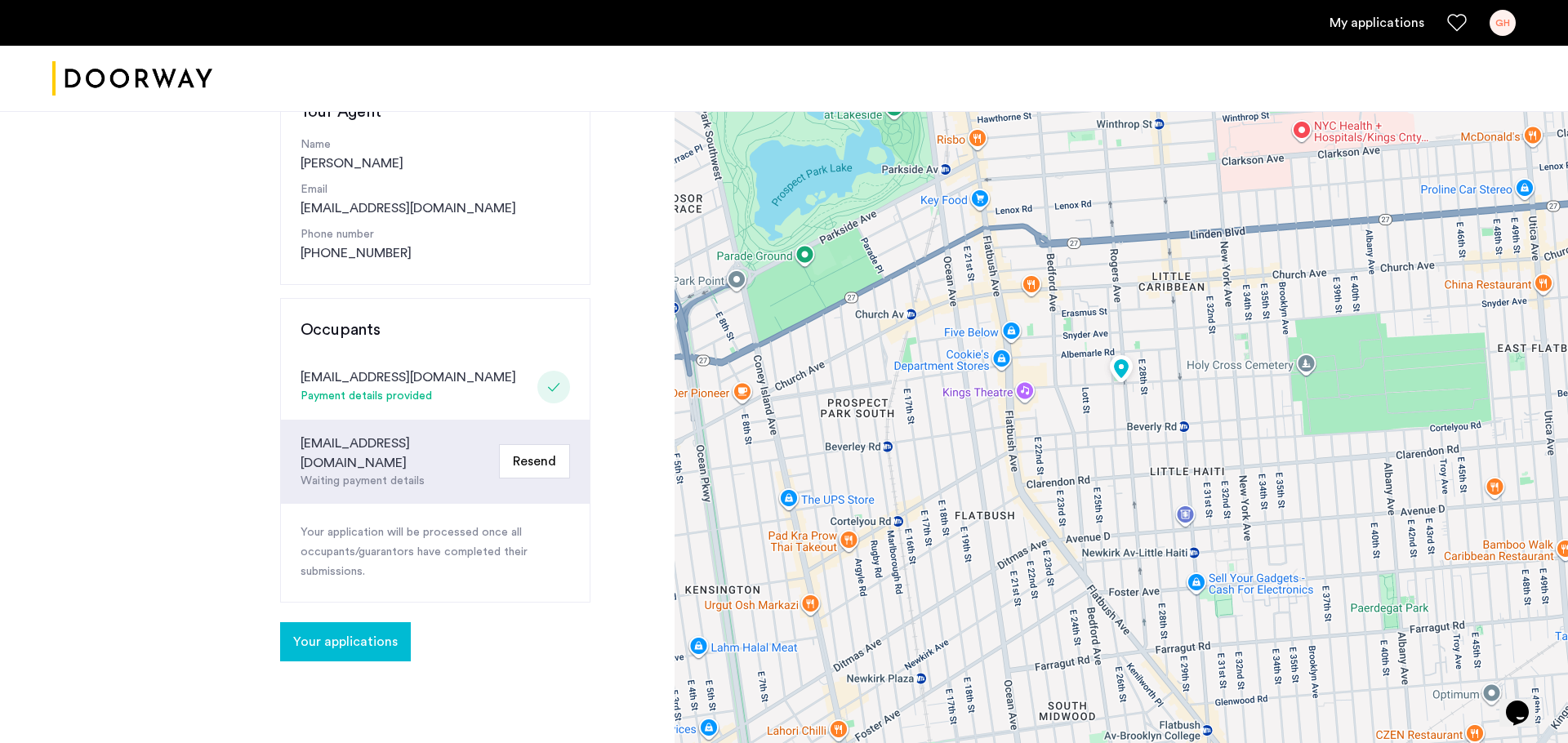
click at [352, 593] on button "Your applications" at bounding box center [345, 641] width 131 height 39
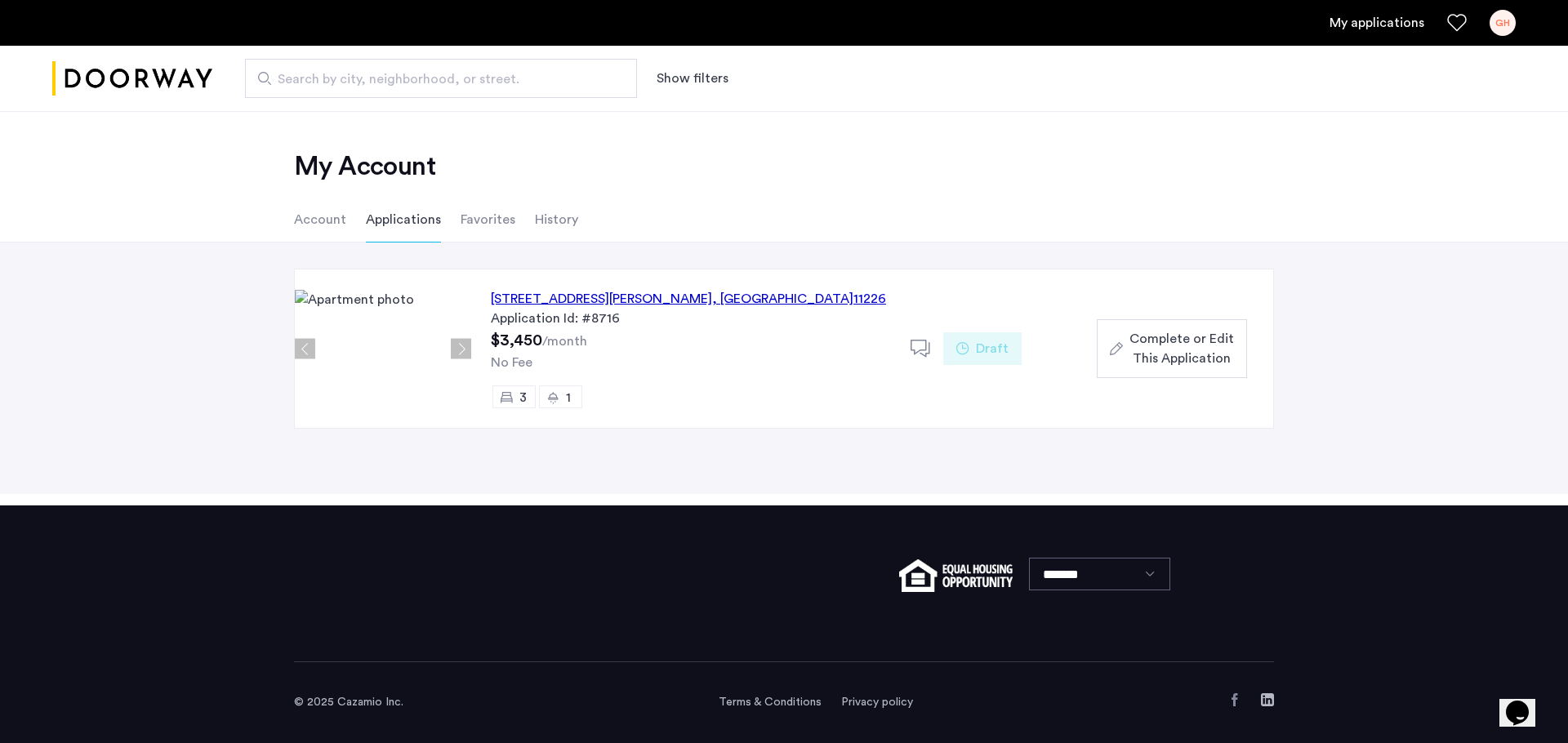
click at [1206, 368] on button "Complete or Edit This Application" at bounding box center [1171, 348] width 150 height 59
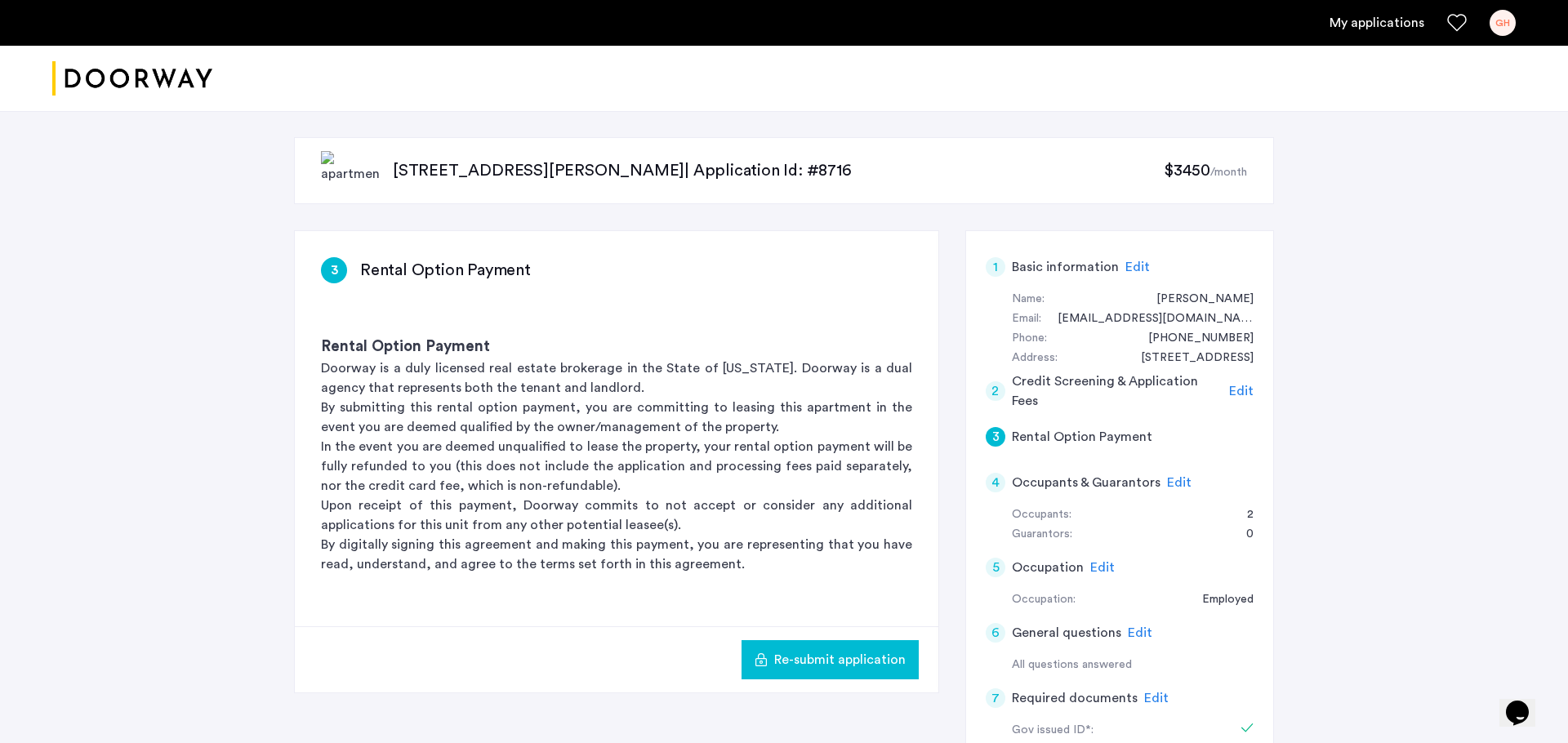
click at [1190, 480] on div "4 Occupants & Guarantors Edit" at bounding box center [1120, 482] width 268 height 46
click at [1181, 480] on span "Edit" at bounding box center [1179, 483] width 24 height 13
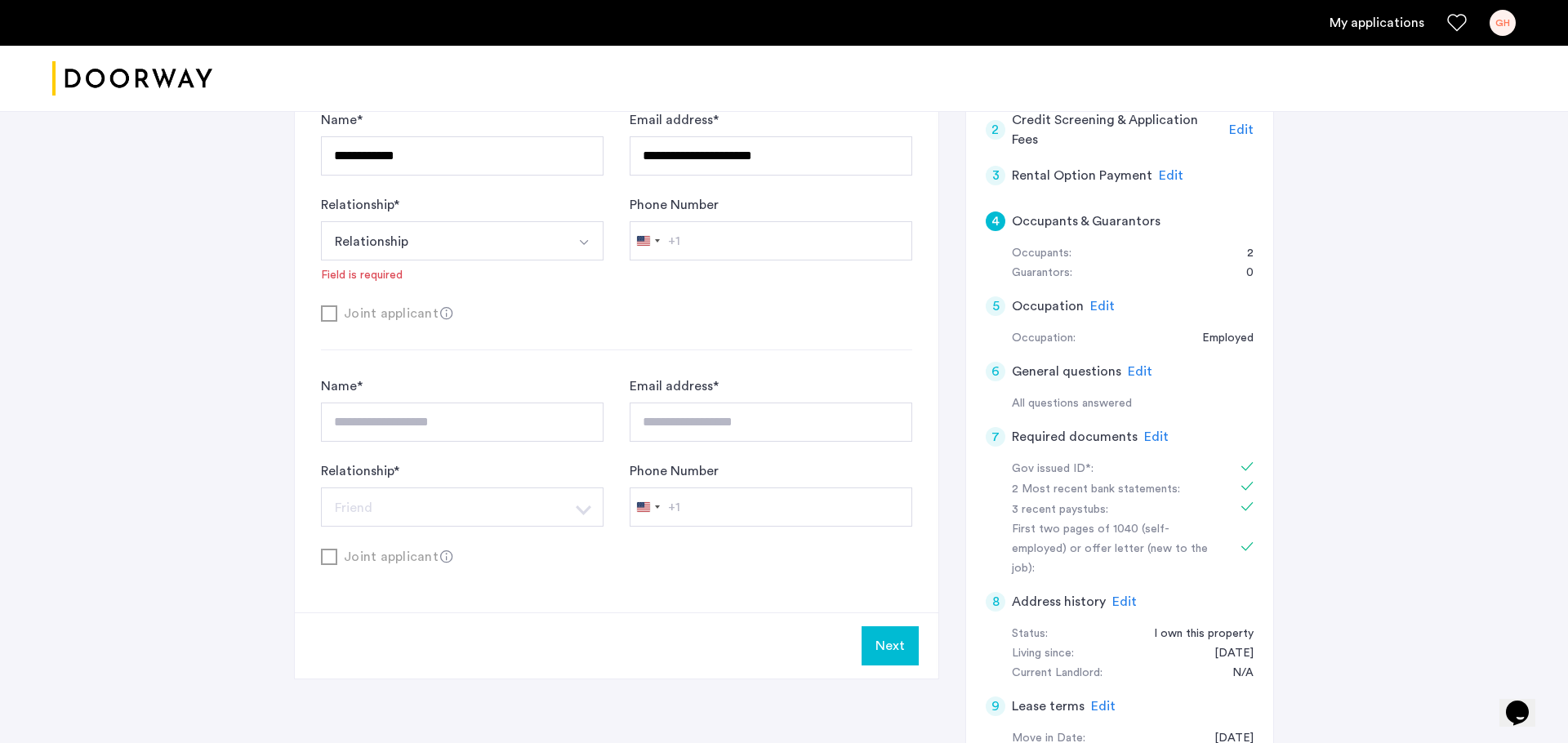
scroll to position [266, 0]
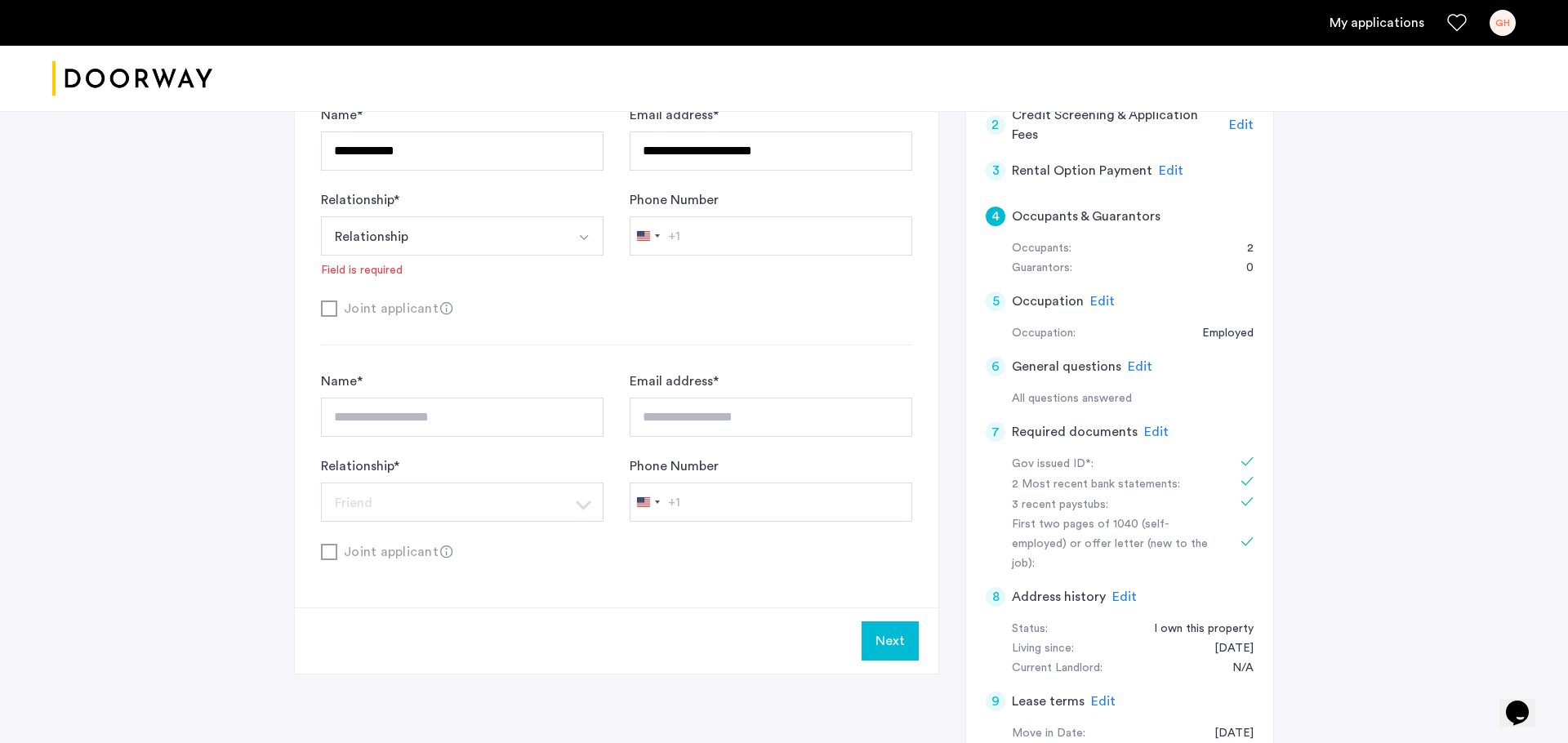
click at [888, 593] on button "Next" at bounding box center [890, 641] width 57 height 39
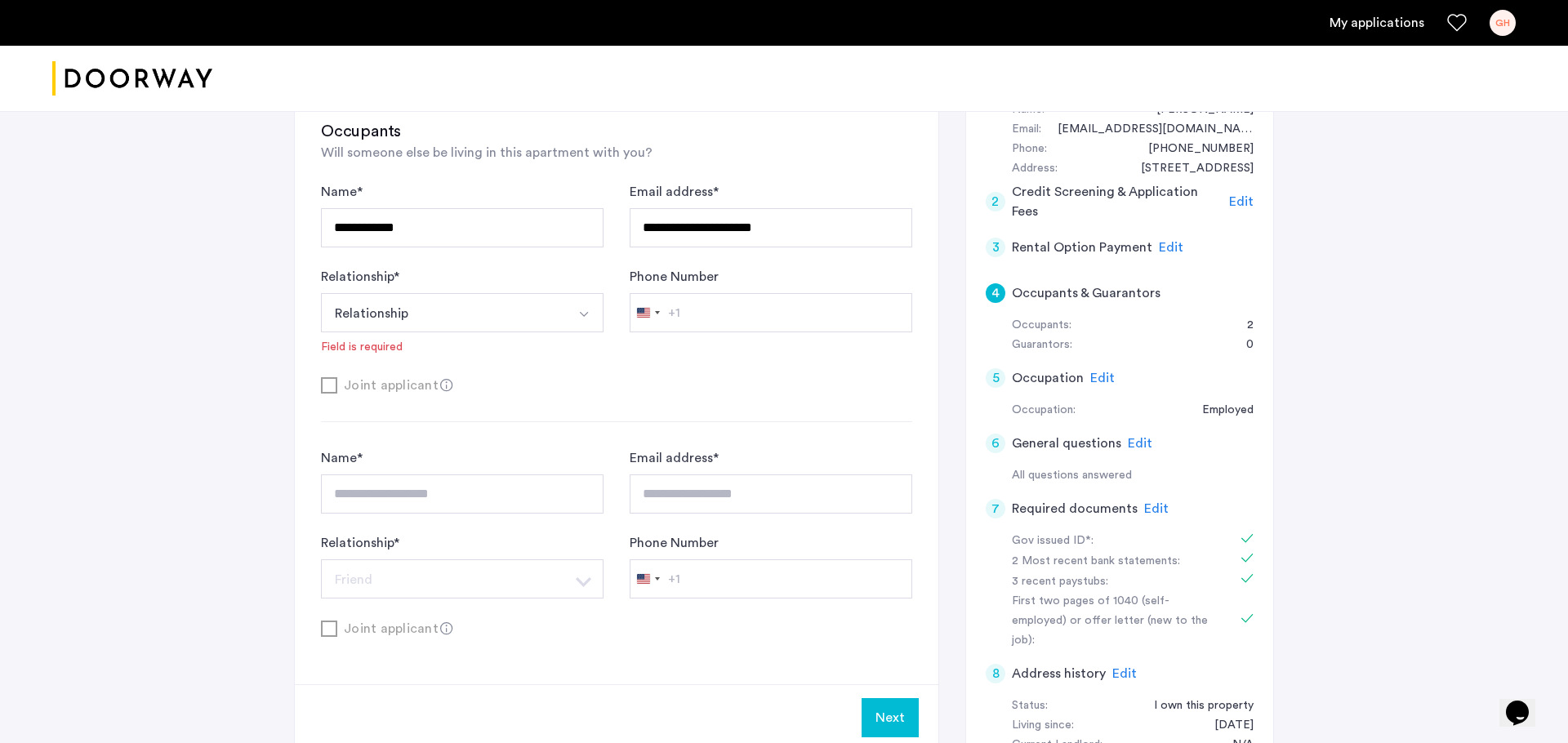
scroll to position [192, 0]
click at [895, 593] on button "Next" at bounding box center [890, 715] width 57 height 39
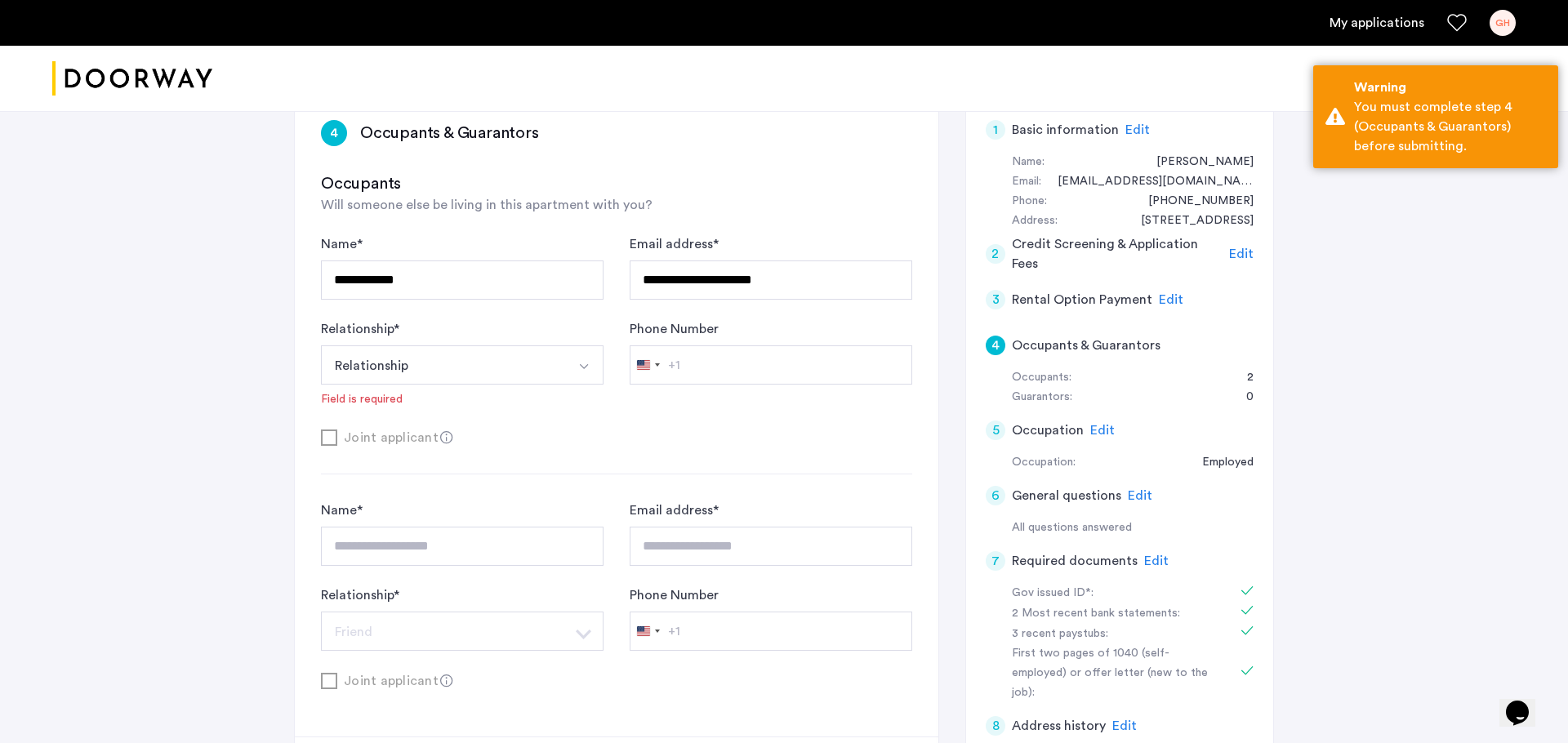
scroll to position [0, 0]
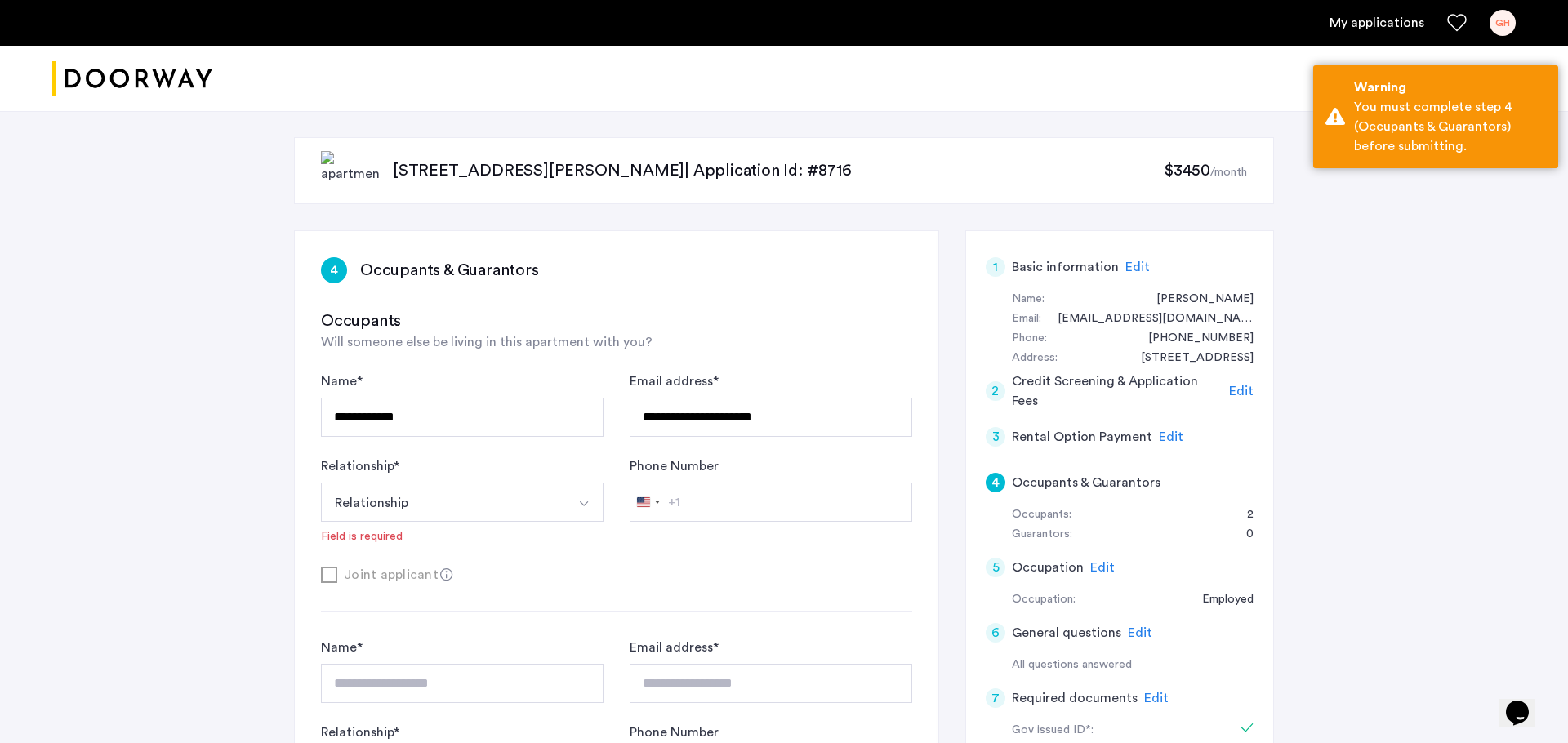
click at [1113, 476] on h5 "Occupants & Guarantors" at bounding box center [1086, 483] width 149 height 20
click at [1002, 478] on div "4" at bounding box center [996, 483] width 20 height 20
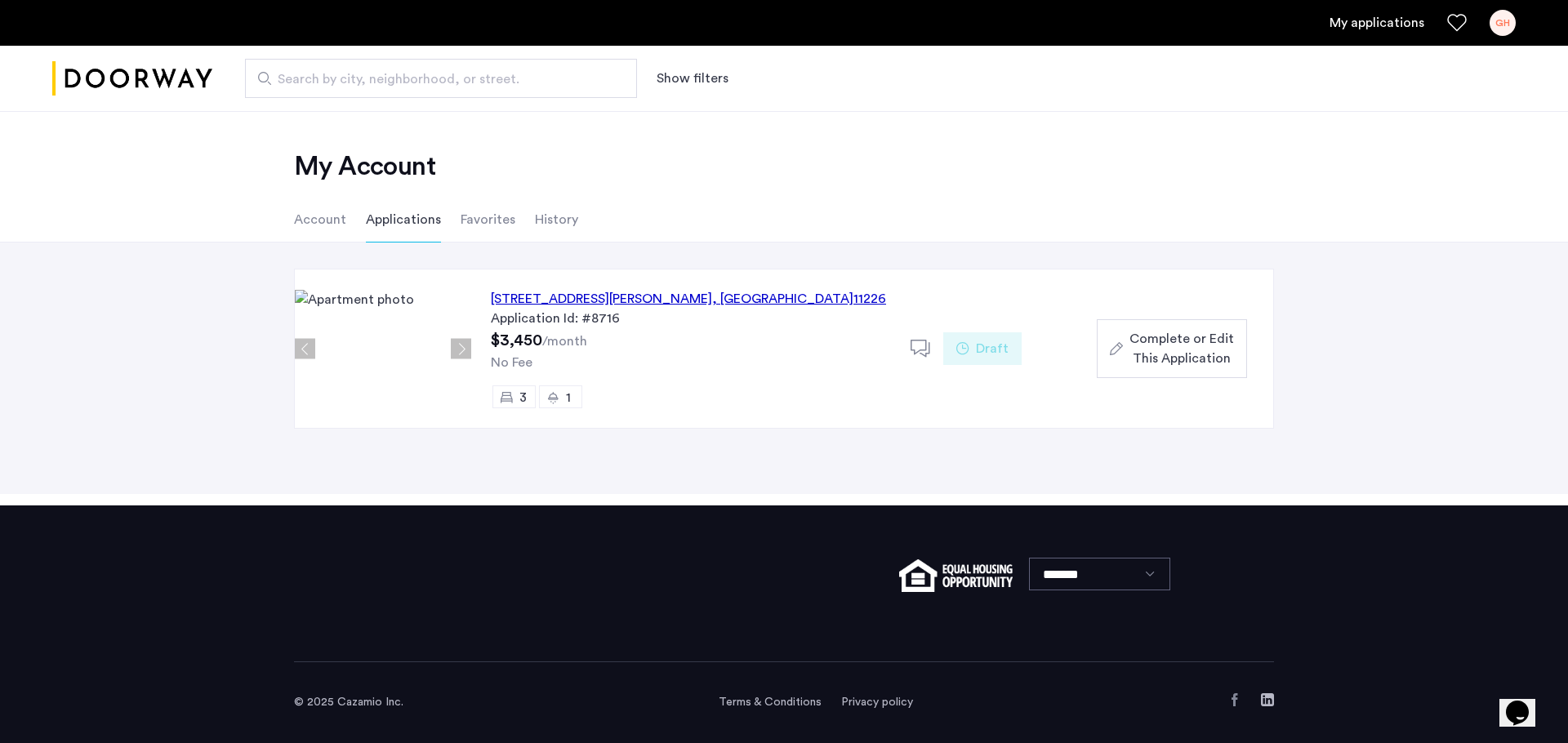
click at [322, 226] on li "Account" at bounding box center [320, 219] width 52 height 46
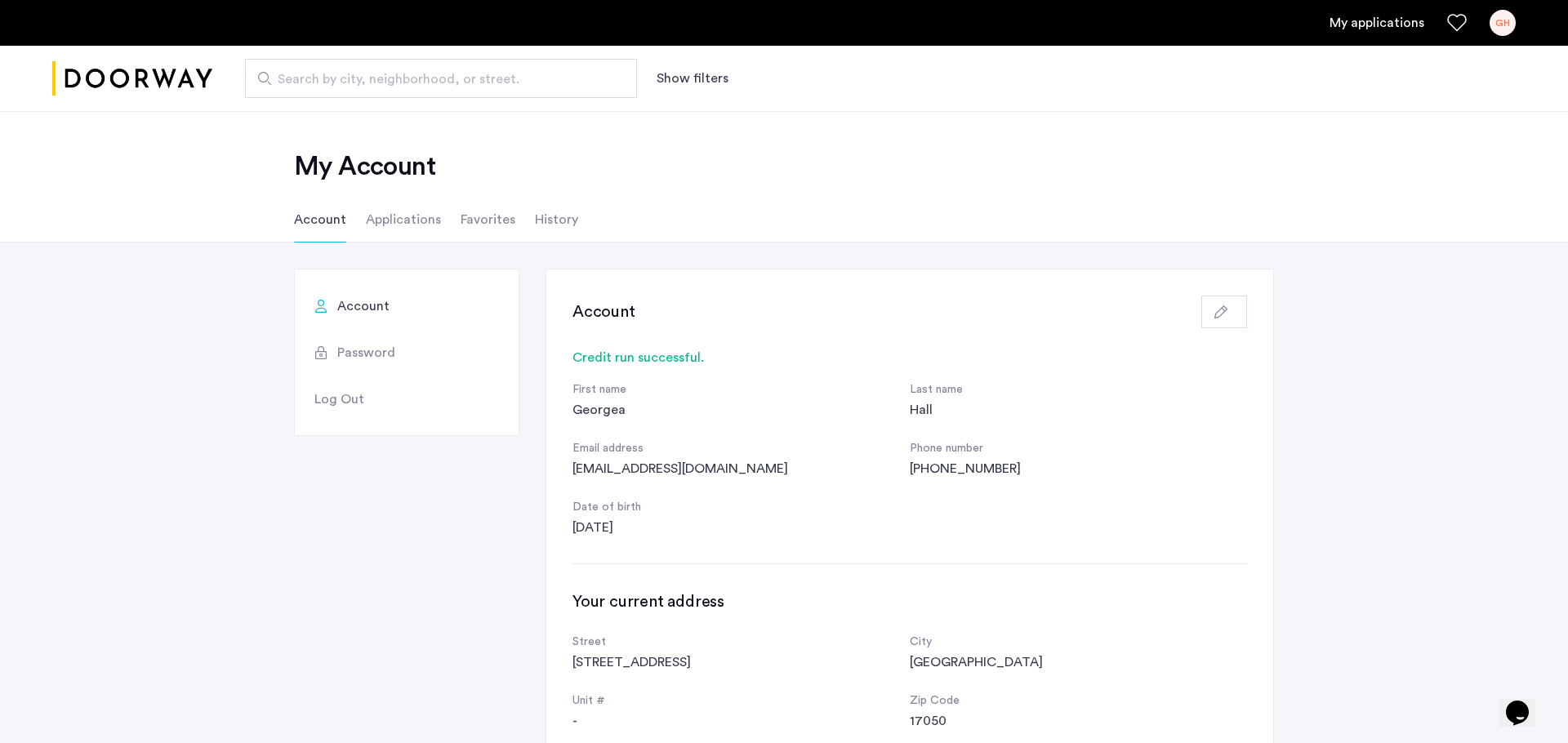
click at [389, 231] on li "Applications" at bounding box center [403, 219] width 75 height 46
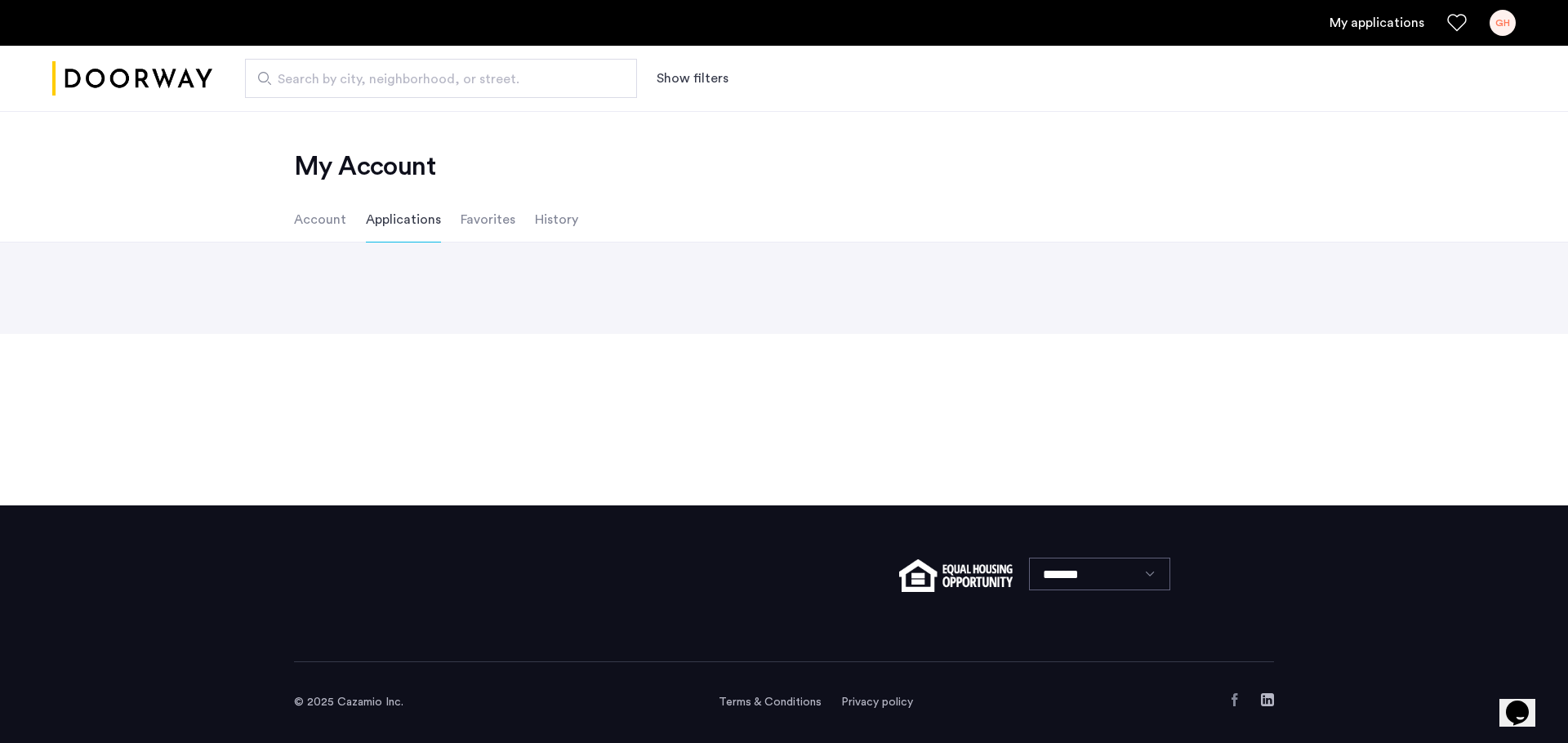
click at [293, 226] on ul "Account Applications Favorites History" at bounding box center [784, 219] width 1029 height 46
click at [306, 225] on li "Account" at bounding box center [320, 219] width 52 height 46
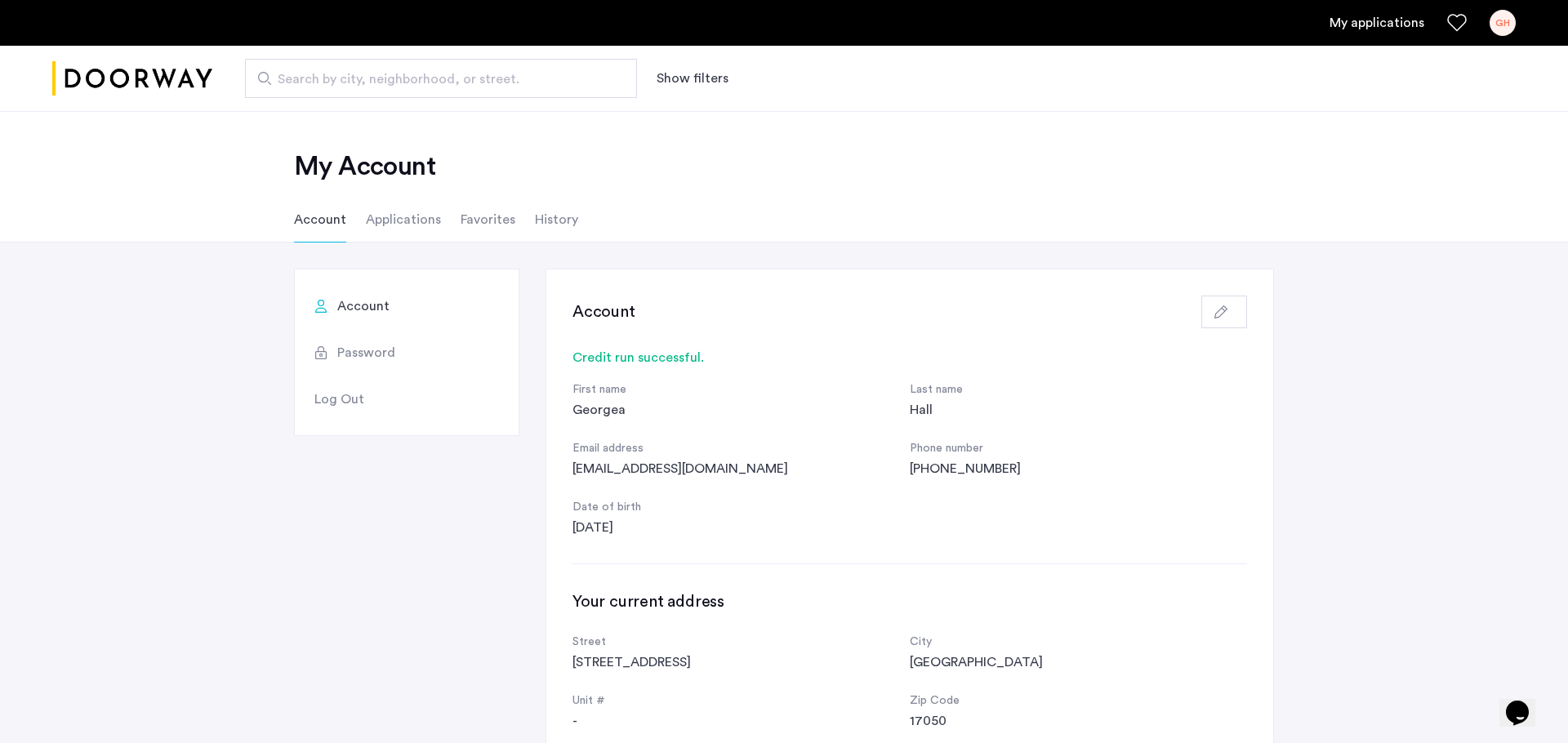
click at [381, 218] on li "Applications" at bounding box center [403, 219] width 75 height 46
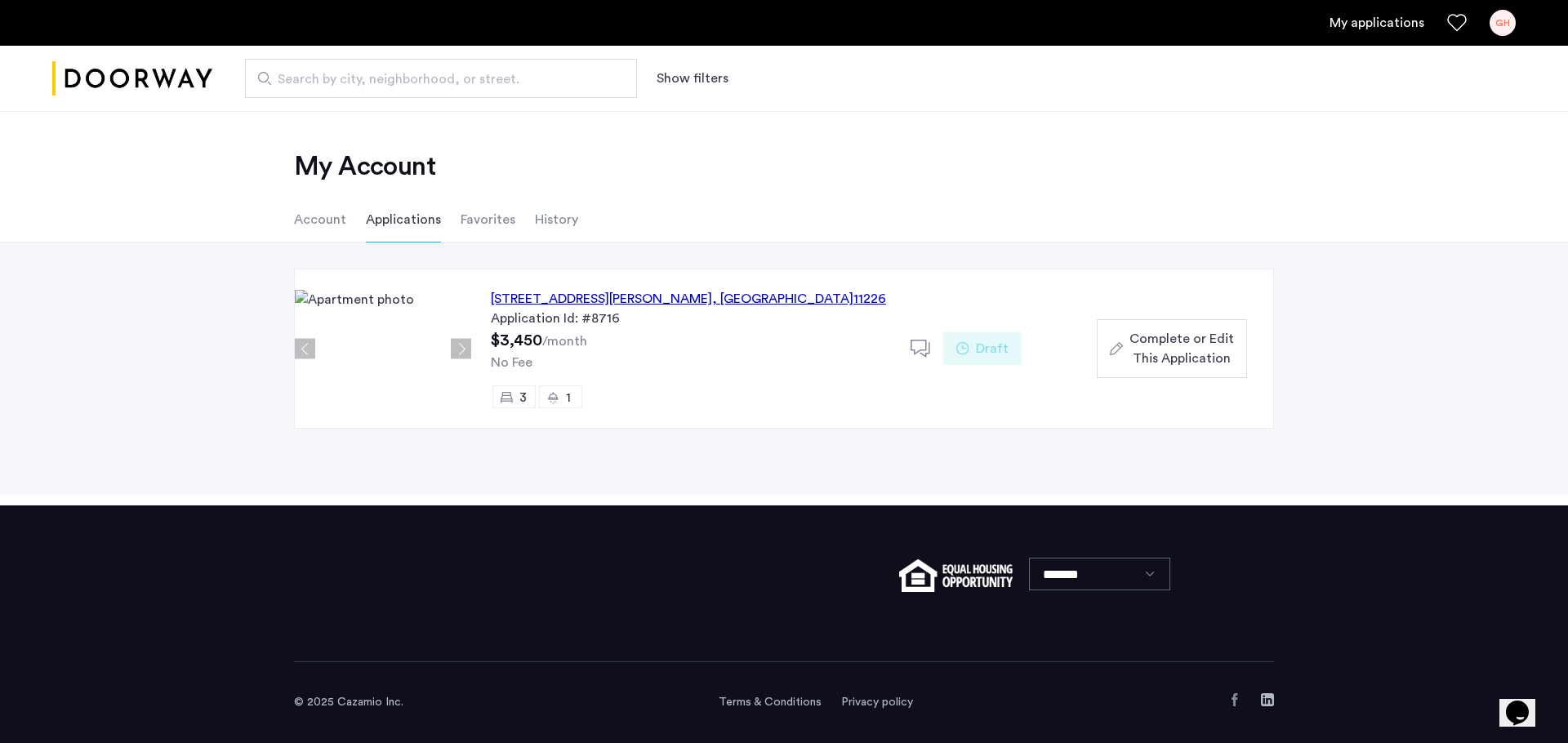
click at [590, 296] on div "[STREET_ADDRESS][PERSON_NAME]" at bounding box center [688, 299] width 395 height 20
click at [590, 297] on div "[STREET_ADDRESS][PERSON_NAME]" at bounding box center [688, 299] width 395 height 20
click at [989, 357] on div "Draft" at bounding box center [983, 348] width 78 height 32
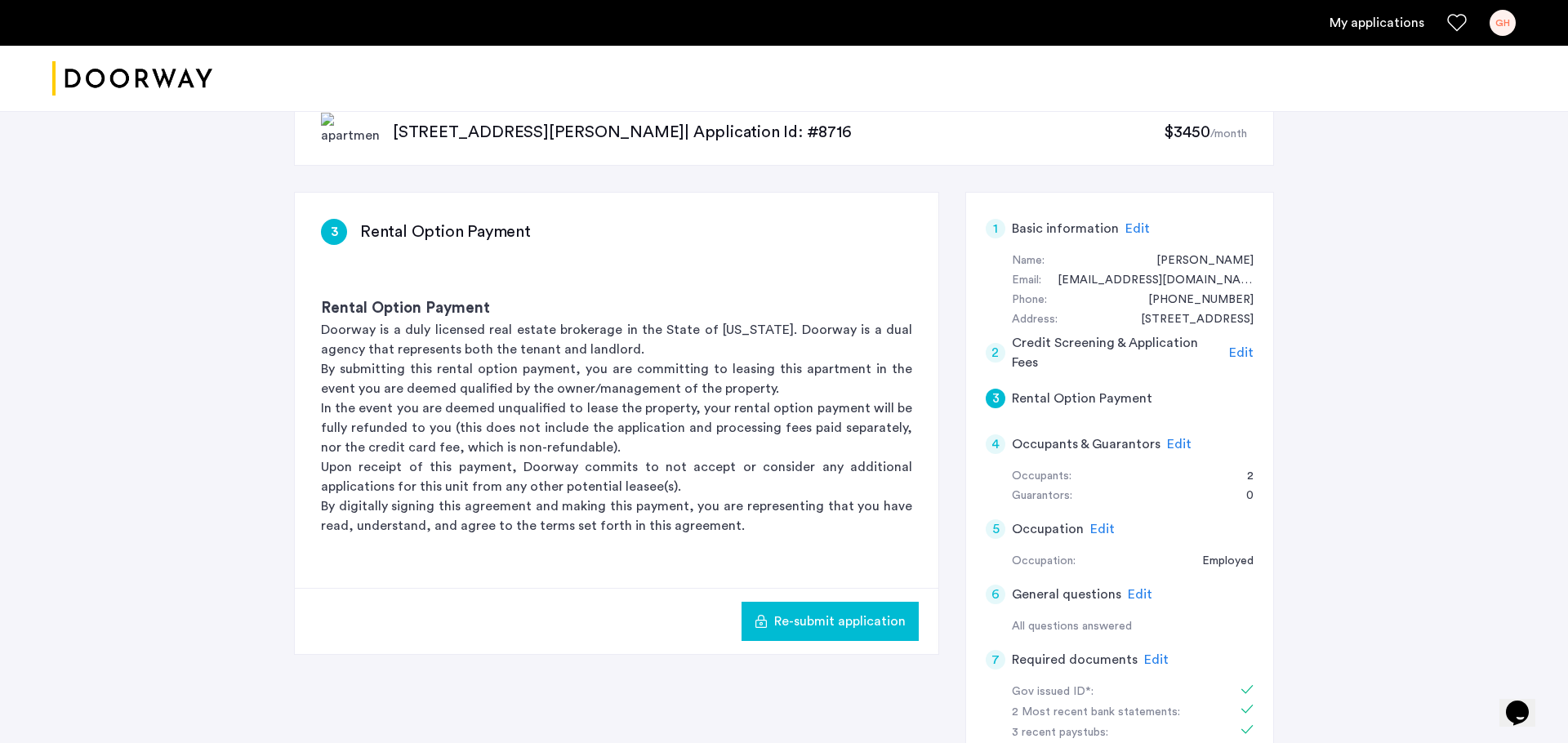
scroll to position [42, 0]
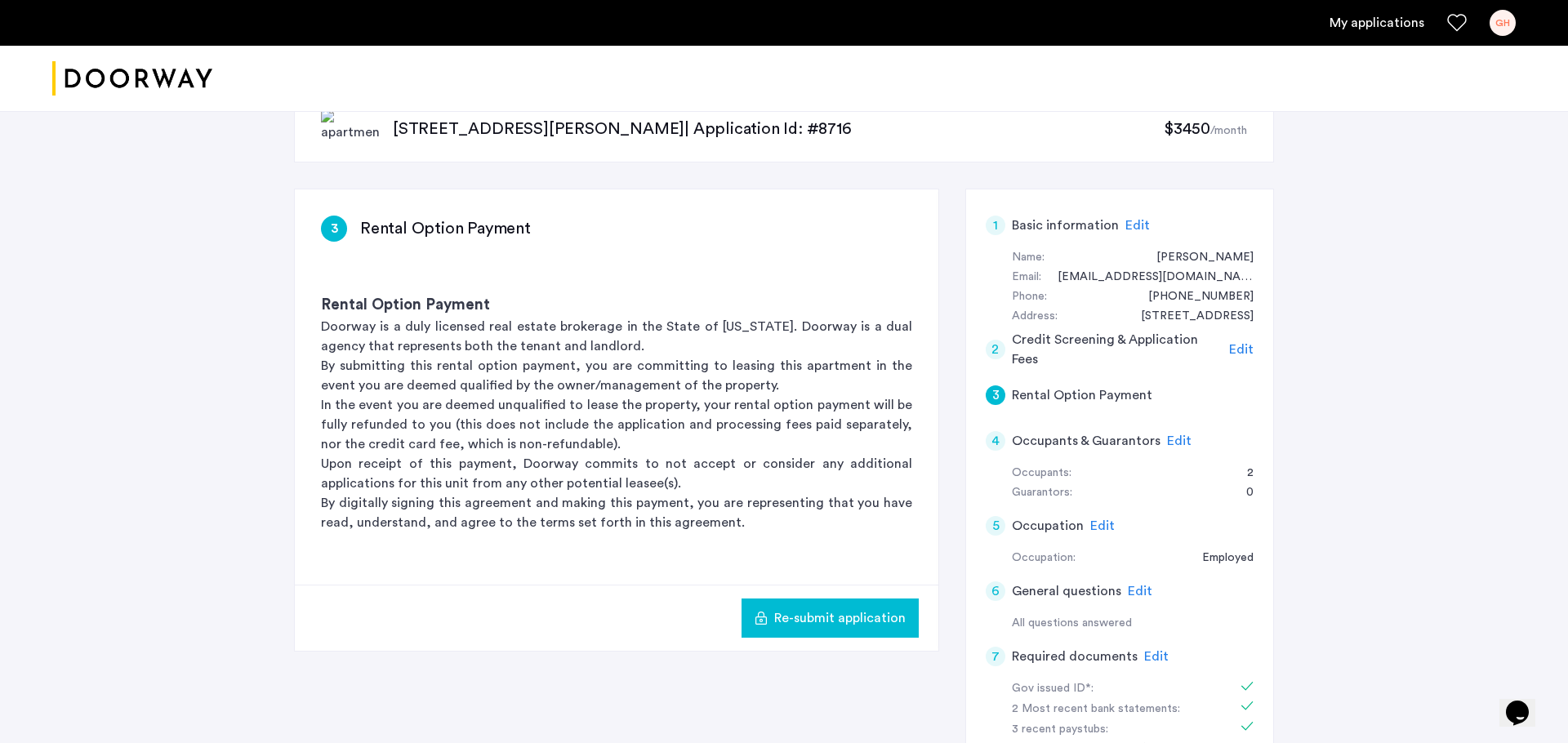
click at [871, 618] on span "Re-submit application" at bounding box center [840, 618] width 131 height 20
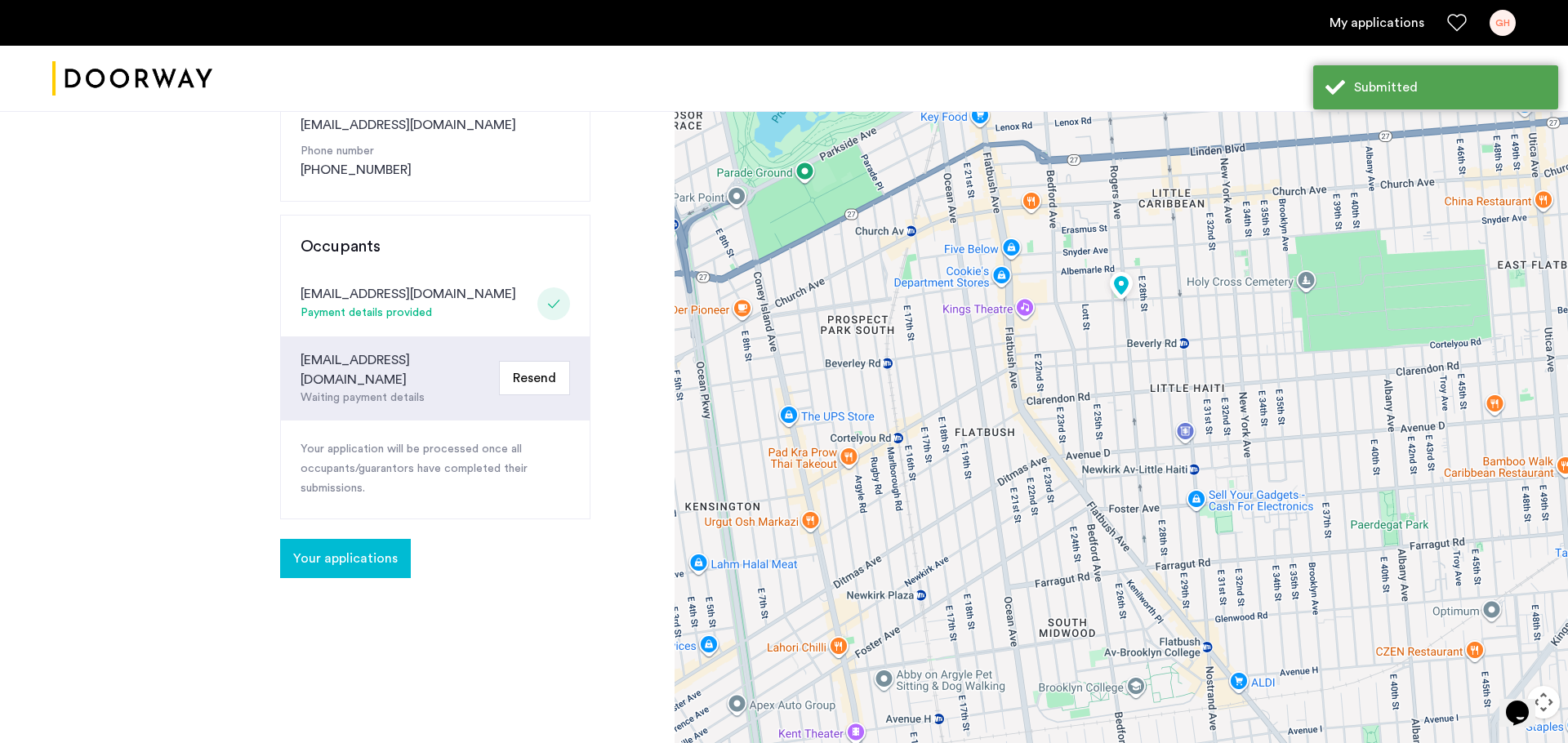
scroll to position [295, 0]
click at [347, 548] on span "Your applications" at bounding box center [346, 558] width 105 height 20
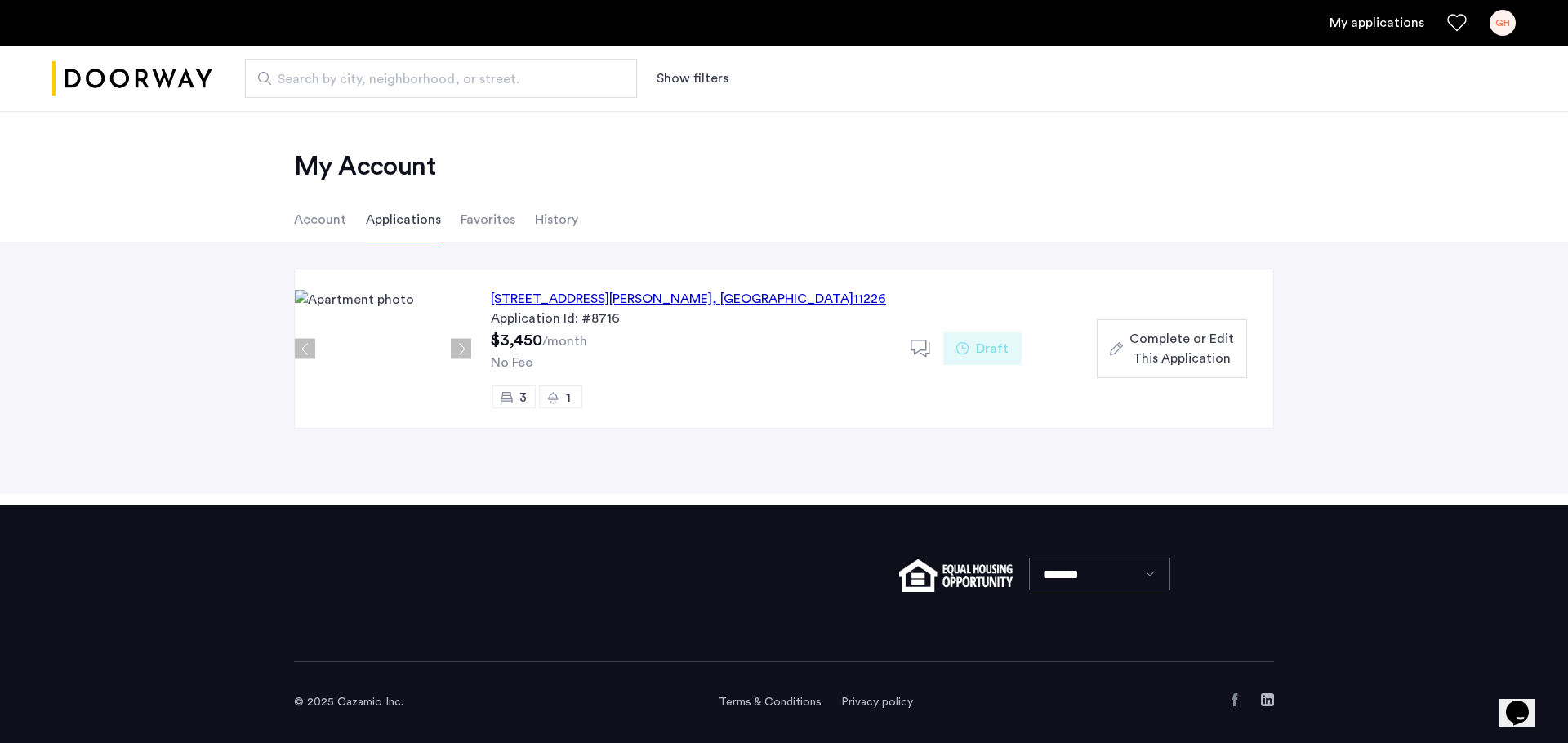
click at [974, 339] on div "Draft" at bounding box center [983, 348] width 78 height 32
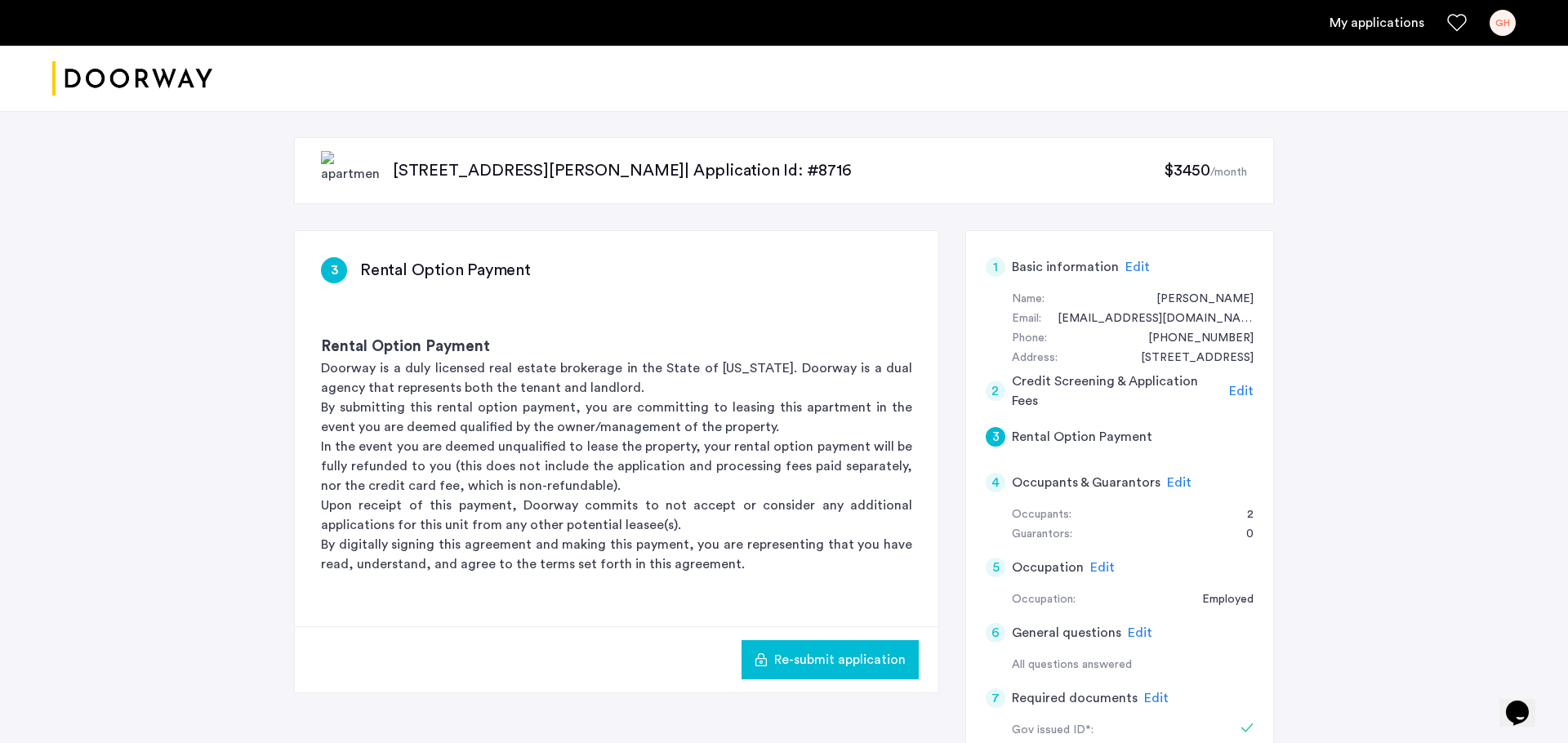
click at [149, 96] on img "Cazamio logo" at bounding box center [132, 79] width 160 height 62
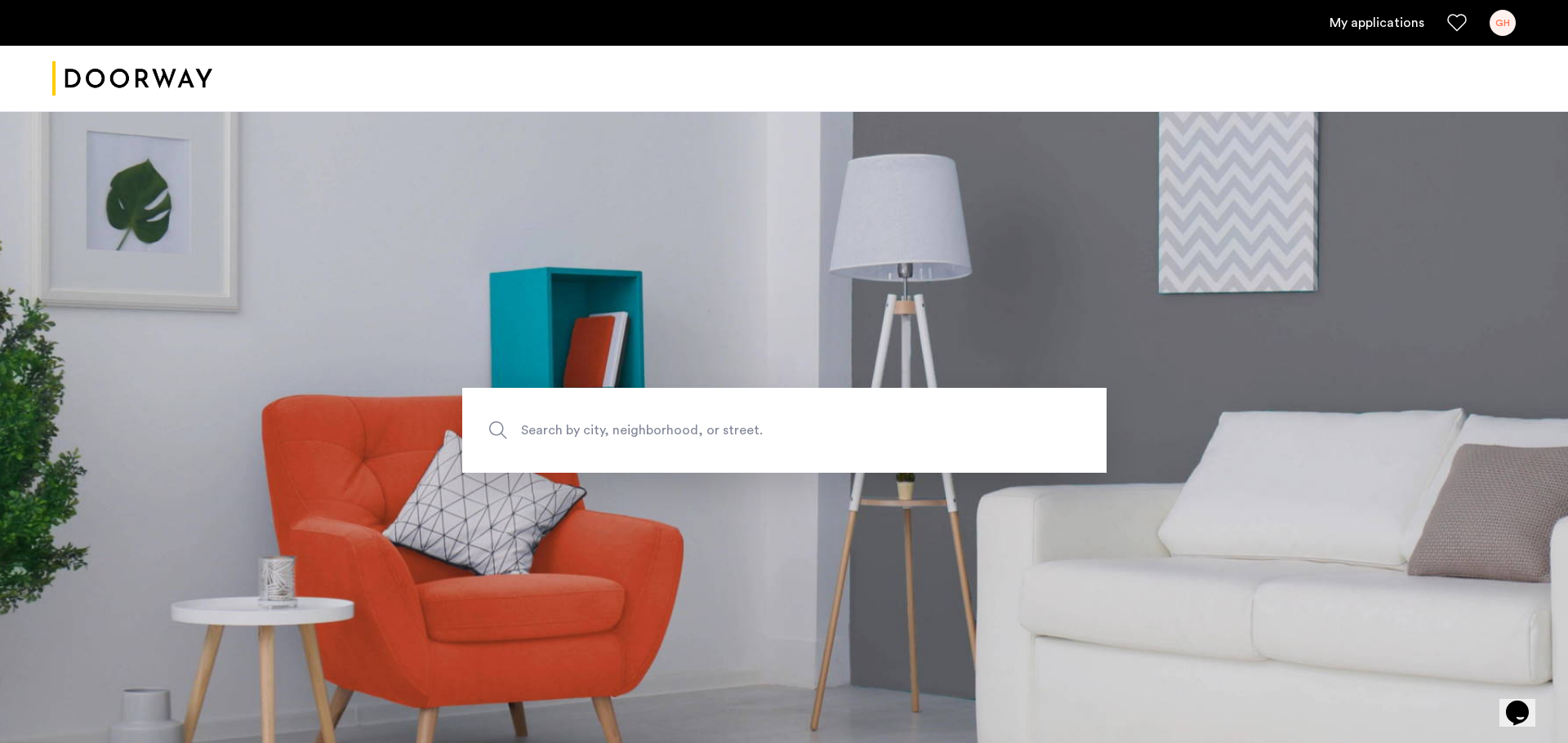
click at [1379, 23] on link "My applications" at bounding box center [1377, 23] width 95 height 20
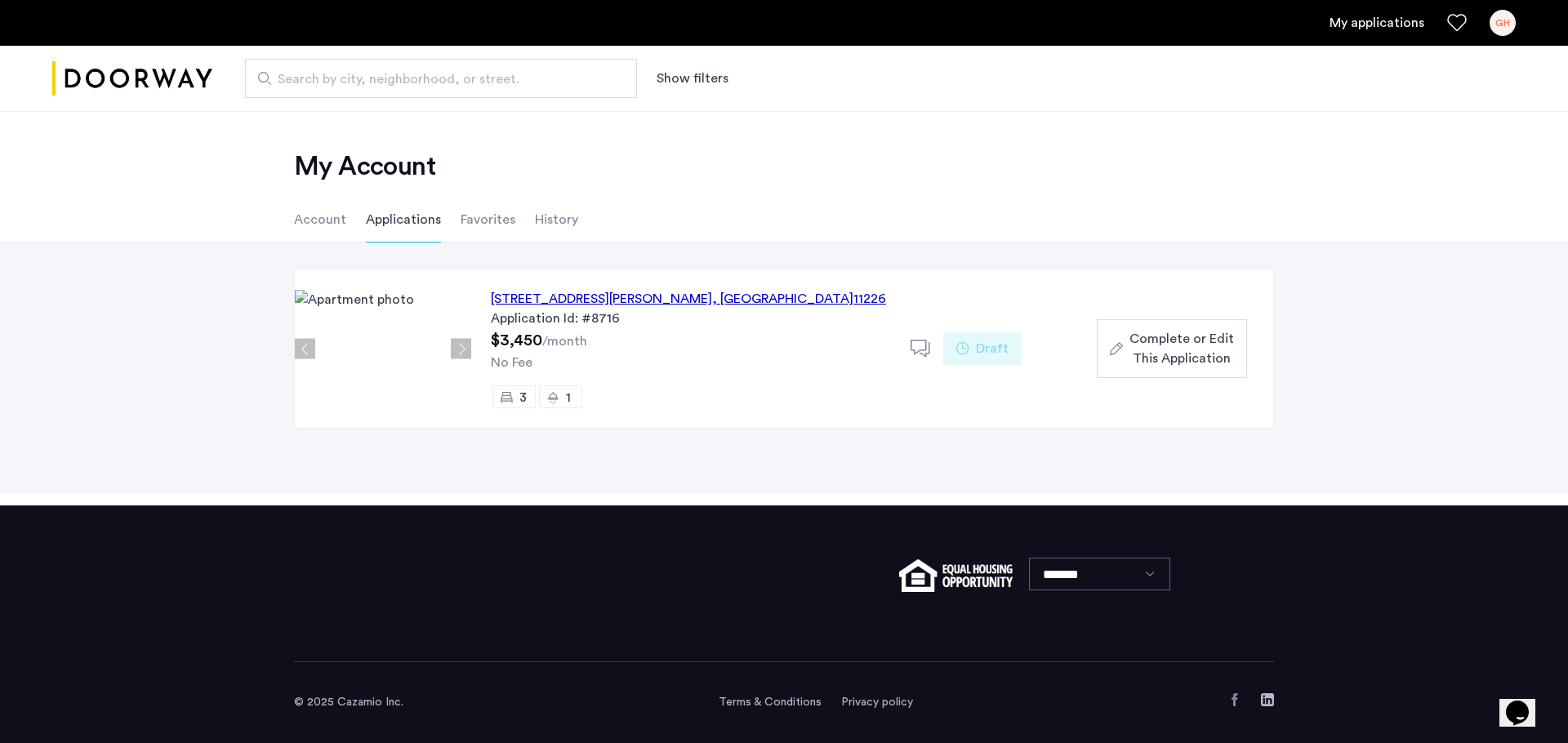
click at [491, 217] on li "Favorites" at bounding box center [488, 219] width 55 height 46
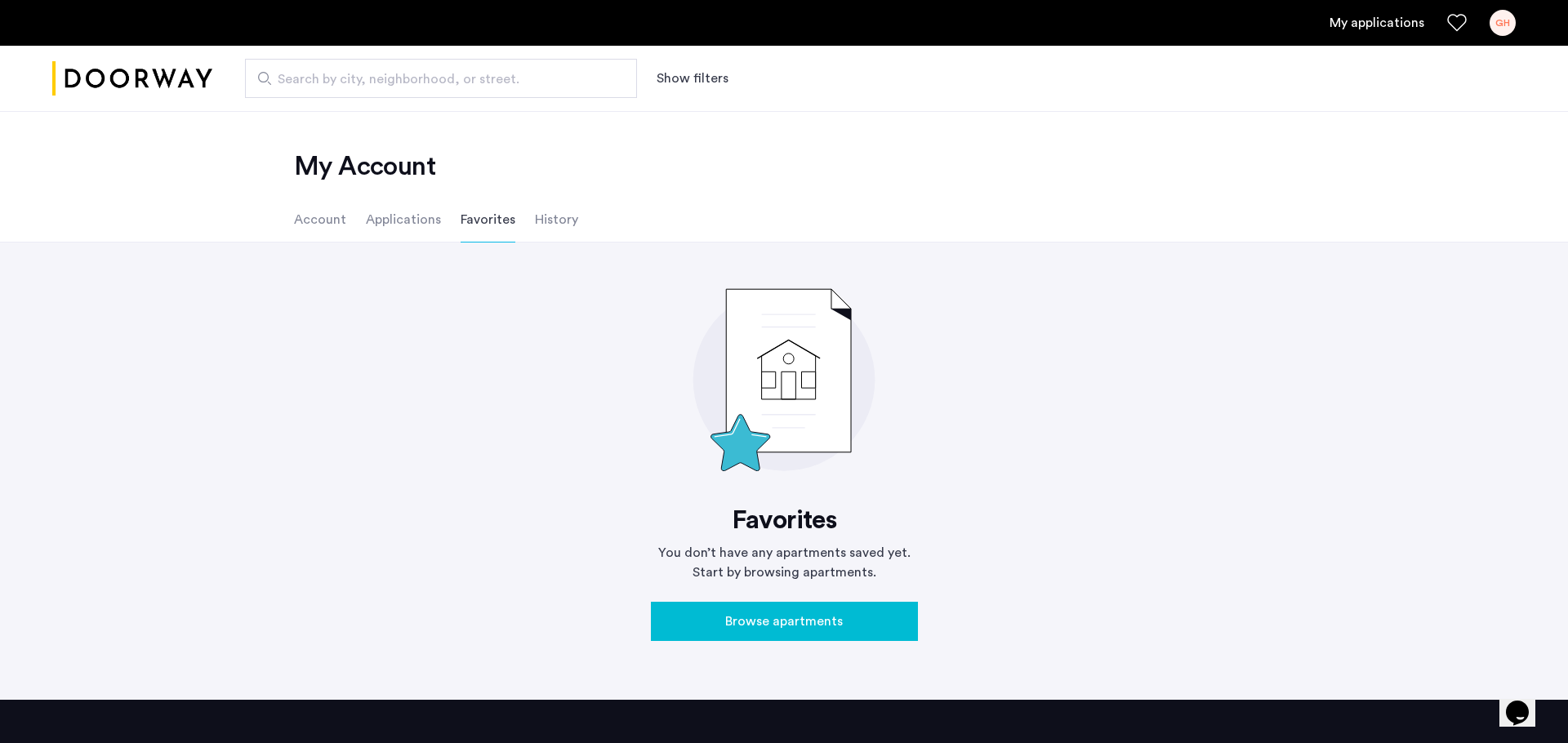
click at [546, 221] on li "History" at bounding box center [556, 219] width 43 height 46
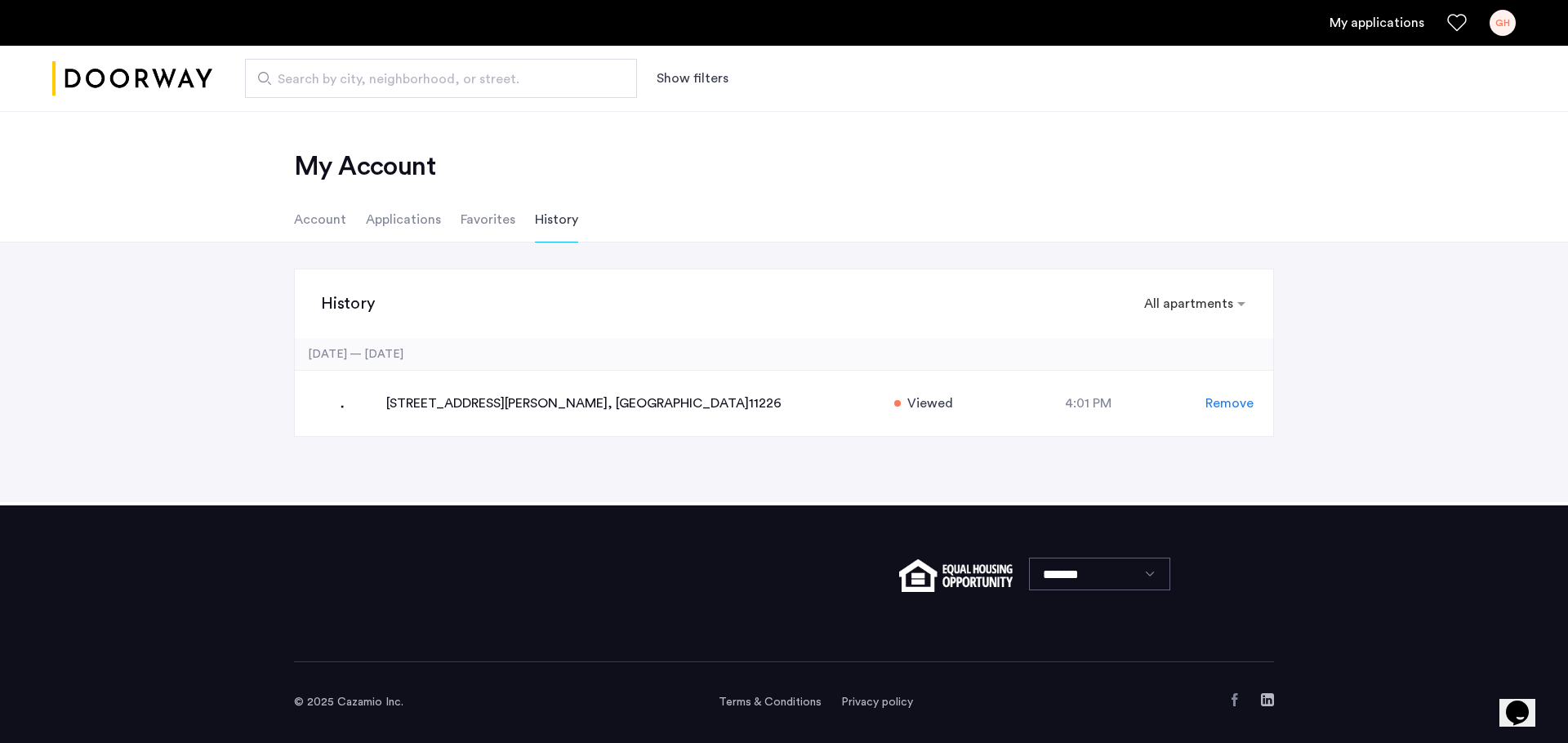
click at [406, 224] on li "Applications" at bounding box center [403, 219] width 75 height 46
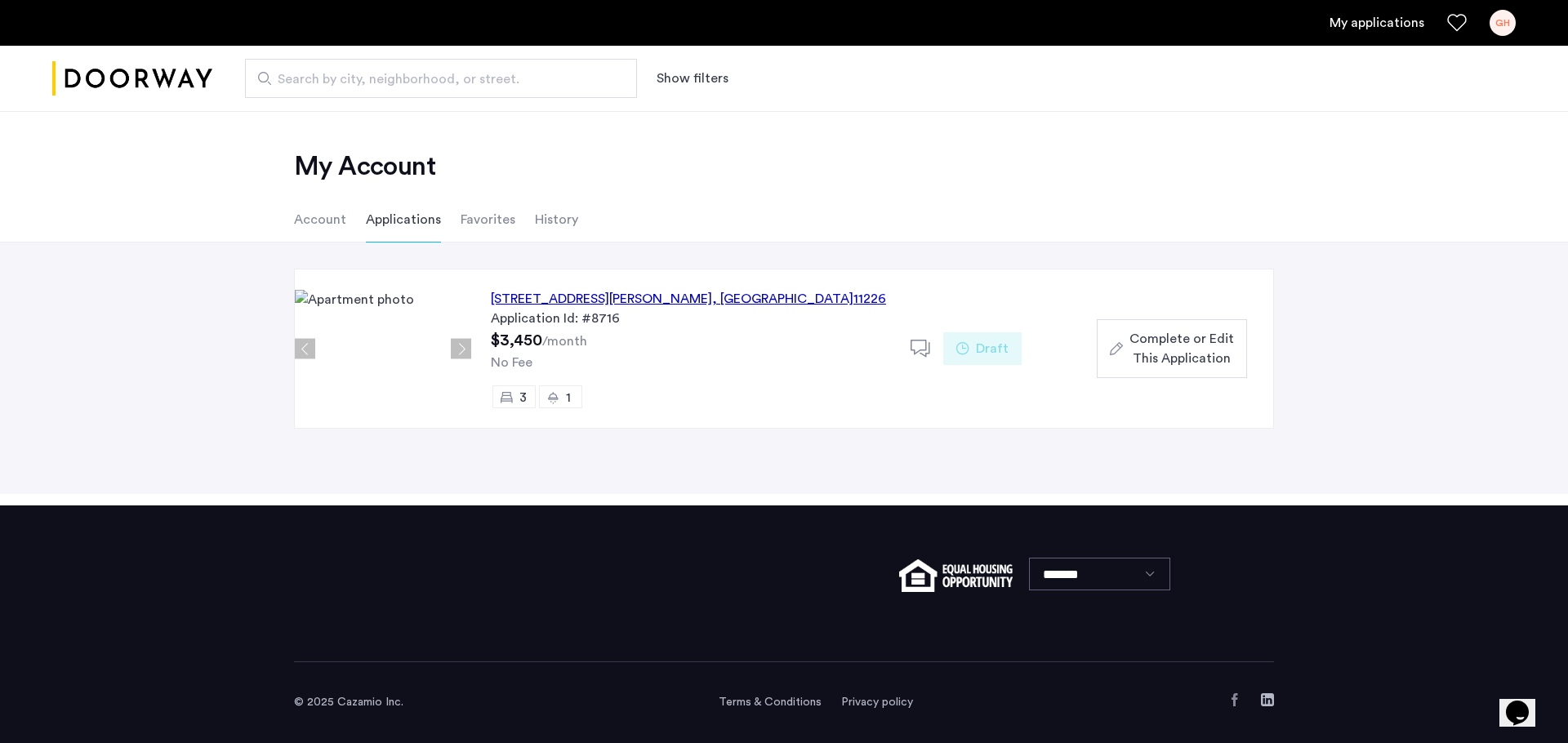
click at [528, 220] on ul "Account Applications Favorites History" at bounding box center [784, 219] width 1029 height 46
click at [535, 220] on li "History" at bounding box center [556, 219] width 43 height 46
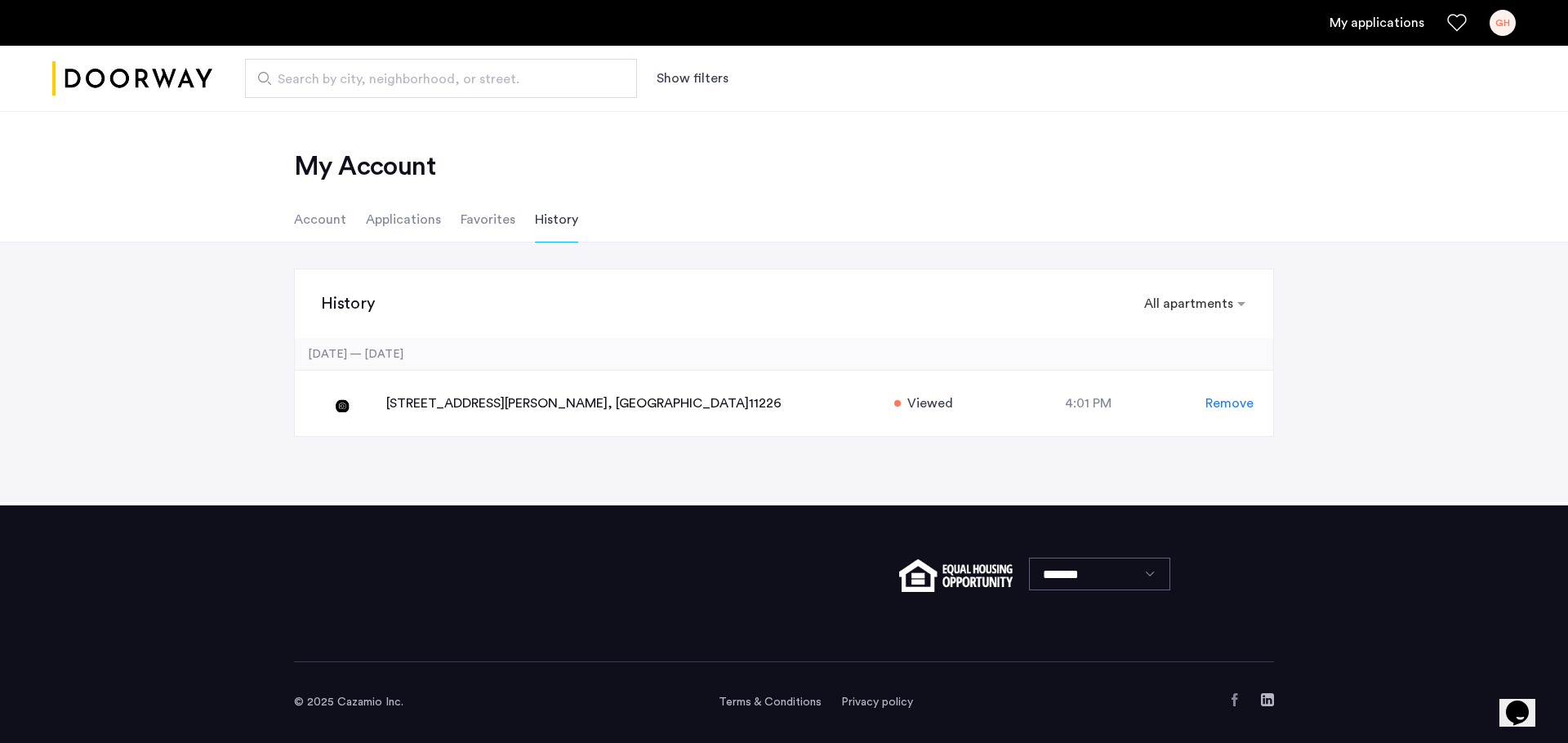
click at [398, 215] on li "Applications" at bounding box center [403, 219] width 75 height 46
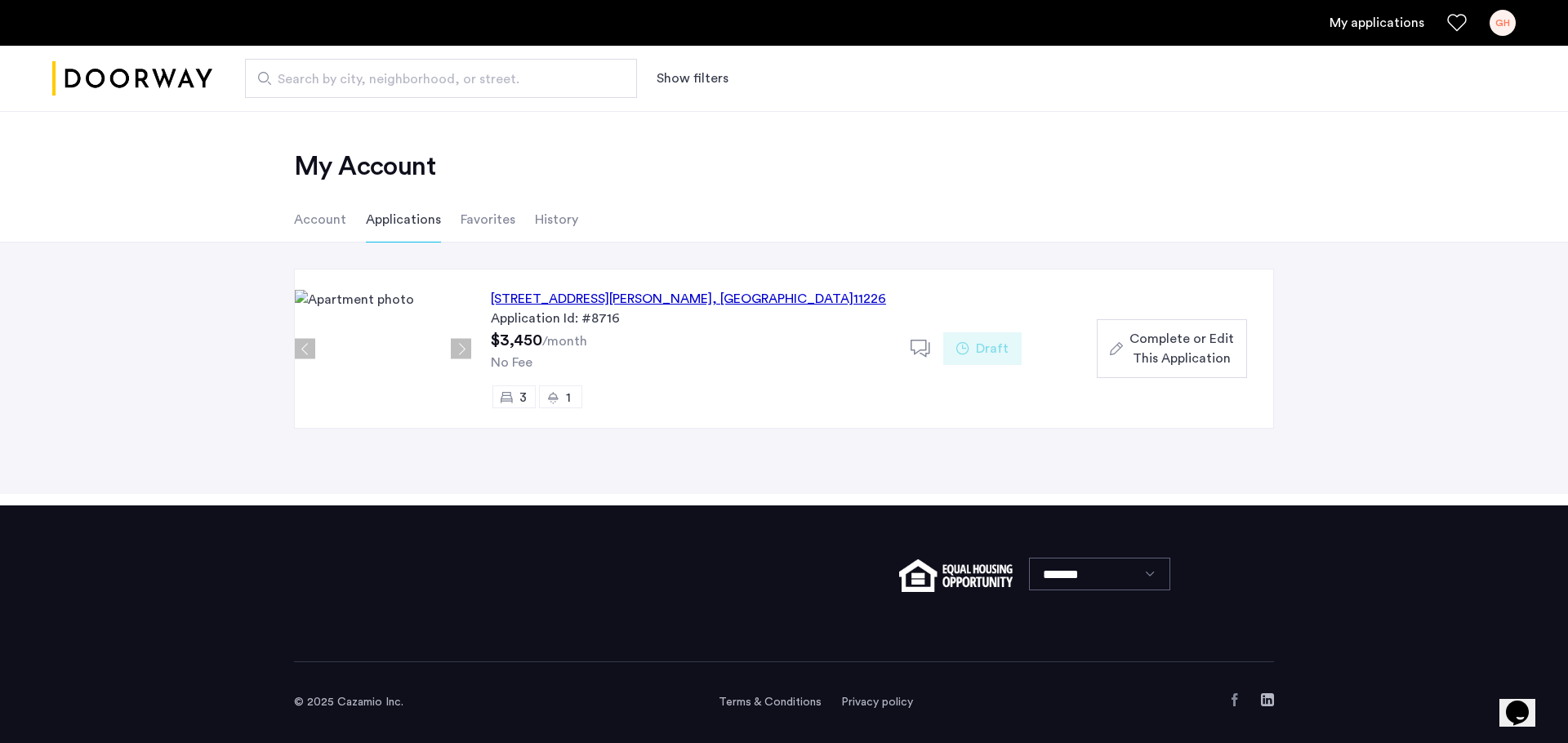
click at [612, 298] on div "[STREET_ADDRESS][PERSON_NAME]" at bounding box center [688, 299] width 395 height 20
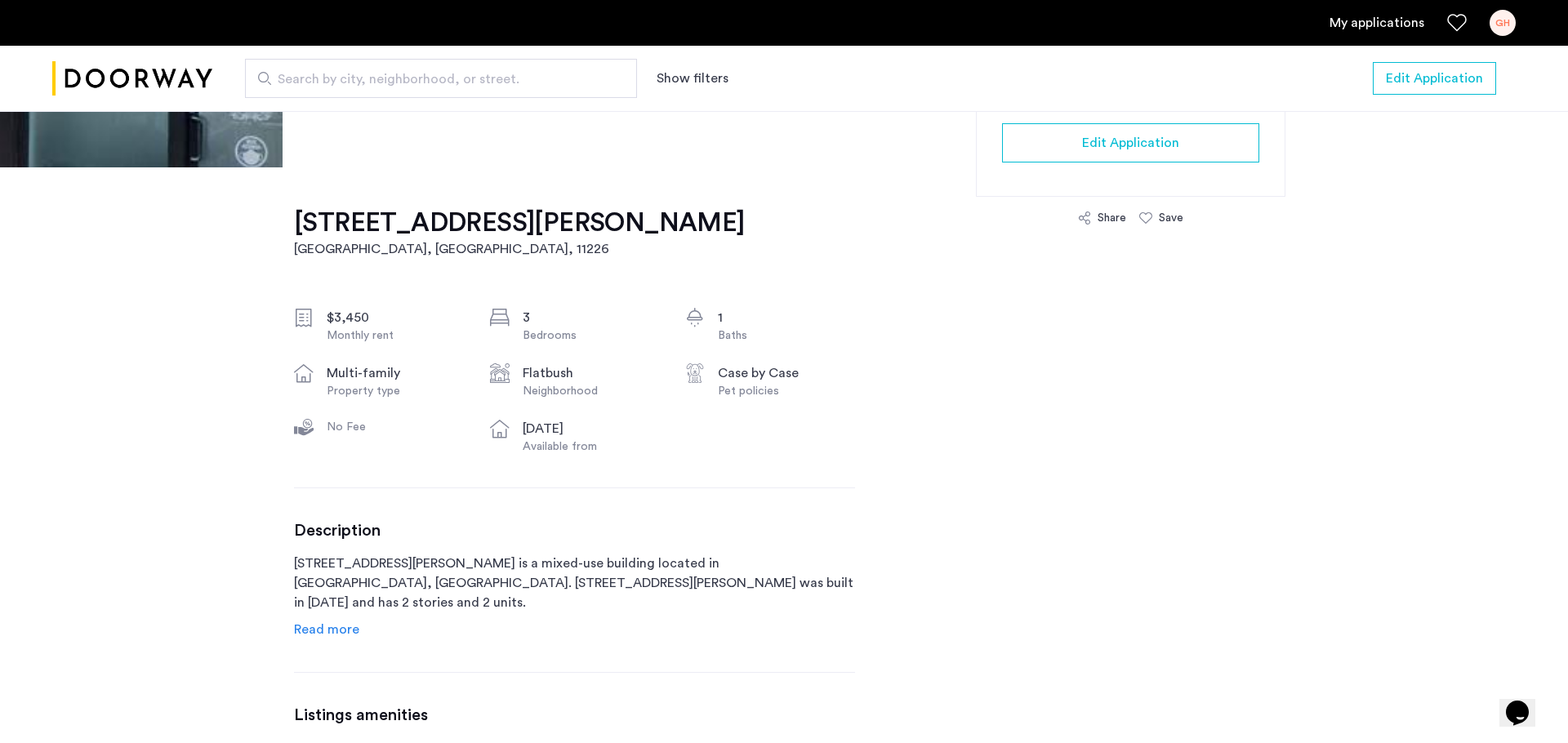
scroll to position [109, 0]
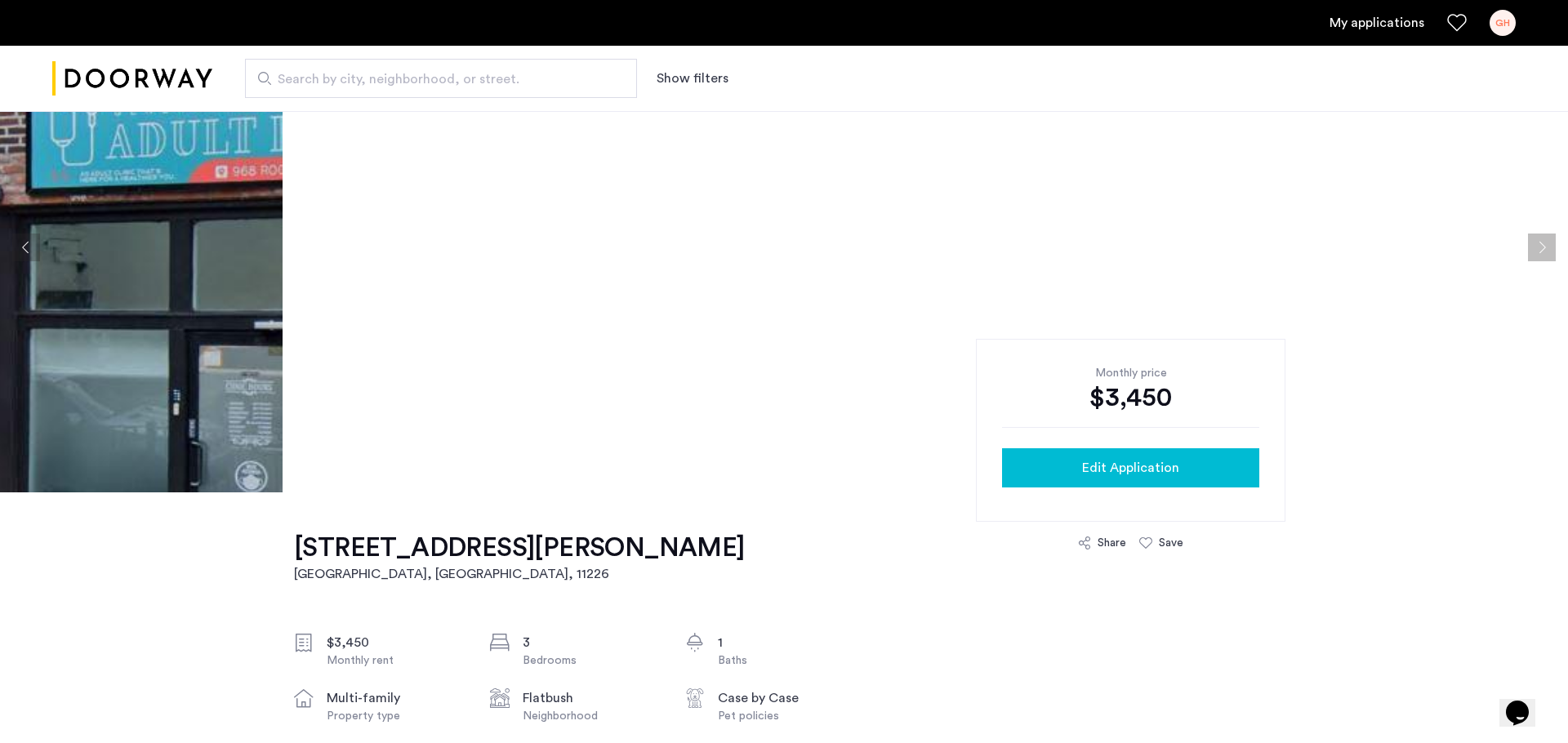
click at [1142, 458] on span "Edit Application" at bounding box center [1131, 468] width 97 height 20
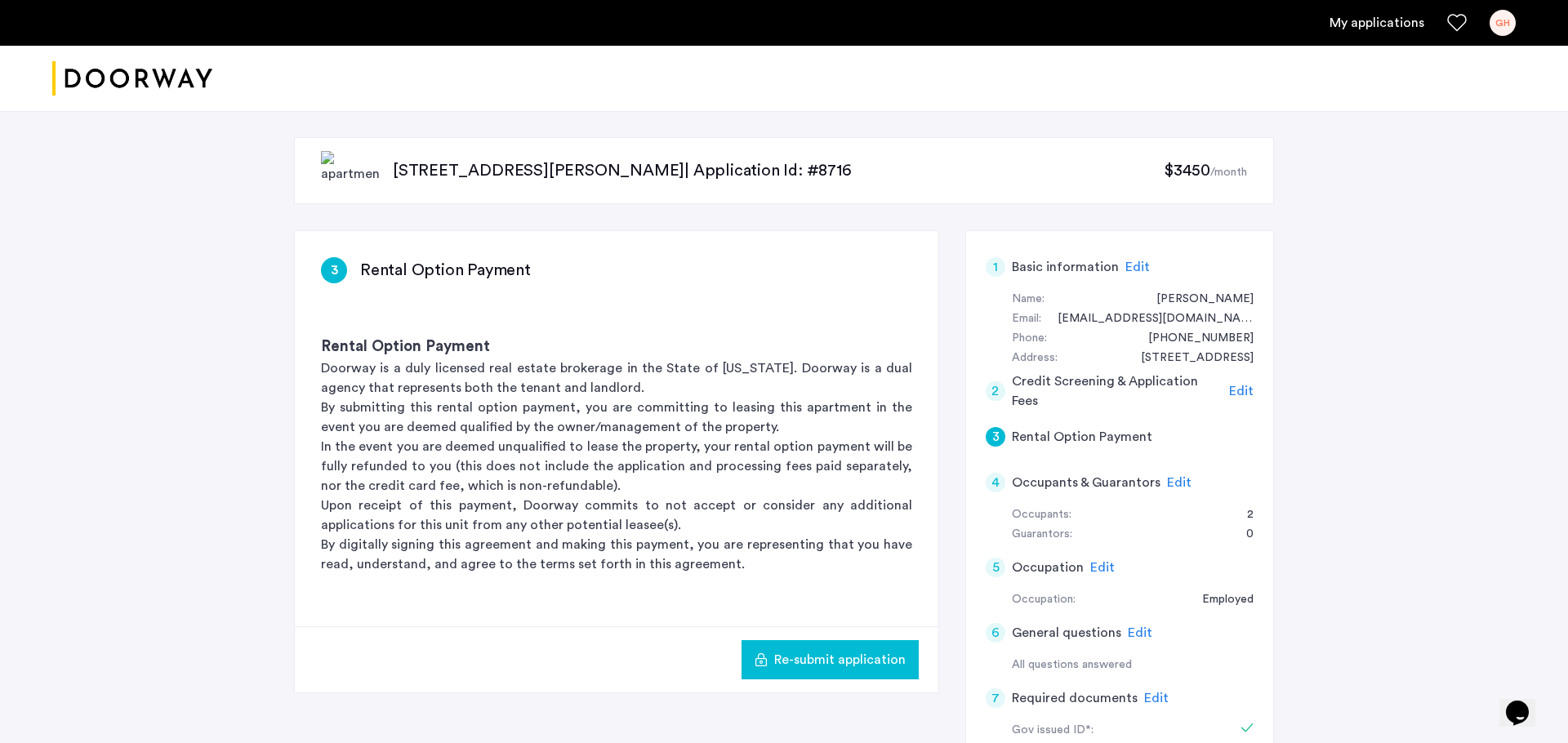
click at [1140, 266] on span "Edit" at bounding box center [1137, 267] width 24 height 13
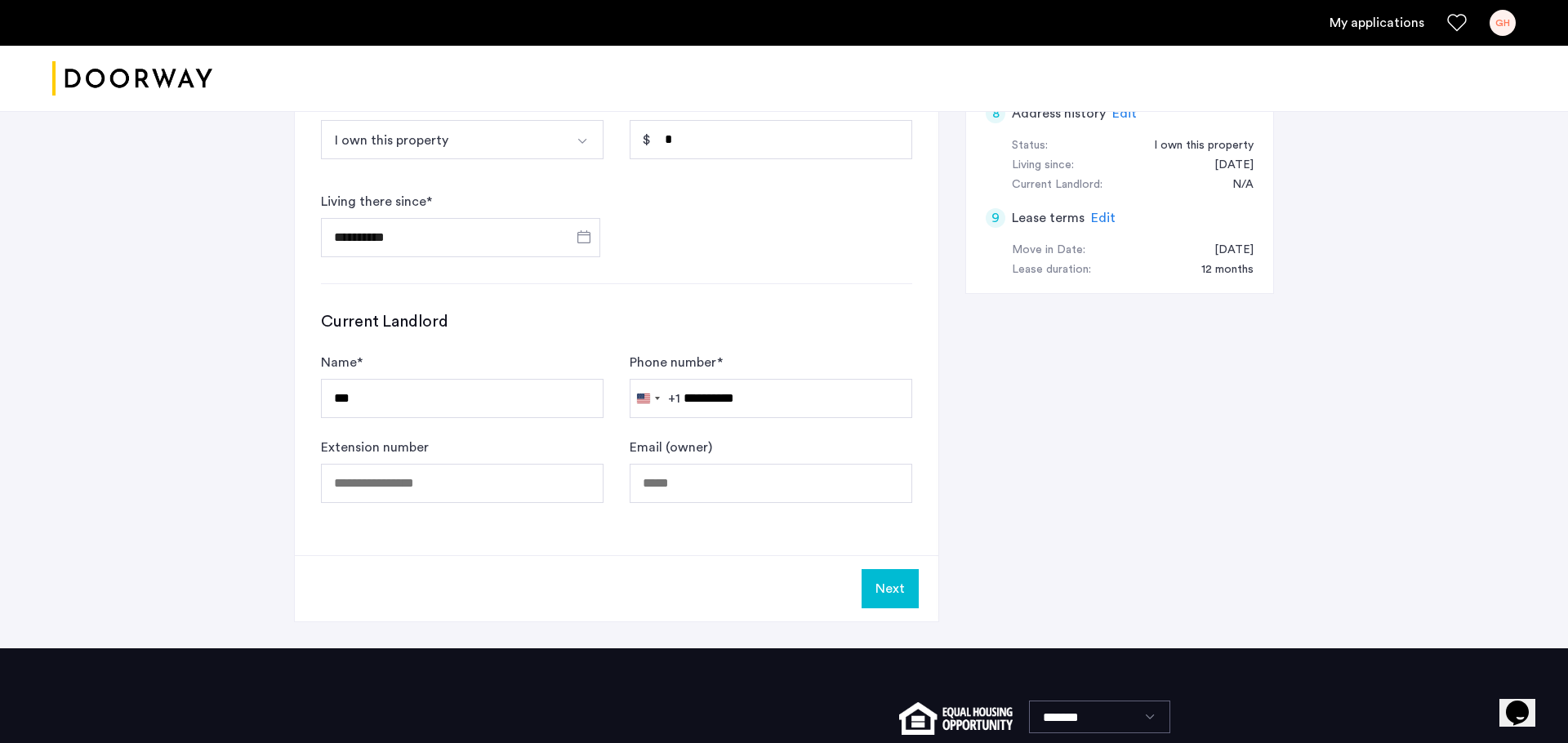
scroll to position [767, 0]
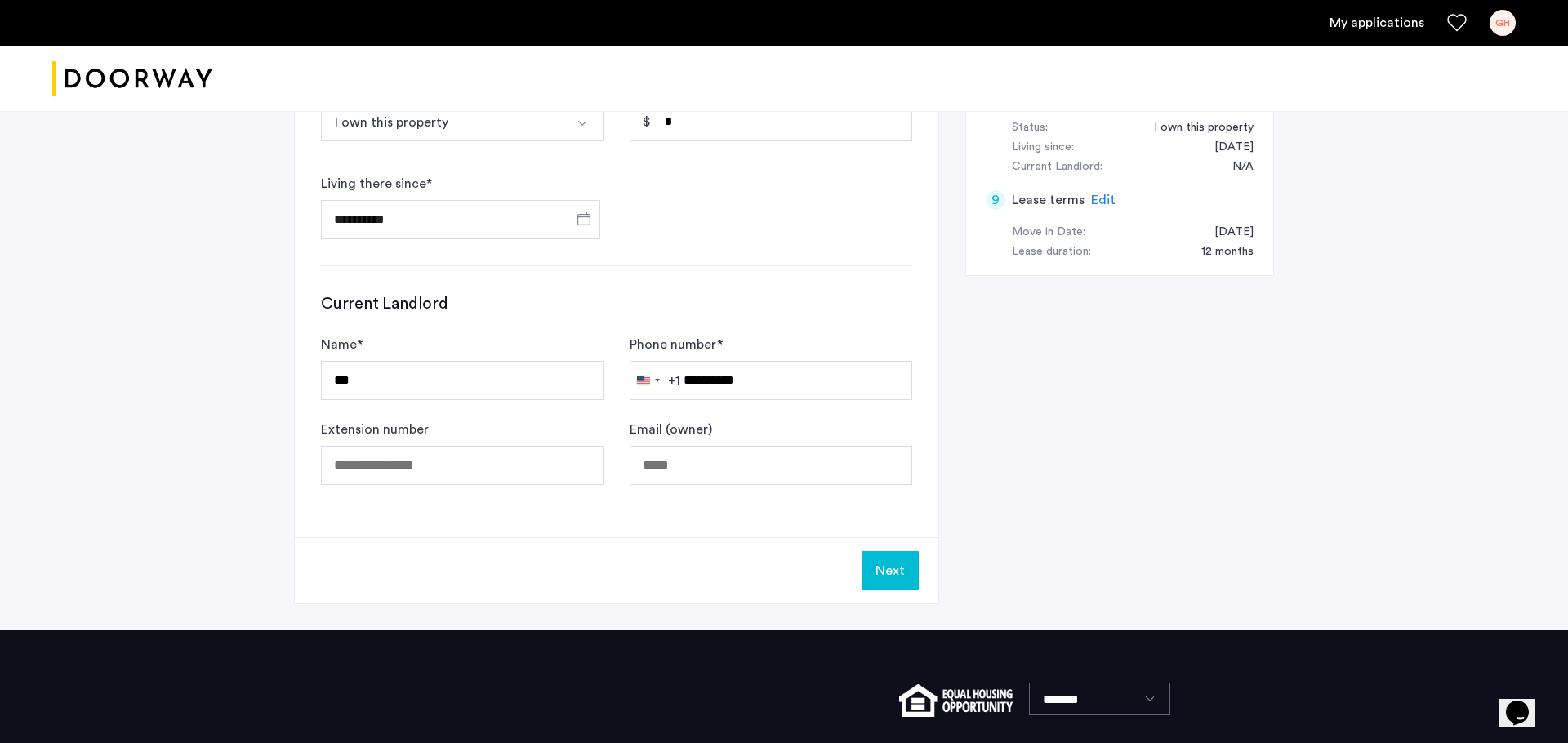
click at [874, 551] on button "Next" at bounding box center [890, 570] width 57 height 39
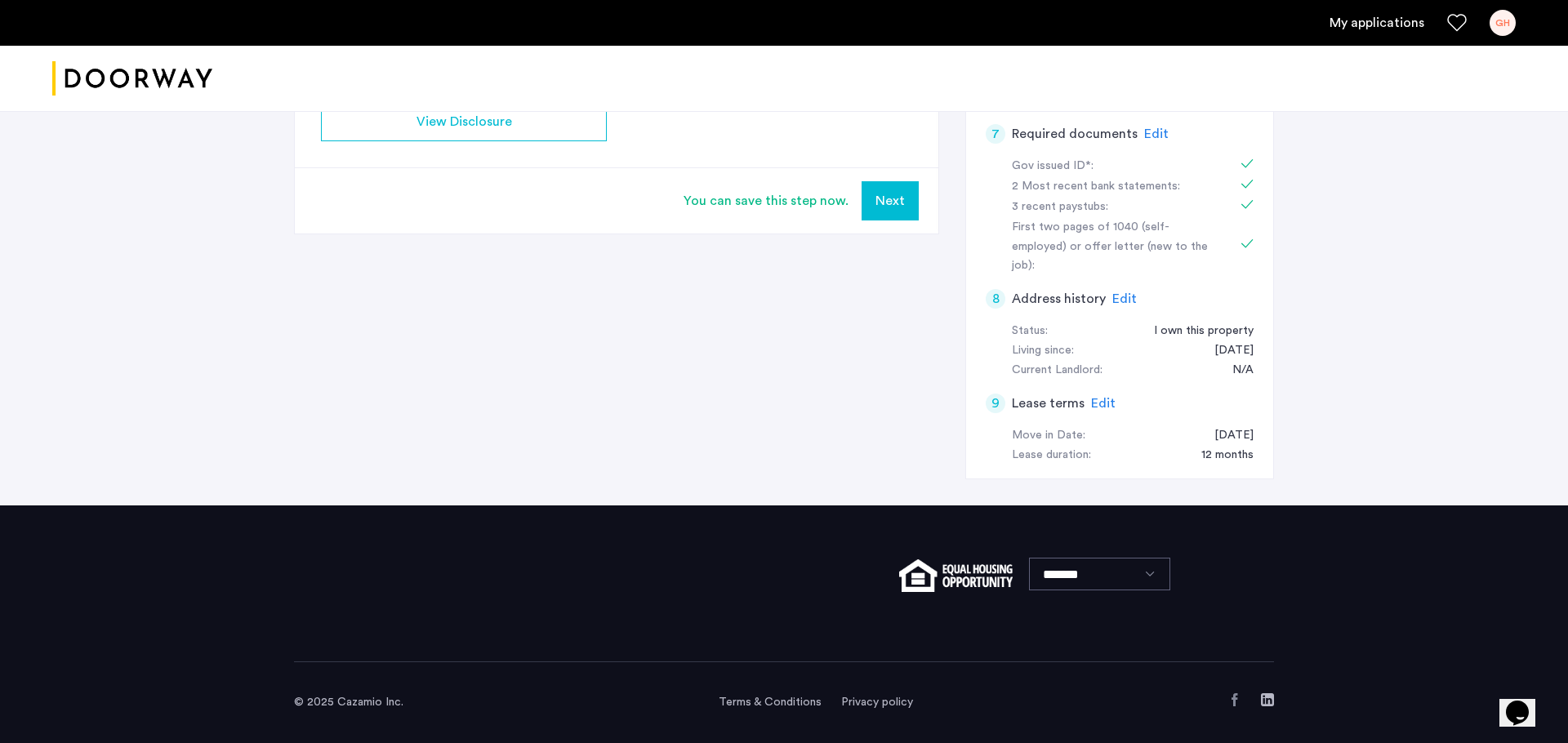
scroll to position [0, 0]
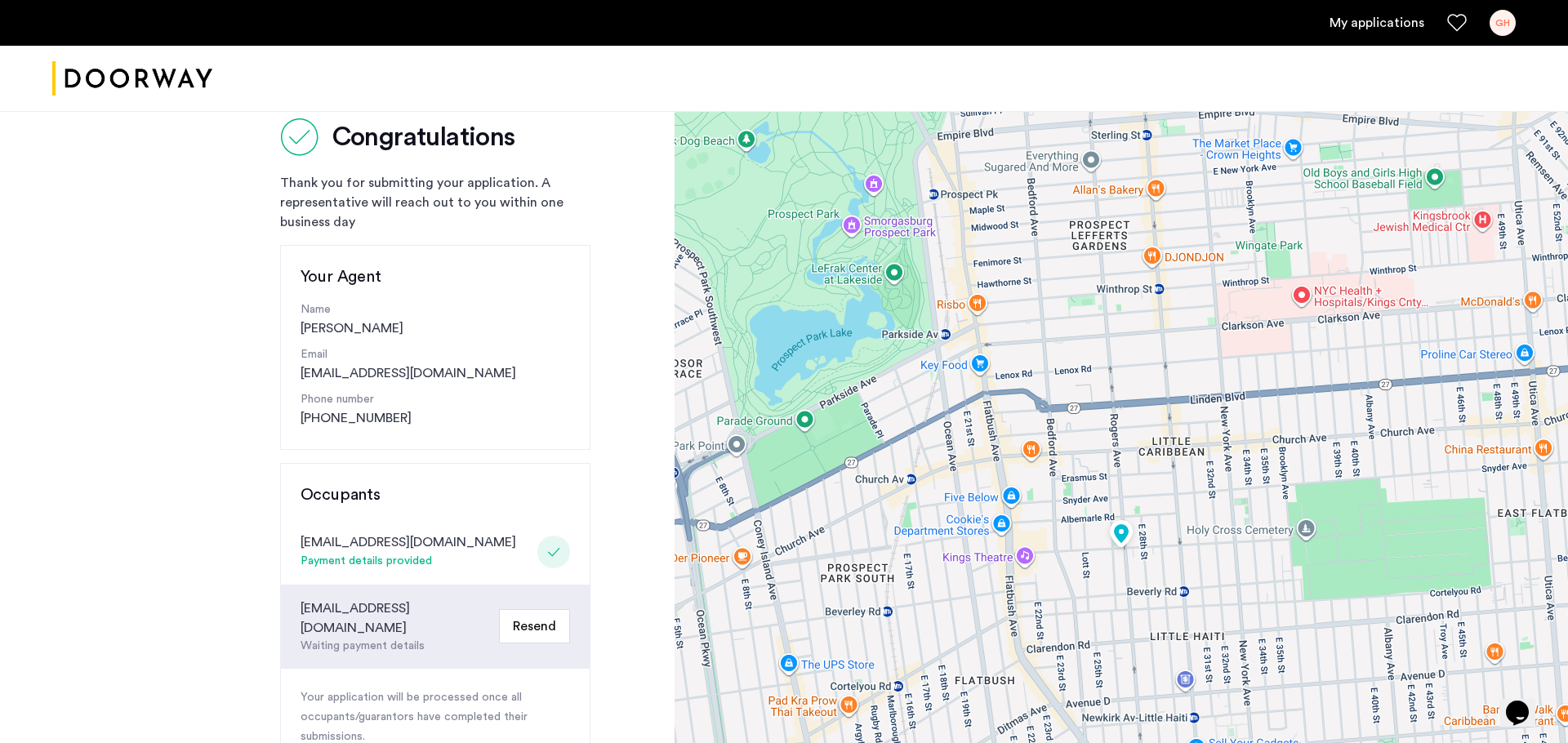
scroll to position [39, 0]
